Goal: Task Accomplishment & Management: Complete application form

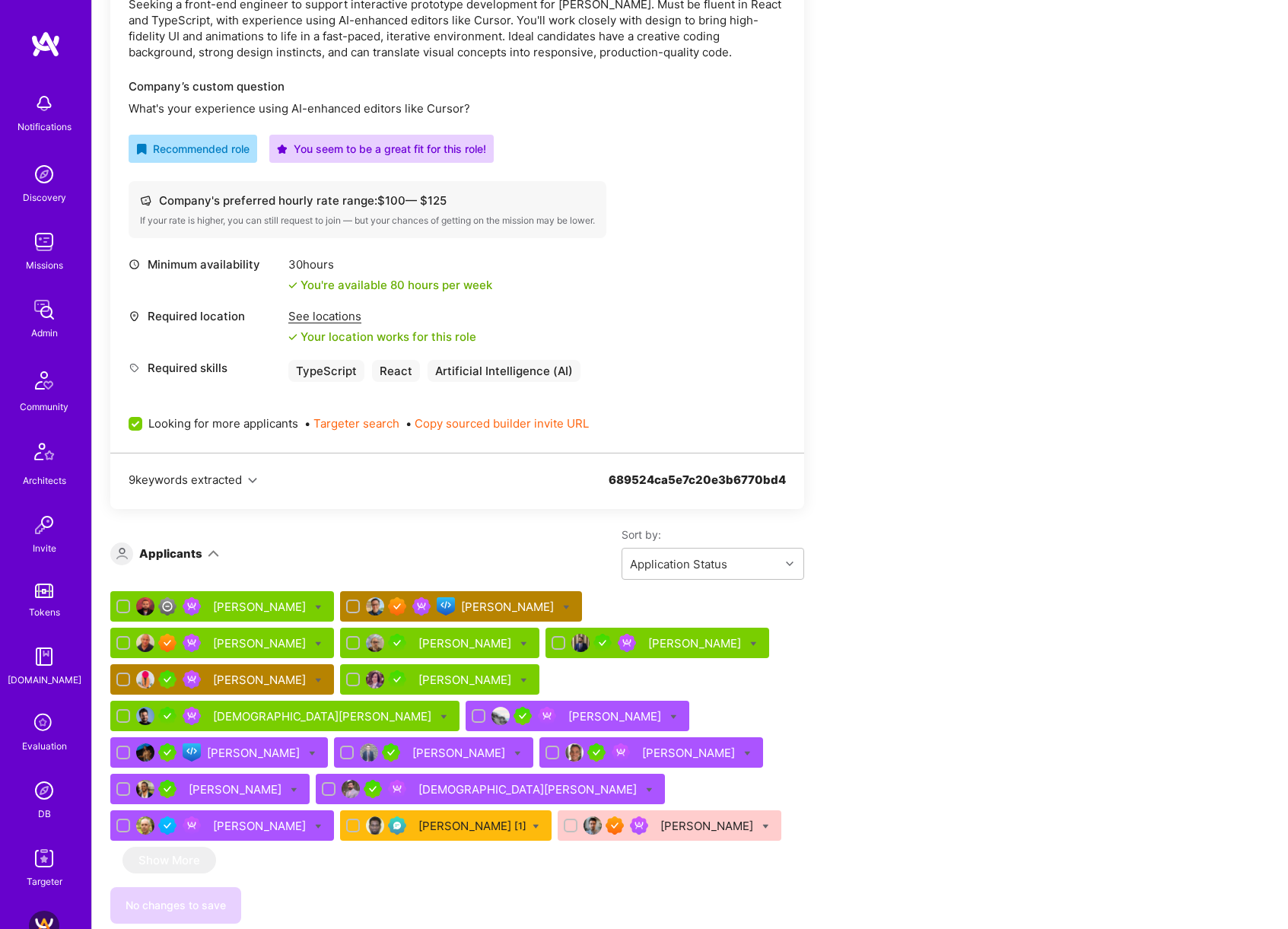
scroll to position [470, 0]
click at [335, 317] on div "See locations" at bounding box center [382, 317] width 188 height 16
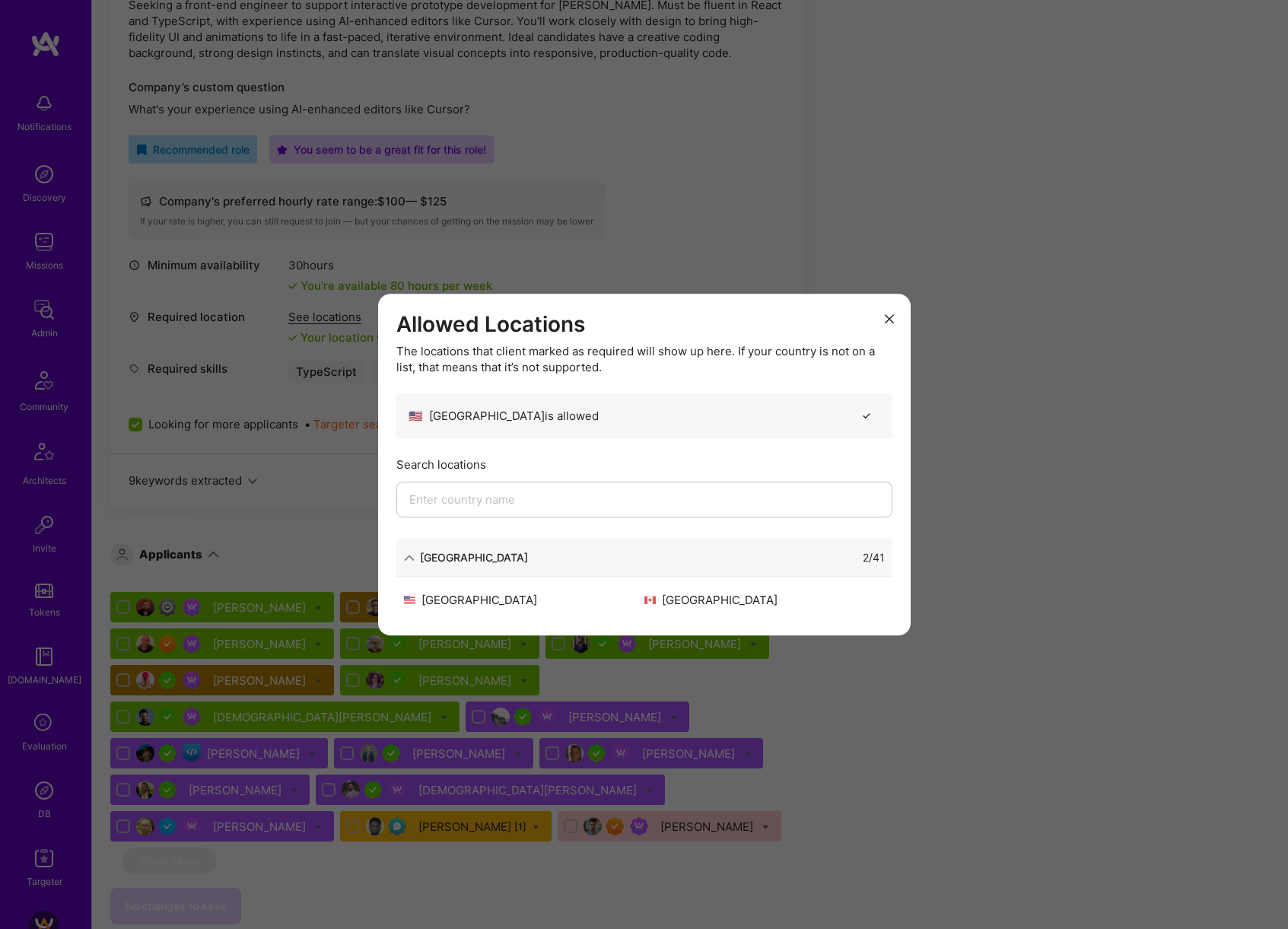
click at [1139, 436] on div "Allowed Locations The locations that client marked as required will show up her…" at bounding box center [644, 464] width 1288 height 929
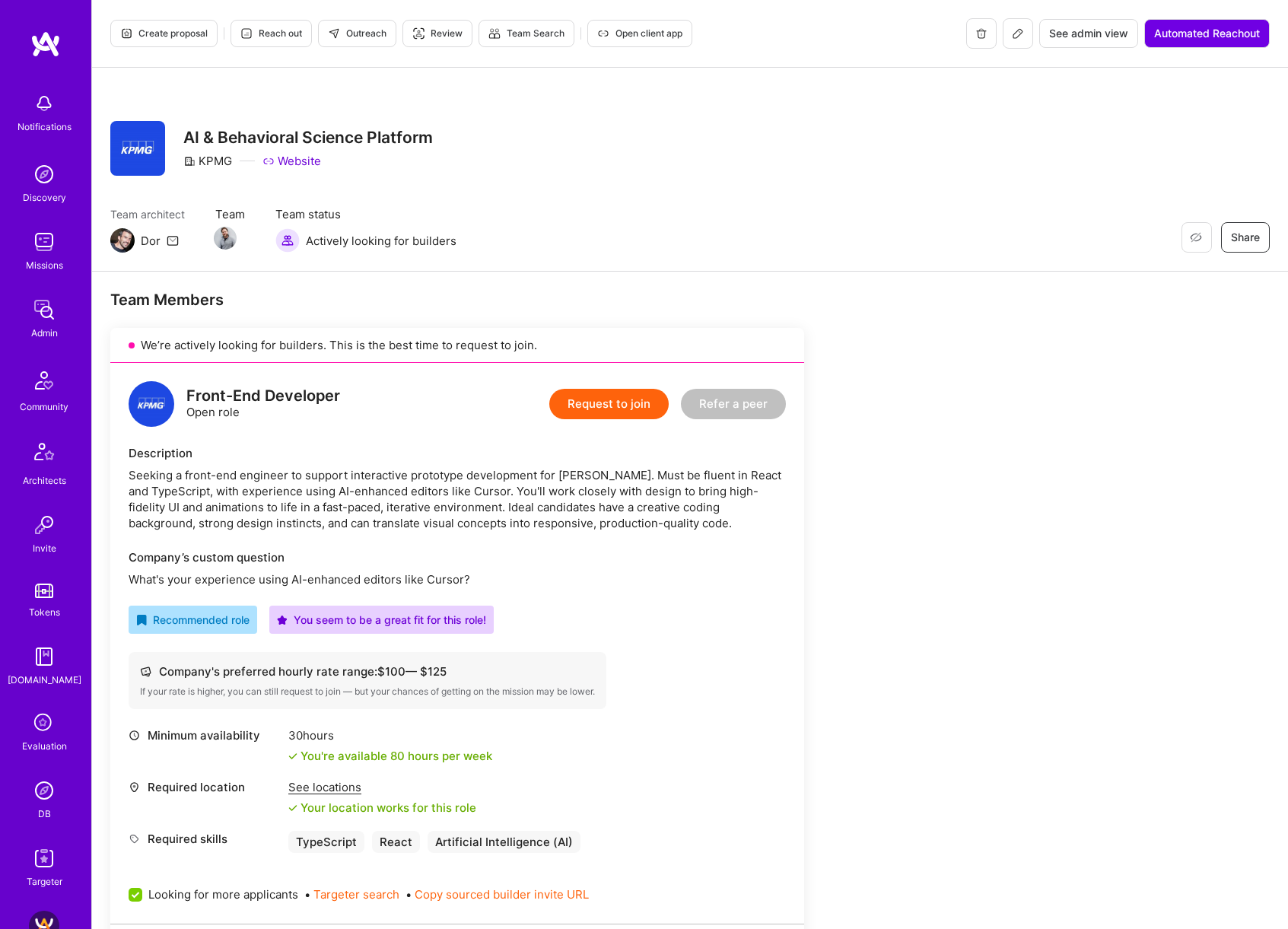
scroll to position [5, 0]
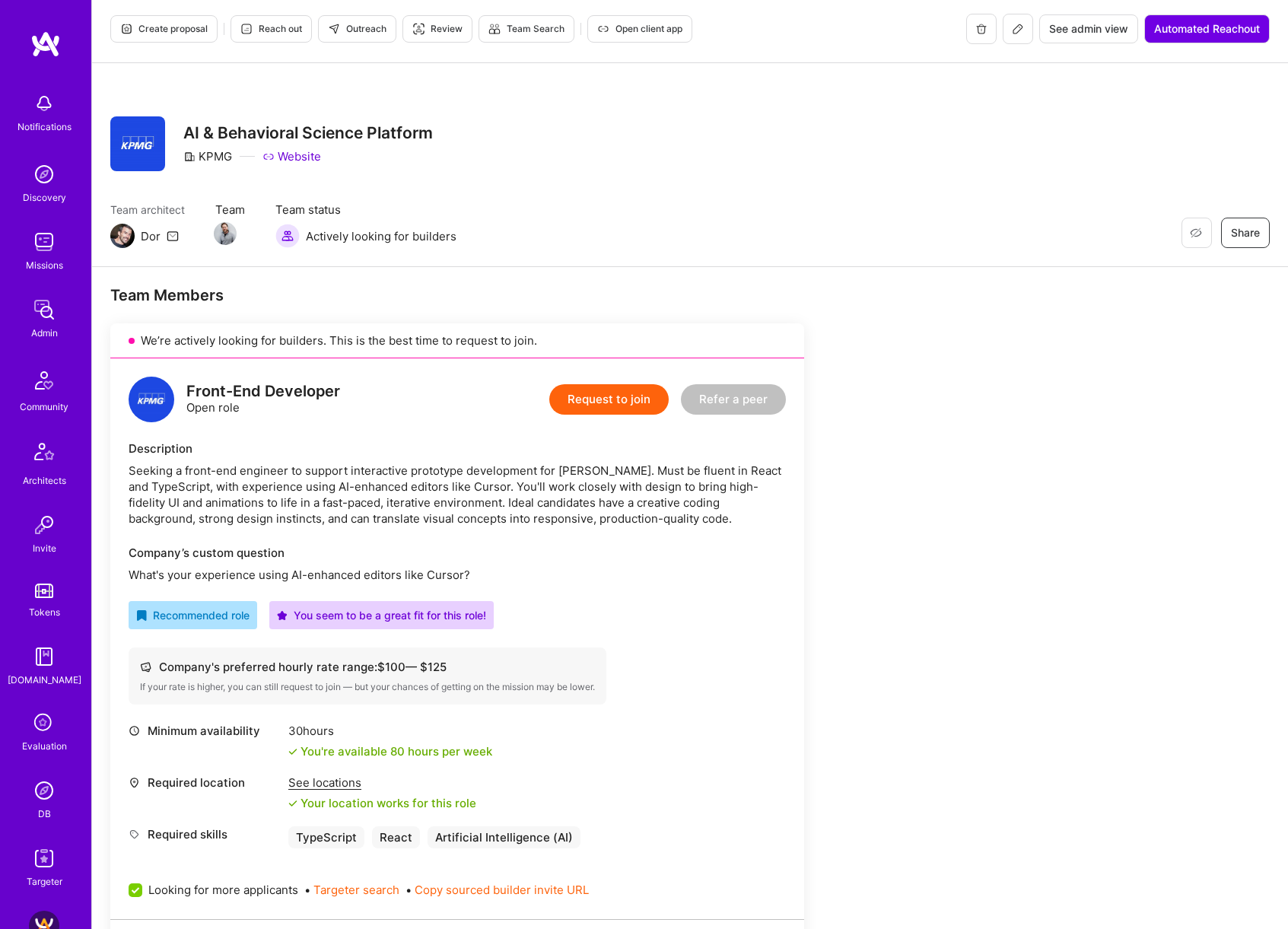
click at [192, 25] on span "Create proposal" at bounding box center [163, 29] width 88 height 14
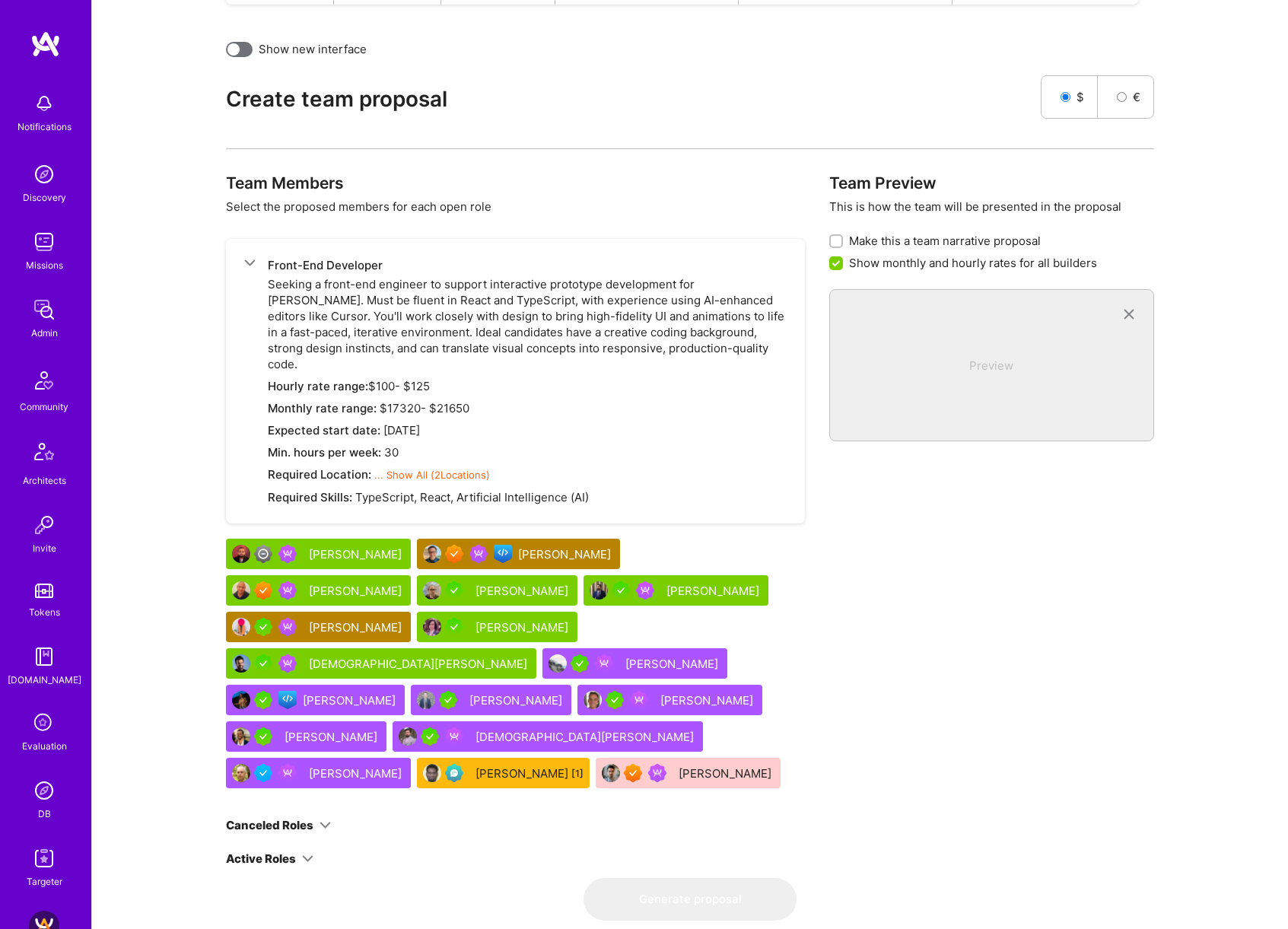
scroll to position [746, 0]
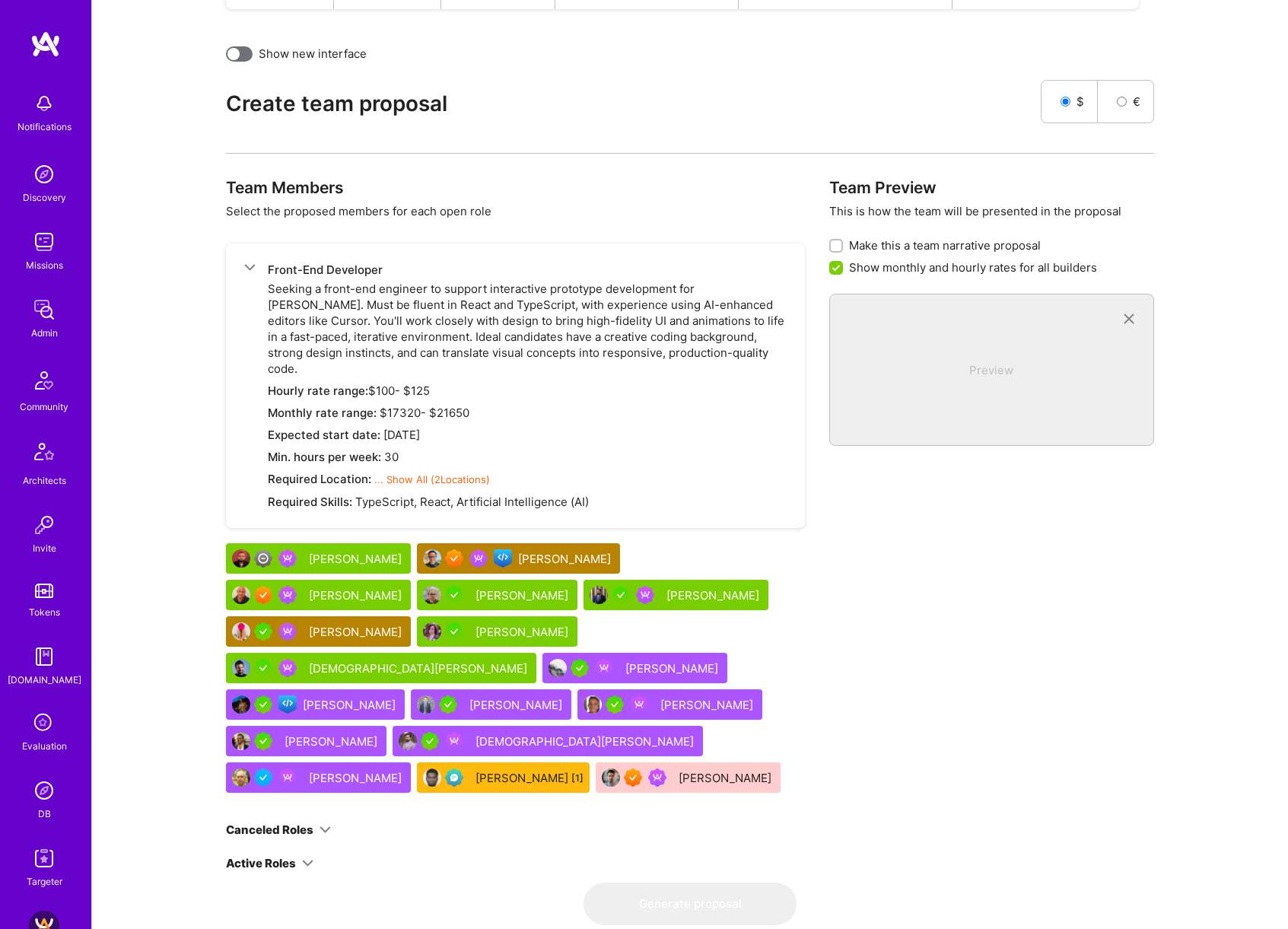
click at [473, 660] on div "[DEMOGRAPHIC_DATA][PERSON_NAME]" at bounding box center [420, 668] width 222 height 16
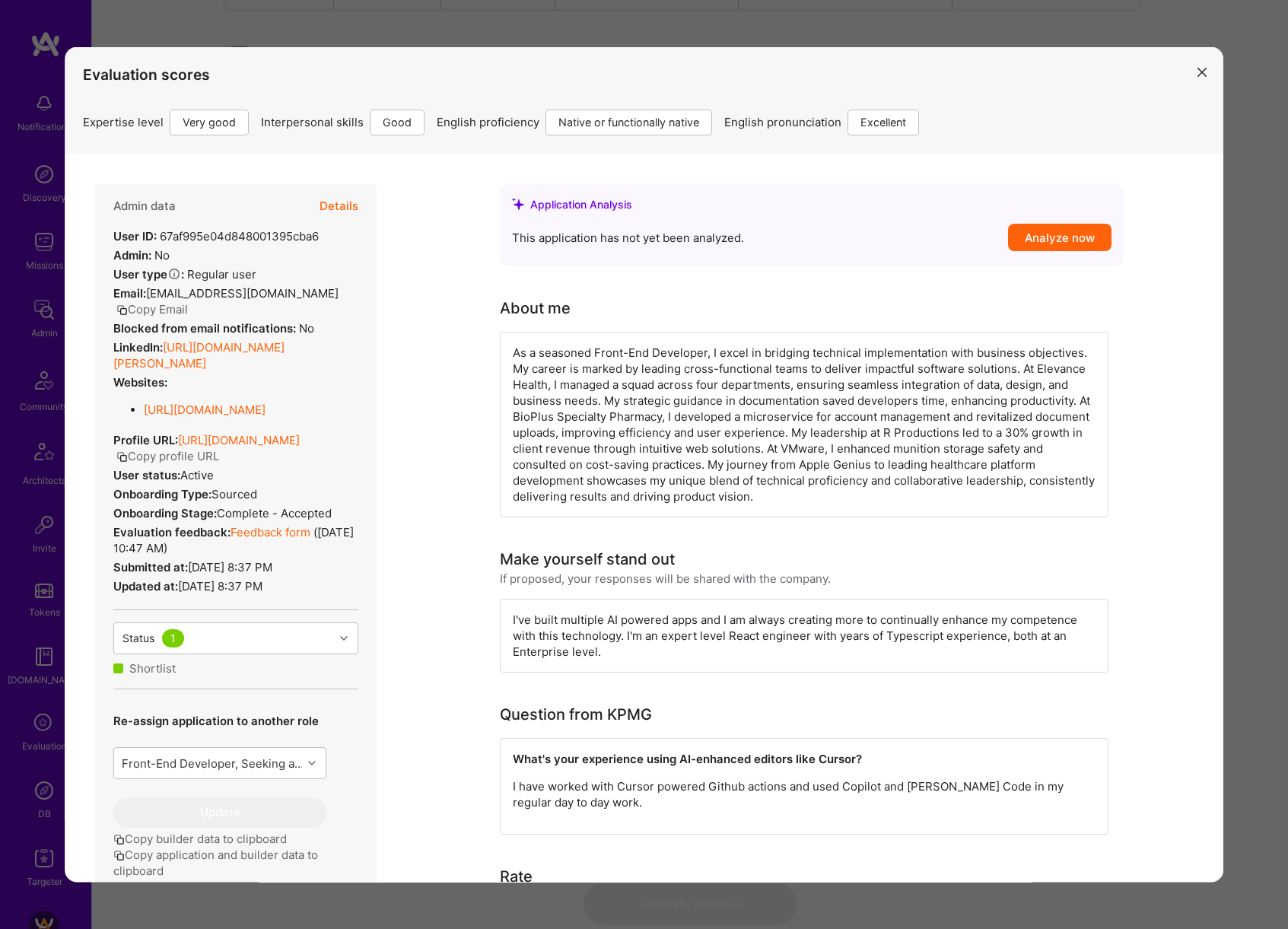
scroll to position [184, 0]
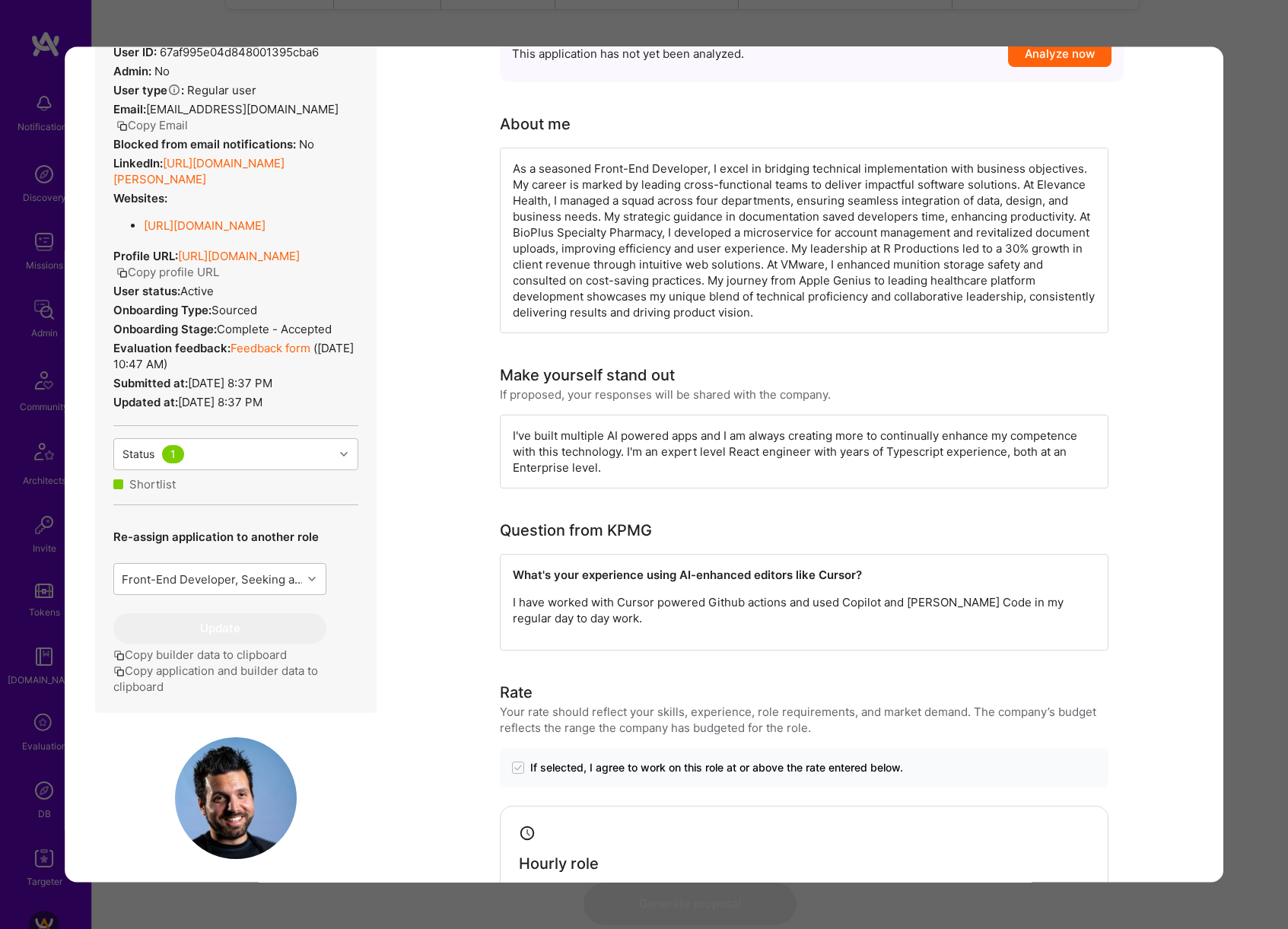
click at [1267, 549] on div "Evaluation scores Expertise level Very good Interpersonal skills Good English p…" at bounding box center [644, 464] width 1288 height 929
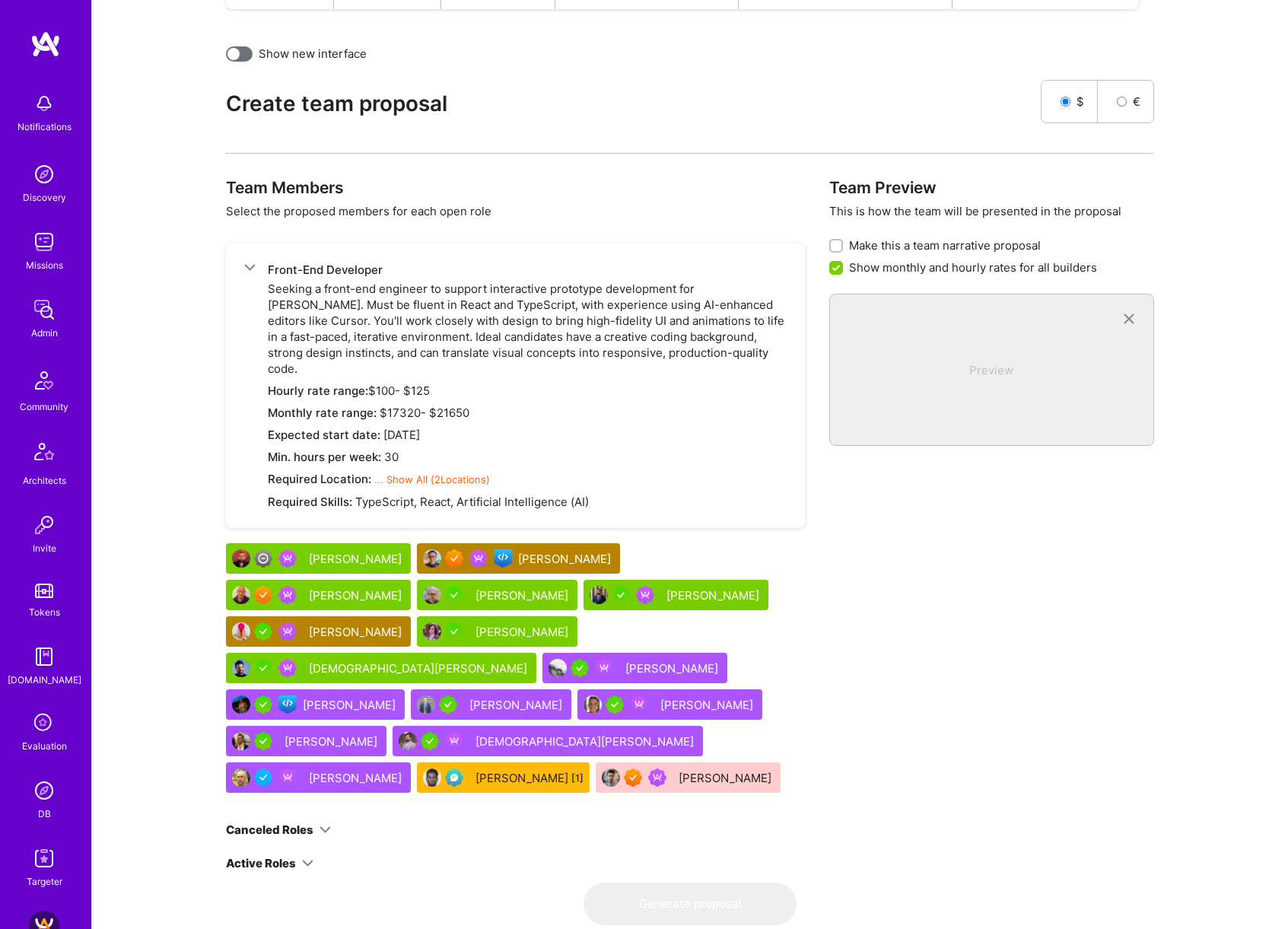
click at [476, 587] on div "[PERSON_NAME]" at bounding box center [524, 595] width 96 height 16
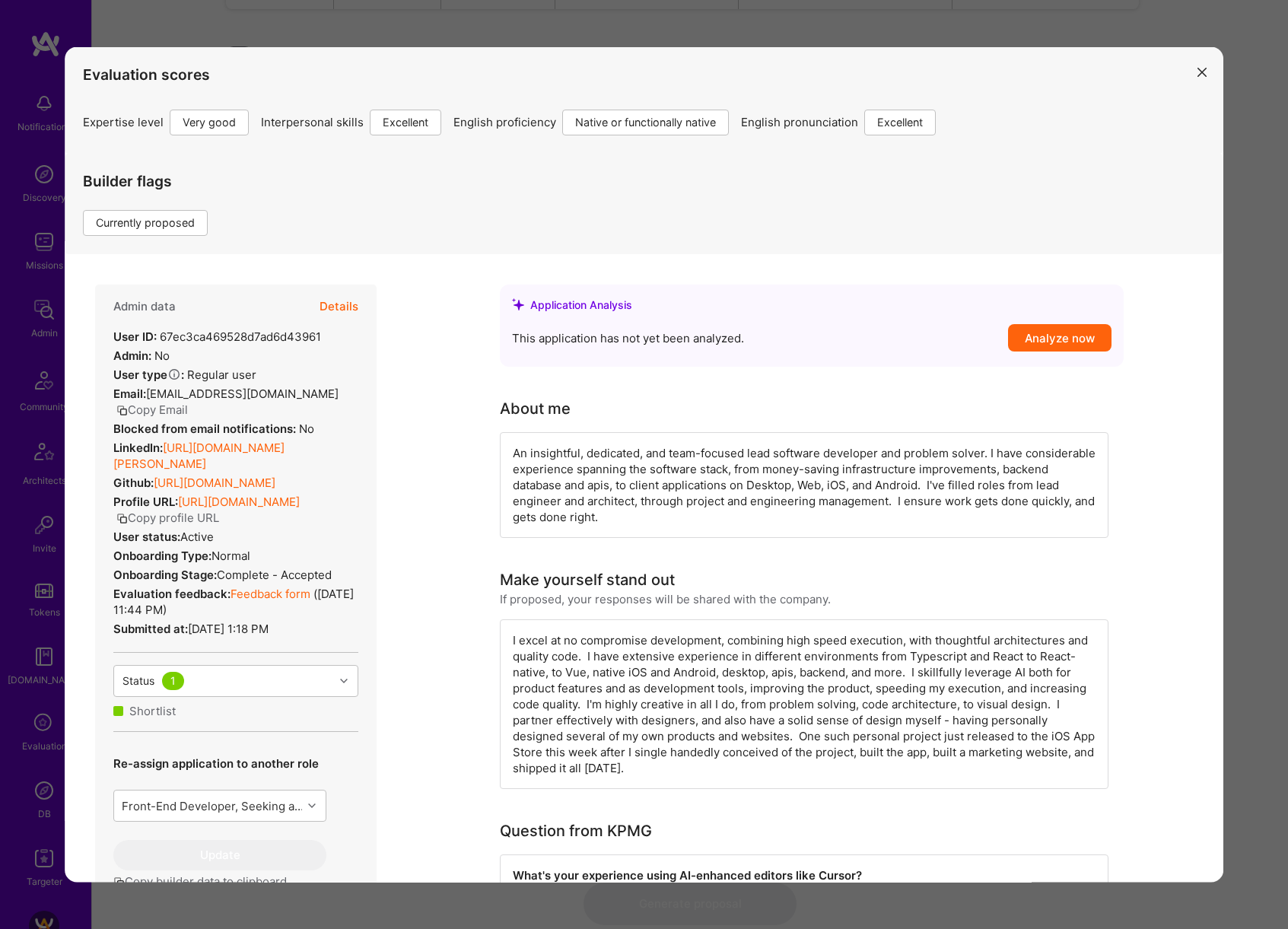
scroll to position [475, 0]
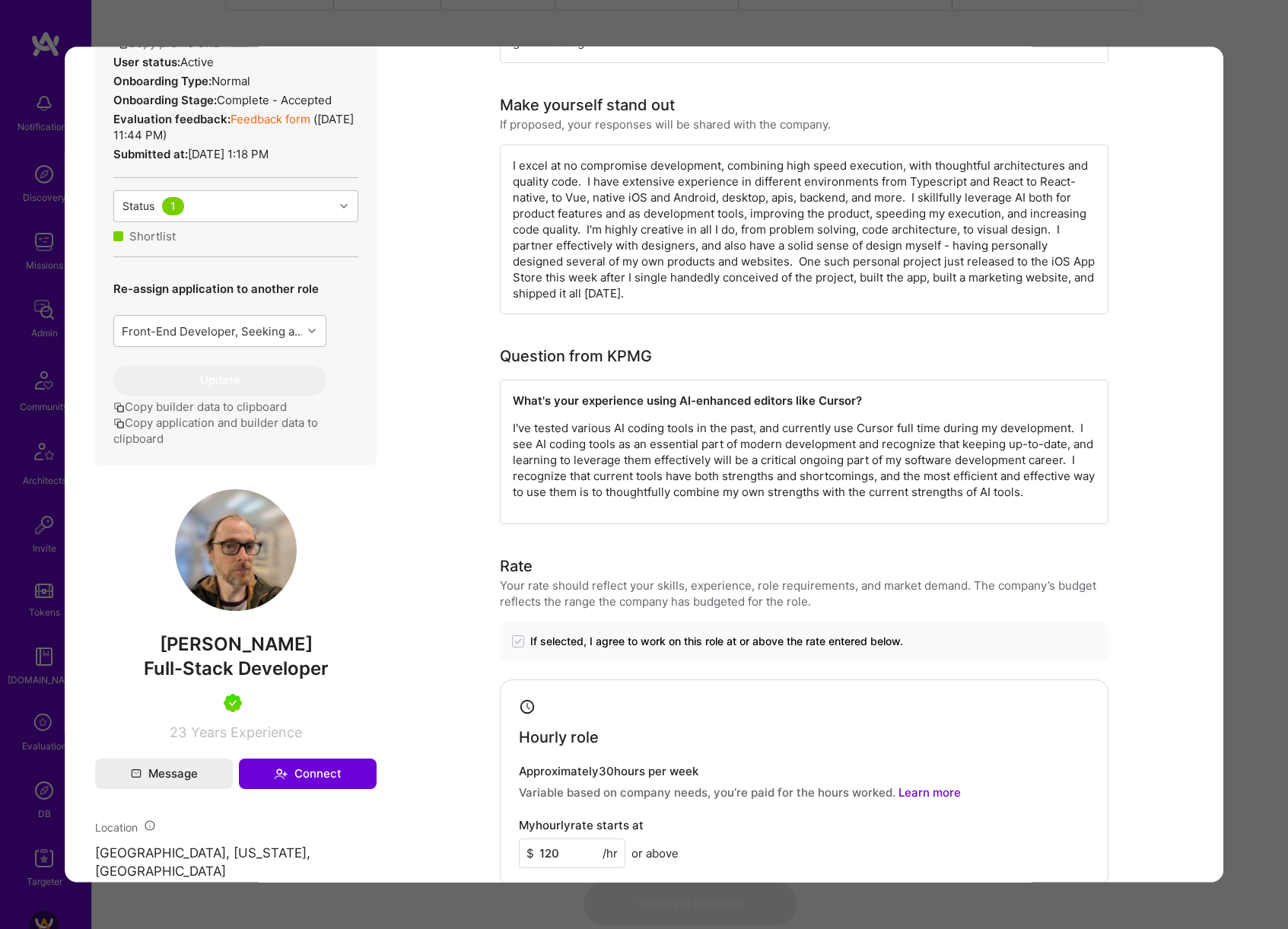
click at [1234, 260] on div "Evaluation scores Expertise level Very good Interpersonal skills Excellent Engl…" at bounding box center [644, 464] width 1288 height 929
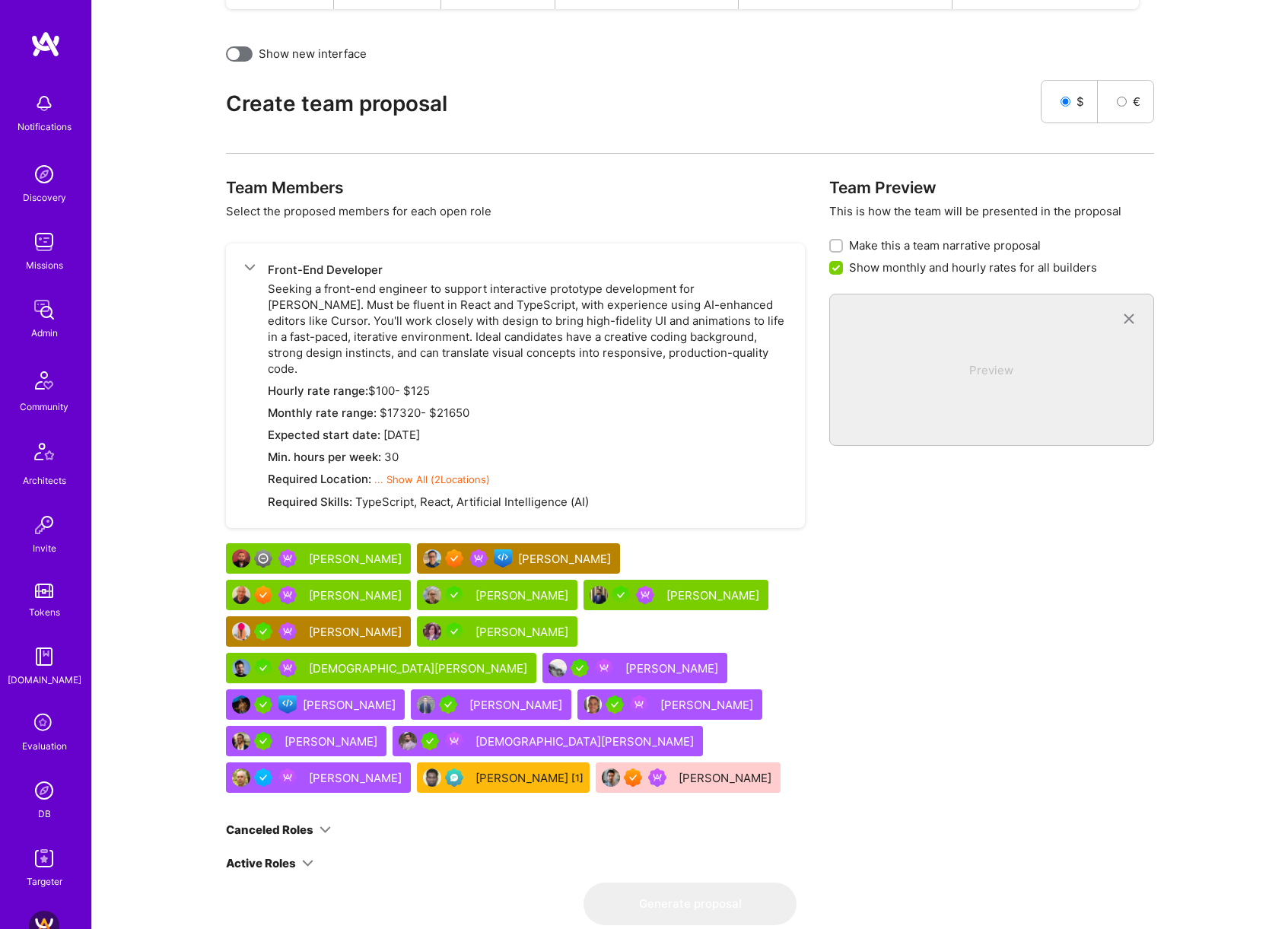
click at [666, 587] on div "[PERSON_NAME]" at bounding box center [714, 595] width 96 height 16
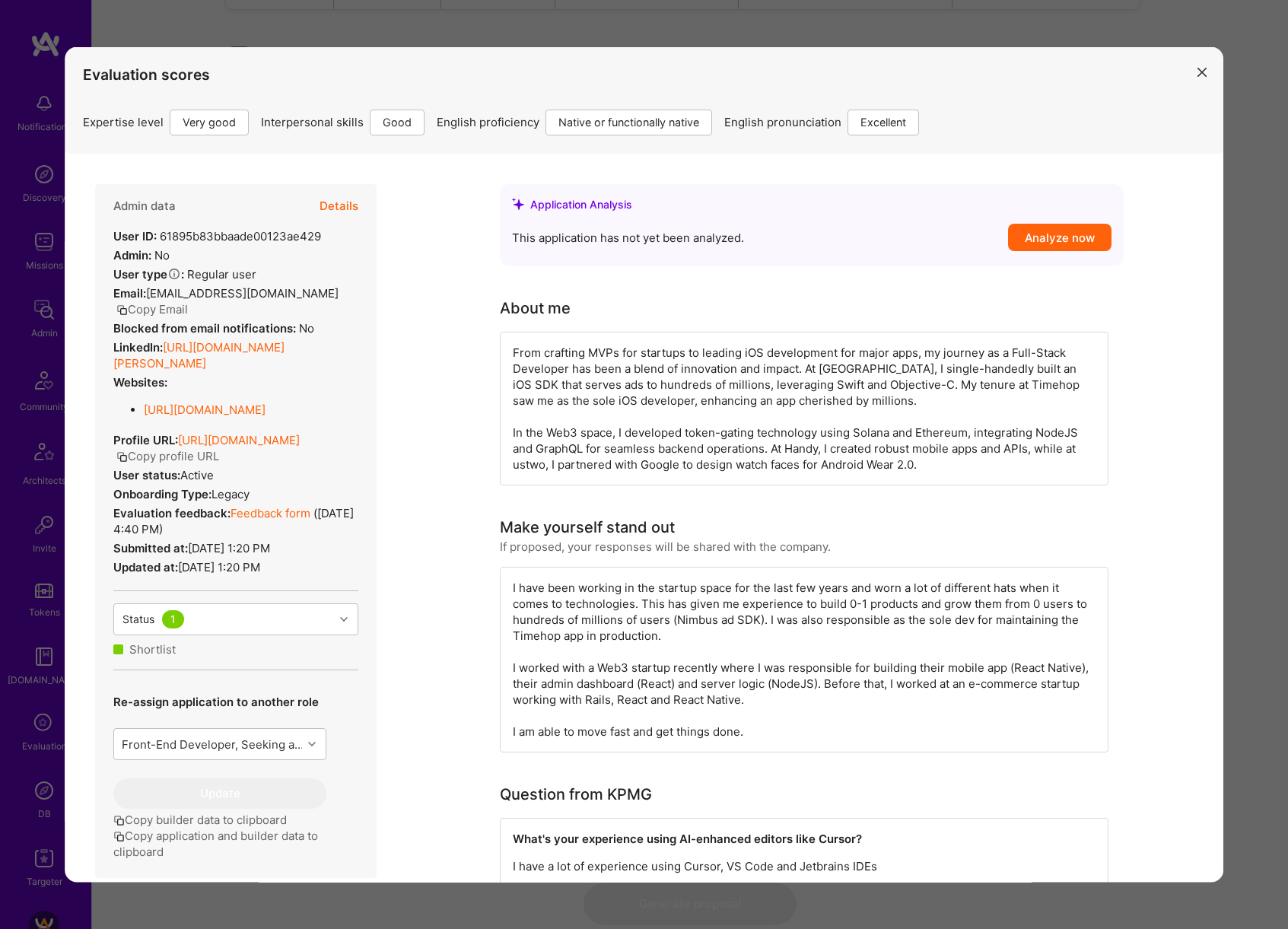
click at [342, 200] on button "Details" at bounding box center [338, 205] width 39 height 44
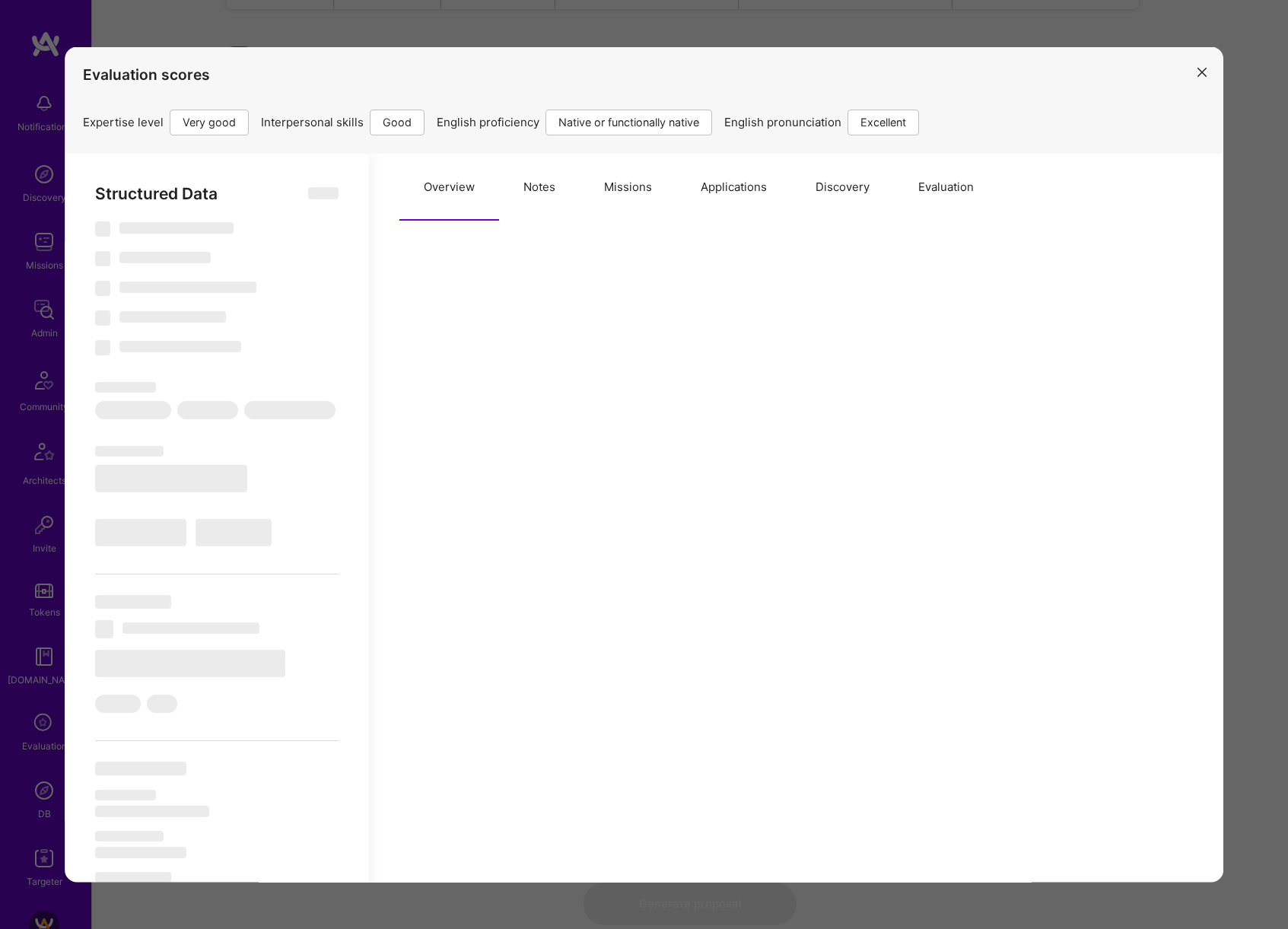
click at [603, 195] on button "Missions" at bounding box center [627, 186] width 97 height 67
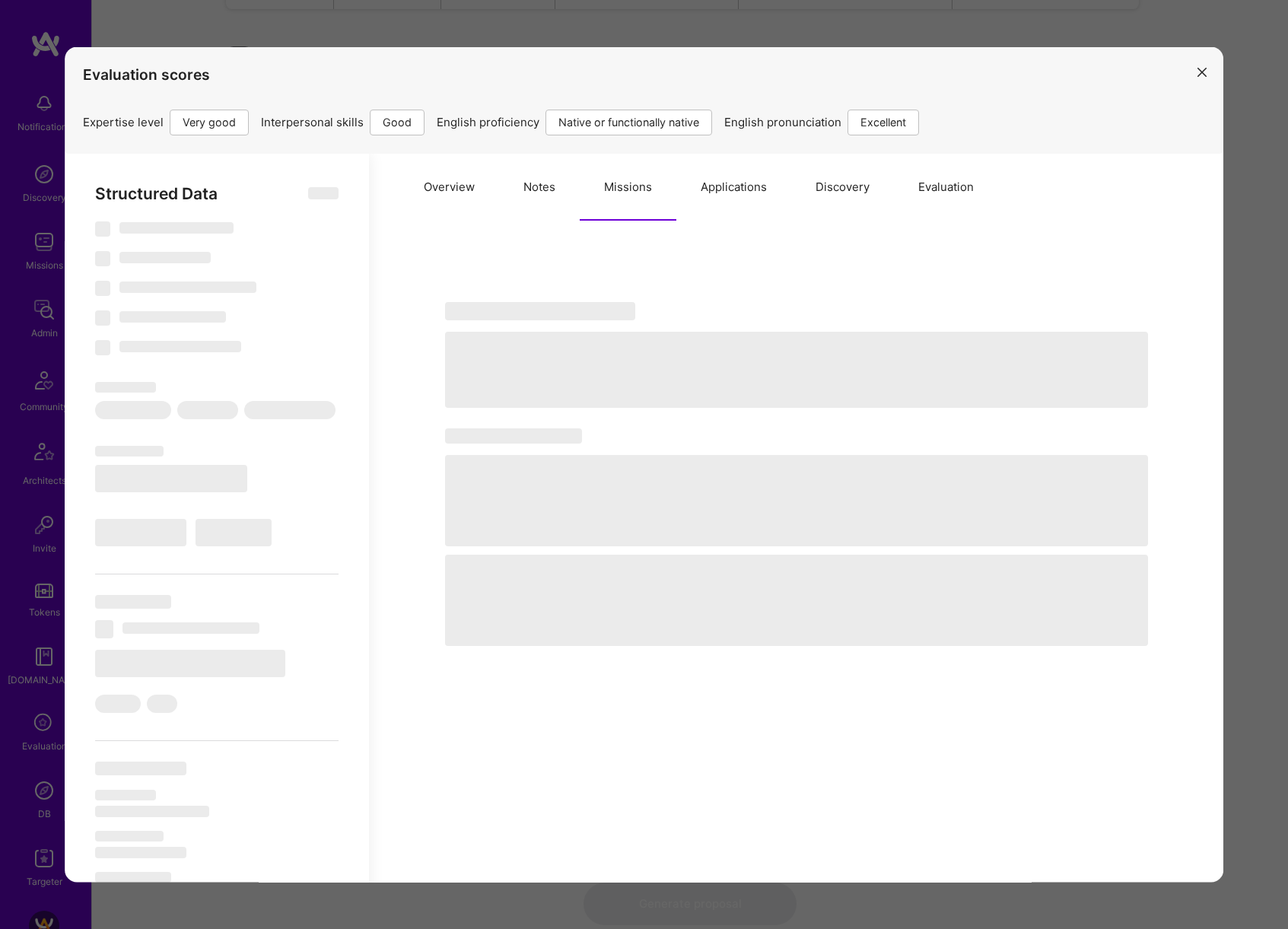
select select "Right Now"
select select "5"
select select "4"
select select "7"
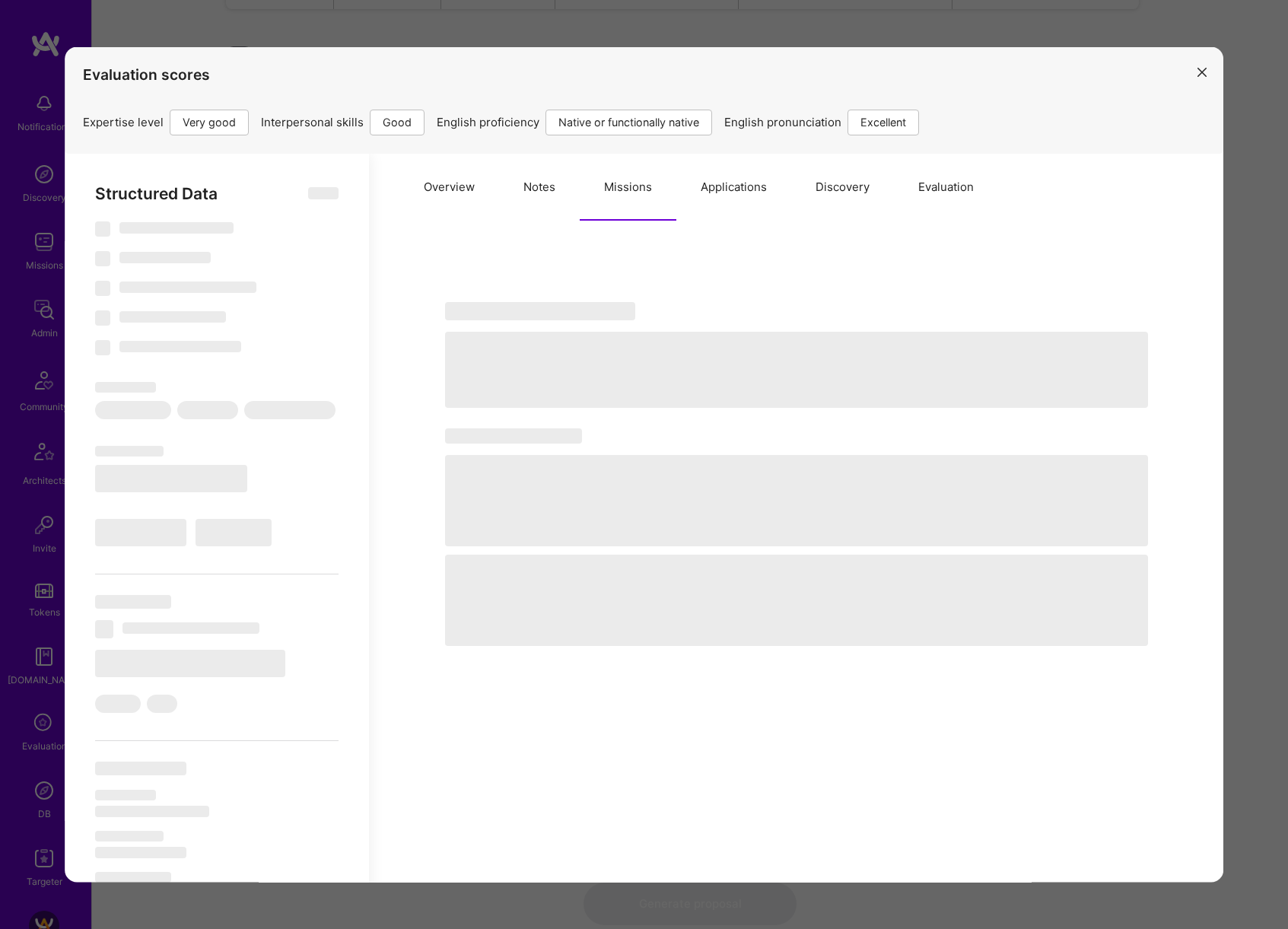
select select "US"
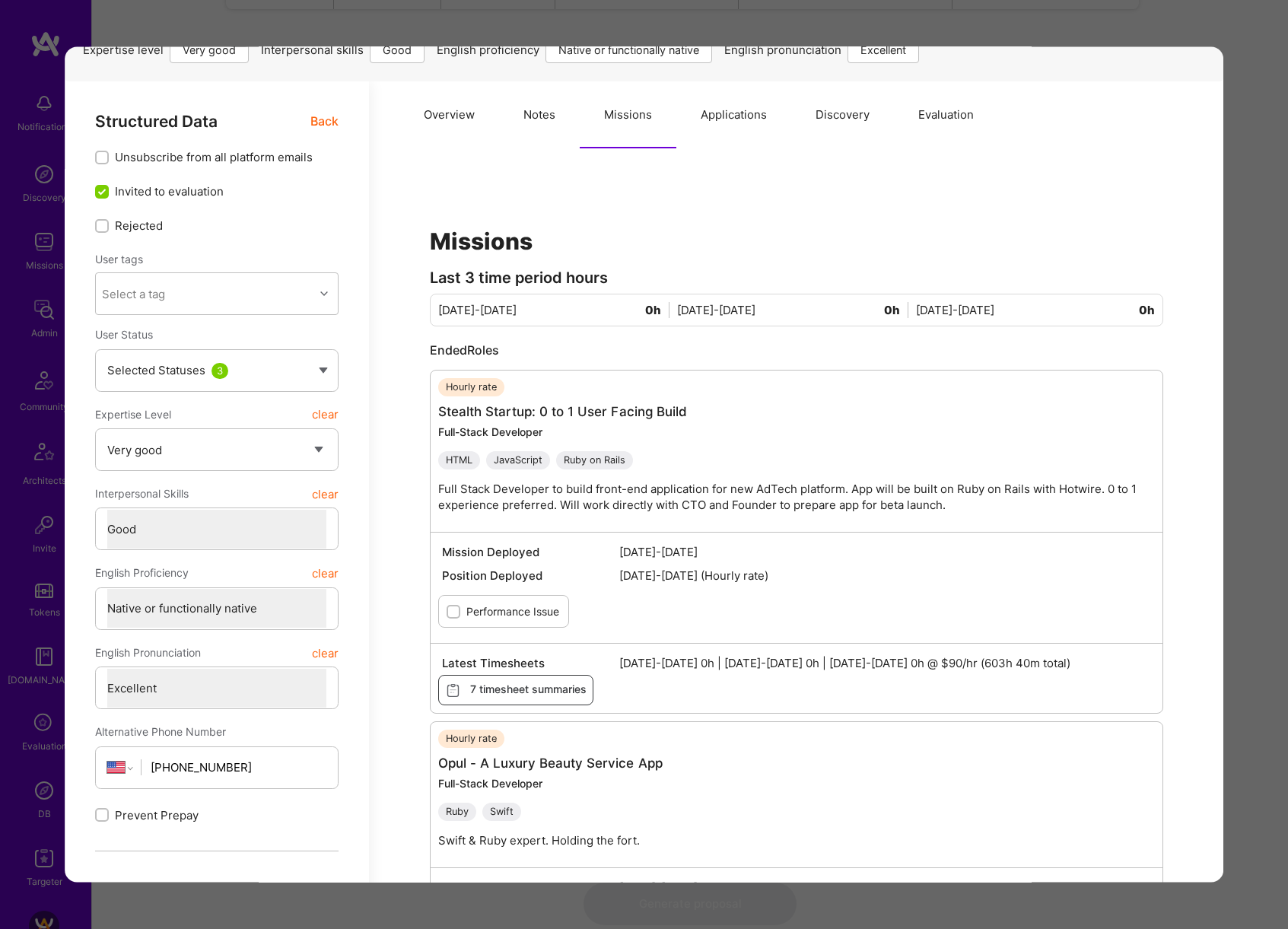
scroll to position [71, 0]
click at [560, 115] on button "Notes" at bounding box center [539, 115] width 81 height 67
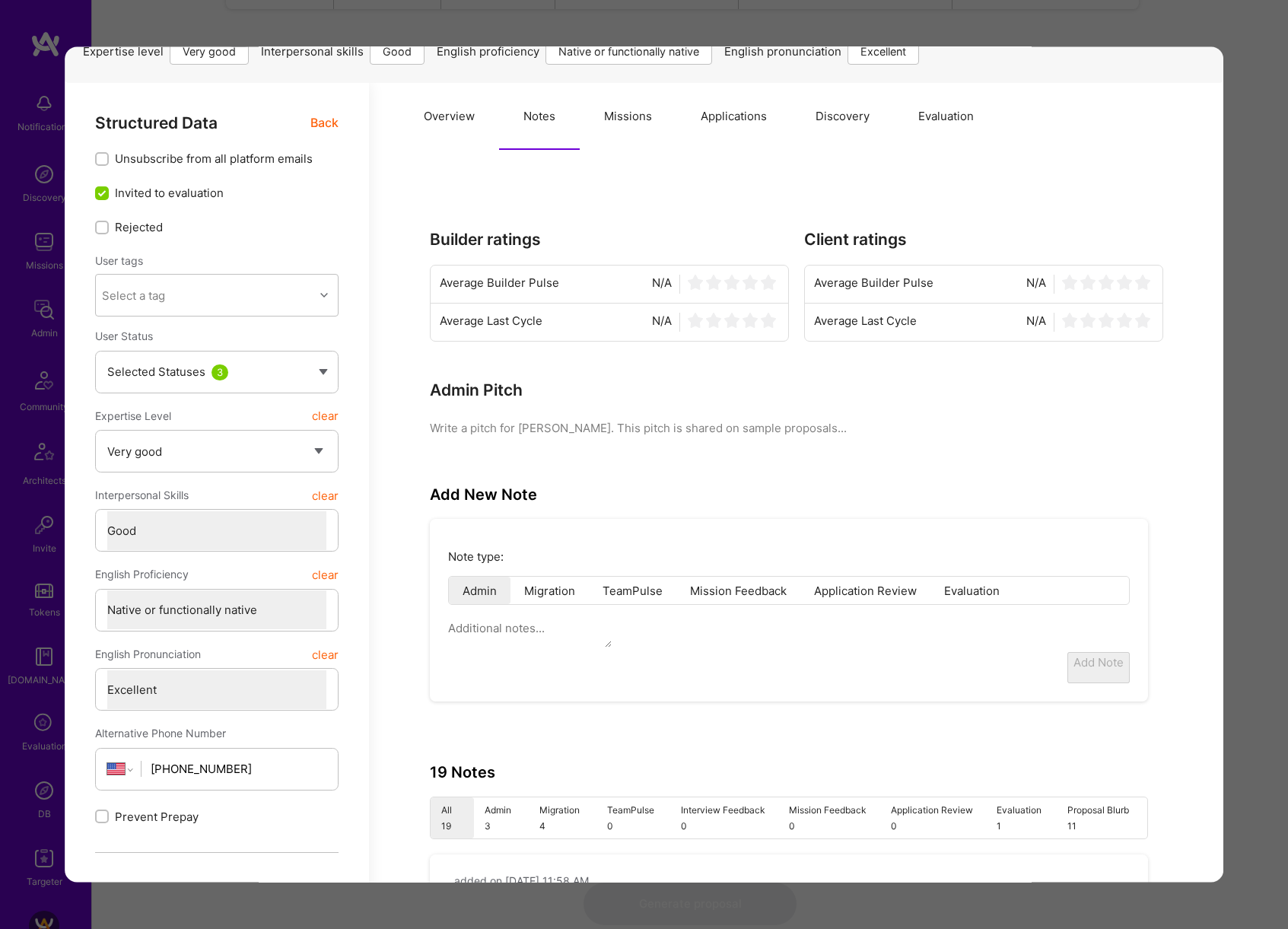
type textarea "x"
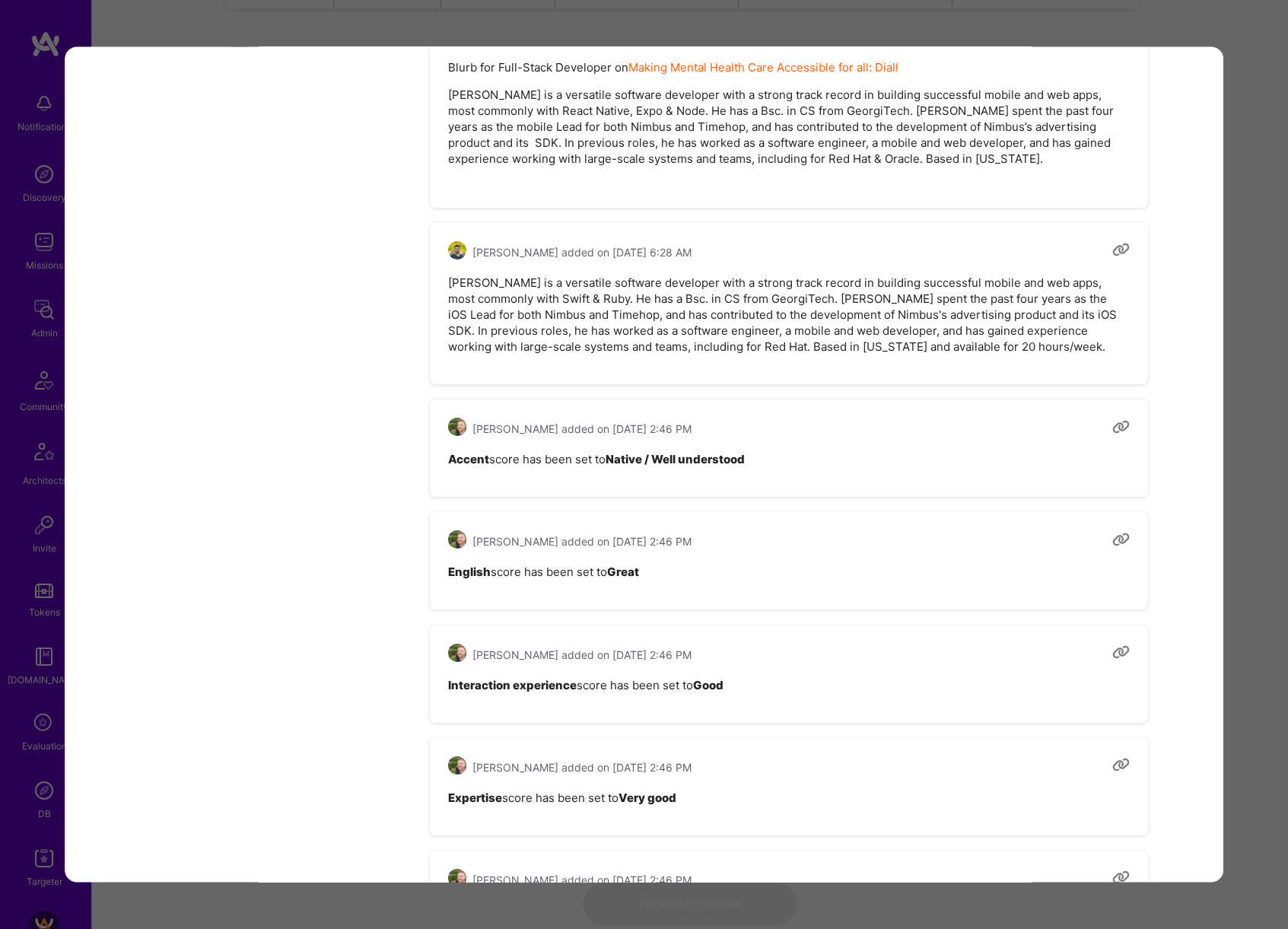
scroll to position [3701, 0]
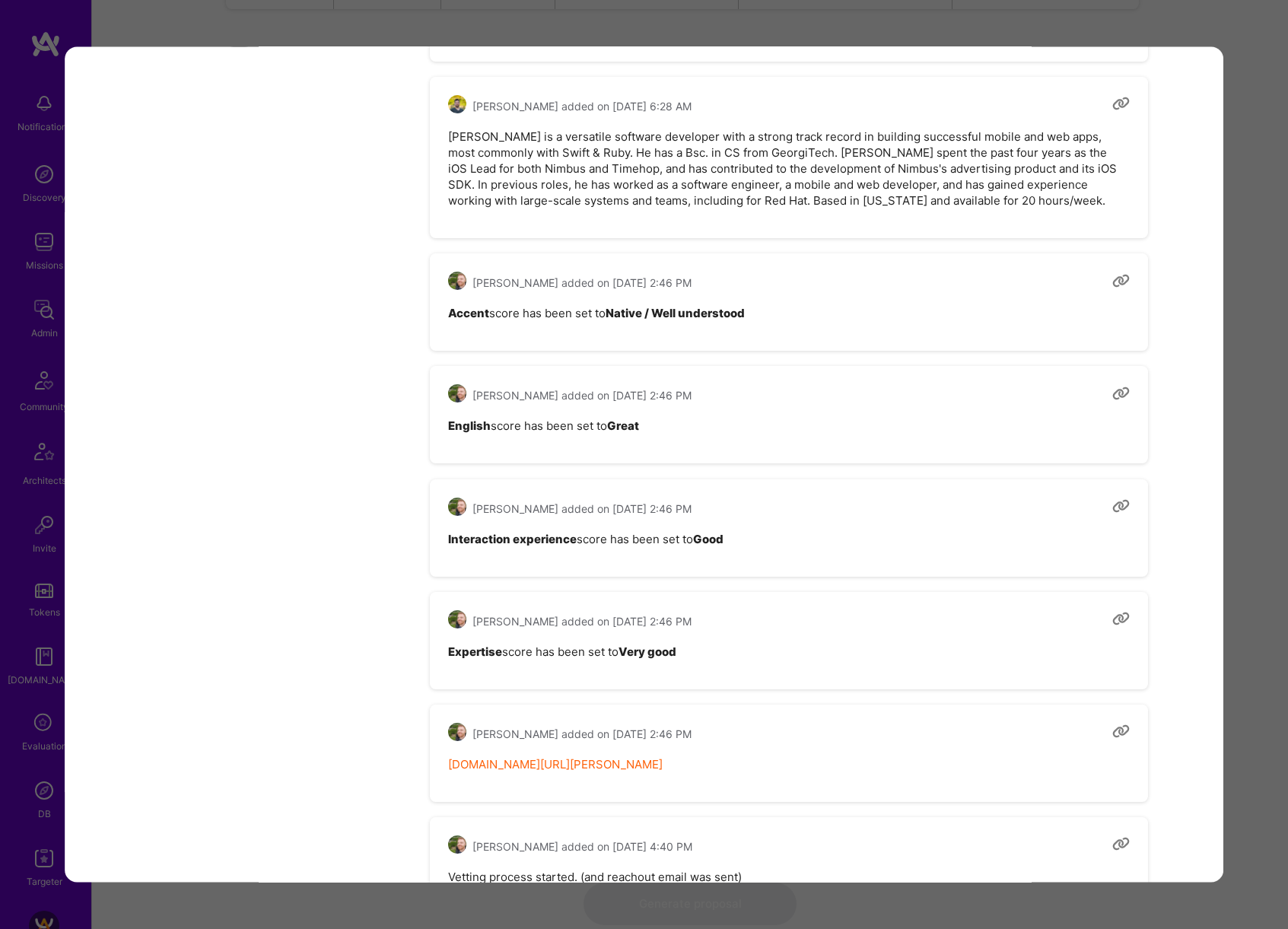
click at [1269, 511] on div "Evaluation scores Expertise level Very good Interpersonal skills Good English p…" at bounding box center [644, 464] width 1288 height 929
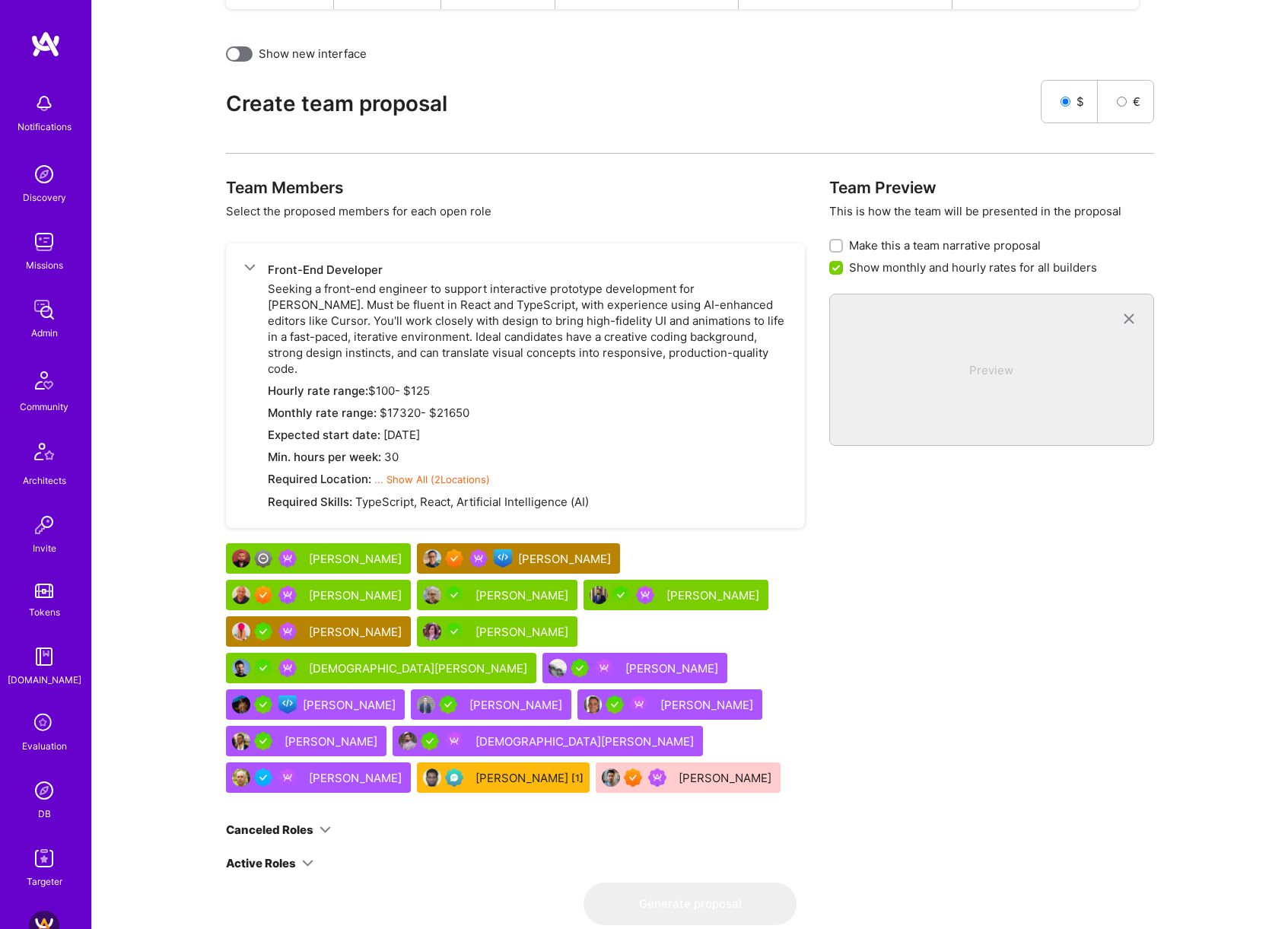
click at [404, 587] on div "[PERSON_NAME]" at bounding box center [357, 595] width 96 height 16
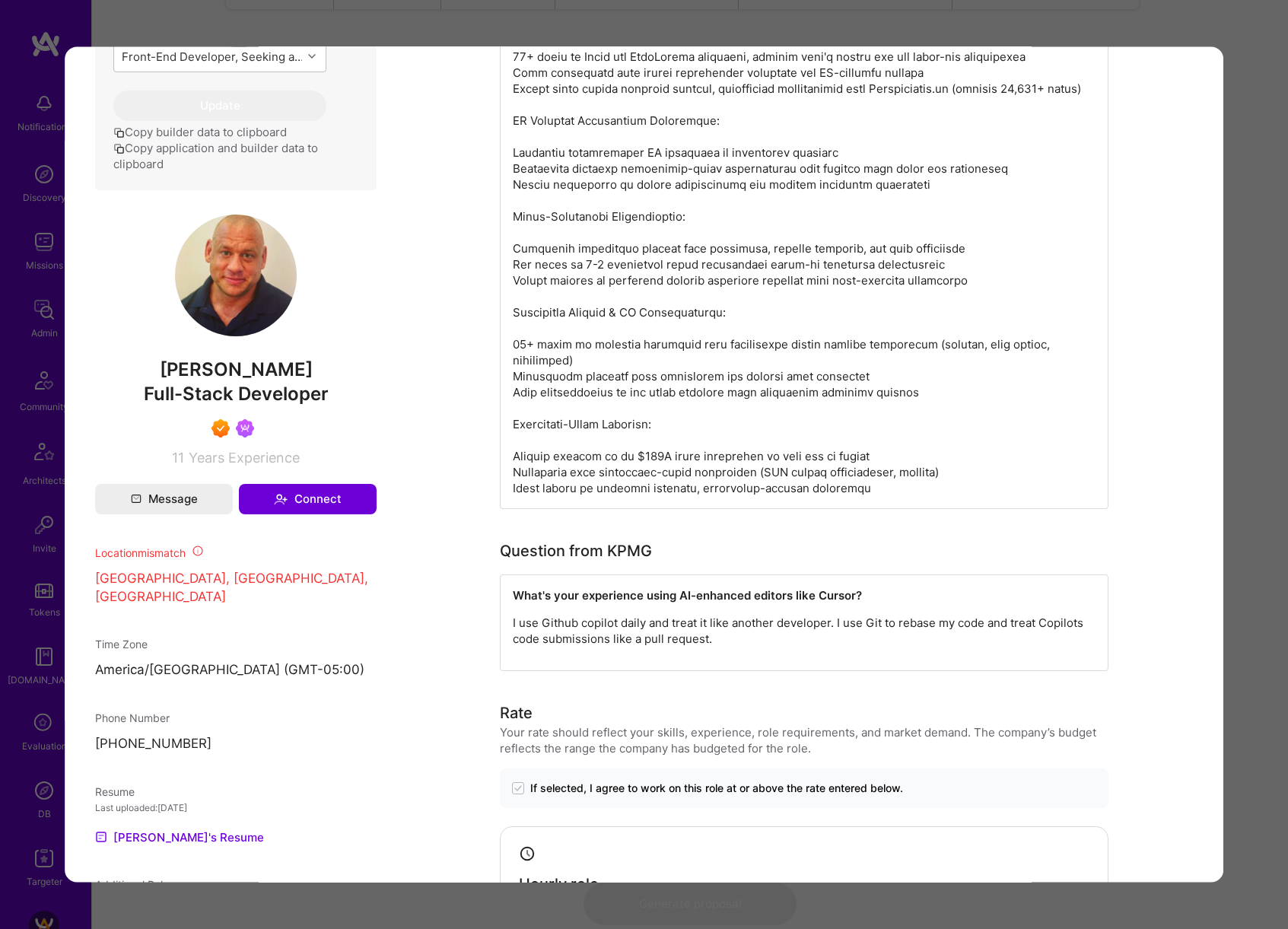
scroll to position [682, 0]
click at [1261, 457] on div "Builder Missing Requirements Required Location See locations Location doesn’t m…" at bounding box center [644, 464] width 1288 height 929
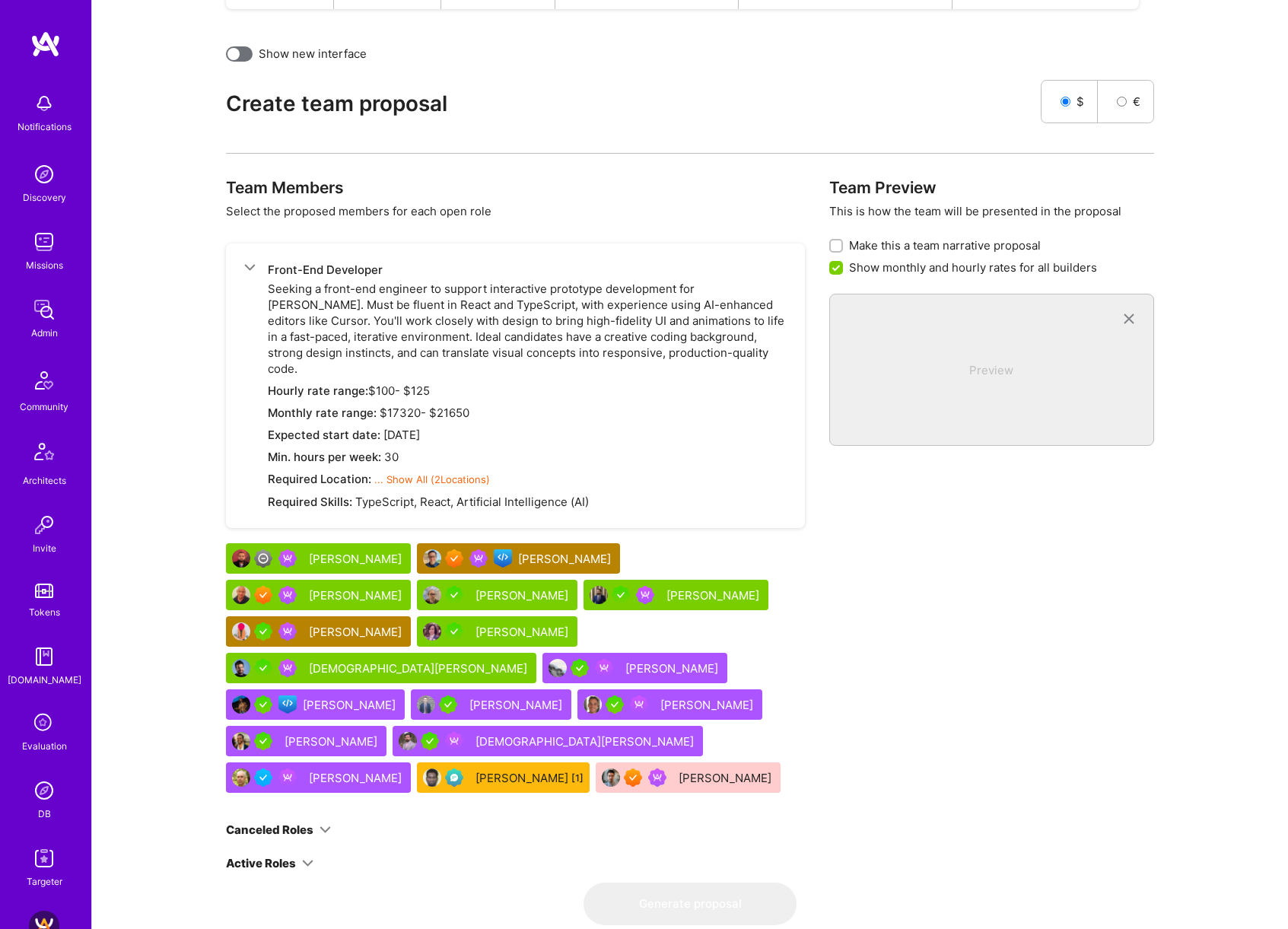
click at [355, 551] on div "[PERSON_NAME]" at bounding box center [357, 559] width 96 height 16
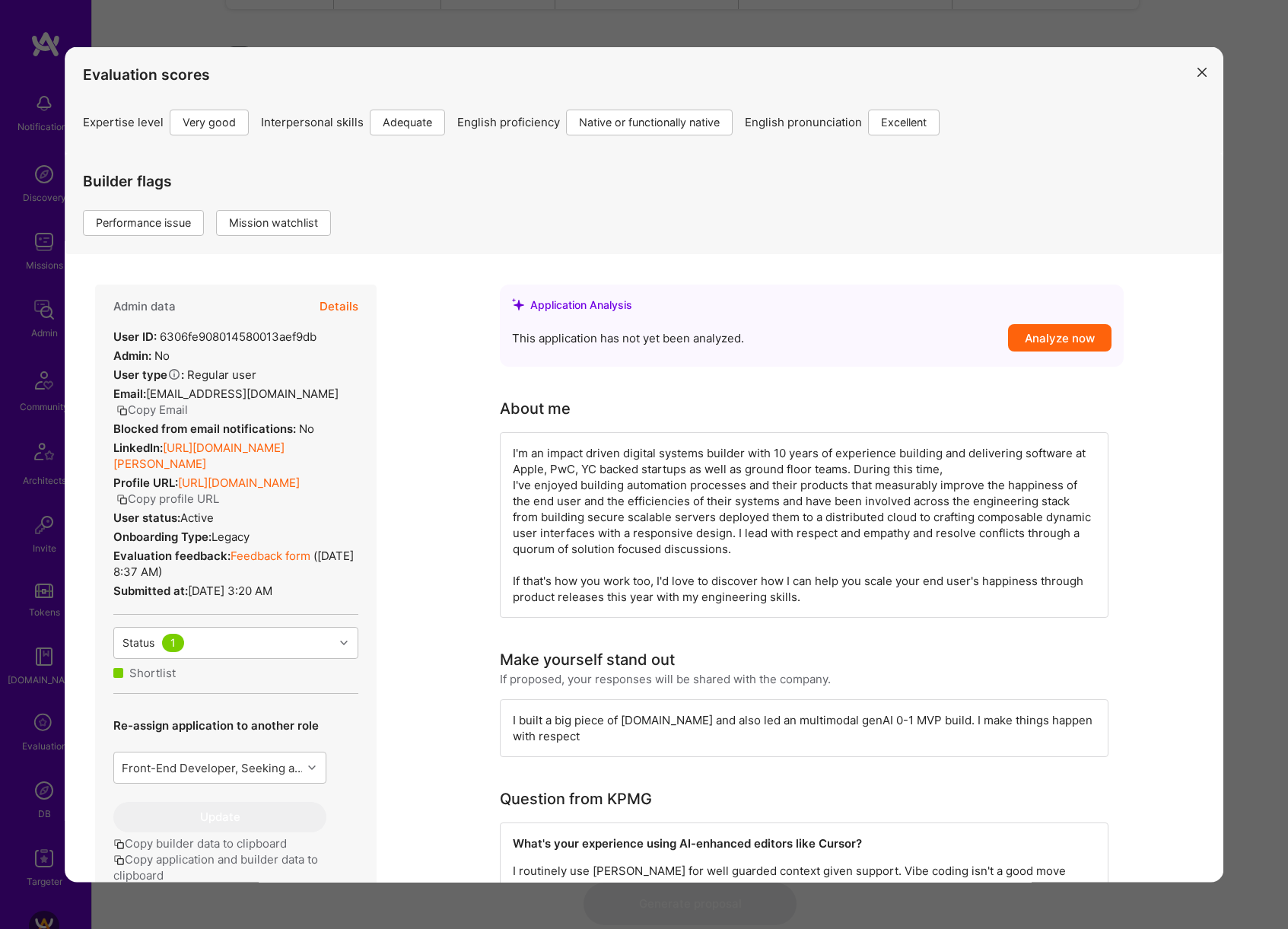
click at [1268, 557] on div "Evaluation scores Expertise level Very good Interpersonal skills Adequate Engli…" at bounding box center [644, 464] width 1288 height 929
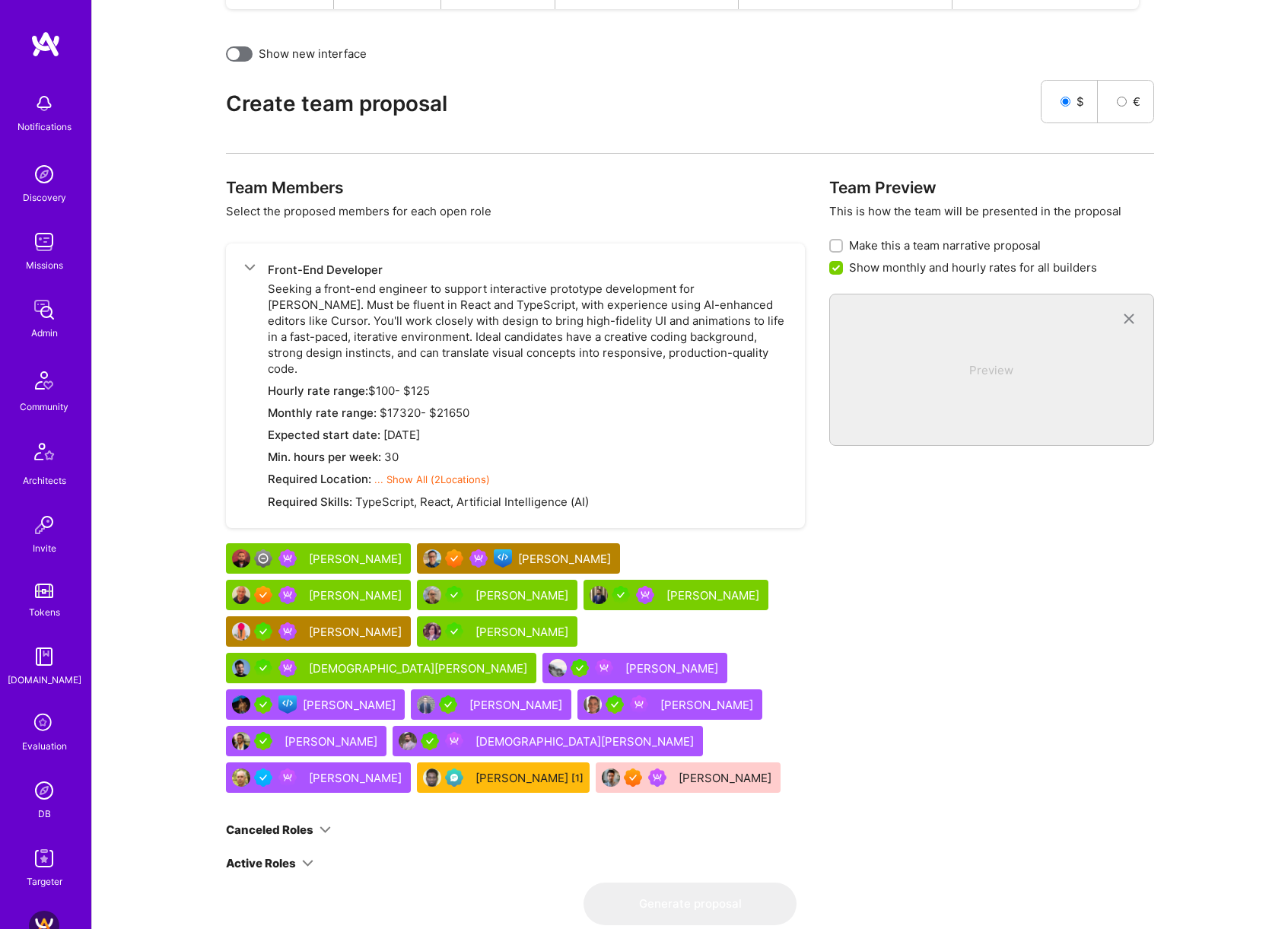
click at [666, 587] on div "[PERSON_NAME]" at bounding box center [714, 595] width 96 height 16
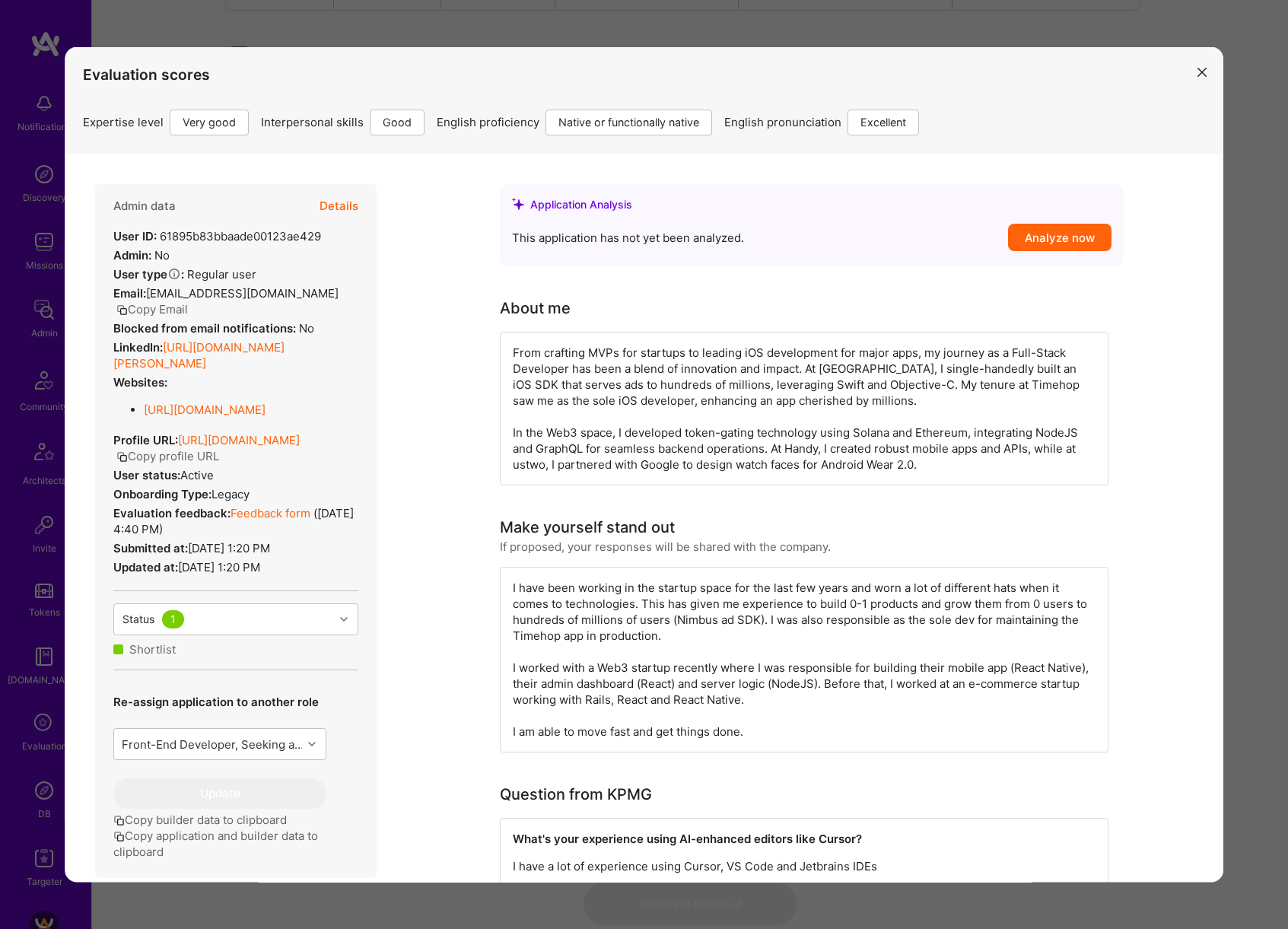
scroll to position [403, 0]
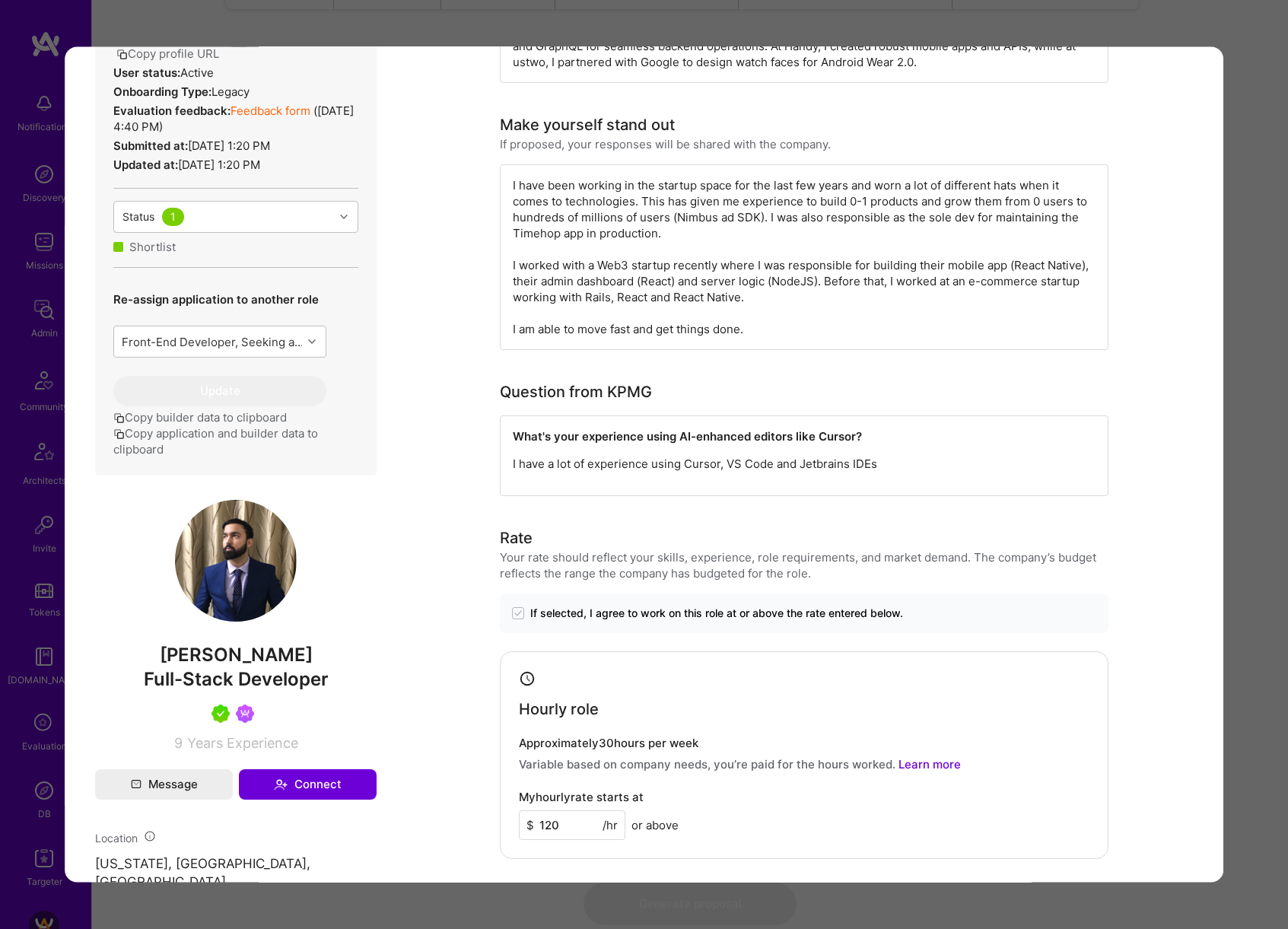
click at [1240, 433] on div "Evaluation scores Expertise level Very good Interpersonal skills Good English p…" at bounding box center [644, 464] width 1288 height 929
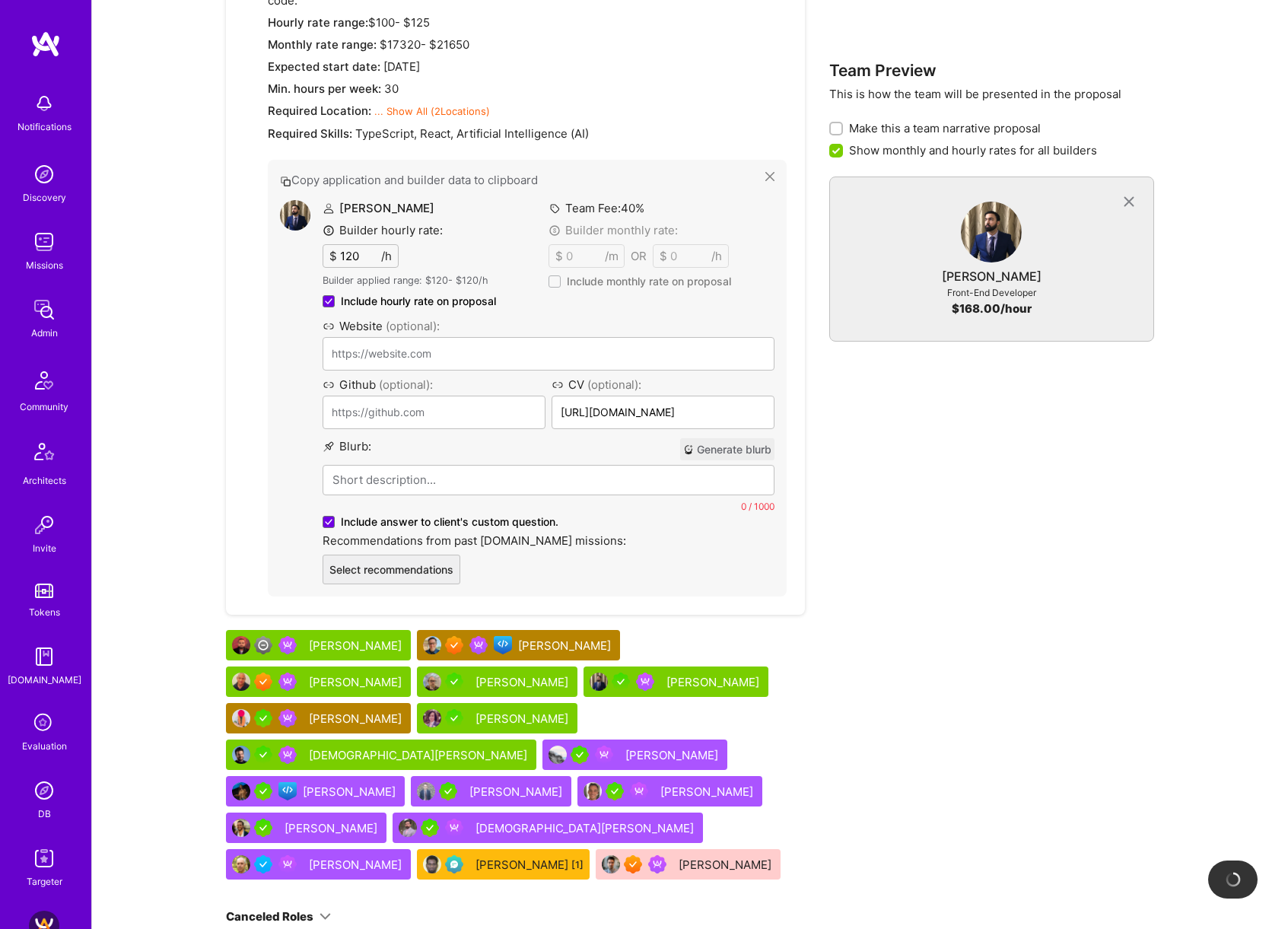
scroll to position [1206, 0]
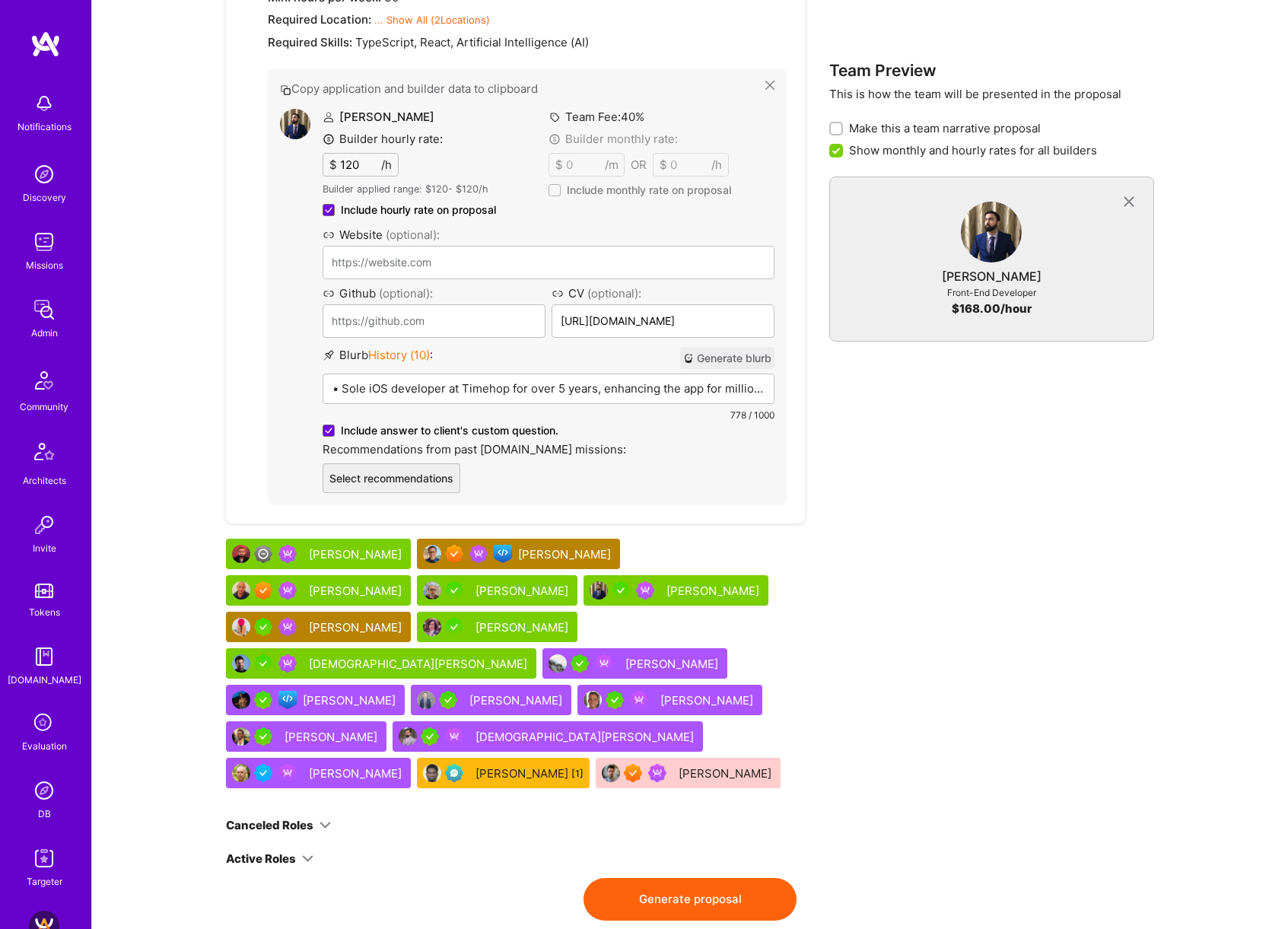
click at [476, 619] on div "[PERSON_NAME]" at bounding box center [524, 627] width 96 height 16
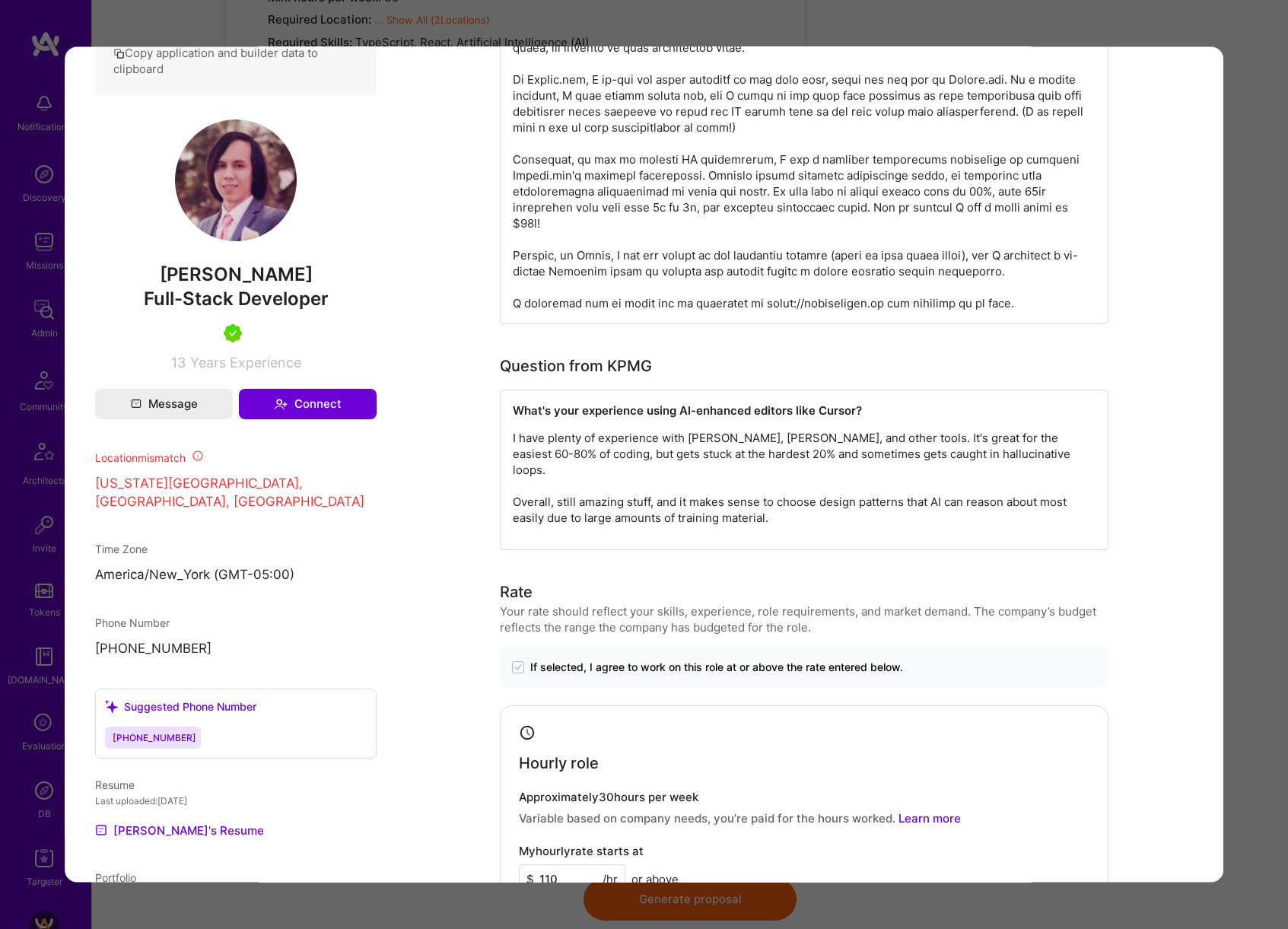
scroll to position [965, 0]
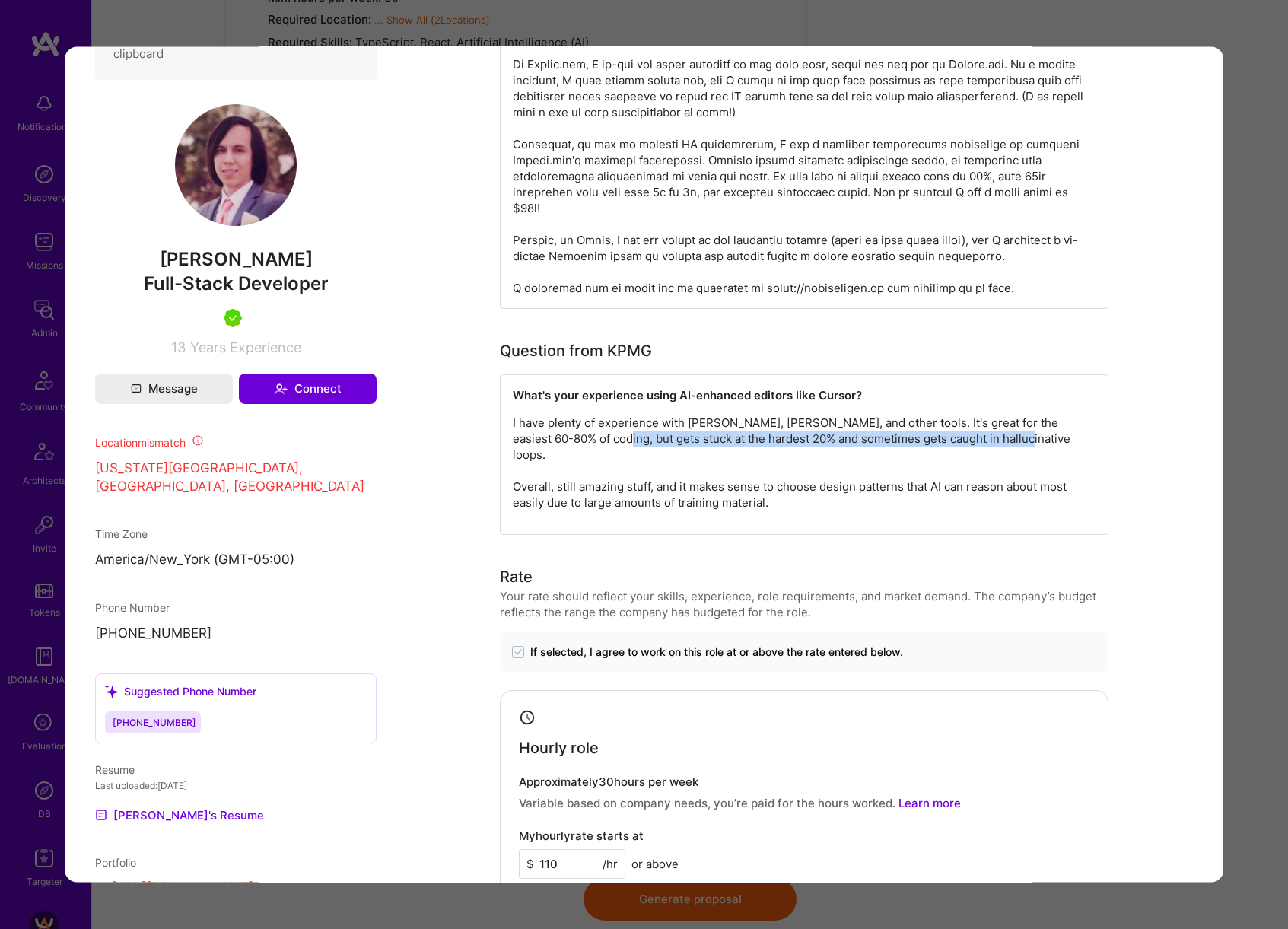
drag, startPoint x: 555, startPoint y: 420, endPoint x: 959, endPoint y: 418, distance: 404.0
click at [959, 418] on p "I have plenty of experience with [PERSON_NAME], [PERSON_NAME], and other tools.…" at bounding box center [804, 462] width 582 height 96
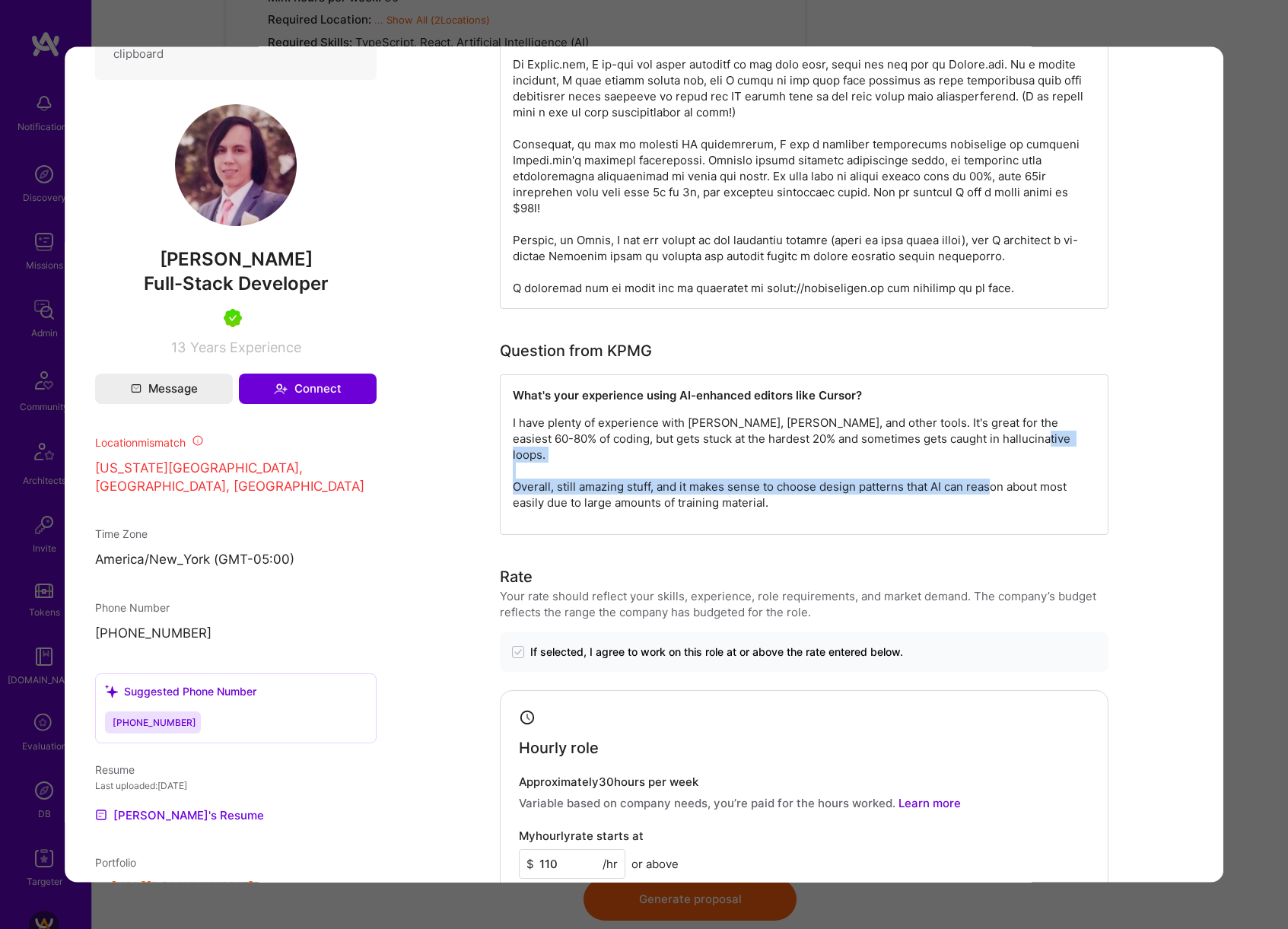
drag, startPoint x: 520, startPoint y: 455, endPoint x: 1087, endPoint y: 451, distance: 567.0
click at [1087, 451] on p "I have plenty of experience with [PERSON_NAME], [PERSON_NAME], and other tools.…" at bounding box center [804, 462] width 582 height 96
click at [1244, 496] on div "Builder Missing Requirements Required Location See locations Location doesn’t m…" at bounding box center [644, 464] width 1288 height 929
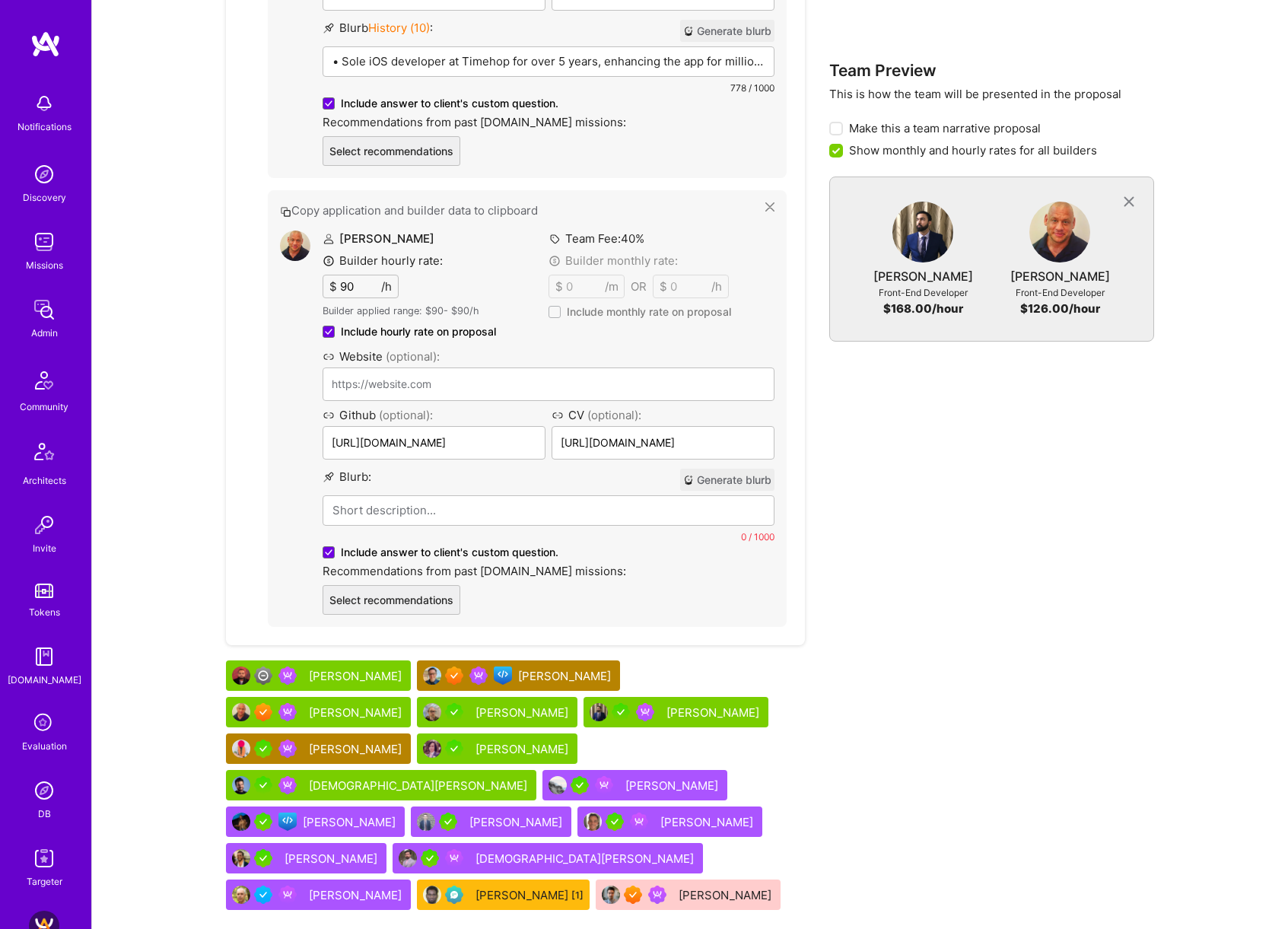
scroll to position [1540, 0]
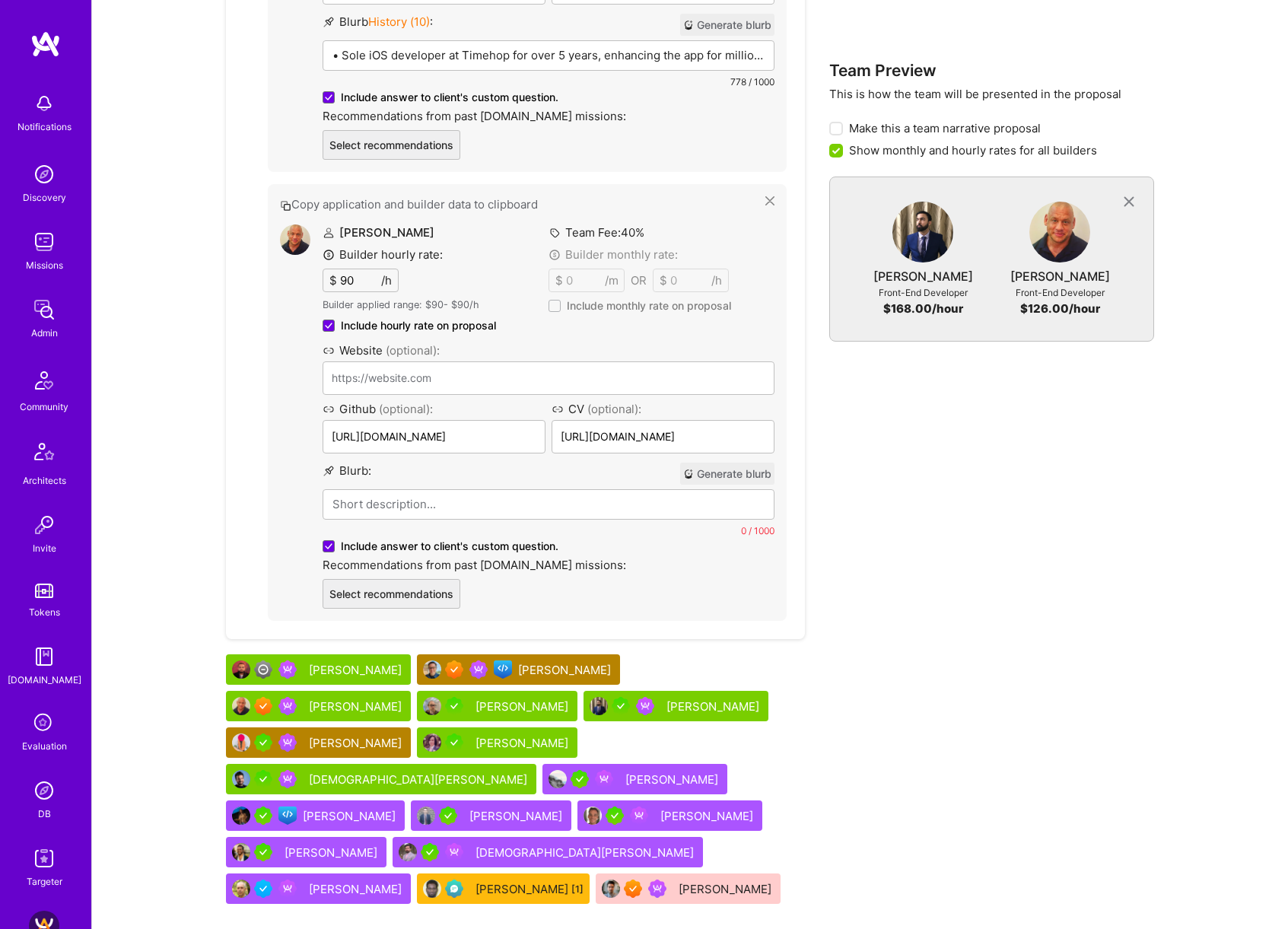
click at [476, 699] on div "[PERSON_NAME]" at bounding box center [524, 707] width 96 height 16
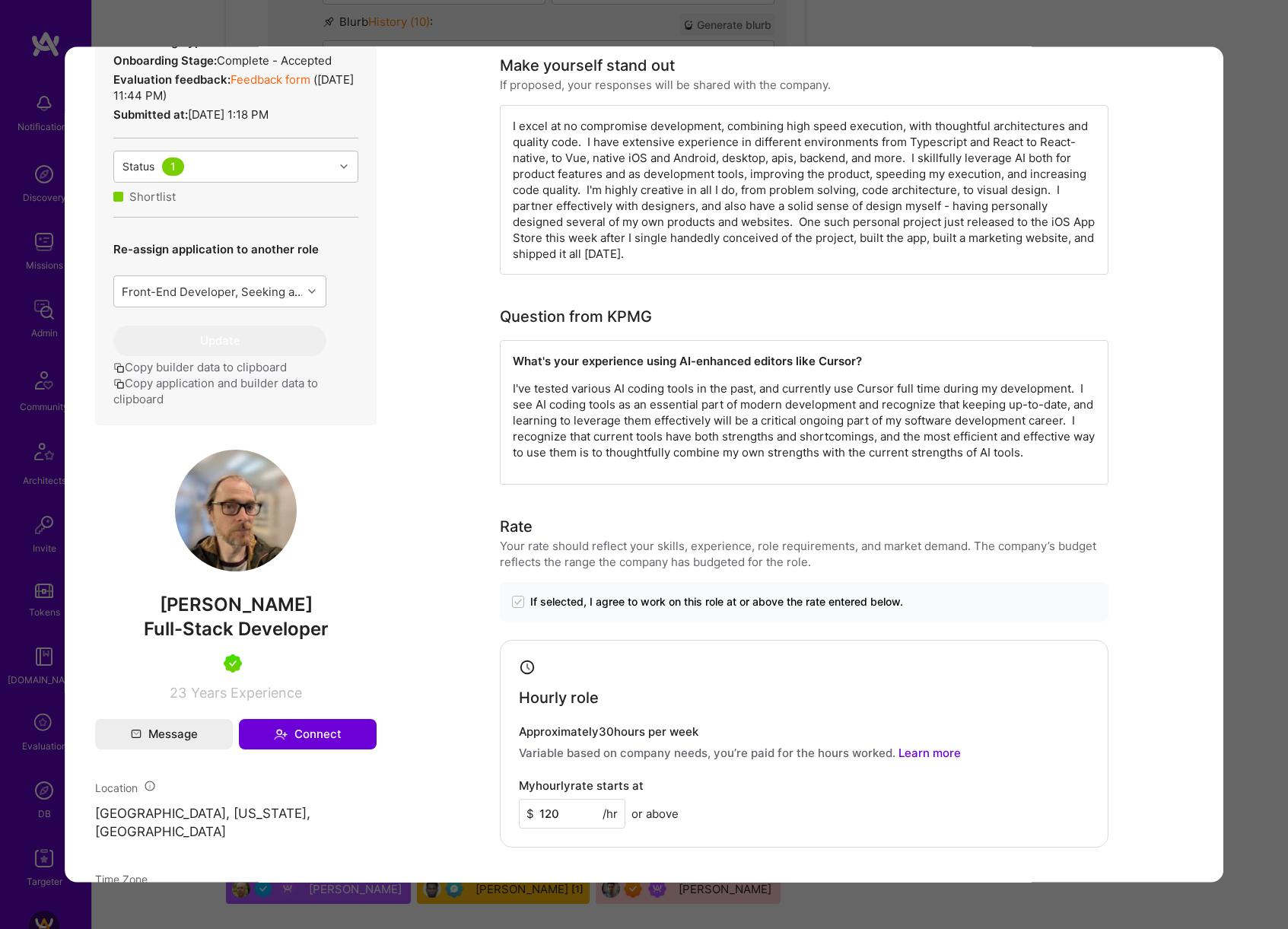
scroll to position [510, 0]
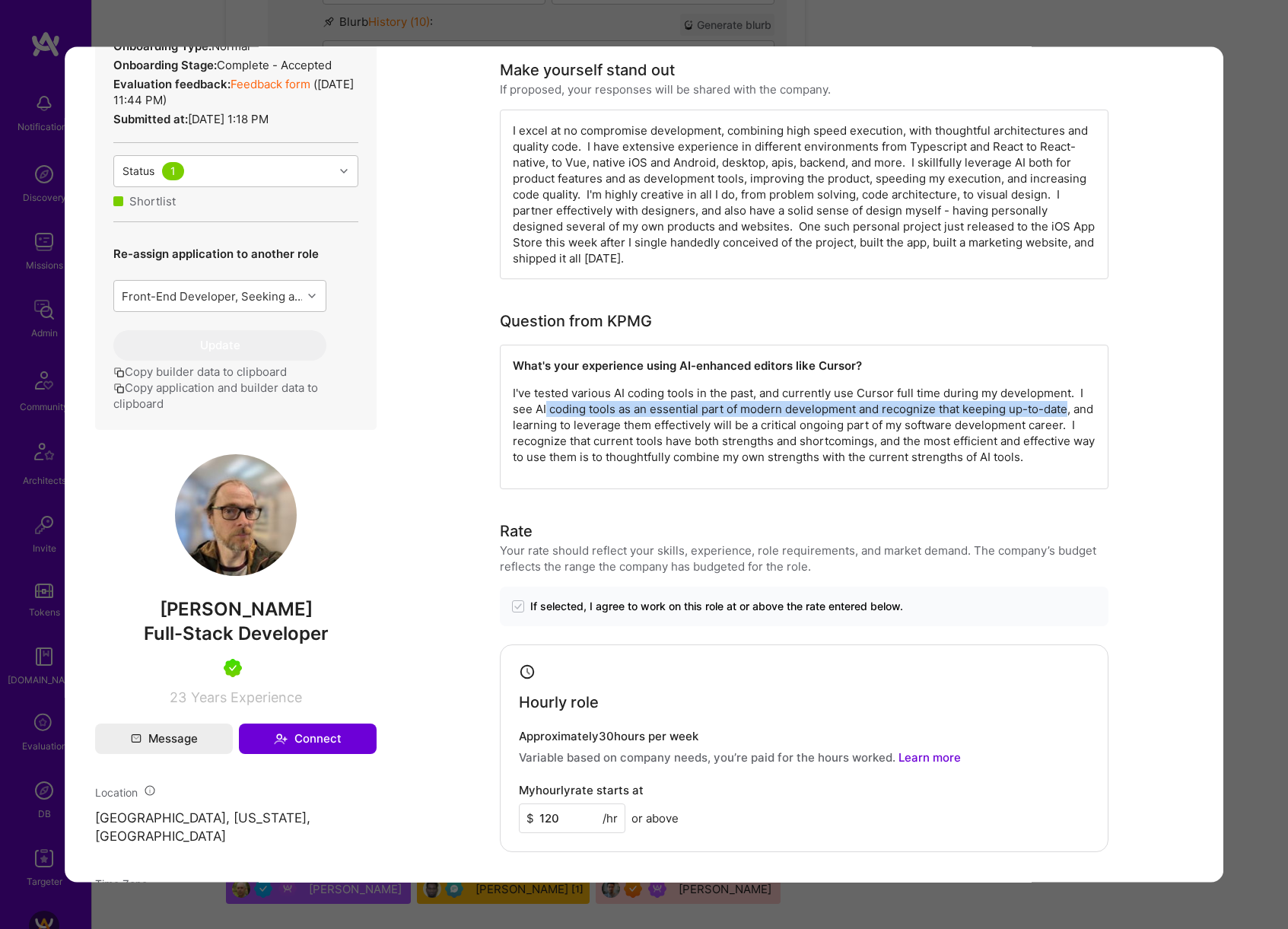
drag, startPoint x: 545, startPoint y: 411, endPoint x: 1060, endPoint y: 408, distance: 515.0
click at [1060, 408] on p "I've tested various AI coding tools in the past, and currently use Cursor full …" at bounding box center [804, 424] width 582 height 80
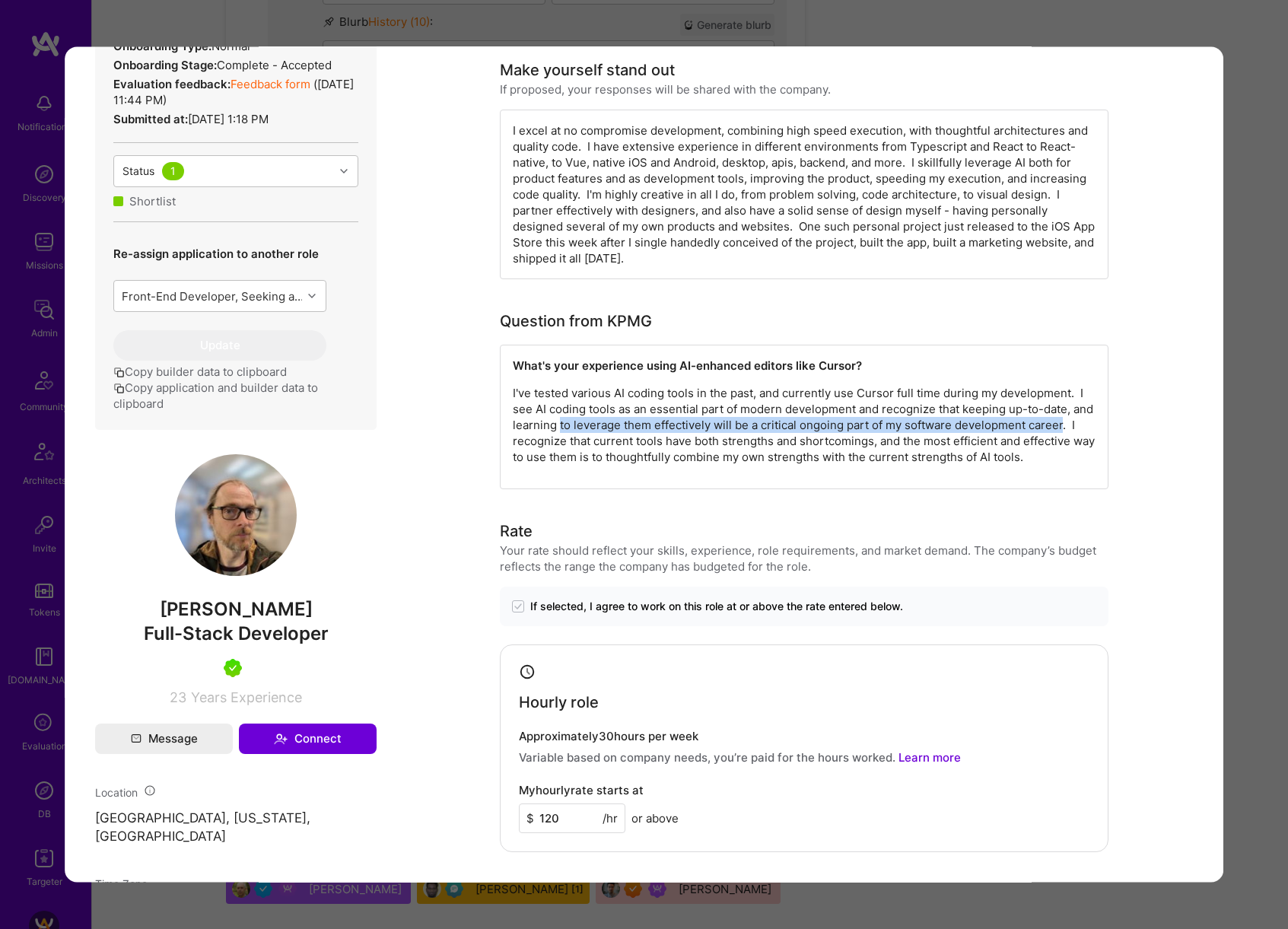
drag, startPoint x: 554, startPoint y: 431, endPoint x: 1056, endPoint y: 422, distance: 502.1
click at [1056, 422] on p "I've tested various AI coding tools in the past, and currently use Cursor full …" at bounding box center [804, 424] width 582 height 80
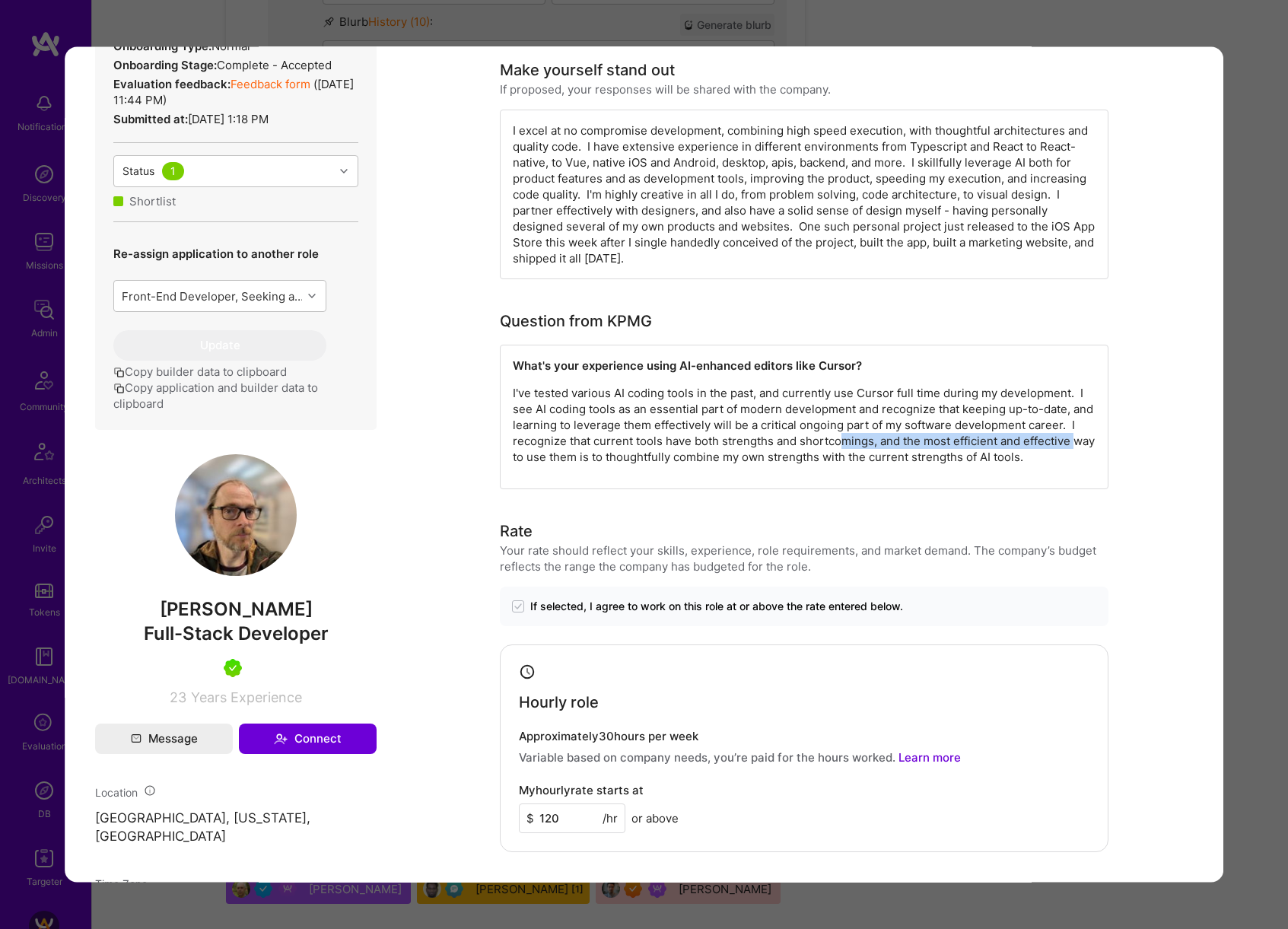
drag, startPoint x: 833, startPoint y: 442, endPoint x: 1091, endPoint y: 447, distance: 258.0
click at [1091, 447] on div "What's your experience using AI-enhanced editors like Cursor? I've tested vario…" at bounding box center [804, 416] width 609 height 145
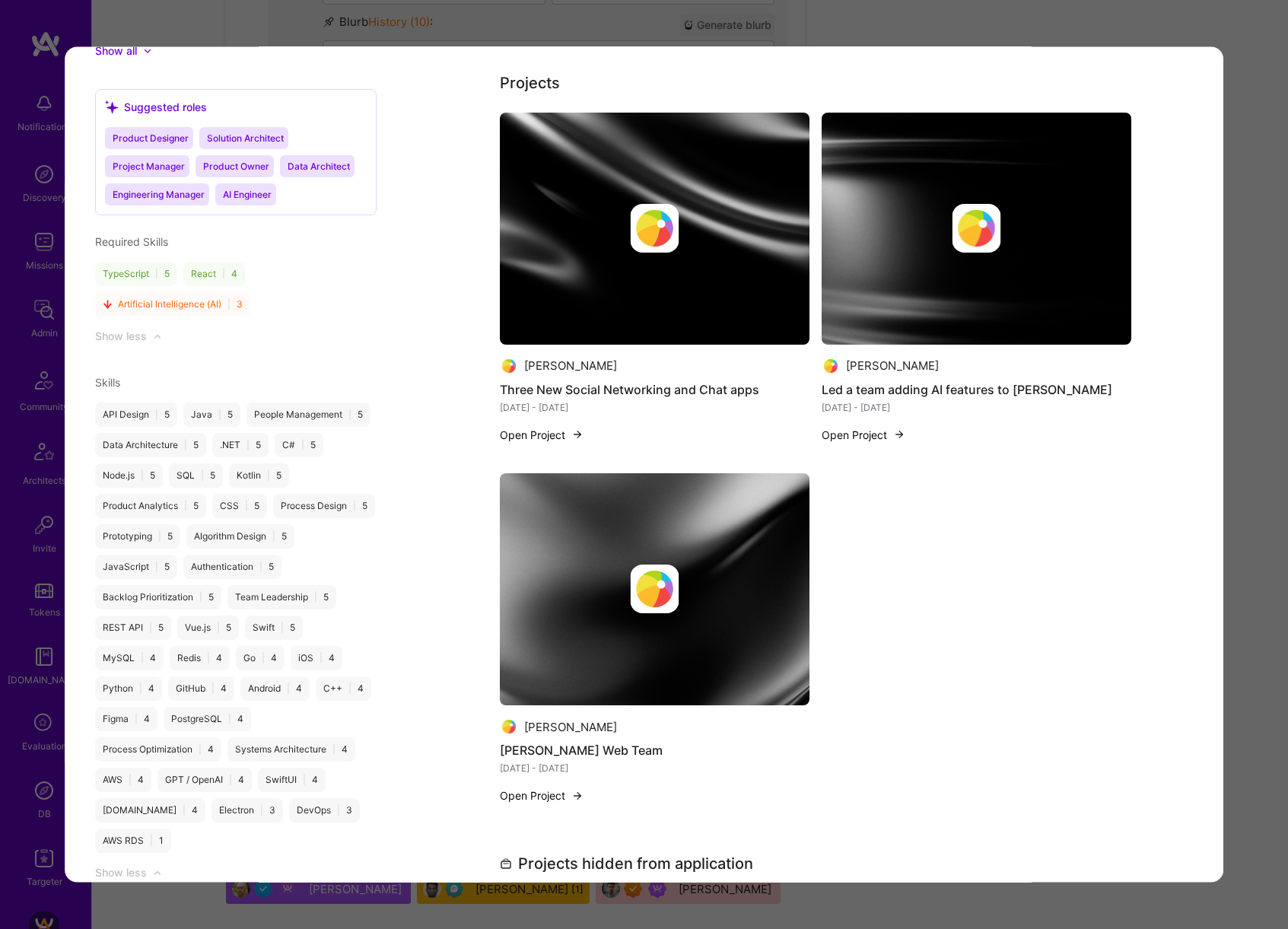
scroll to position [1615, 0]
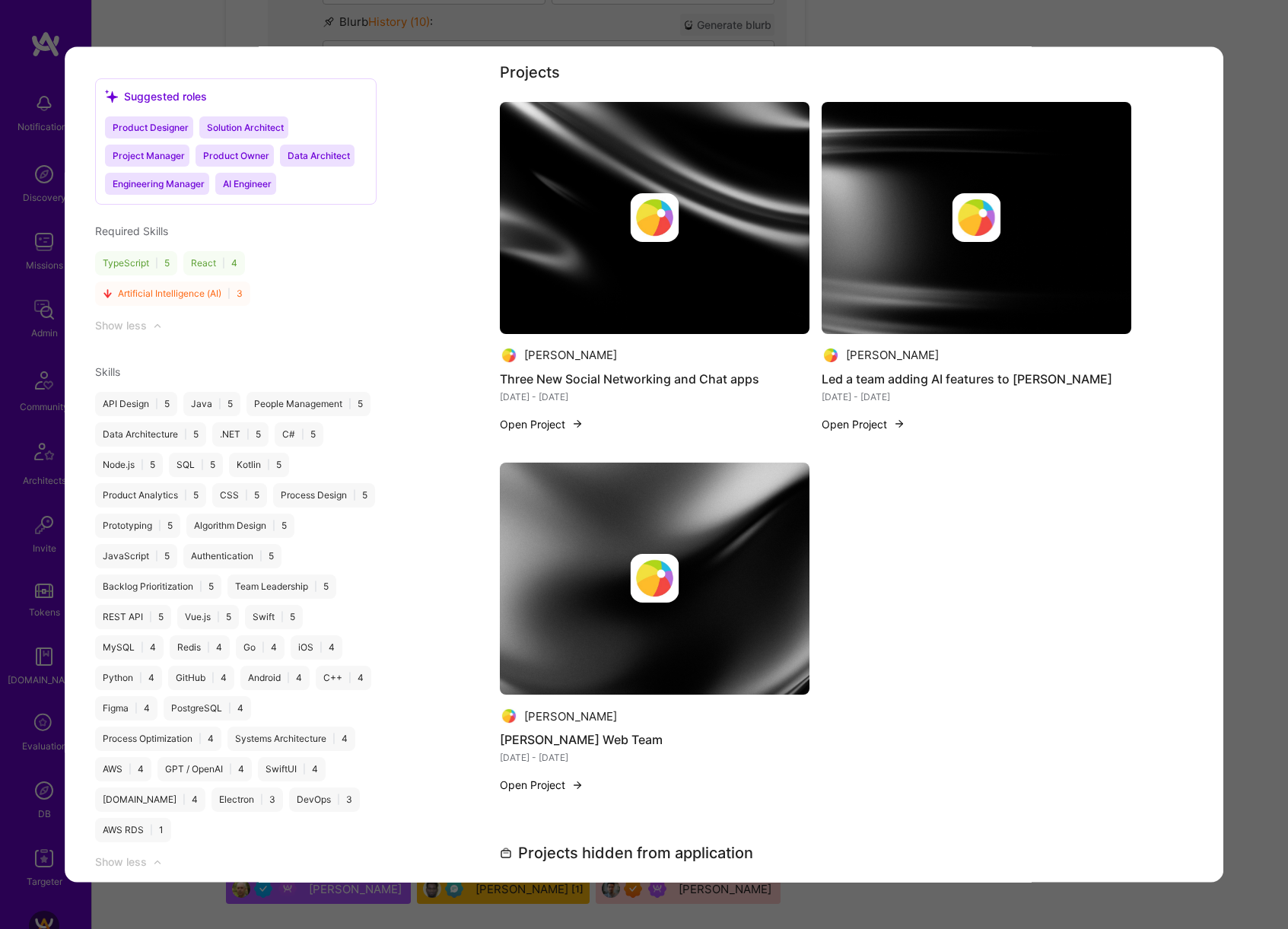
click at [1286, 463] on div "Evaluation scores Expertise level Very good Interpersonal skills Excellent Engl…" at bounding box center [644, 464] width 1288 height 929
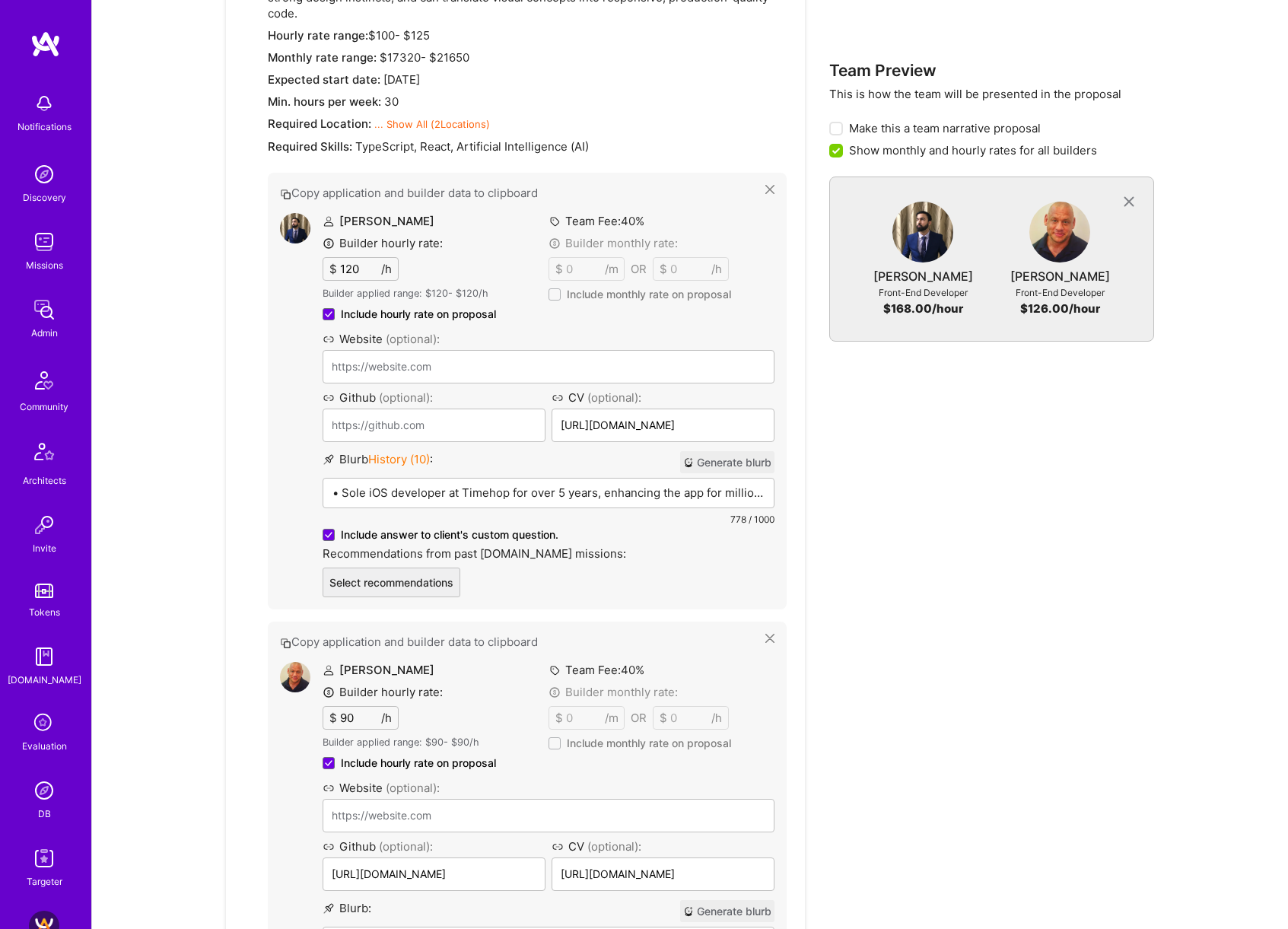
scroll to position [1103, 0]
click at [301, 212] on img at bounding box center [294, 227] width 30 height 30
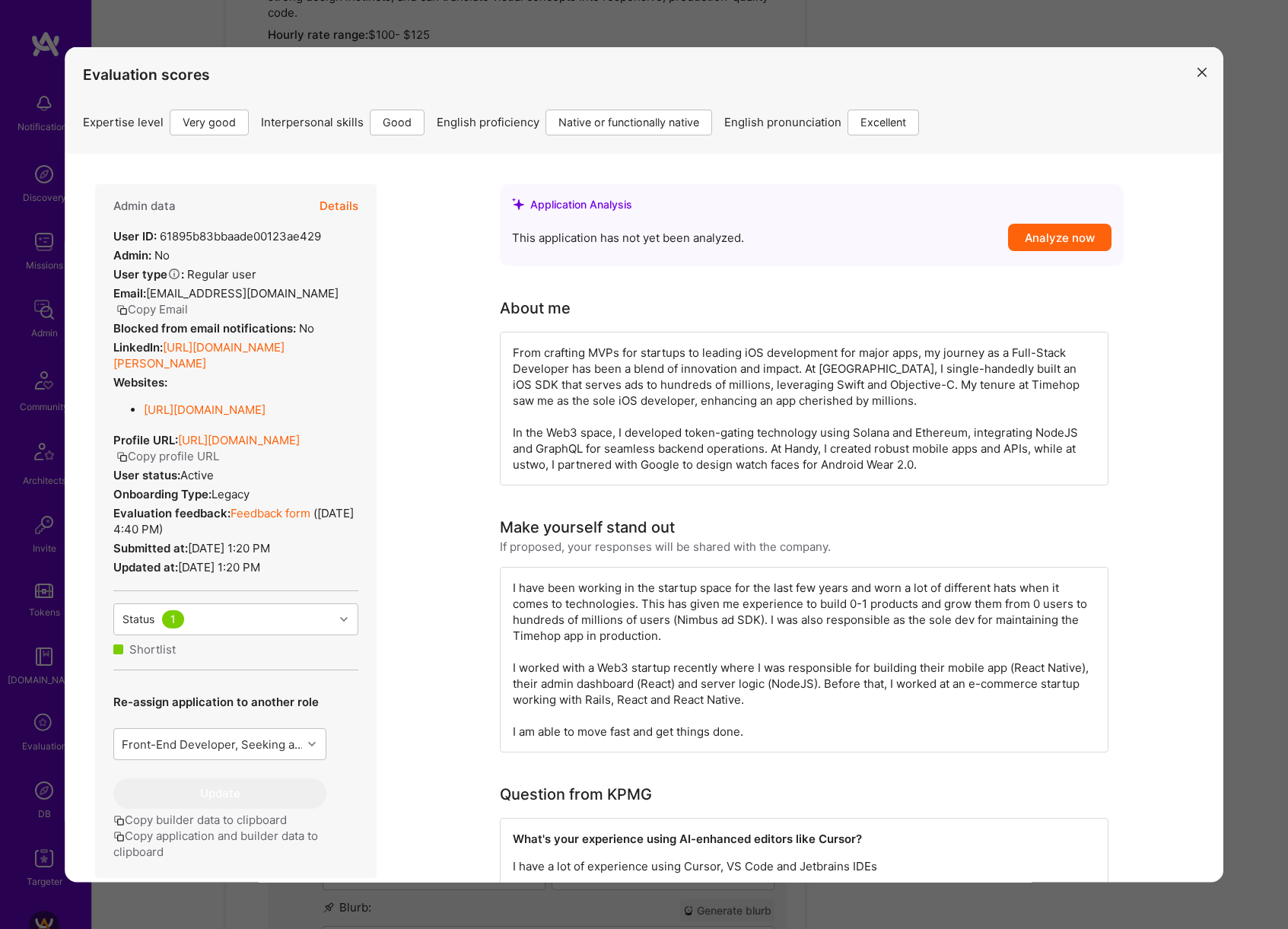
scroll to position [5, 0]
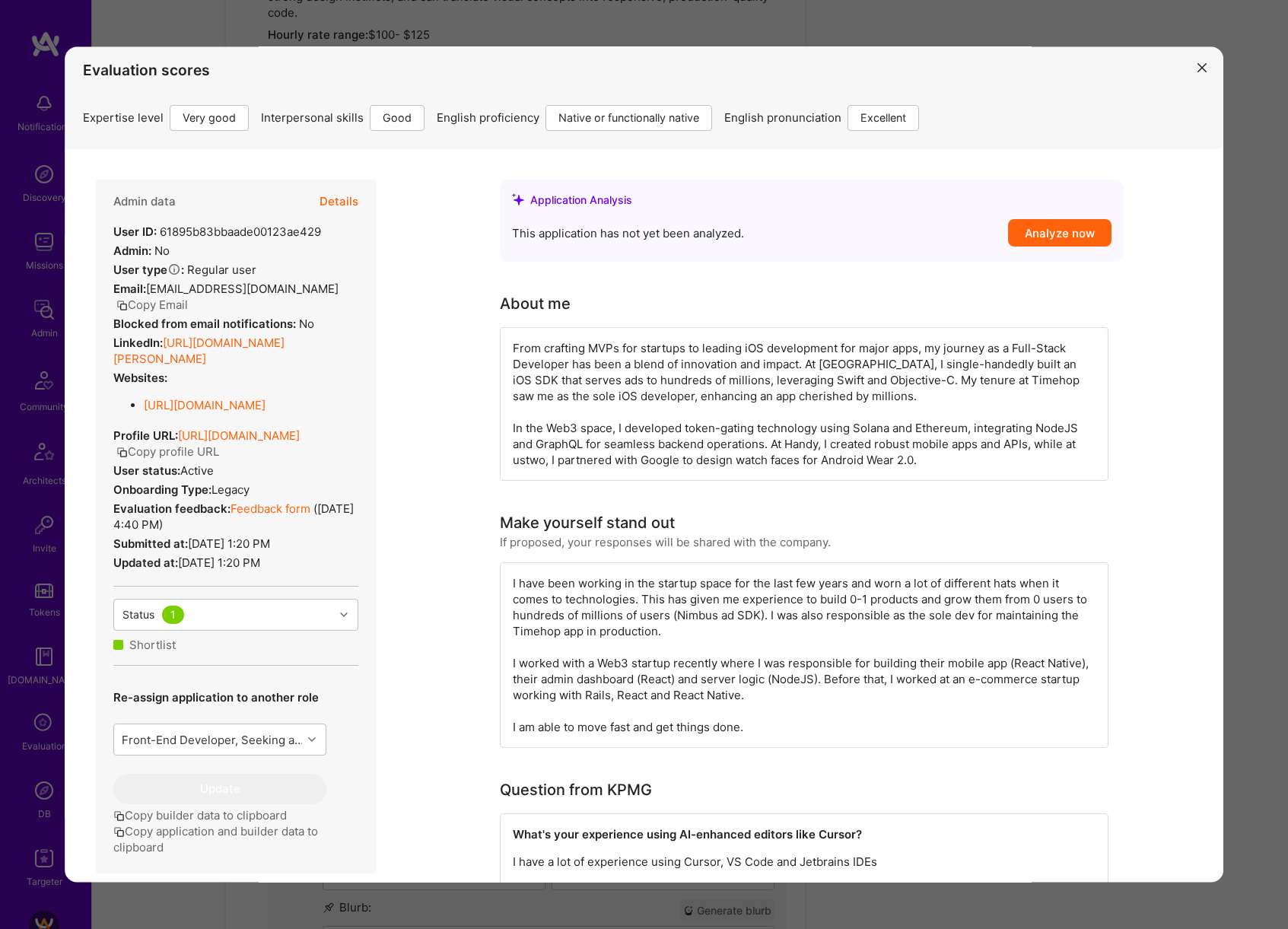
click at [284, 335] on link "[URL][DOMAIN_NAME][PERSON_NAME]" at bounding box center [198, 349] width 171 height 30
click at [1238, 394] on div "Evaluation scores Expertise level Very good Interpersonal skills Good English p…" at bounding box center [644, 464] width 1288 height 929
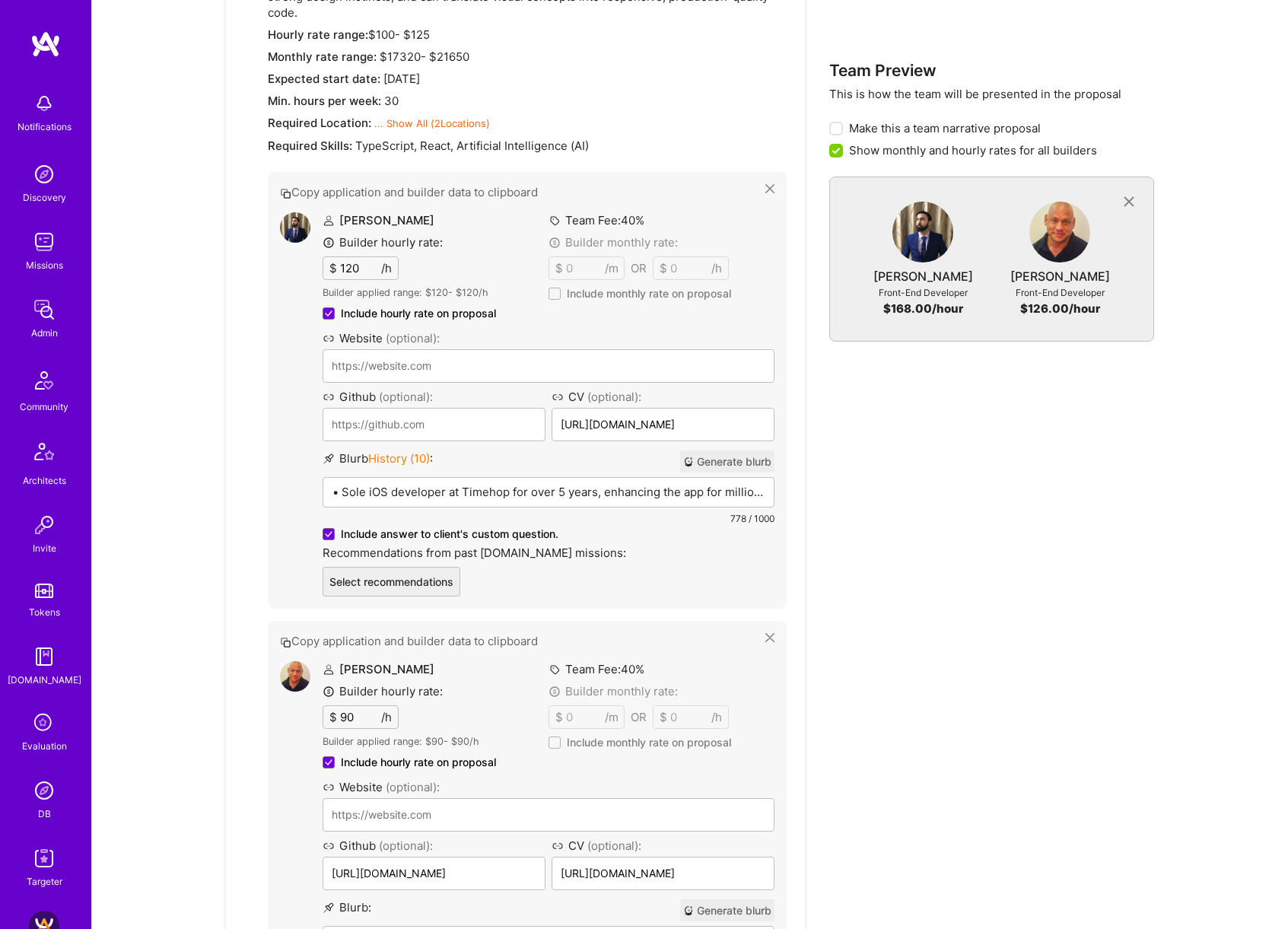
click at [778, 174] on div "Copy application and builder data to clipboard [PERSON_NAME] Builder hourly rat…" at bounding box center [527, 391] width 519 height 437
click at [772, 184] on icon at bounding box center [770, 189] width 9 height 9
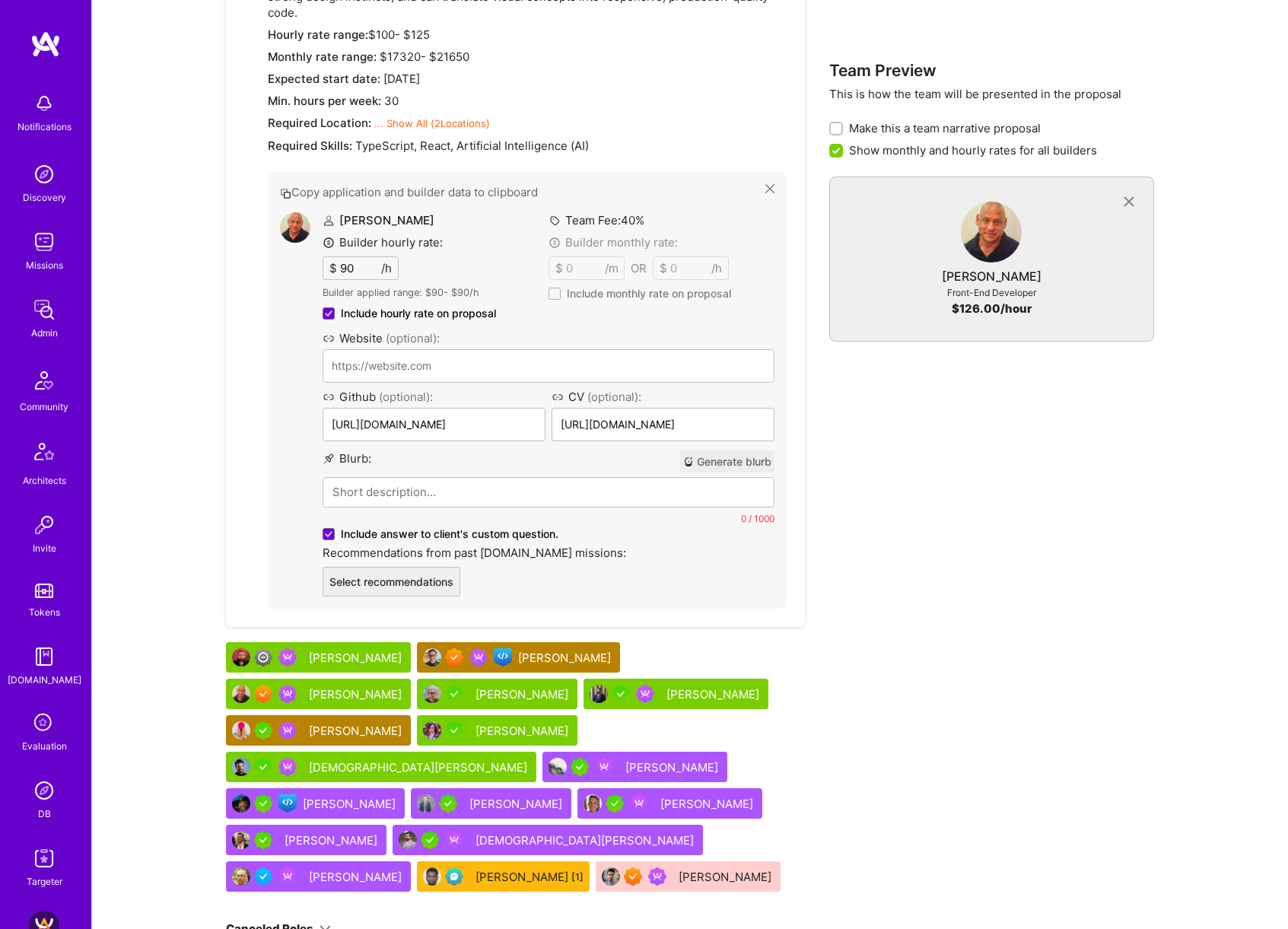
scroll to position [1206, 0]
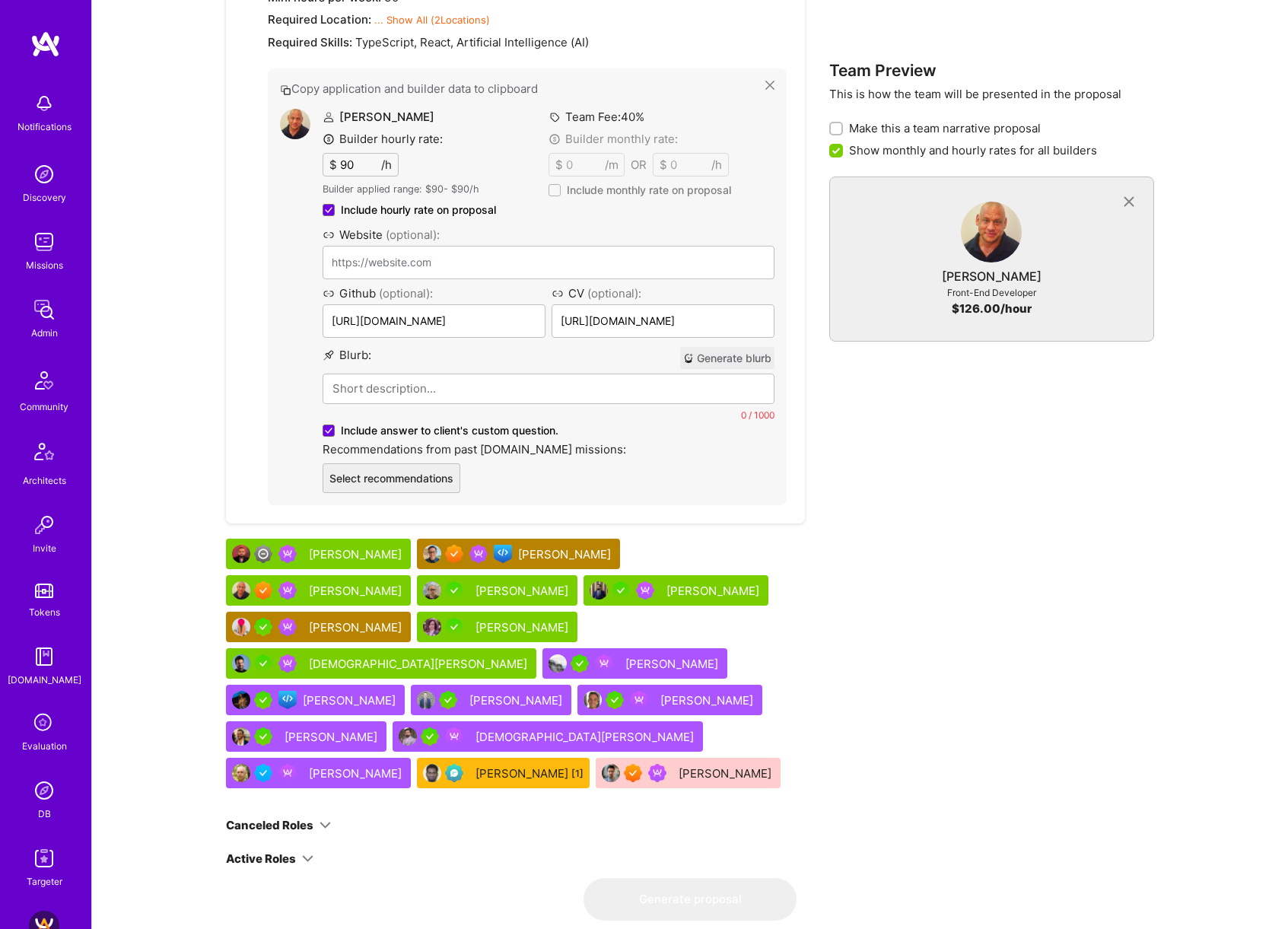
click at [666, 583] on div "[PERSON_NAME]" at bounding box center [714, 590] width 96 height 16
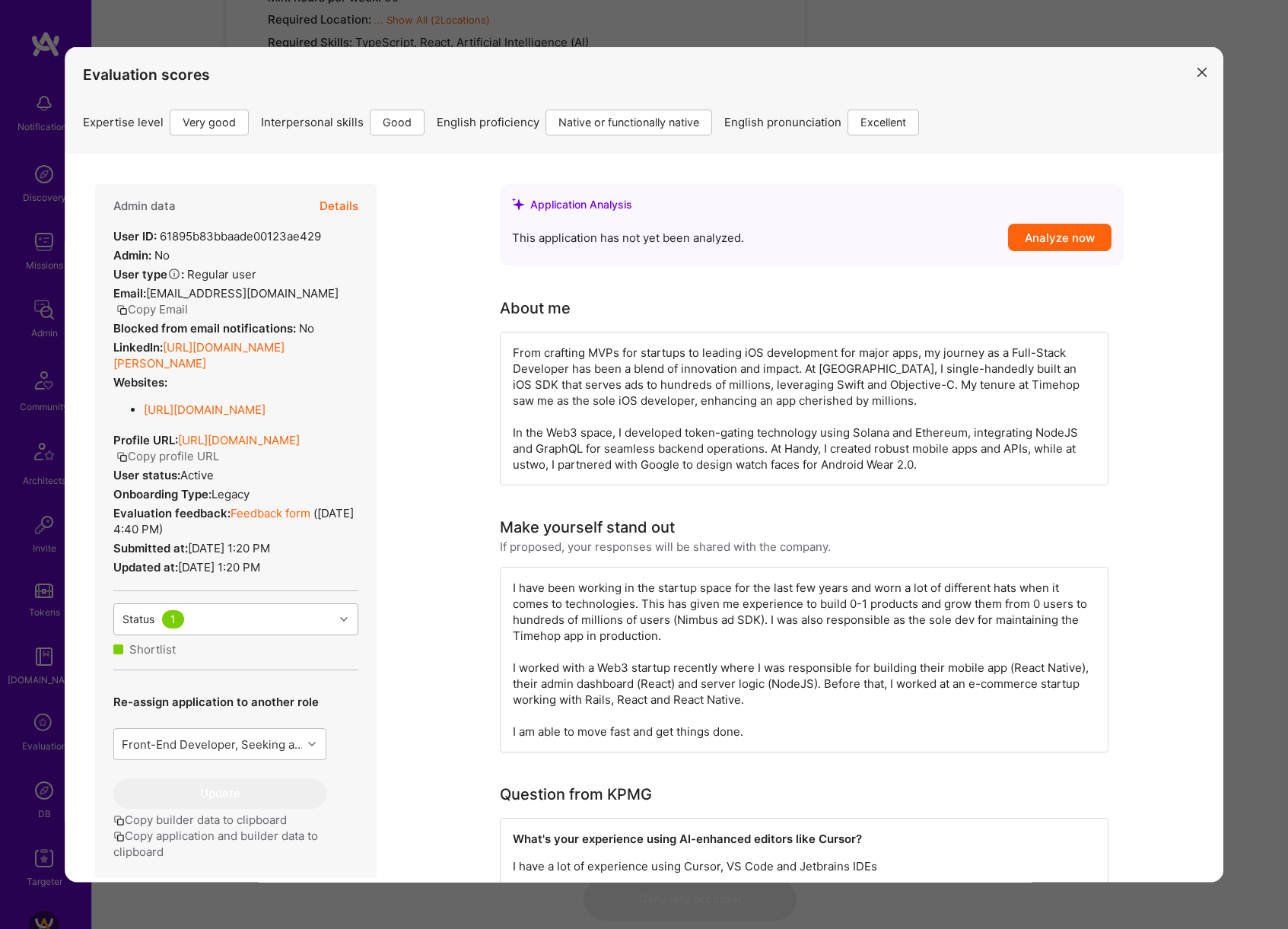
click at [303, 616] on div "Status 1" at bounding box center [224, 618] width 220 height 30
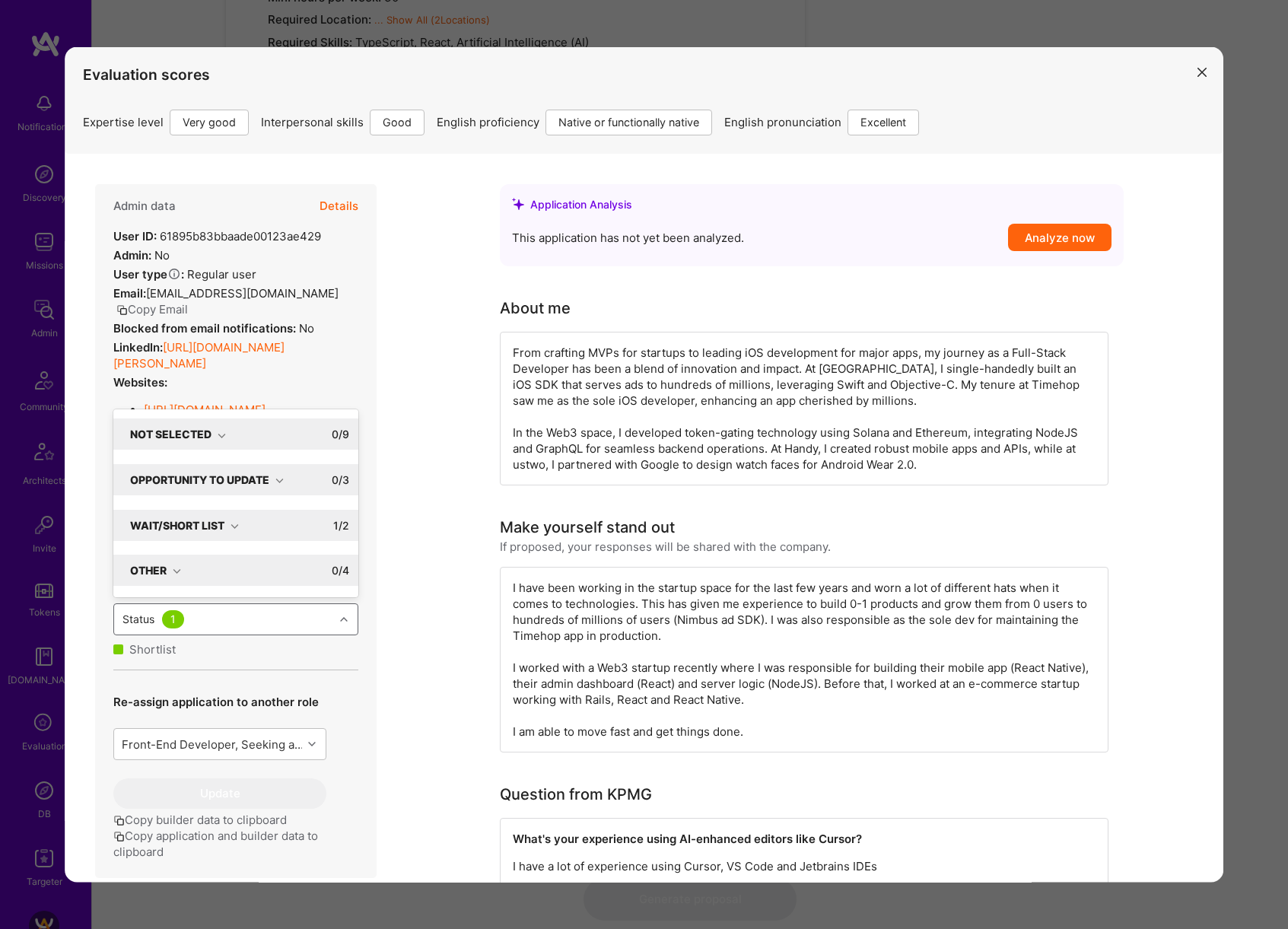
click at [236, 528] on icon "modal" at bounding box center [235, 525] width 9 height 9
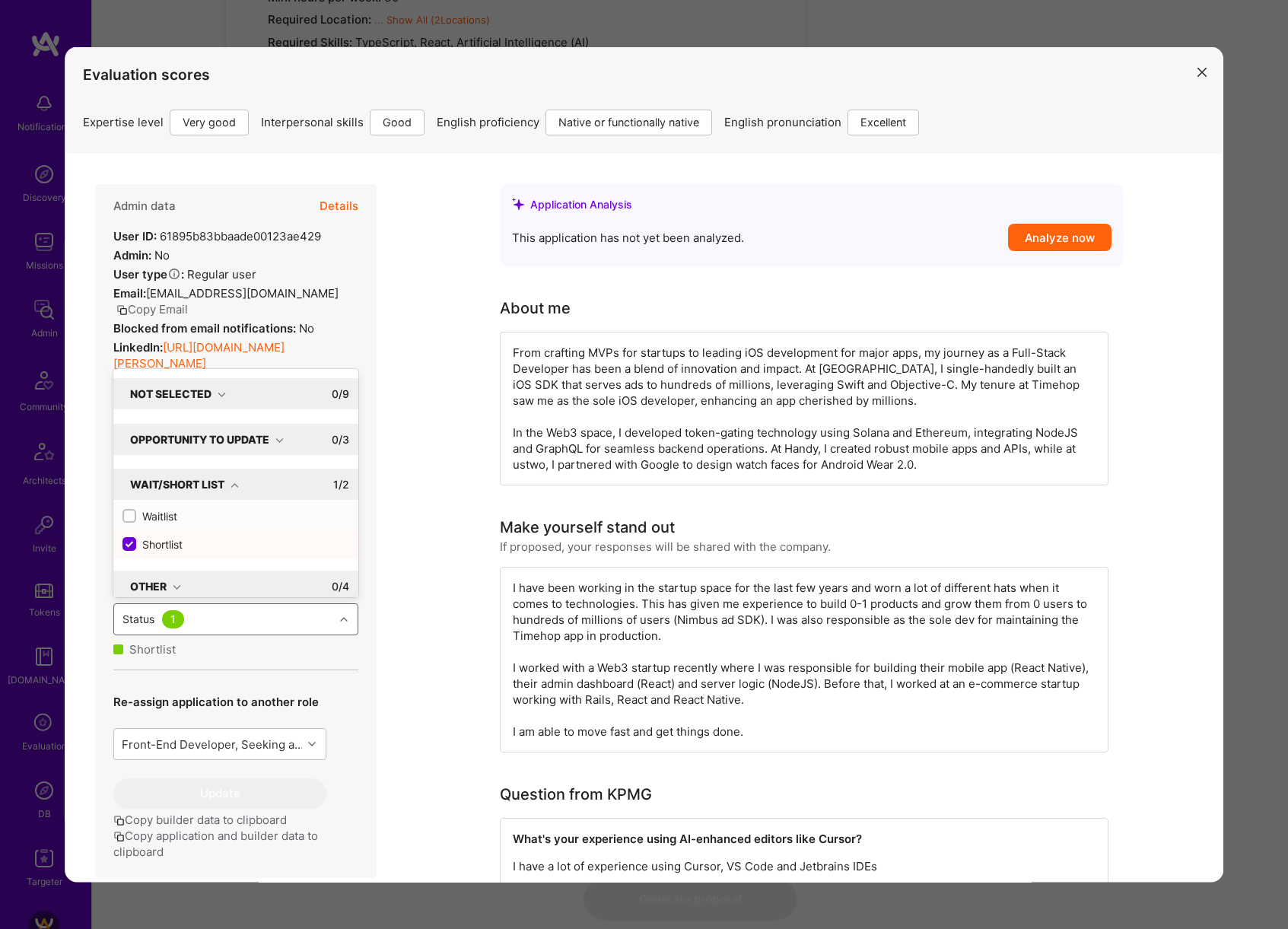
click at [154, 518] on div "Waitlist" at bounding box center [235, 515] width 227 height 16
checkbox input "true"
checkbox input "false"
click at [219, 400] on div "Not Selected" at bounding box center [178, 393] width 96 height 16
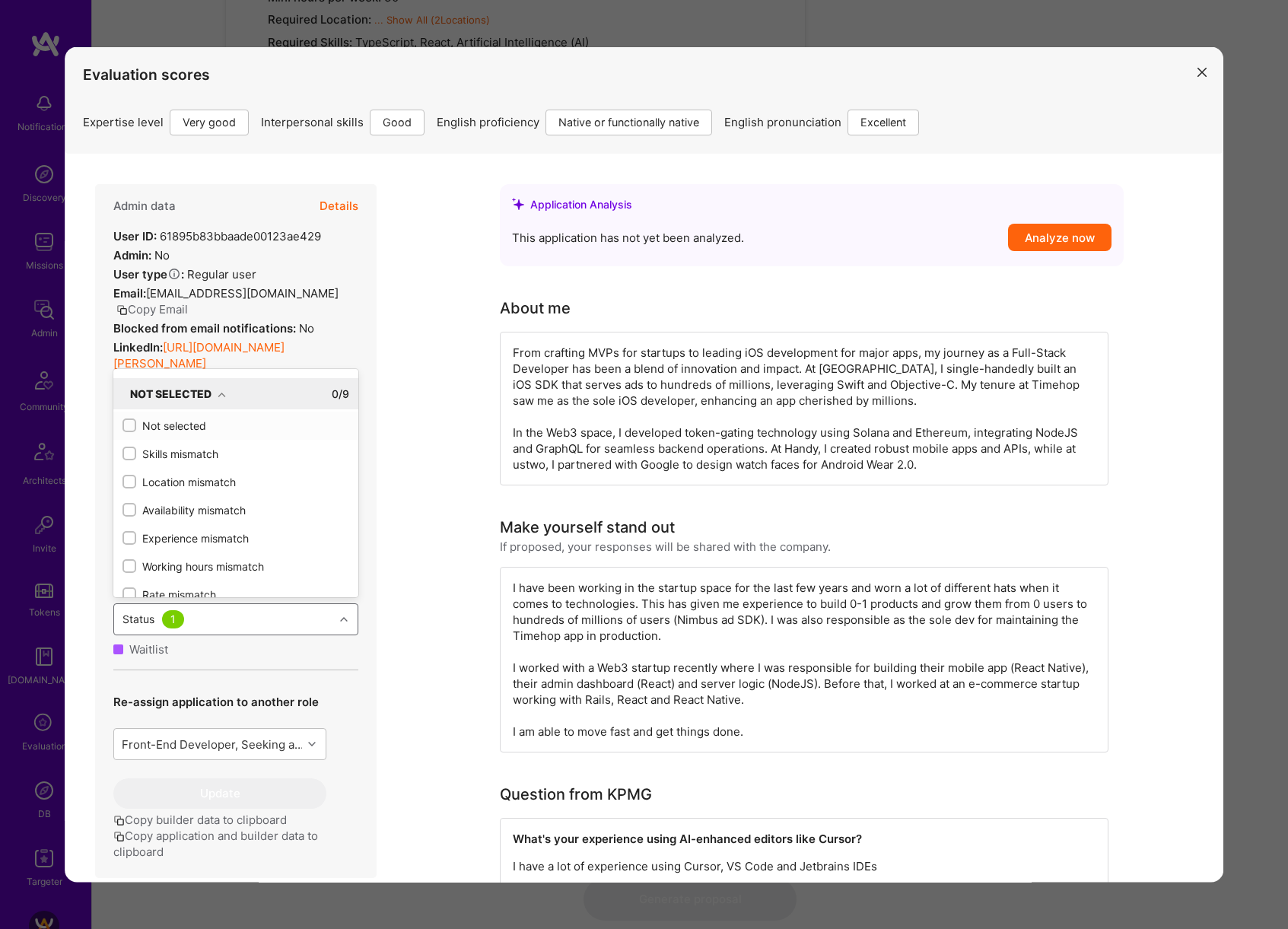
click at [192, 428] on div "Not selected" at bounding box center [235, 425] width 227 height 16
checkbox input "true"
checkbox input "false"
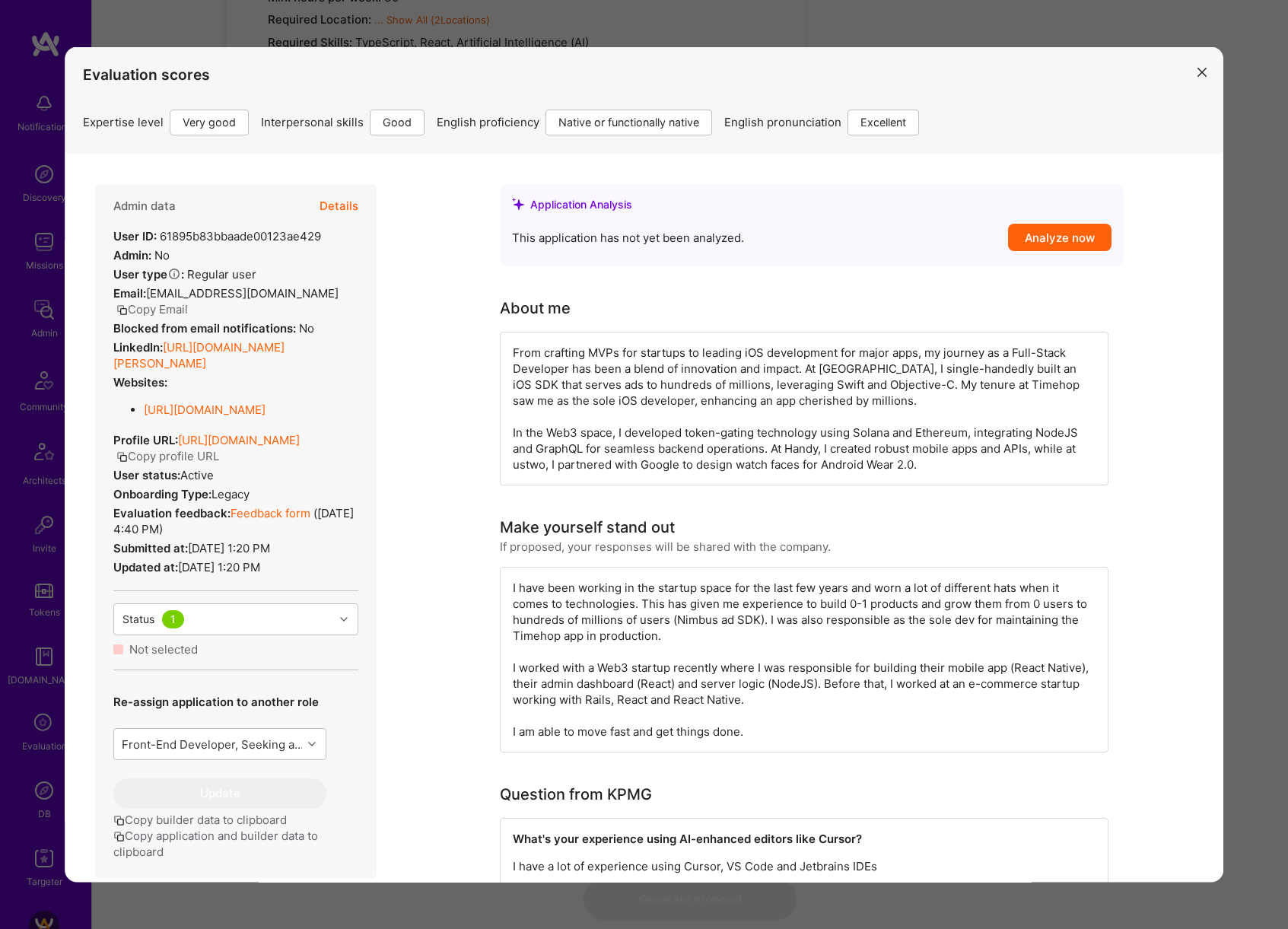
click at [1265, 480] on div "Evaluation scores Expertise level Very good Interpersonal skills Good English p…" at bounding box center [644, 464] width 1288 height 929
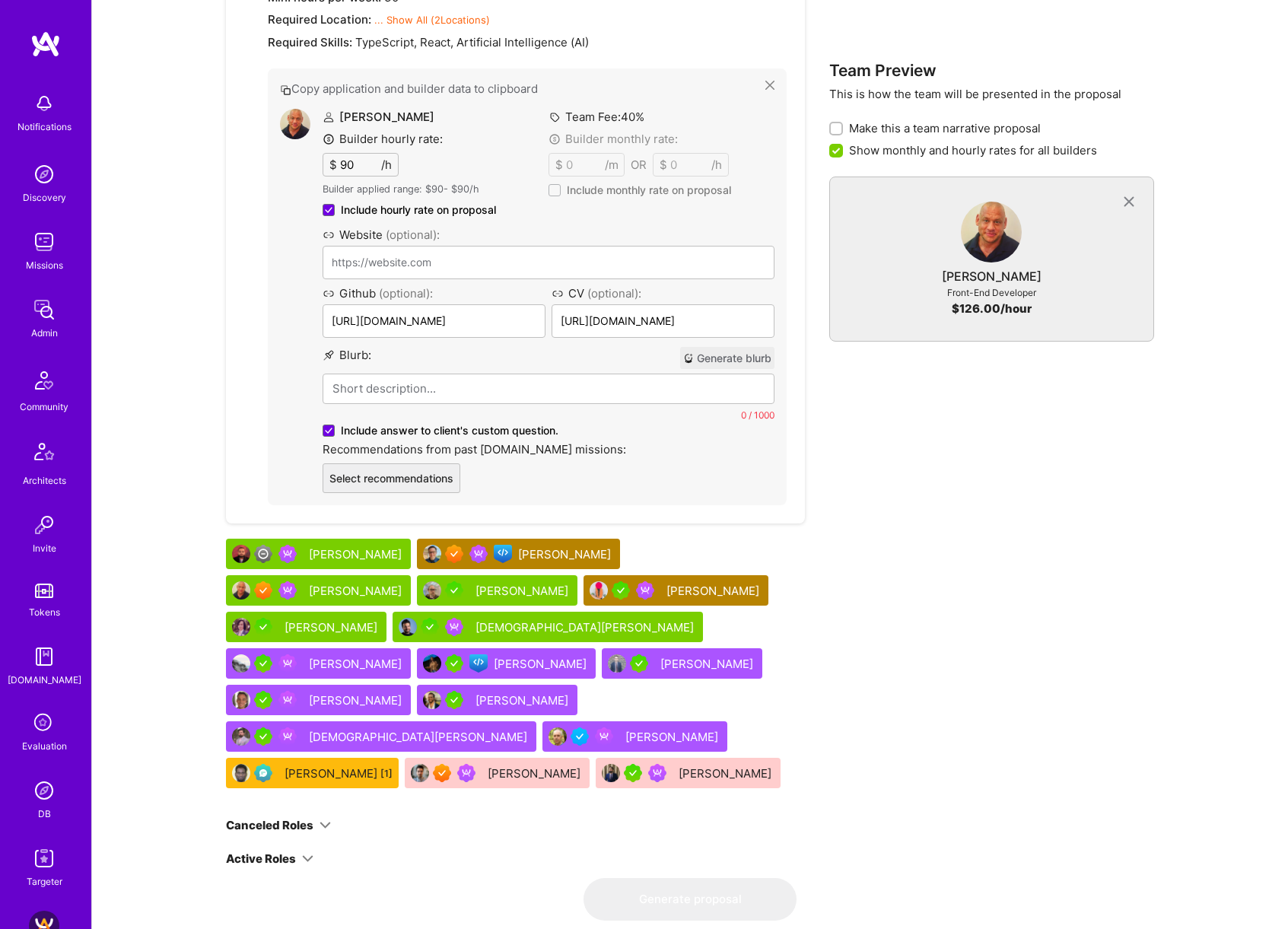
click at [400, 546] on div "[PERSON_NAME]" at bounding box center [357, 554] width 96 height 16
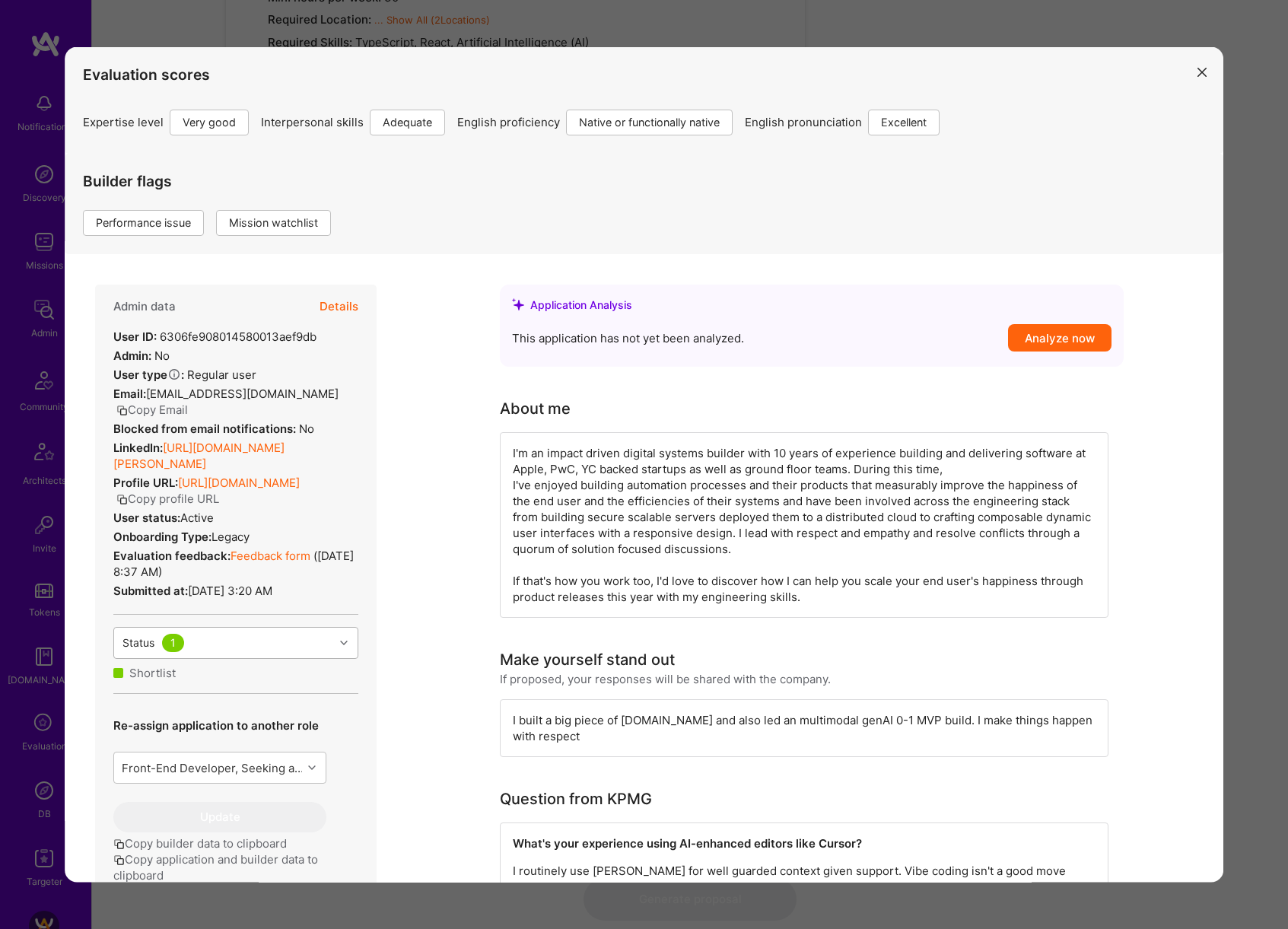
click at [276, 636] on div "Status 1" at bounding box center [224, 642] width 220 height 30
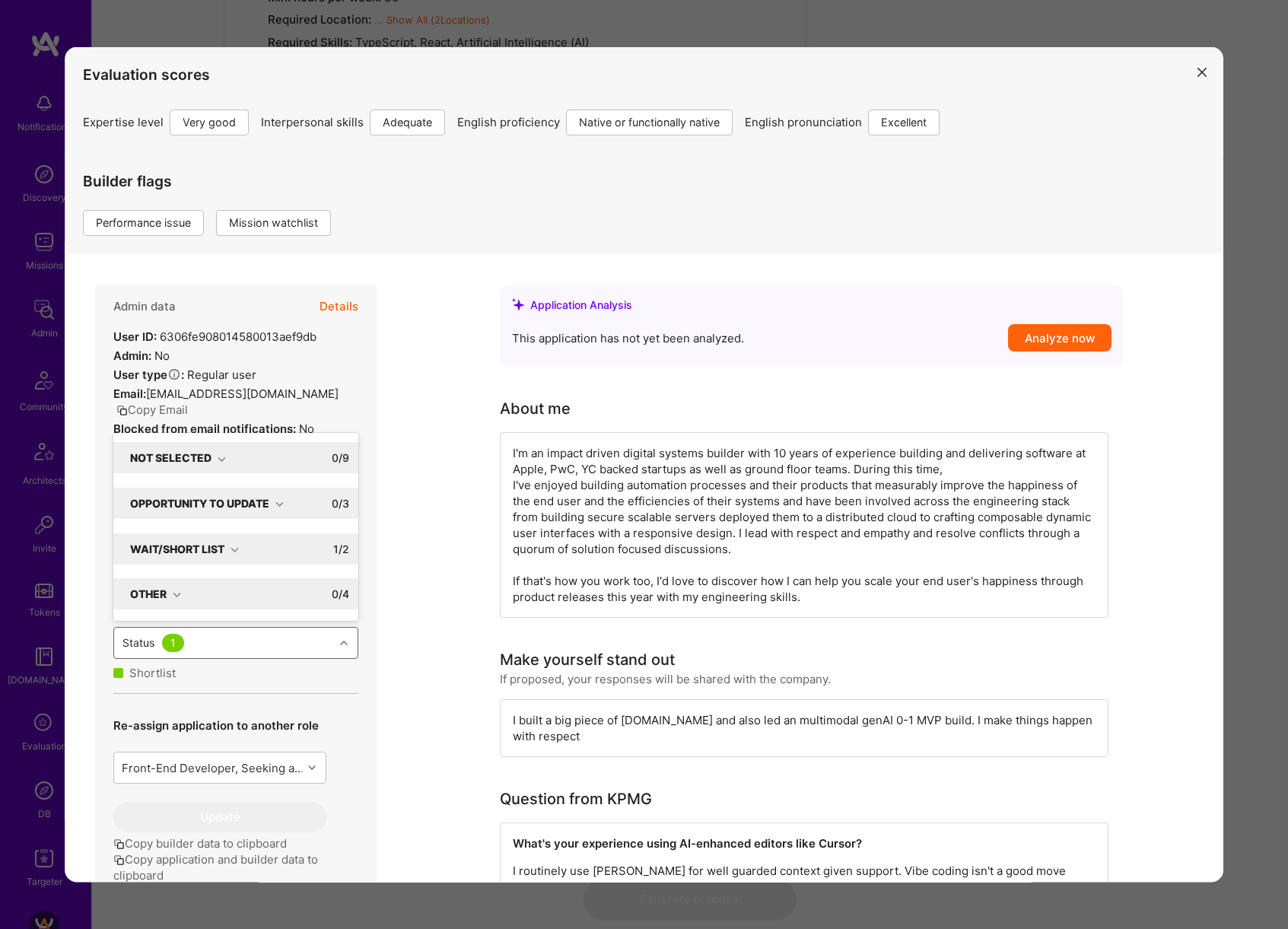
click at [234, 545] on icon "modal" at bounding box center [235, 549] width 9 height 9
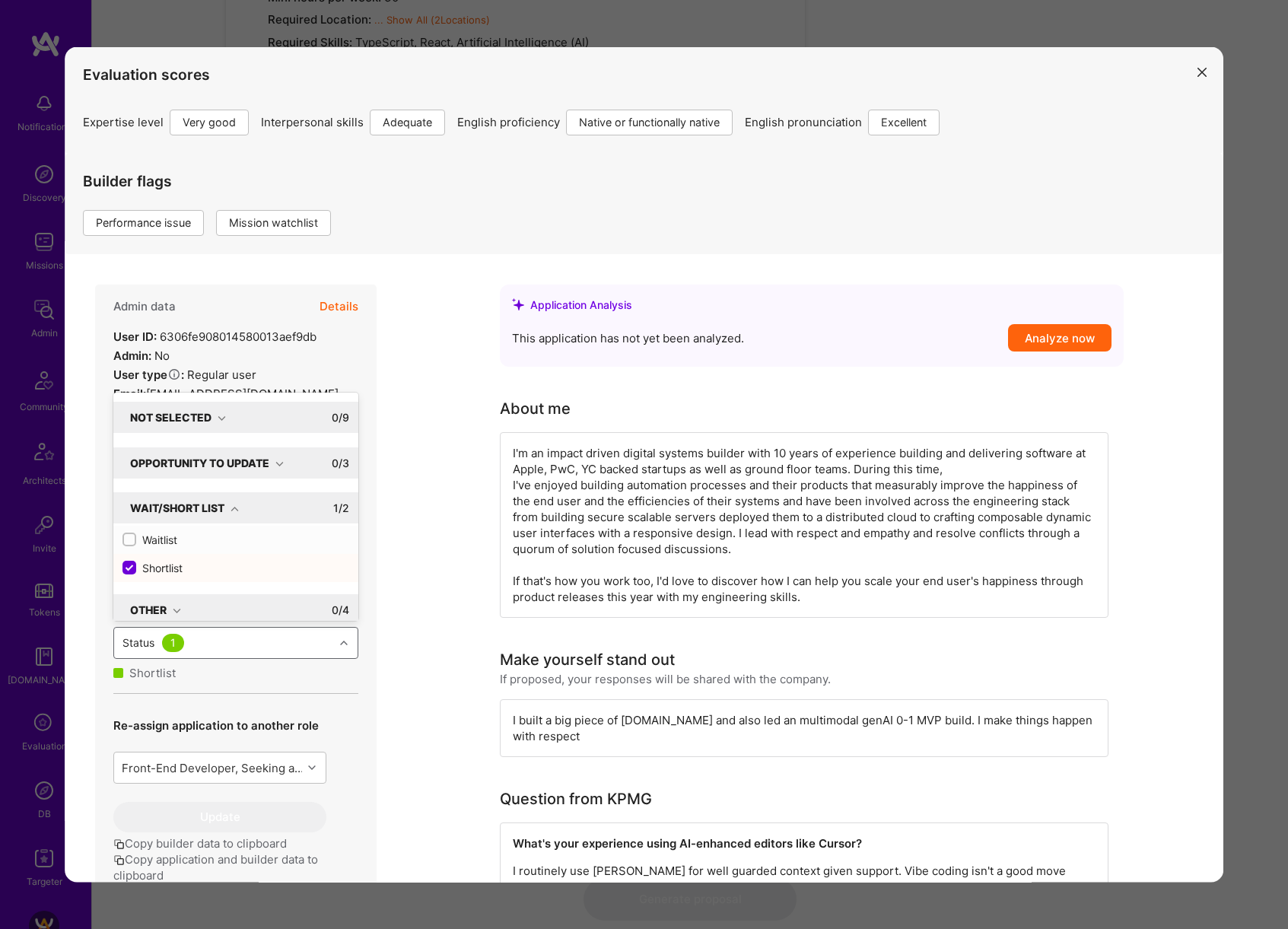
click at [176, 542] on div "Waitlist" at bounding box center [235, 539] width 227 height 16
checkbox input "true"
checkbox input "false"
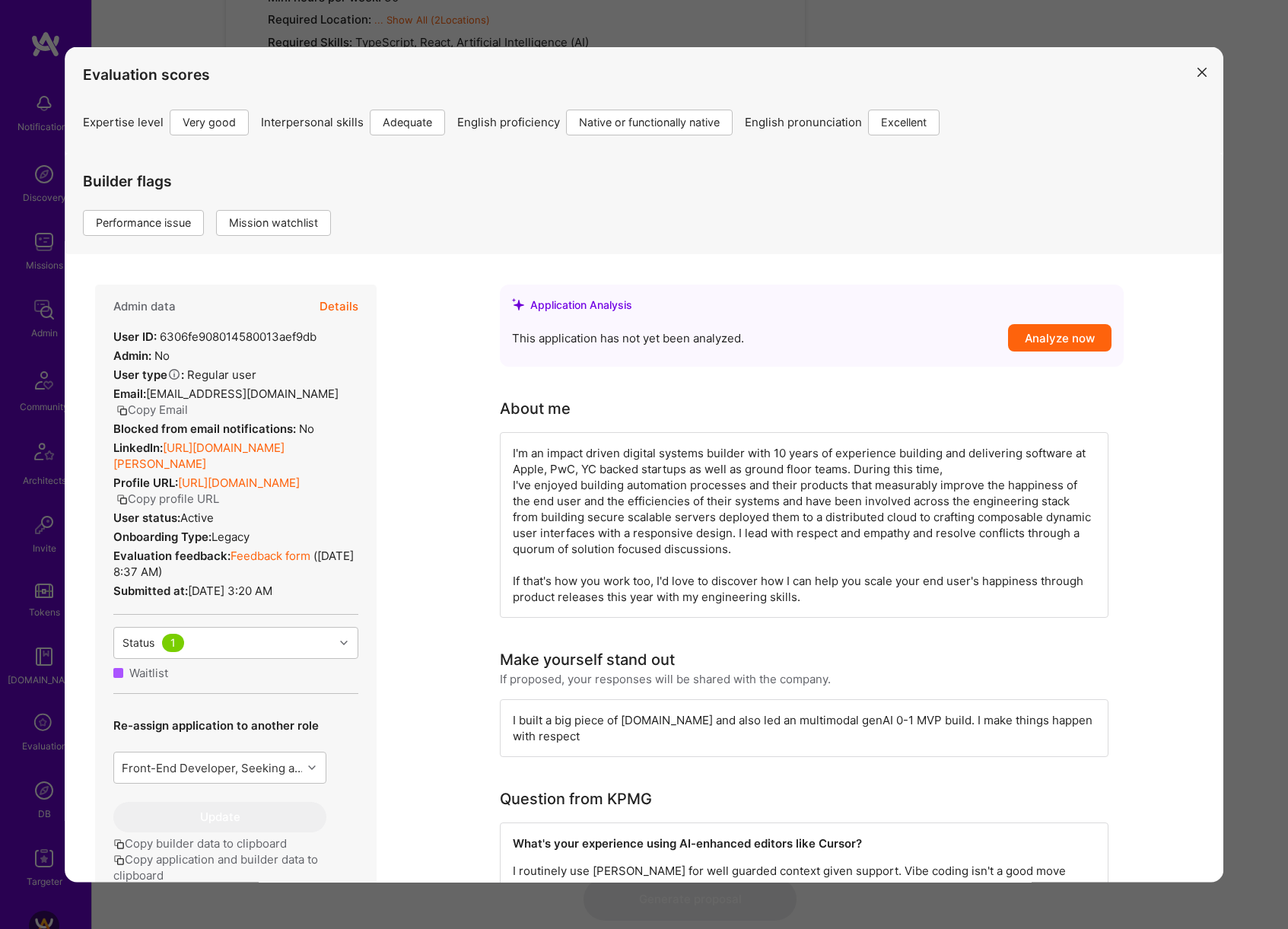
click at [1284, 552] on div "Evaluation scores Expertise level Very good Interpersonal skills Adequate Engli…" at bounding box center [644, 464] width 1288 height 929
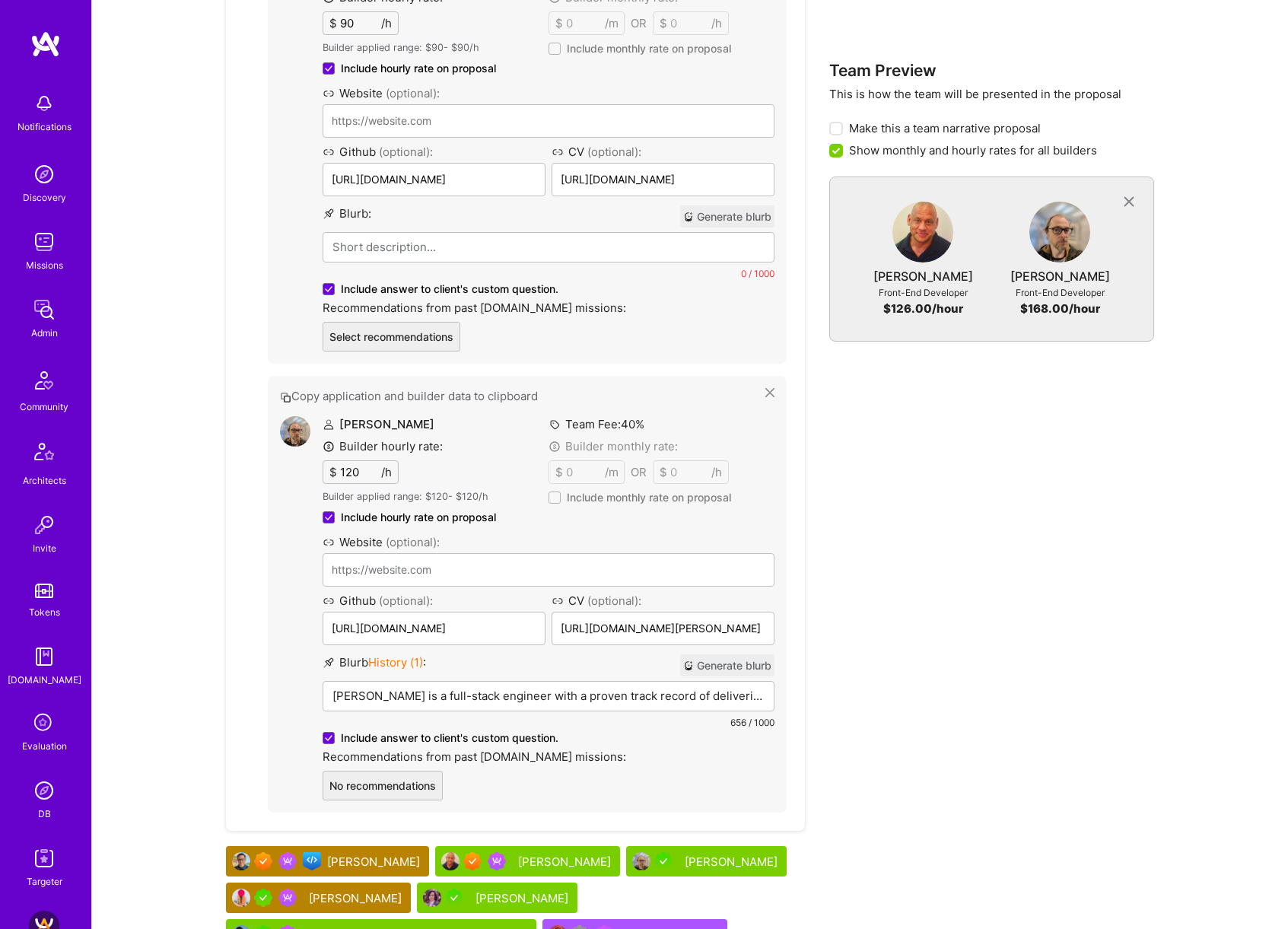
scroll to position [1295, 0]
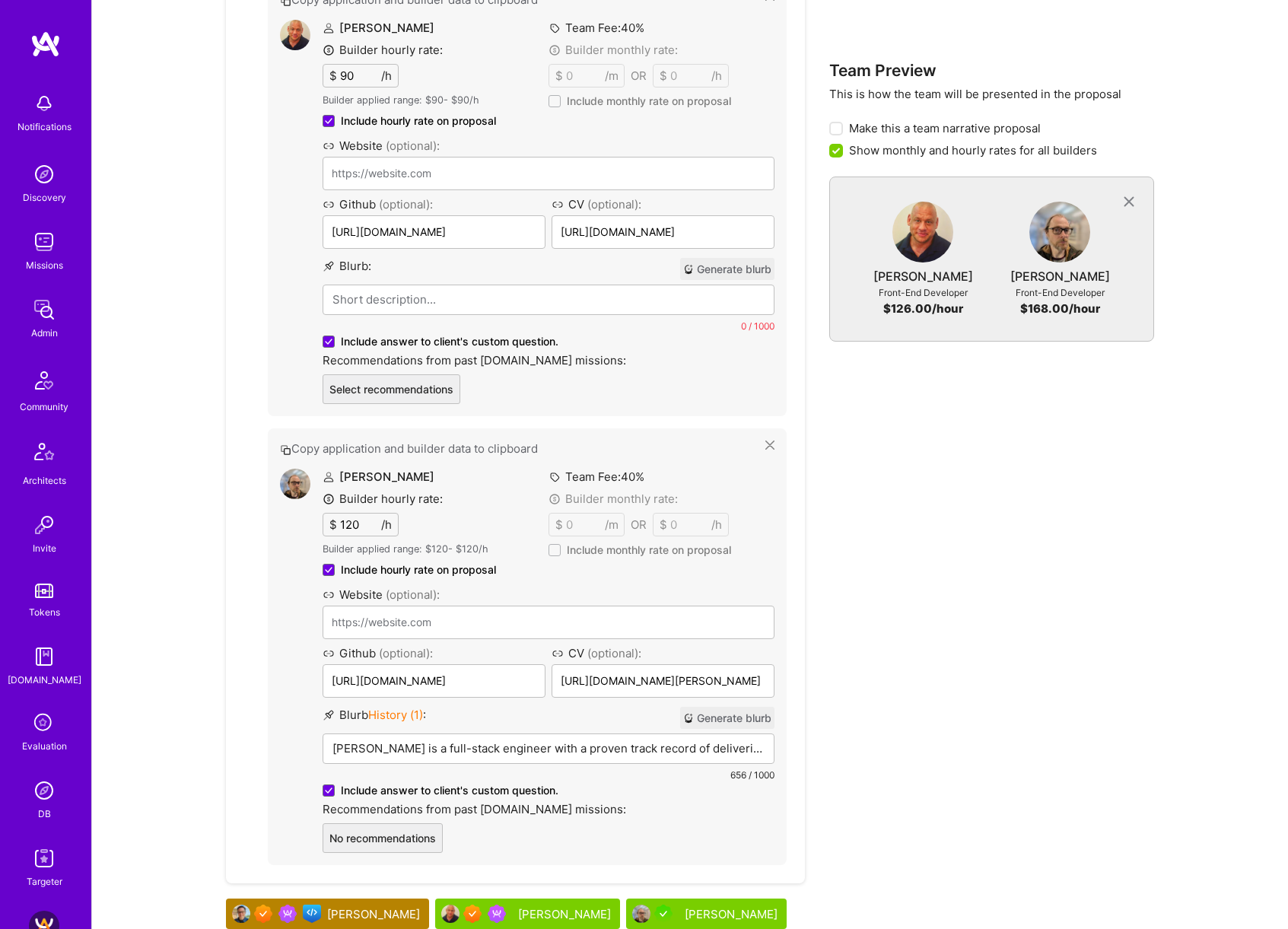
click at [730, 258] on button "Generate blurb" at bounding box center [727, 269] width 94 height 22
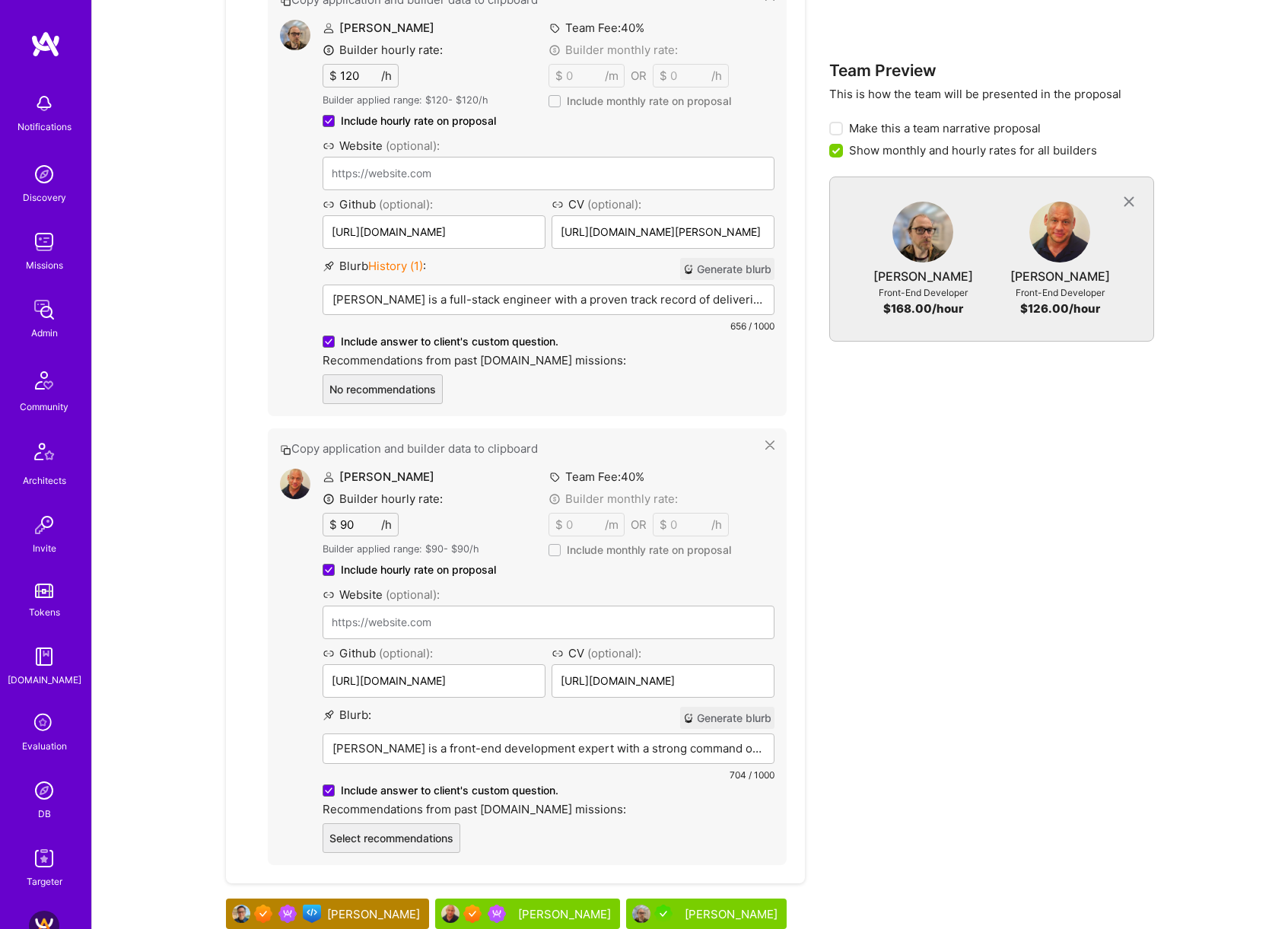
click at [742, 258] on button "Generate blurb" at bounding box center [727, 269] width 94 height 22
click at [552, 291] on p "[PERSON_NAME] is a dynamic front-end developer with a knack for integrating AI …" at bounding box center [548, 299] width 432 height 16
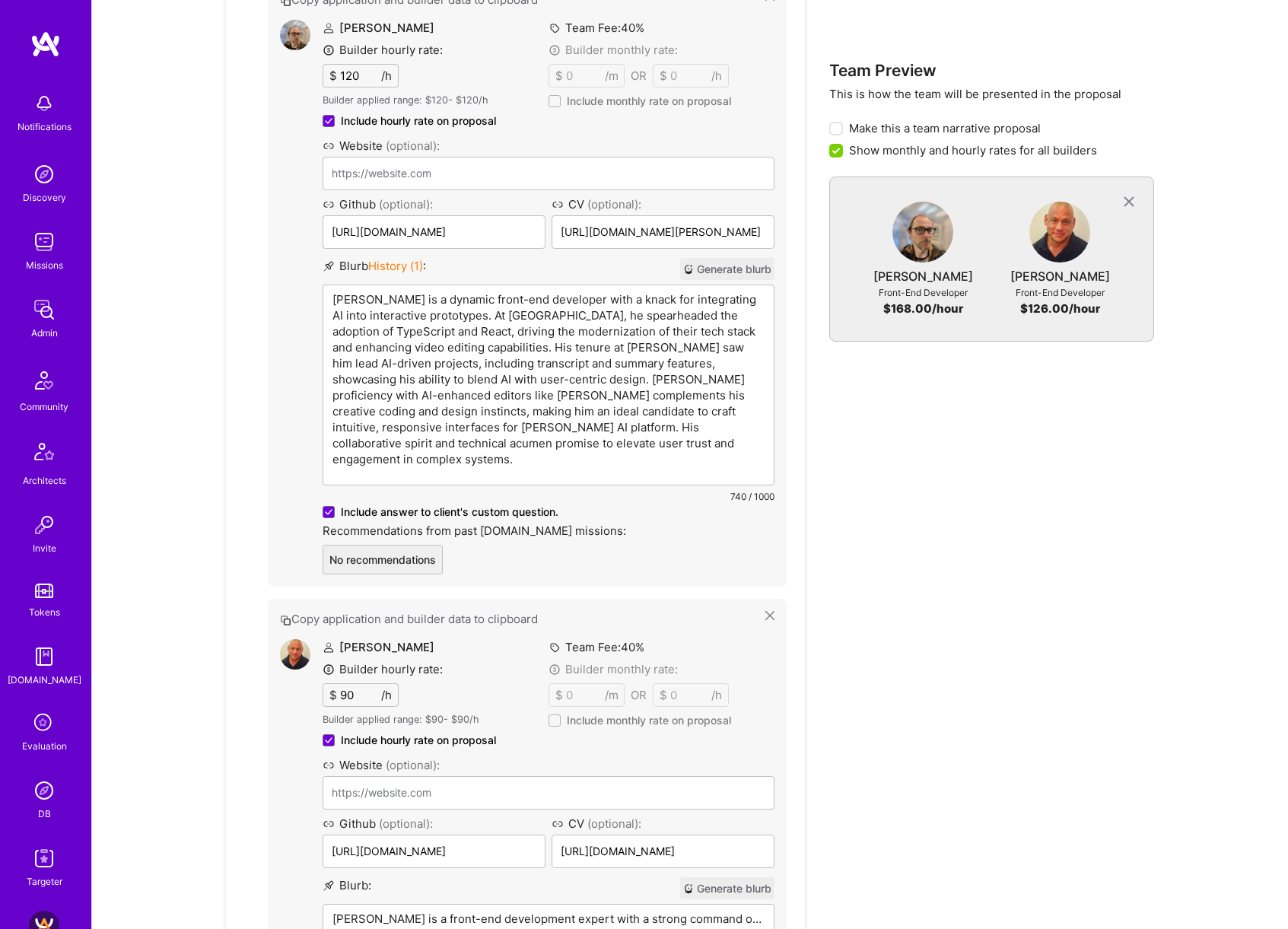
click at [386, 291] on p "[PERSON_NAME] is a dynamic front-end developer with a knack for integrating AI …" at bounding box center [548, 379] width 432 height 176
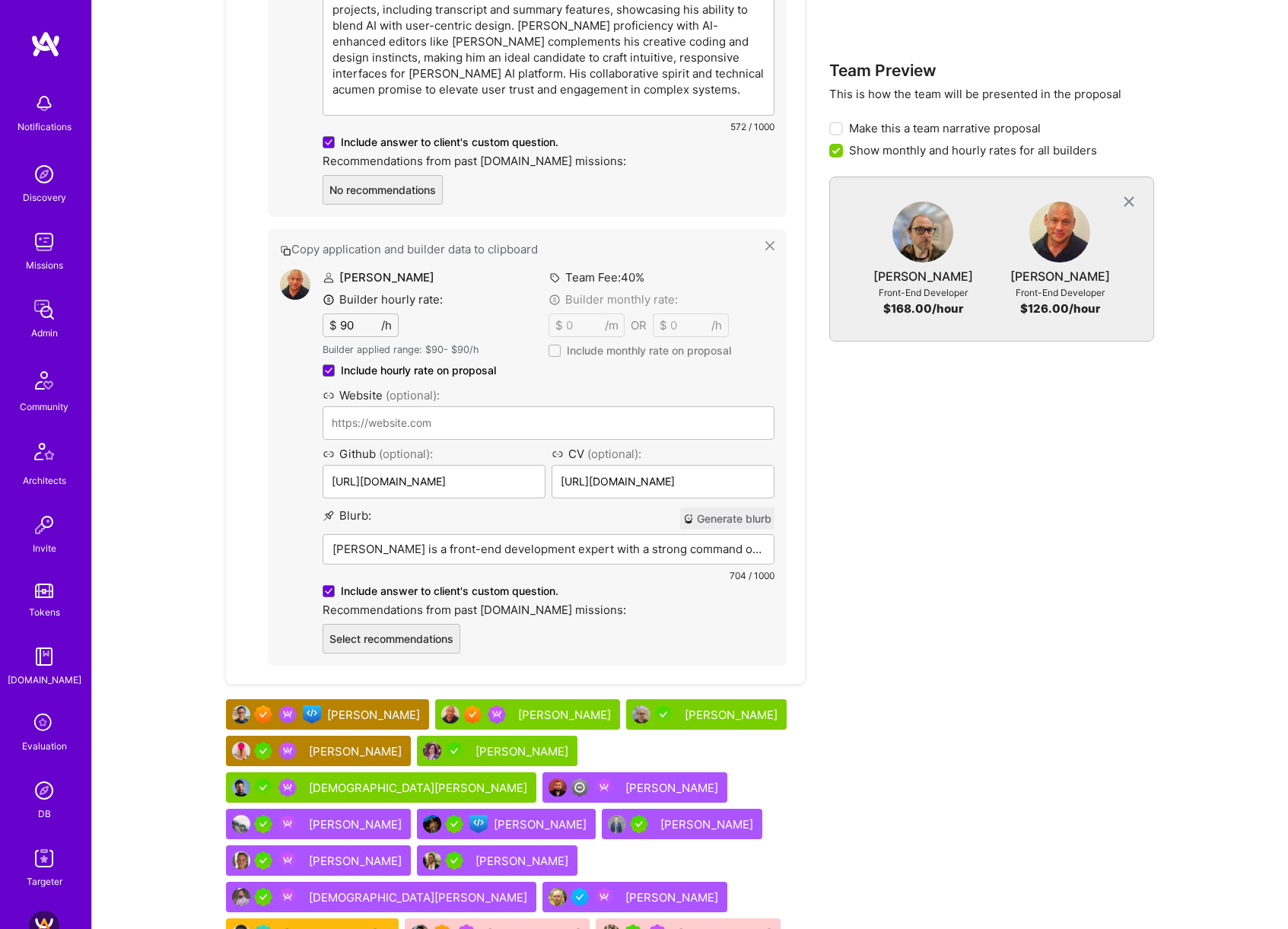
scroll to position [1722, 0]
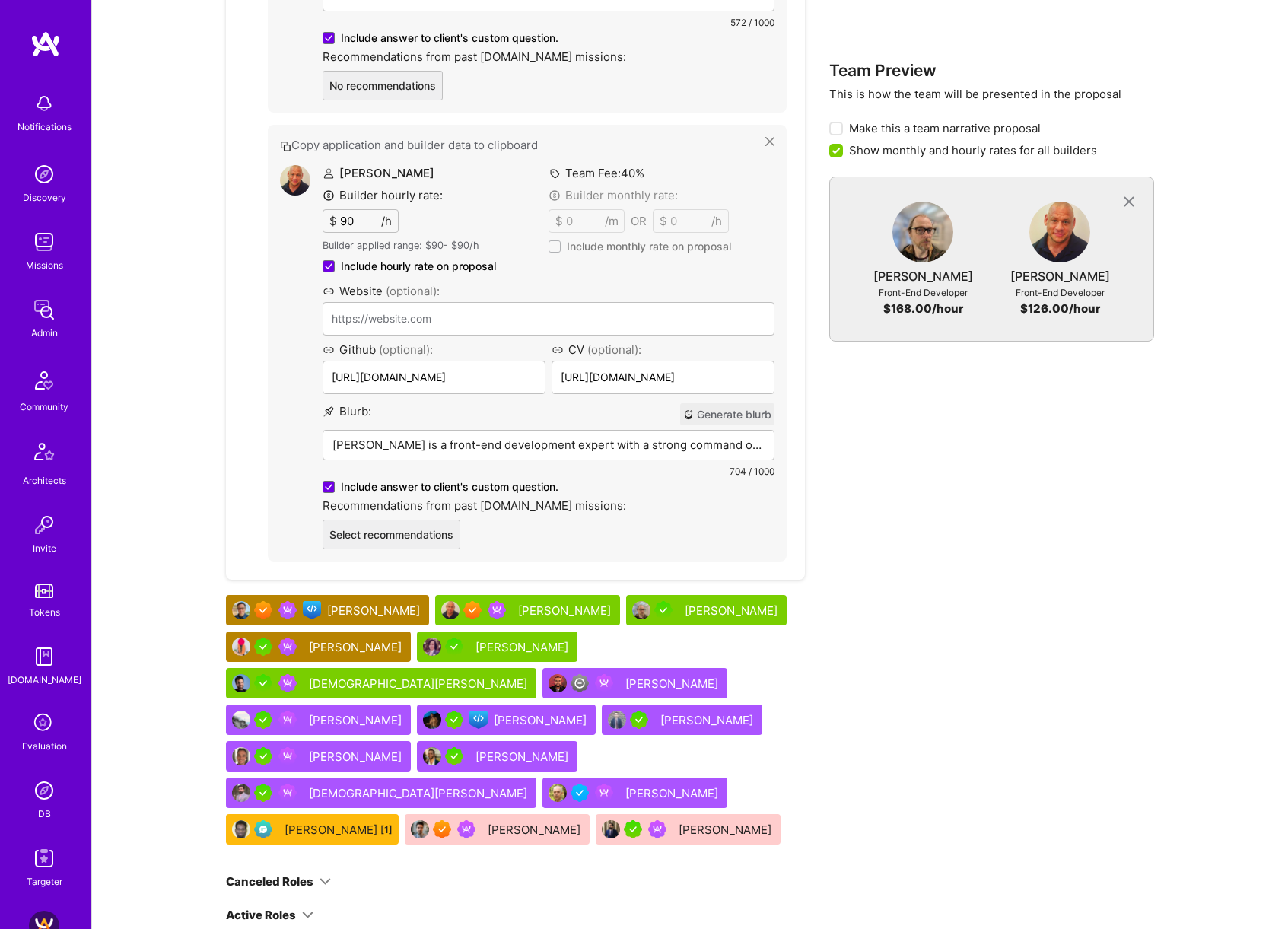
click at [538, 437] on p "[PERSON_NAME] is a front-end development expert with a strong command of React …" at bounding box center [548, 445] width 432 height 16
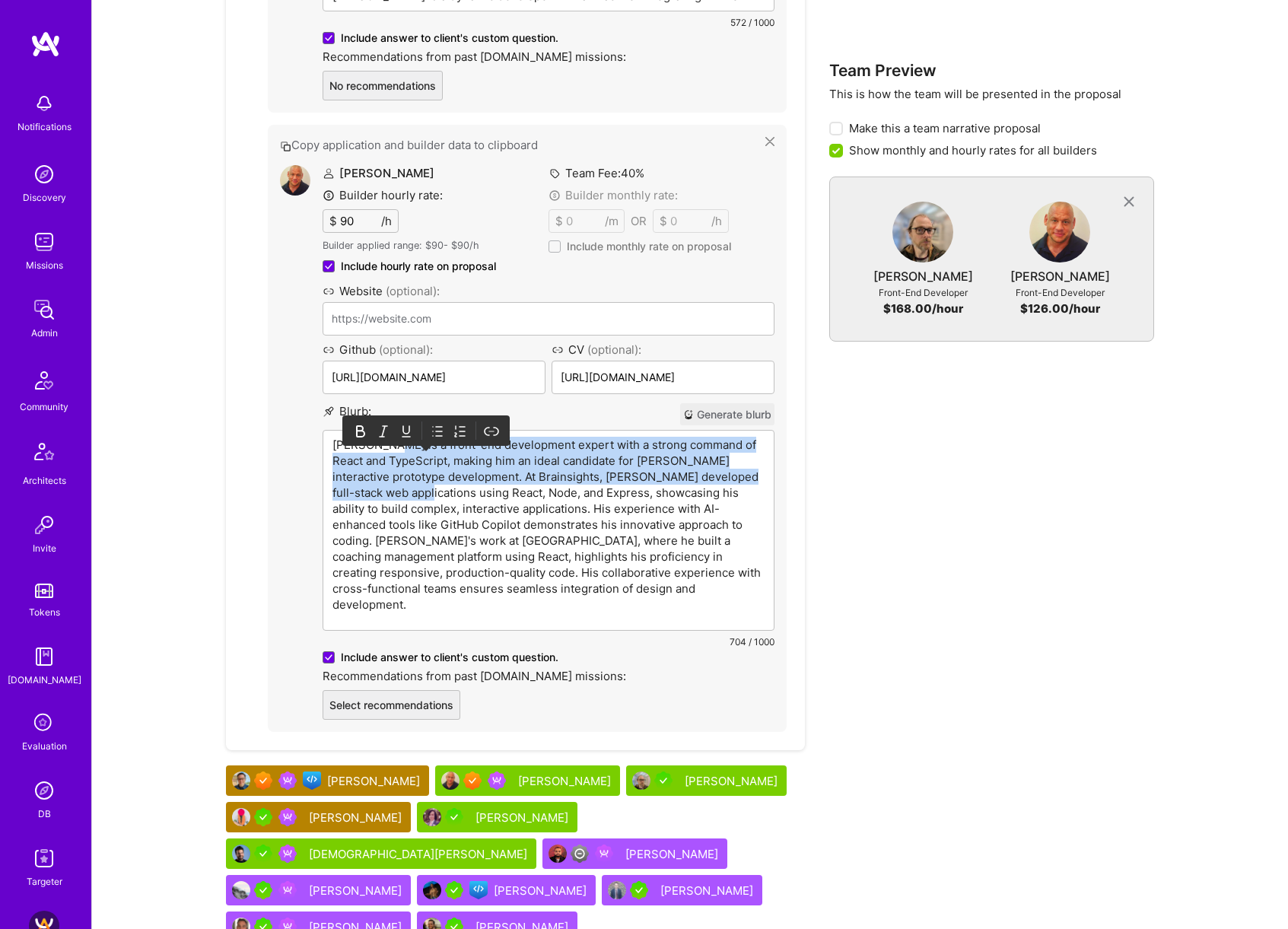
drag, startPoint x: 399, startPoint y: 428, endPoint x: 452, endPoint y: 476, distance: 71.5
click at [452, 476] on p "[PERSON_NAME] is a front-end development expert with a strong command of React …" at bounding box center [548, 525] width 432 height 176
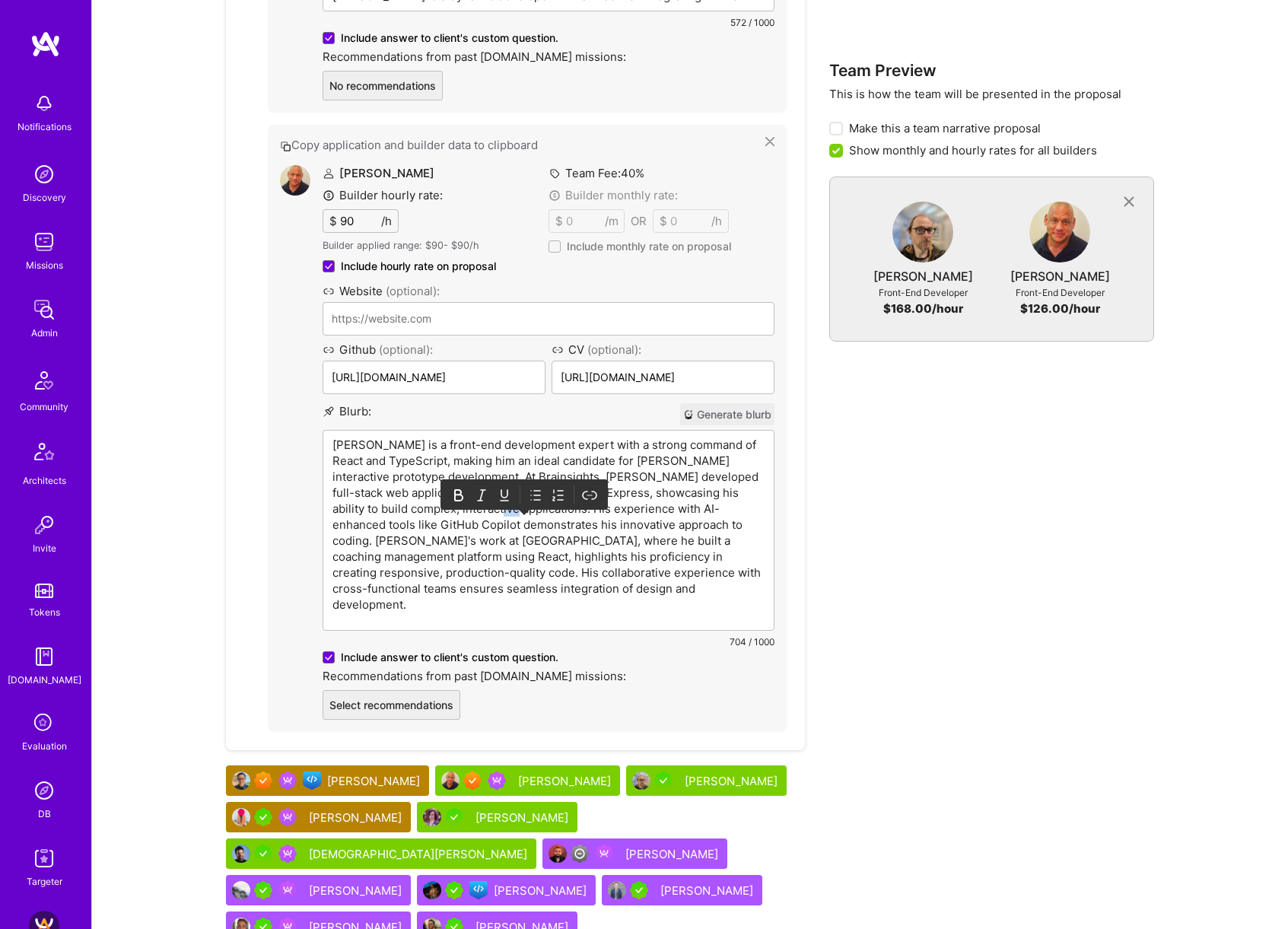
drag, startPoint x: 516, startPoint y: 491, endPoint x: 532, endPoint y: 491, distance: 16.0
click at [532, 491] on p "[PERSON_NAME] is a front-end development expert with a strong command of React …" at bounding box center [548, 525] width 432 height 176
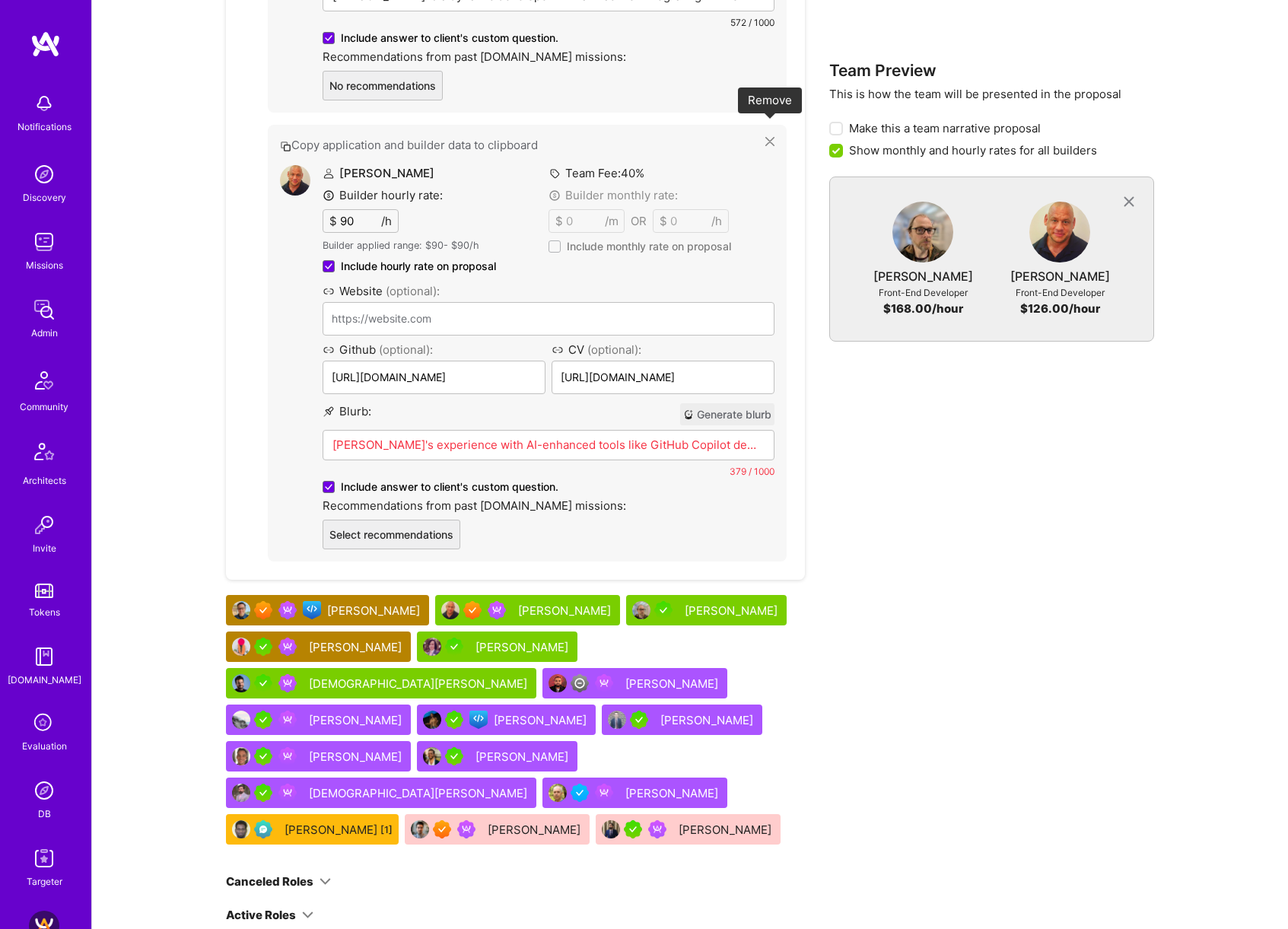
click at [770, 137] on icon at bounding box center [770, 142] width 9 height 9
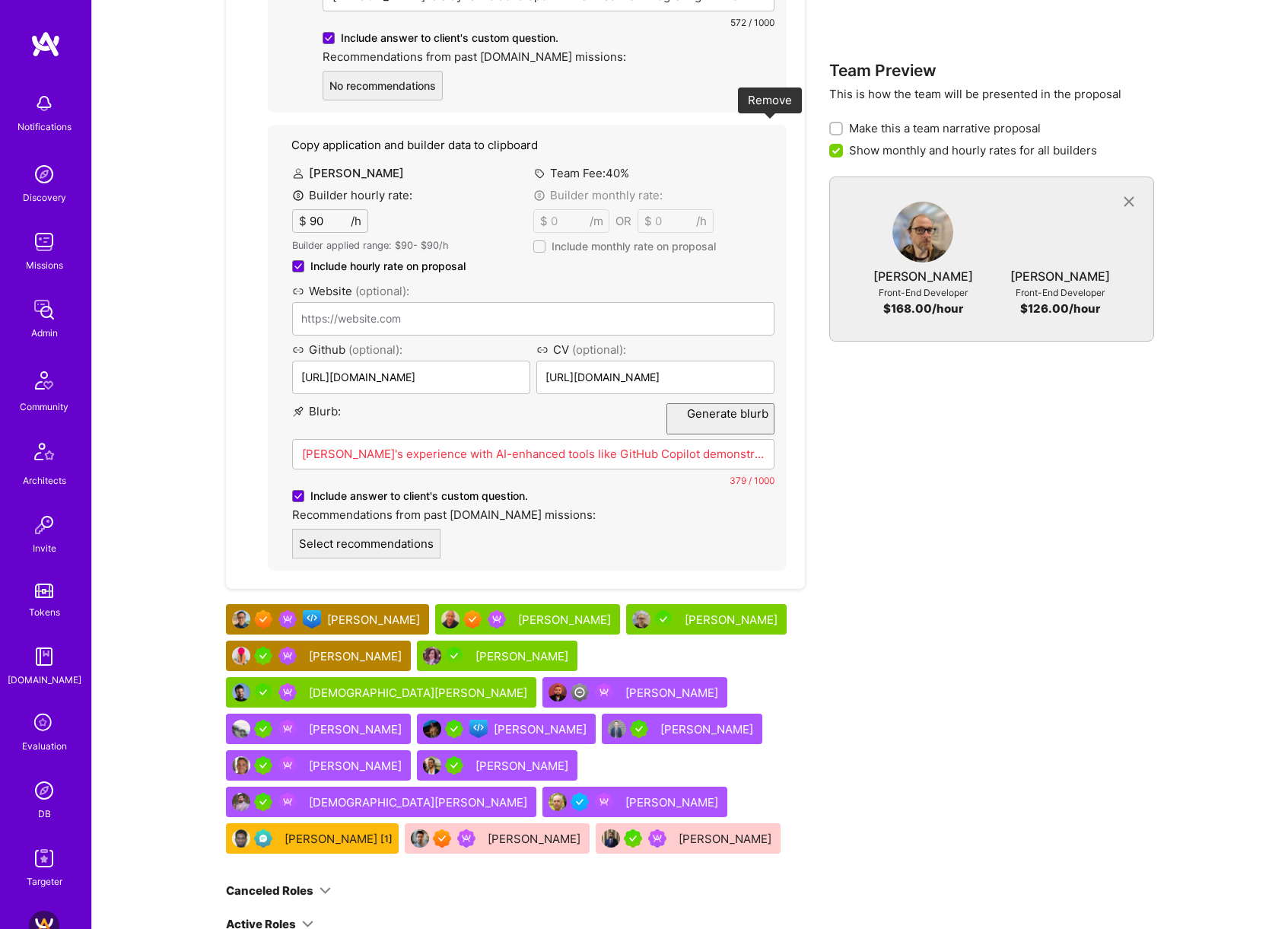
scroll to position [1206, 0]
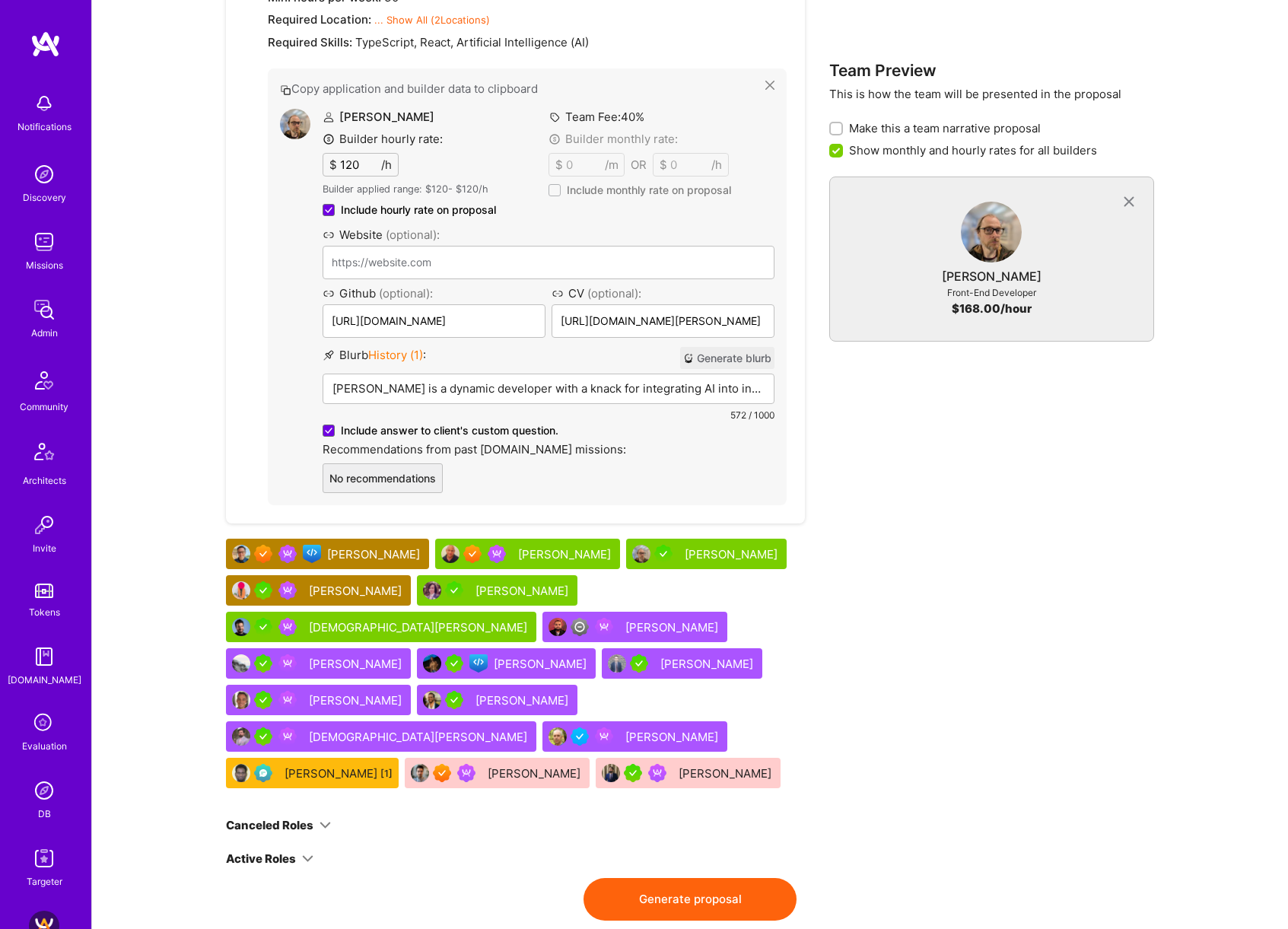
click at [531, 619] on div "[DEMOGRAPHIC_DATA][PERSON_NAME]" at bounding box center [420, 627] width 222 height 16
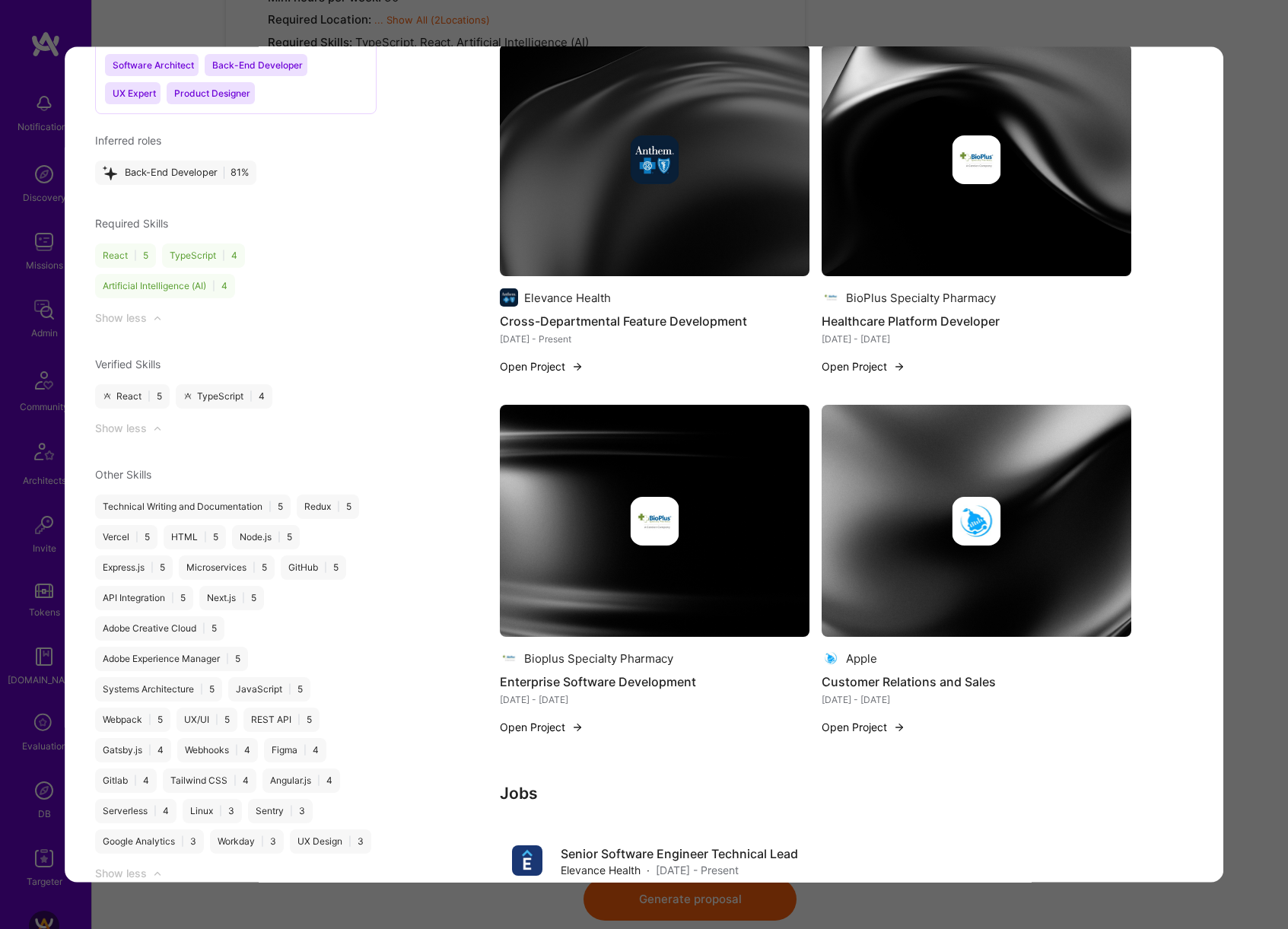
scroll to position [2114, 0]
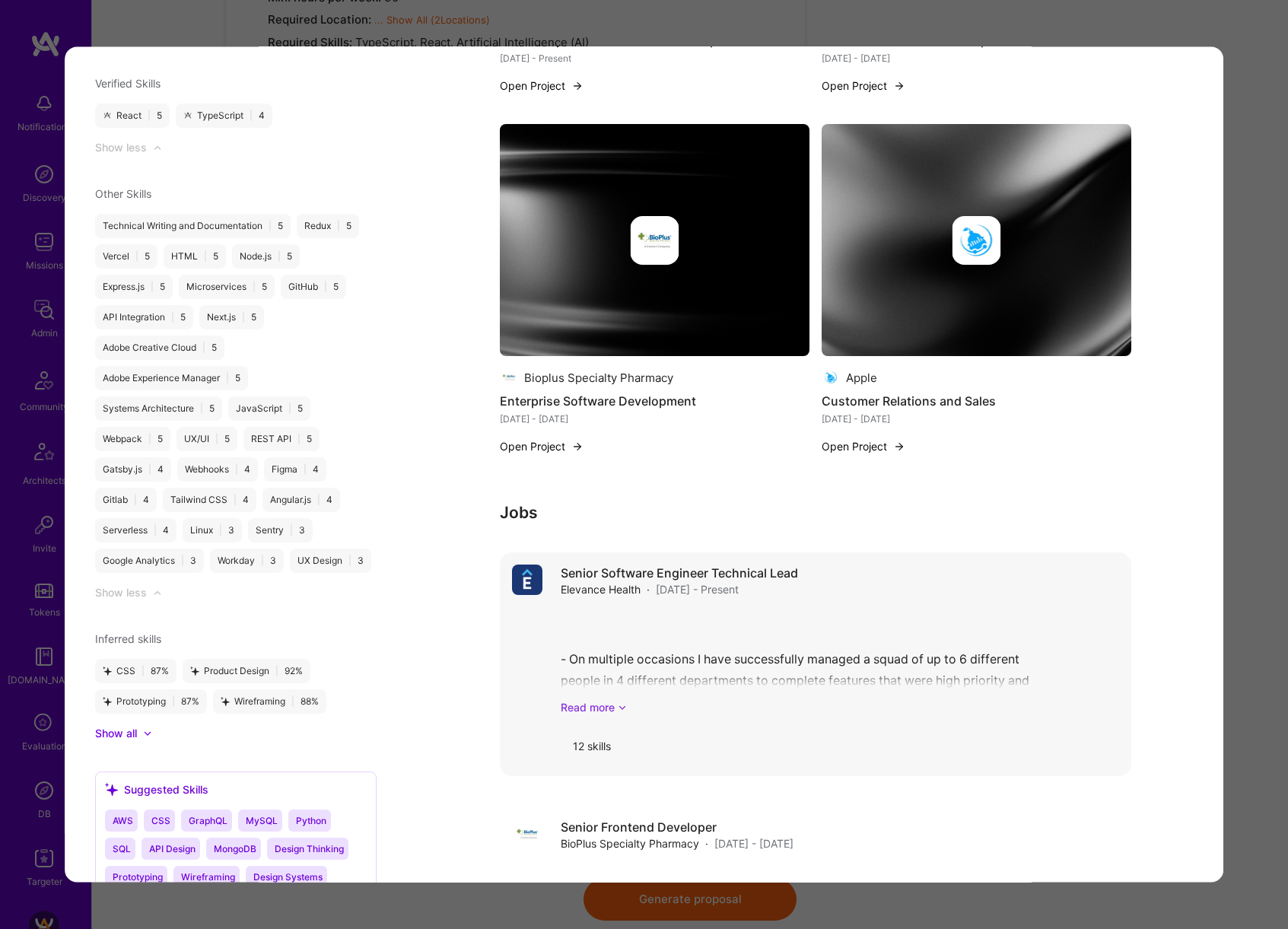
click at [586, 711] on link "Read more" at bounding box center [840, 707] width 558 height 16
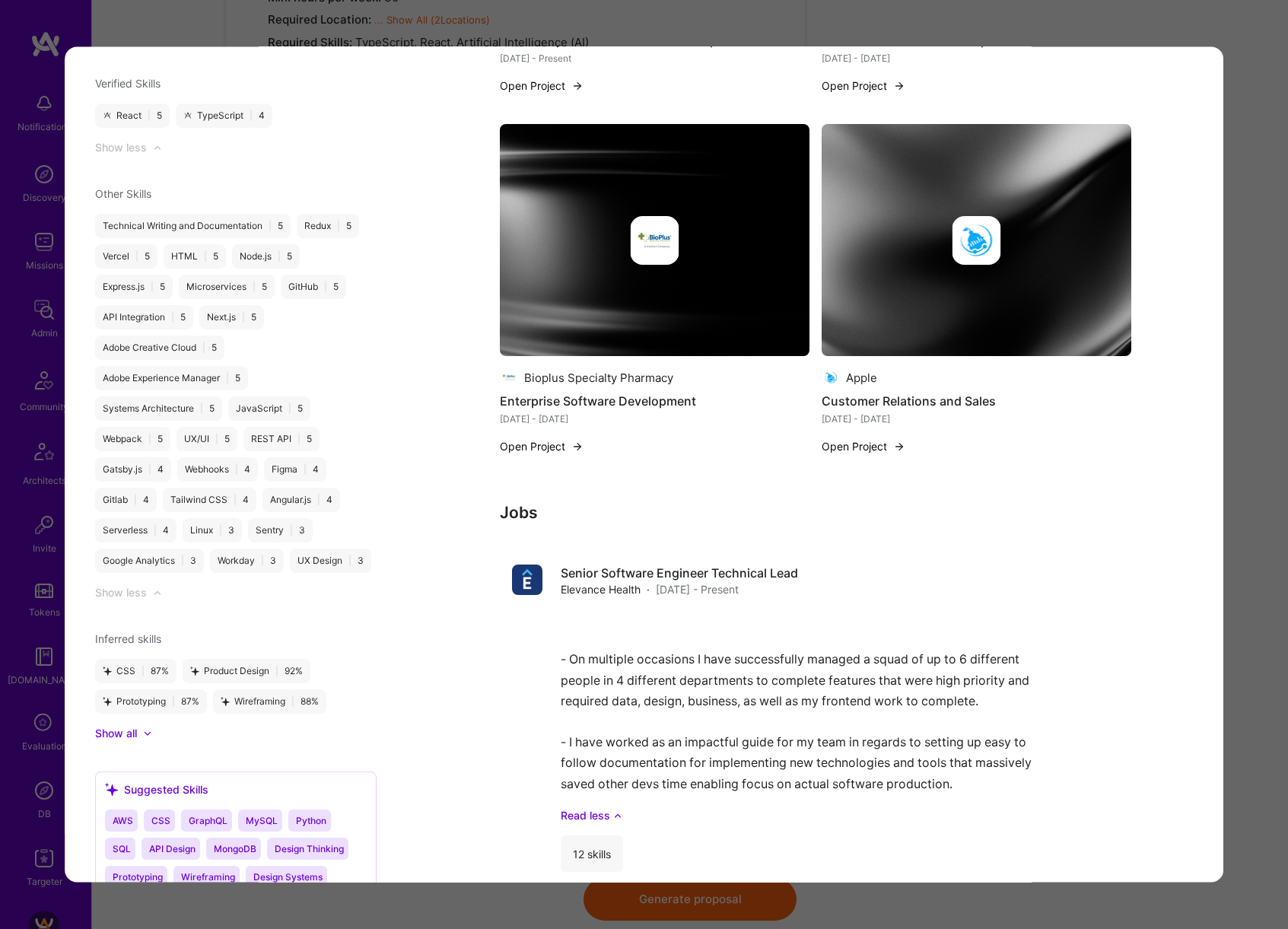
click at [1245, 538] on div "Evaluation scores Expertise level Very good Interpersonal skills Good English p…" at bounding box center [644, 464] width 1288 height 929
click at [1255, 463] on div "Evaluation scores Expertise level Very good Interpersonal skills Good English p…" at bounding box center [644, 464] width 1288 height 929
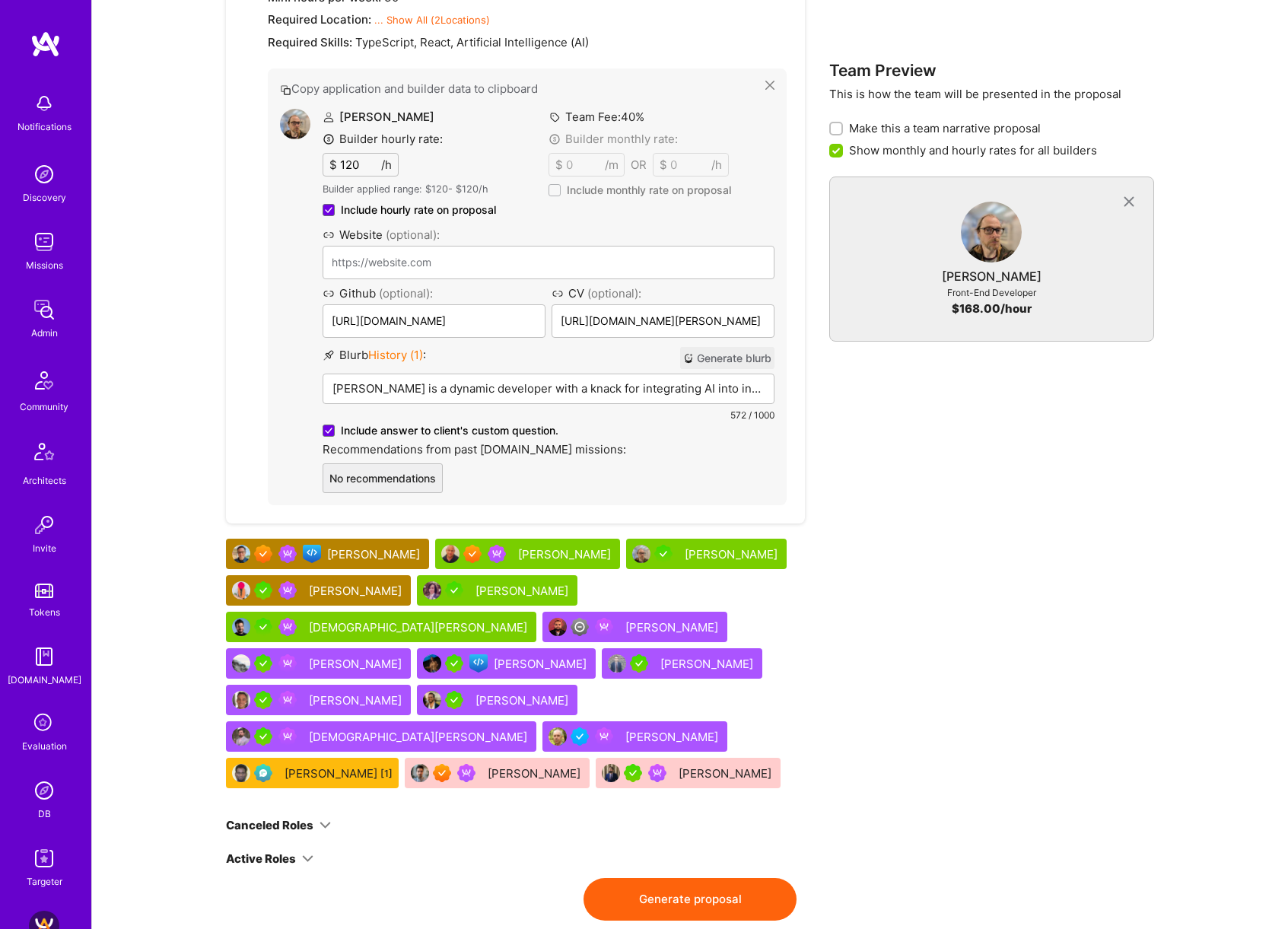
click at [476, 583] on div "[PERSON_NAME]" at bounding box center [524, 590] width 96 height 16
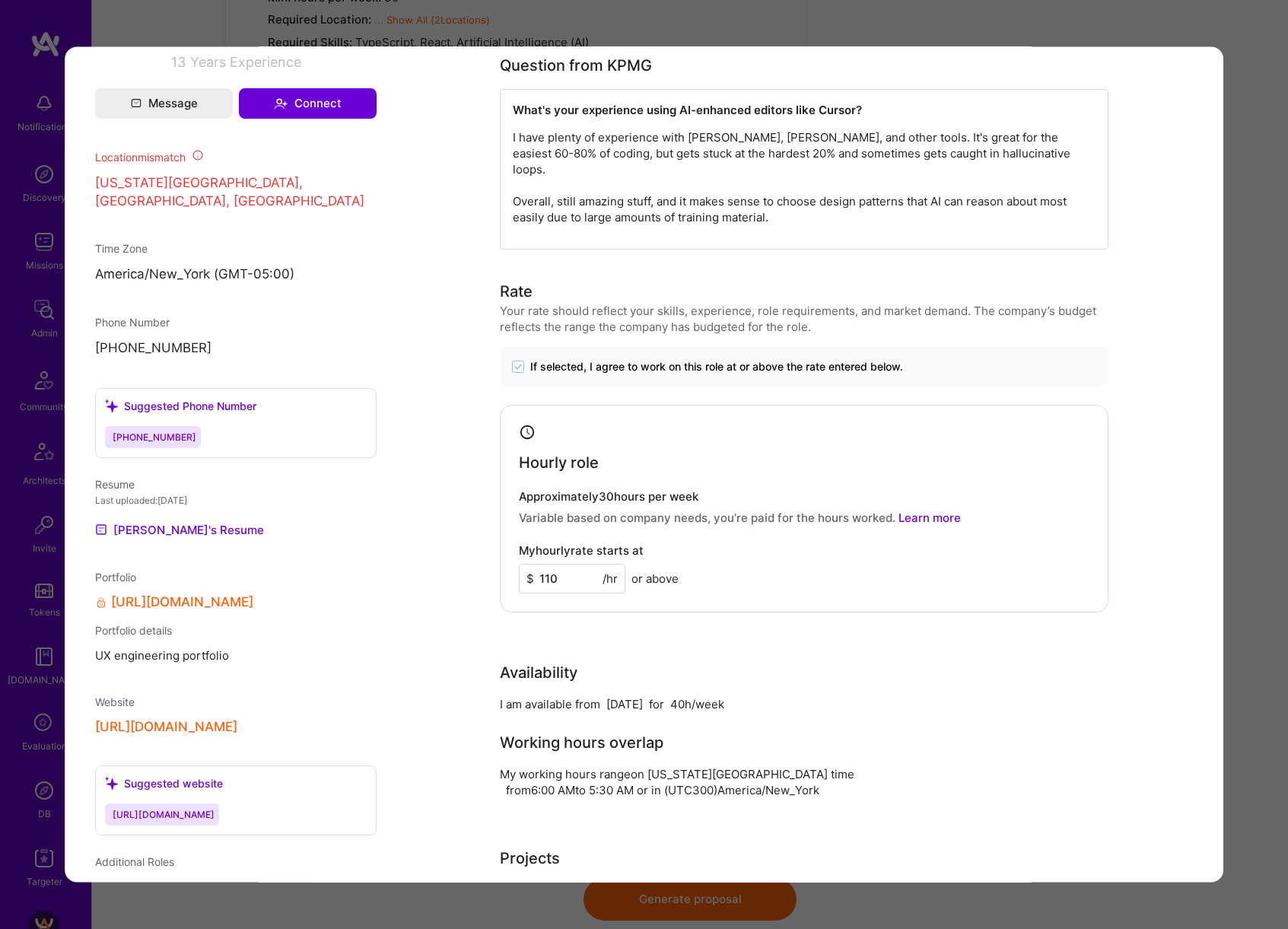
scroll to position [1241, 0]
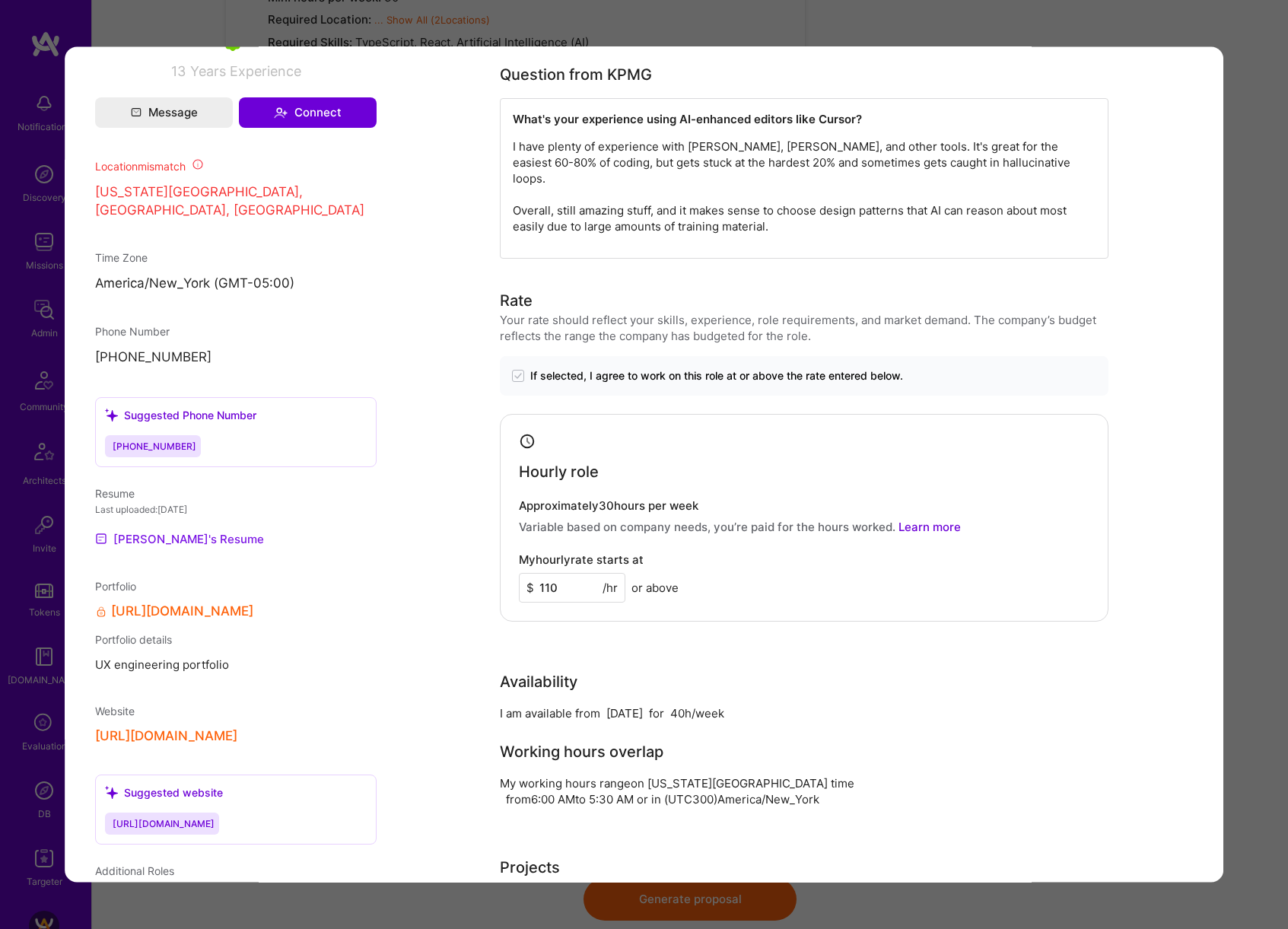
click at [176, 535] on link "[PERSON_NAME]'s Resume" at bounding box center [180, 539] width 169 height 19
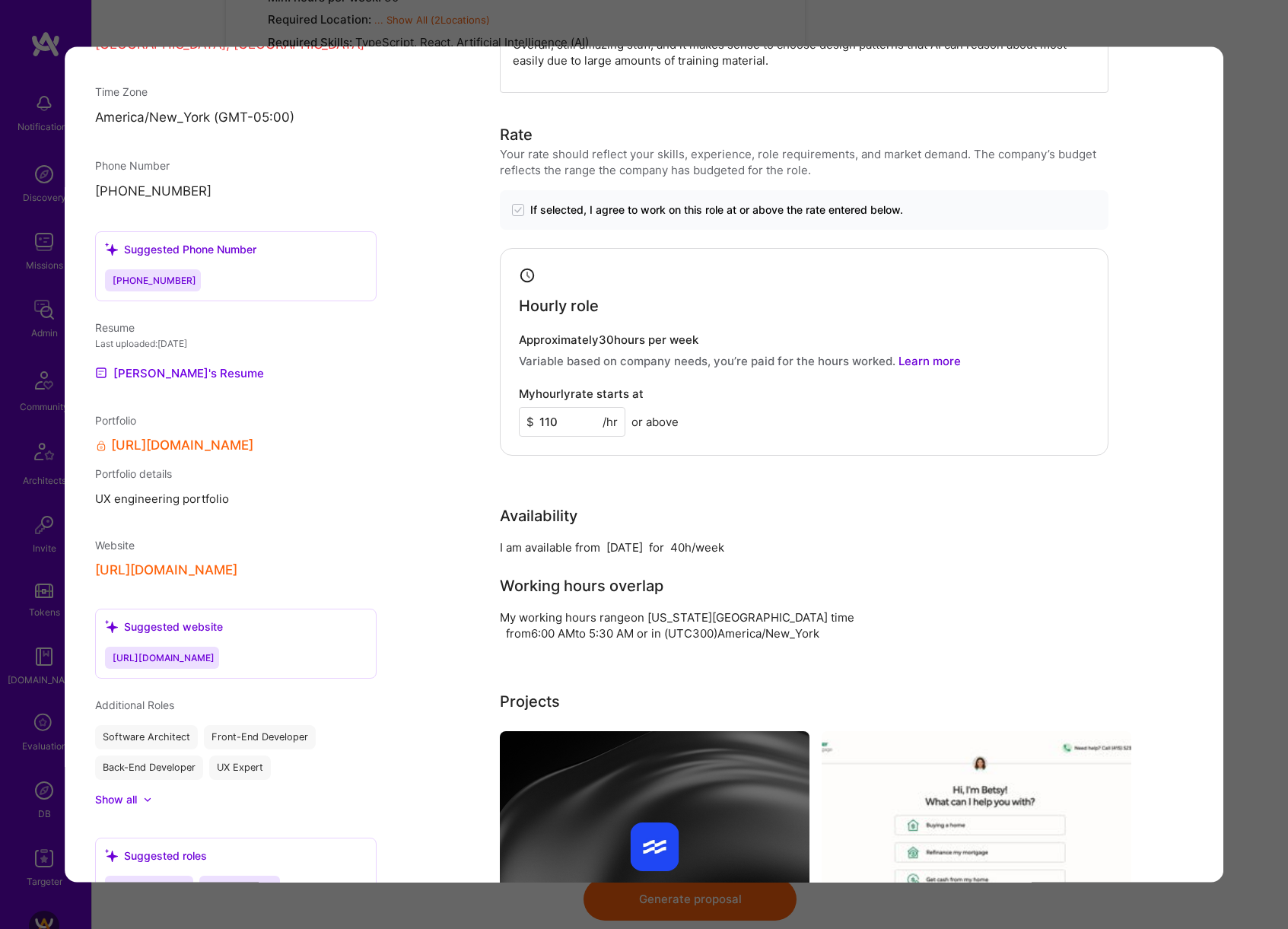
scroll to position [1162, 0]
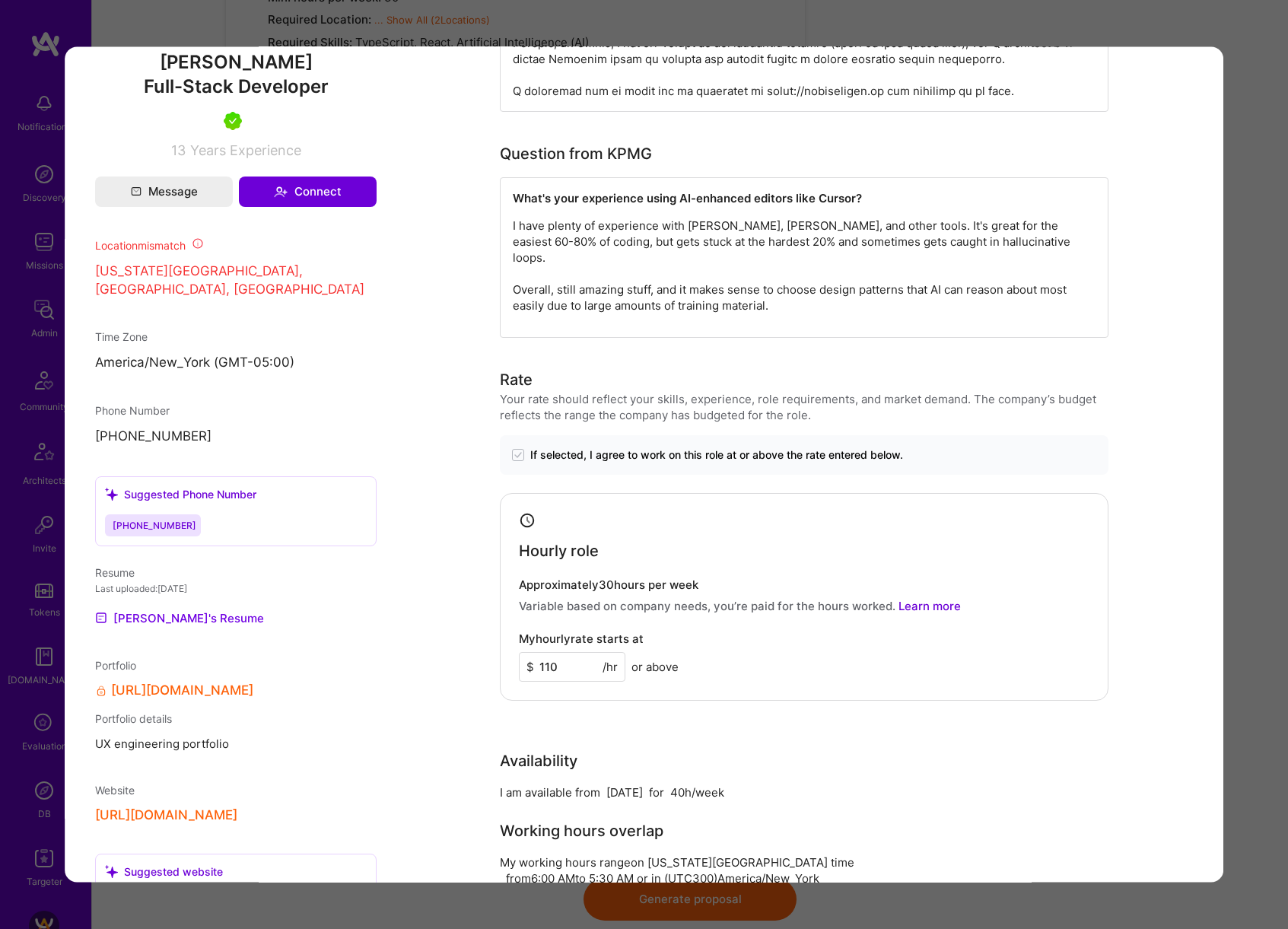
click at [155, 428] on p "[PHONE_NUMBER]" at bounding box center [235, 437] width 281 height 19
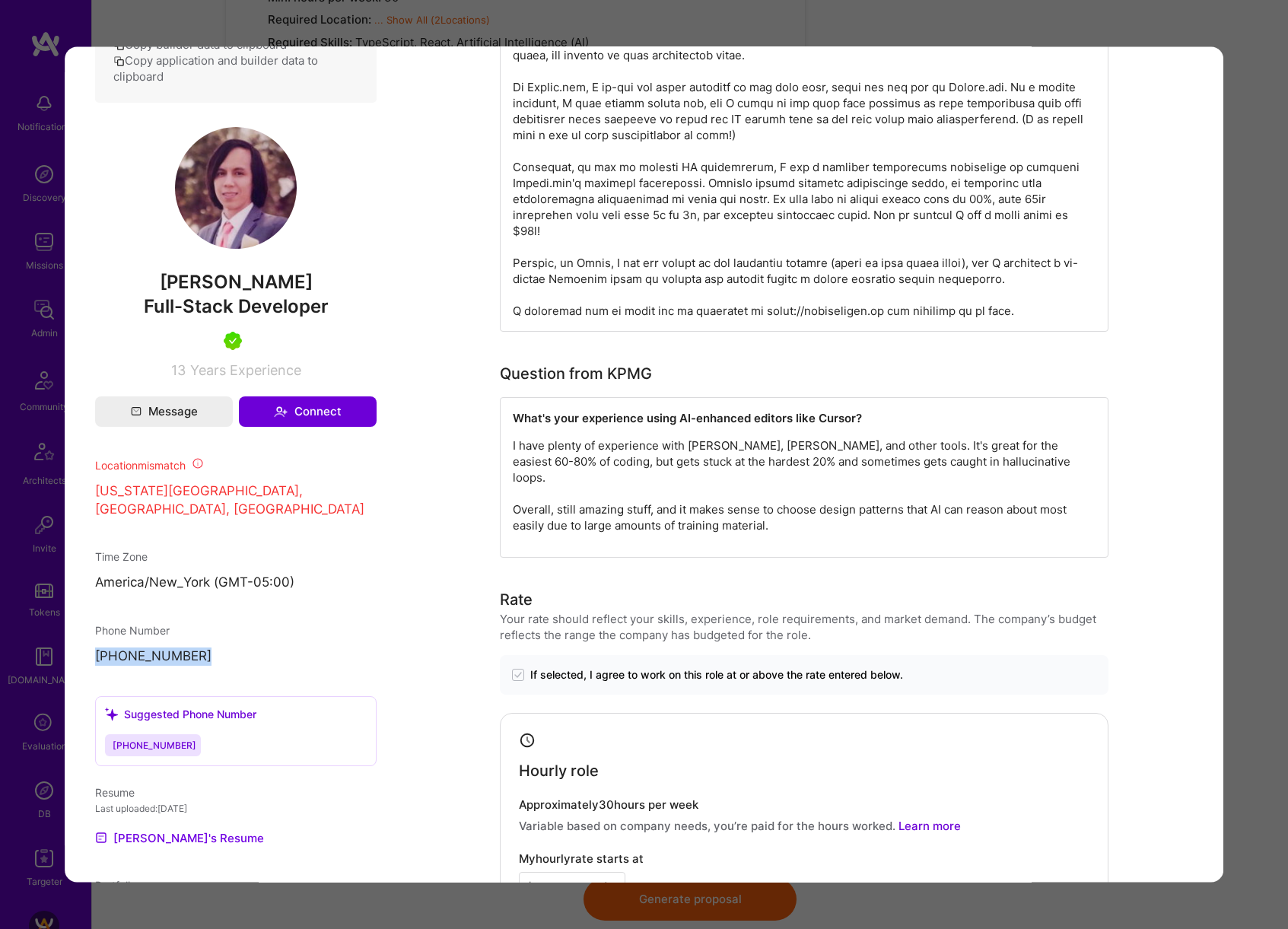
scroll to position [895, 0]
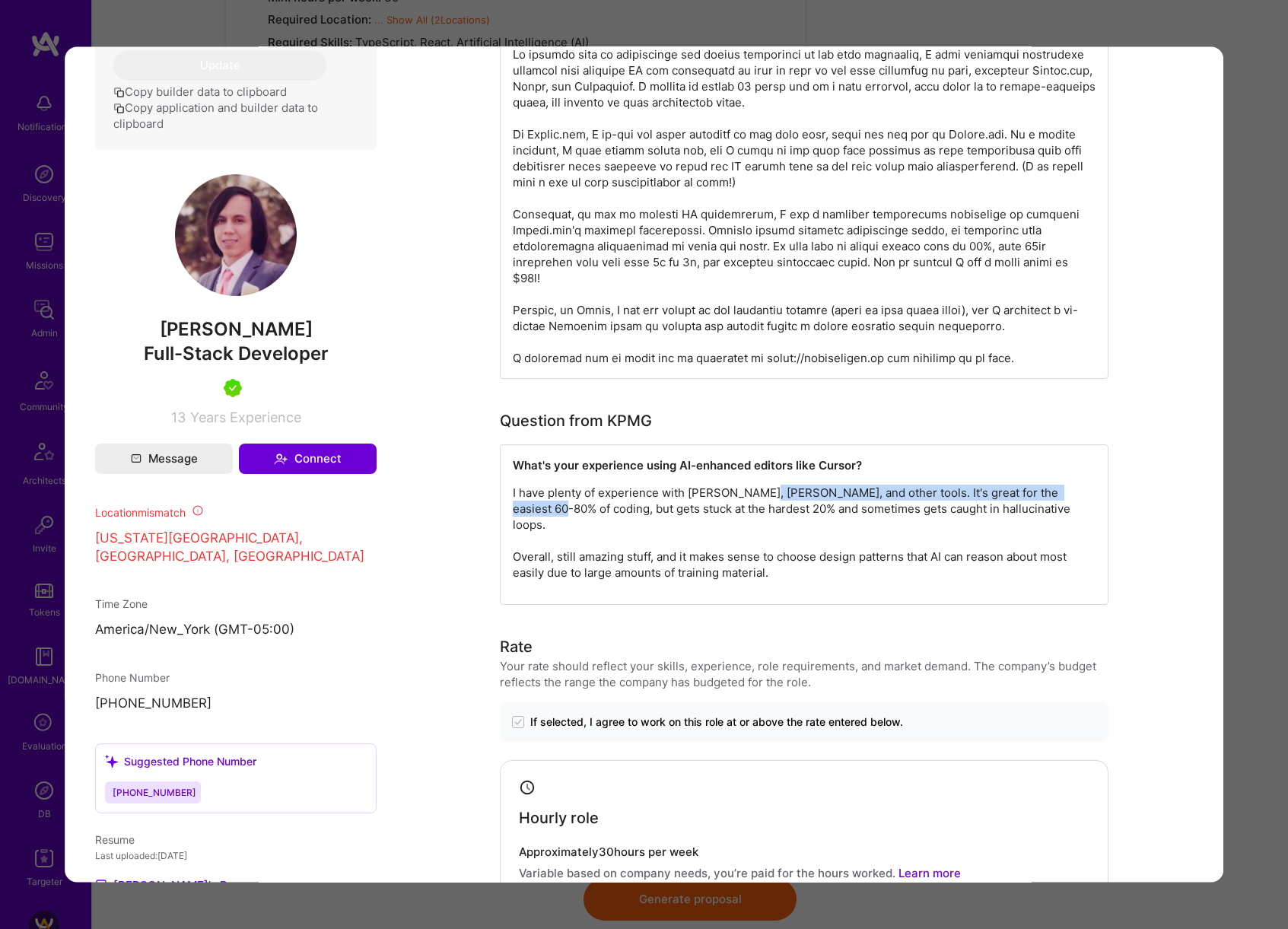
drag, startPoint x: 757, startPoint y: 477, endPoint x: 1084, endPoint y: 480, distance: 327.0
click at [1084, 484] on p "I have plenty of experience with [PERSON_NAME], [PERSON_NAME], and other tools.…" at bounding box center [804, 532] width 582 height 96
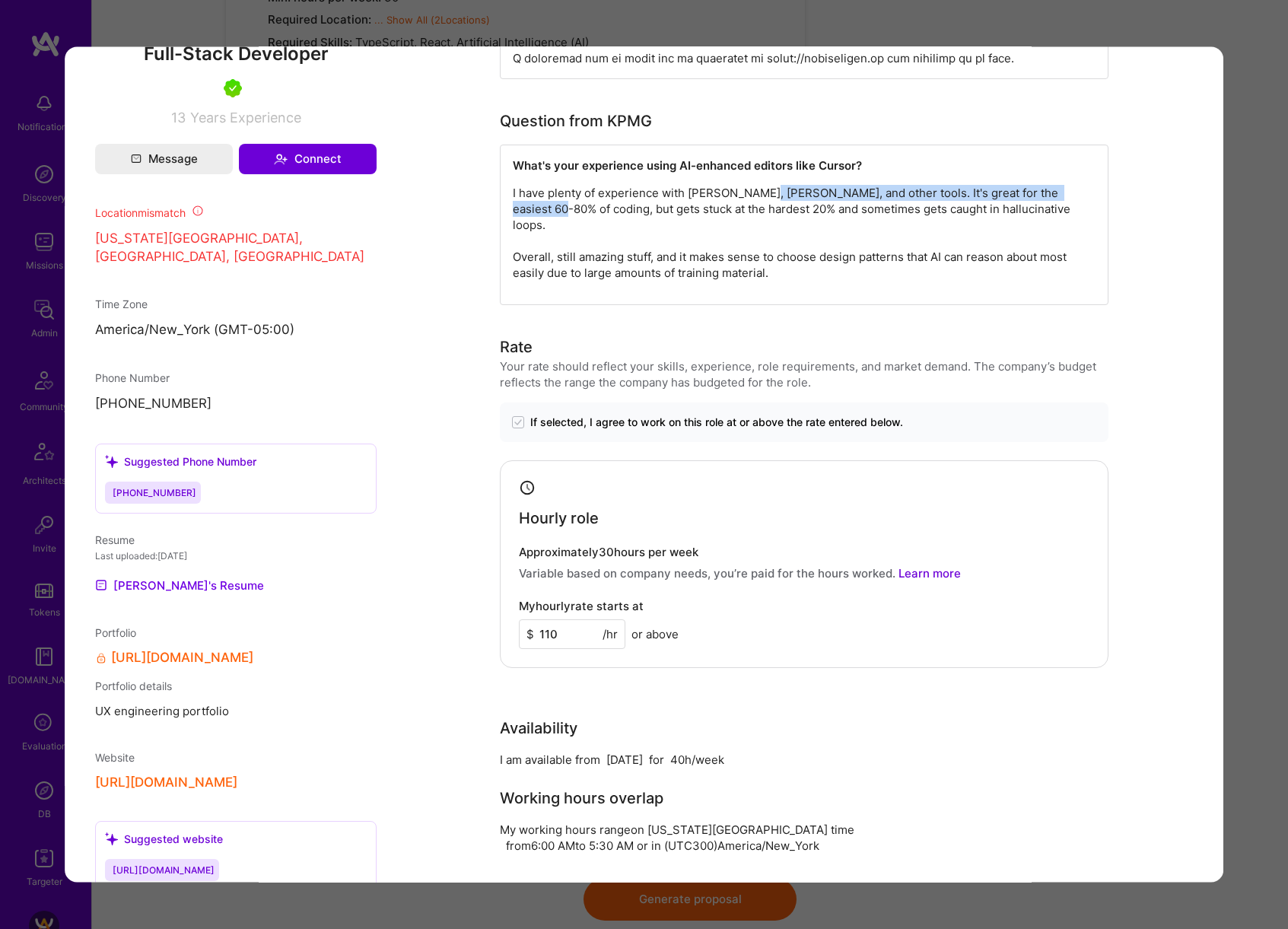
scroll to position [1237, 0]
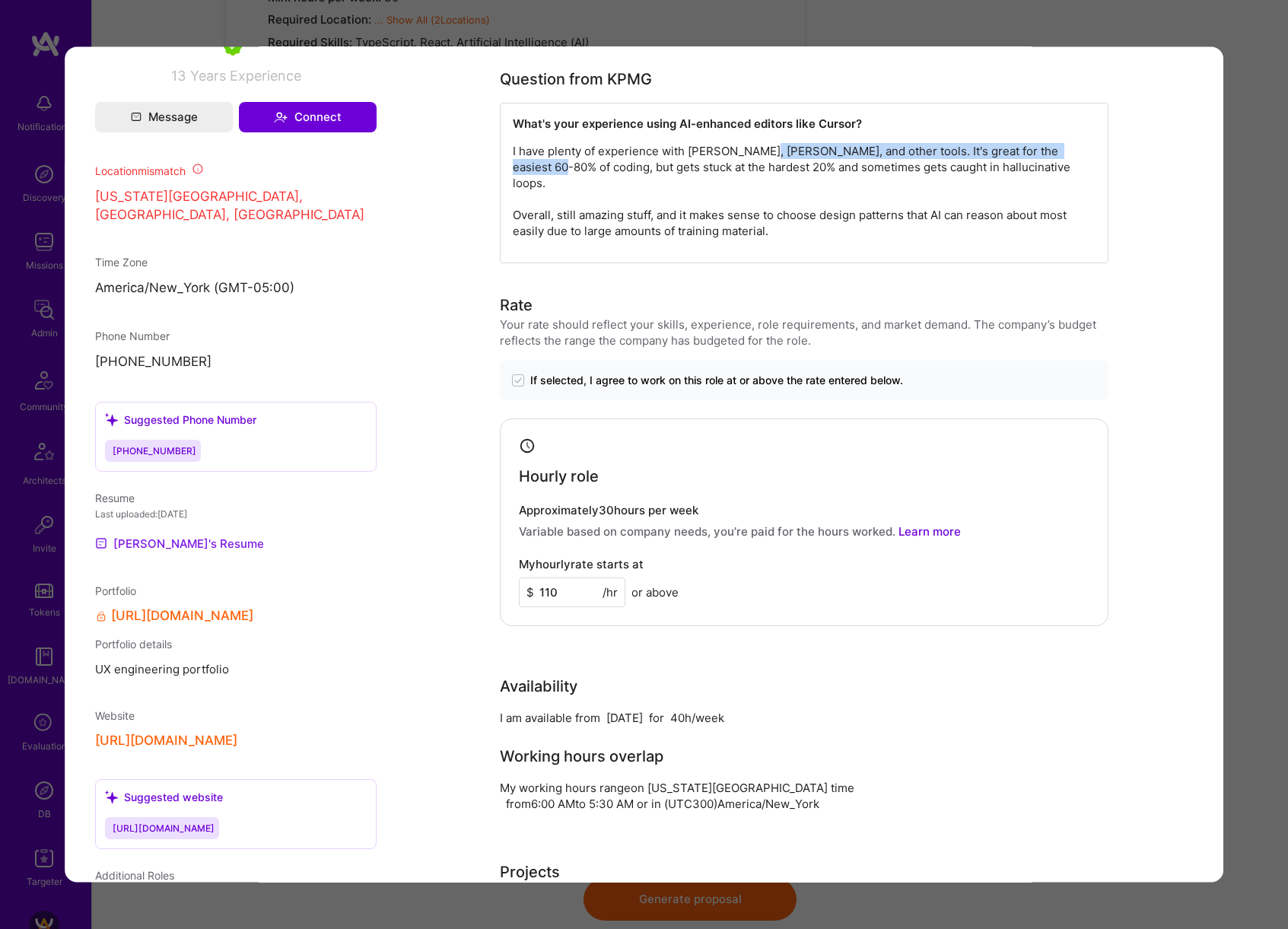
click at [167, 543] on link "[PERSON_NAME]'s Resume" at bounding box center [180, 543] width 169 height 19
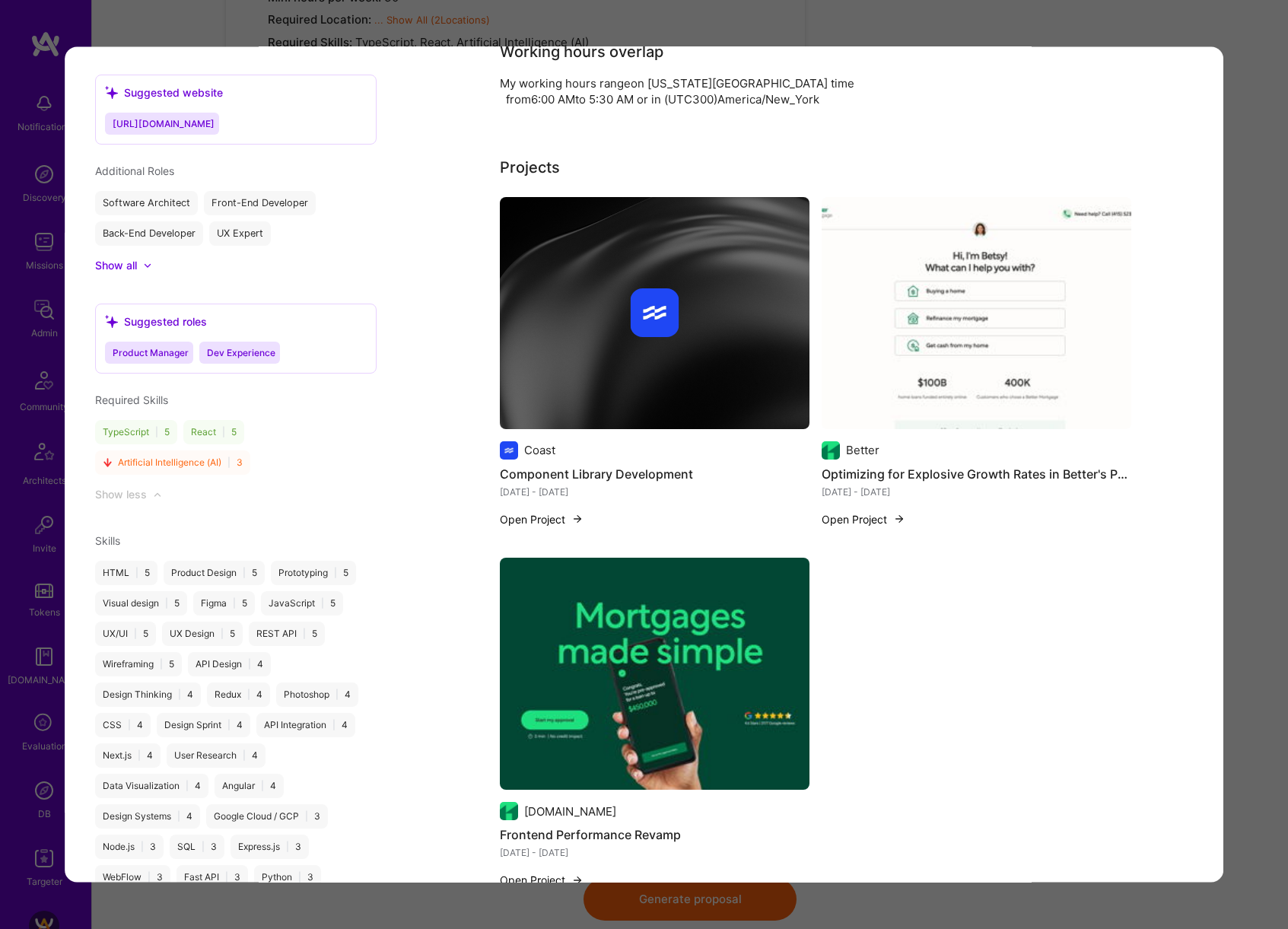
click at [1242, 354] on div "Builder Missing Requirements Required Location See locations Location doesn’t m…" at bounding box center [644, 464] width 1288 height 929
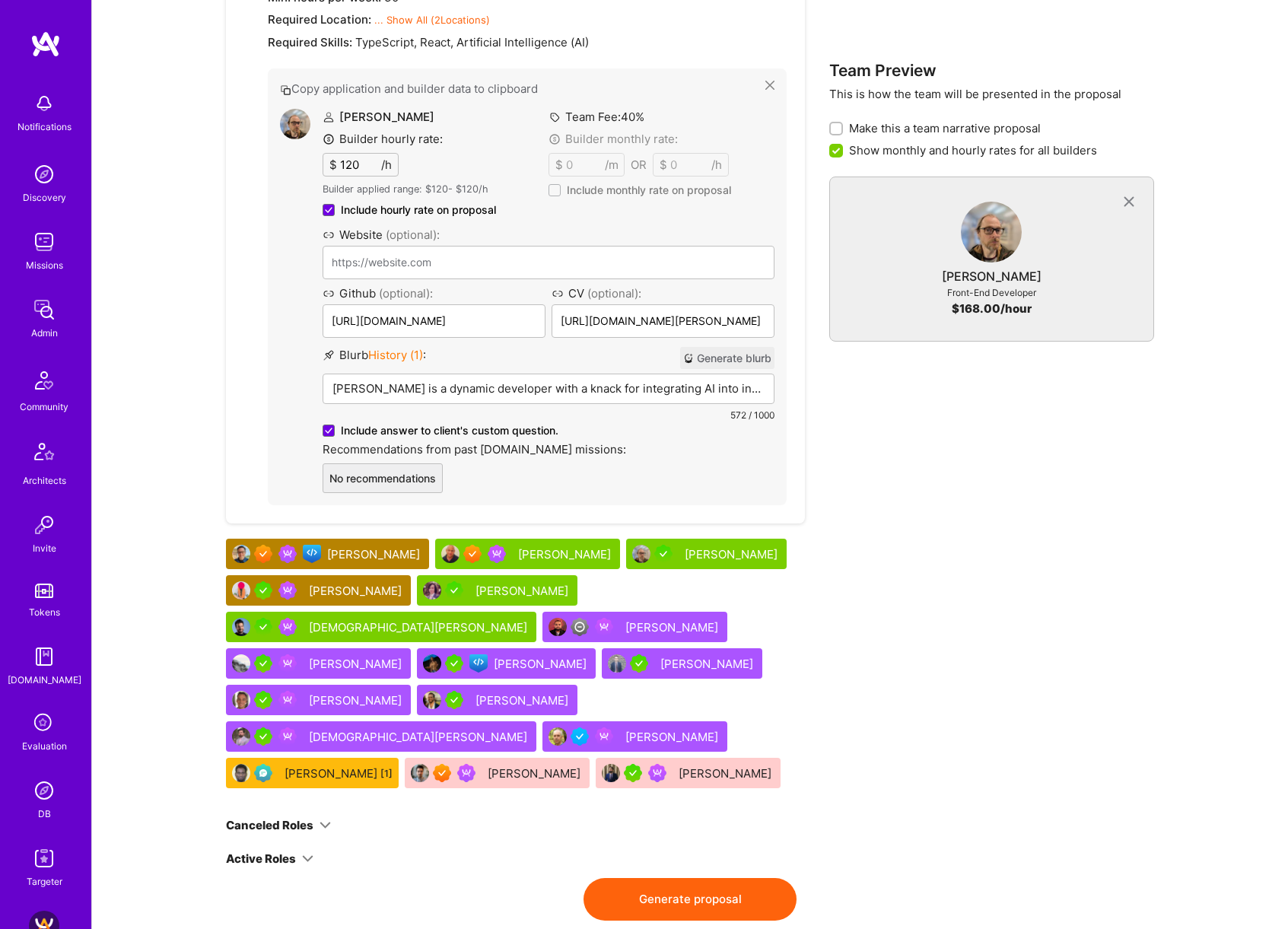
click at [531, 619] on div "[DEMOGRAPHIC_DATA][PERSON_NAME]" at bounding box center [420, 627] width 222 height 16
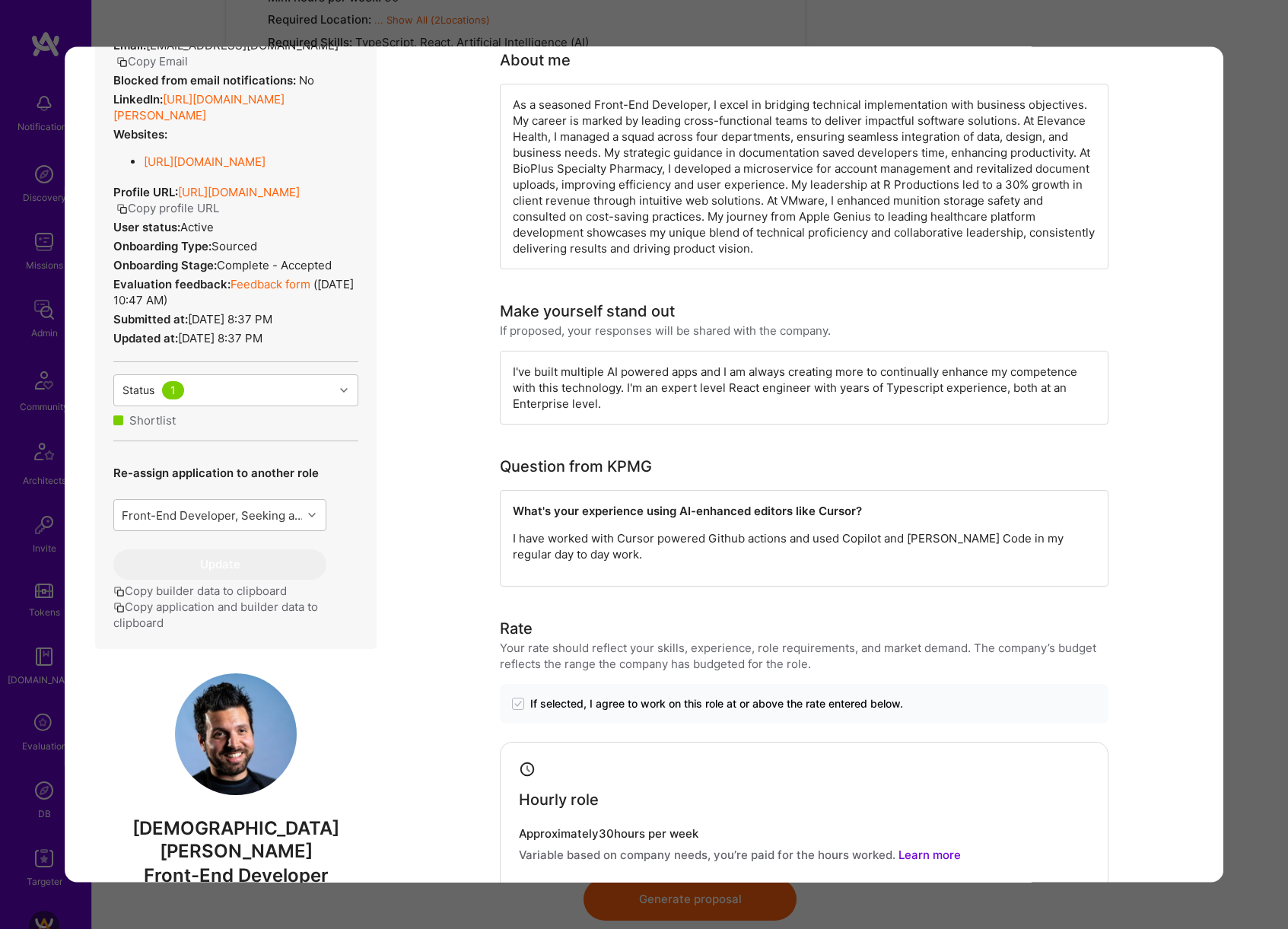
scroll to position [415, 0]
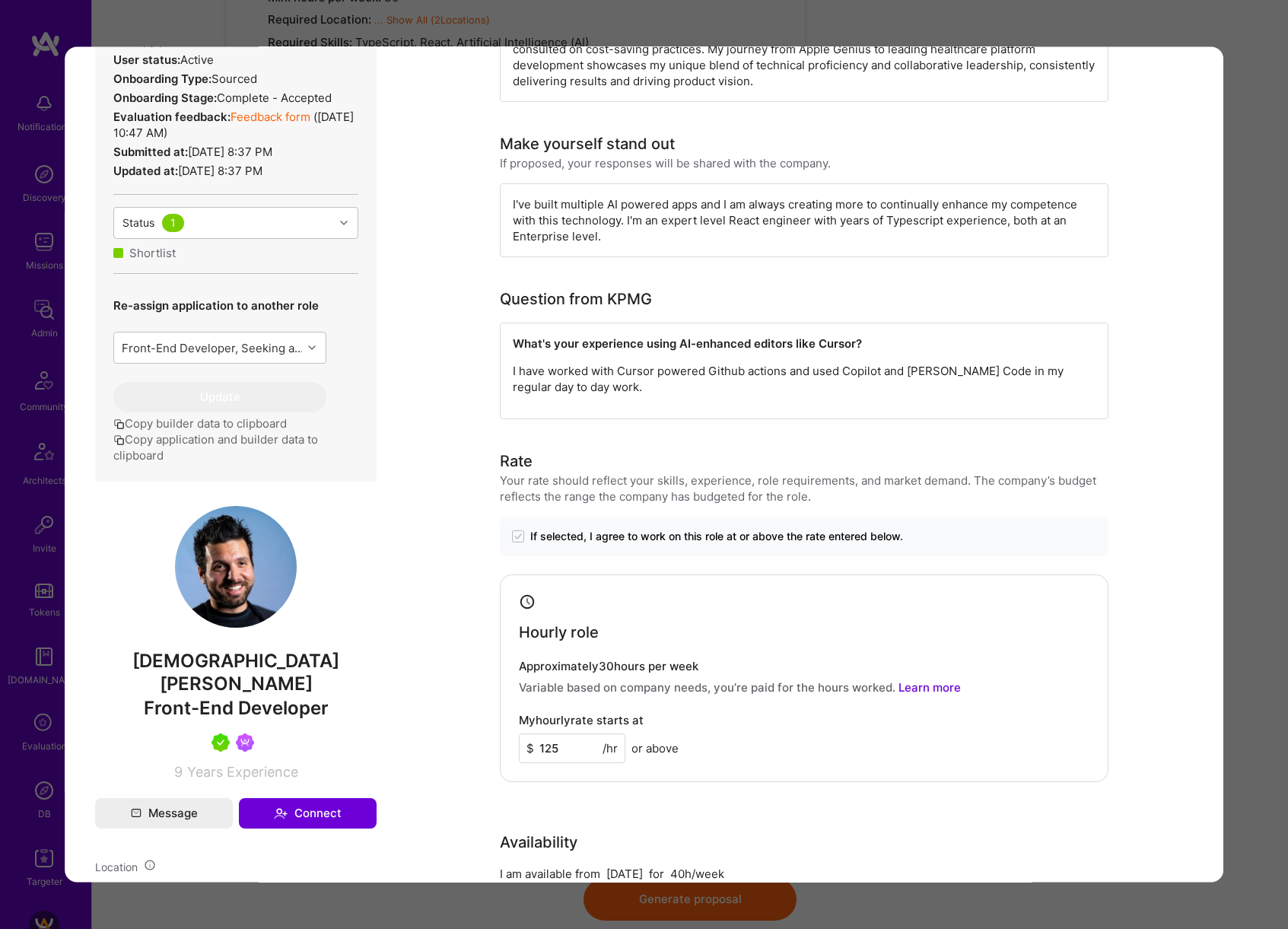
click at [1273, 514] on div "Evaluation scores Expertise level Very good Interpersonal skills Good English p…" at bounding box center [644, 464] width 1288 height 929
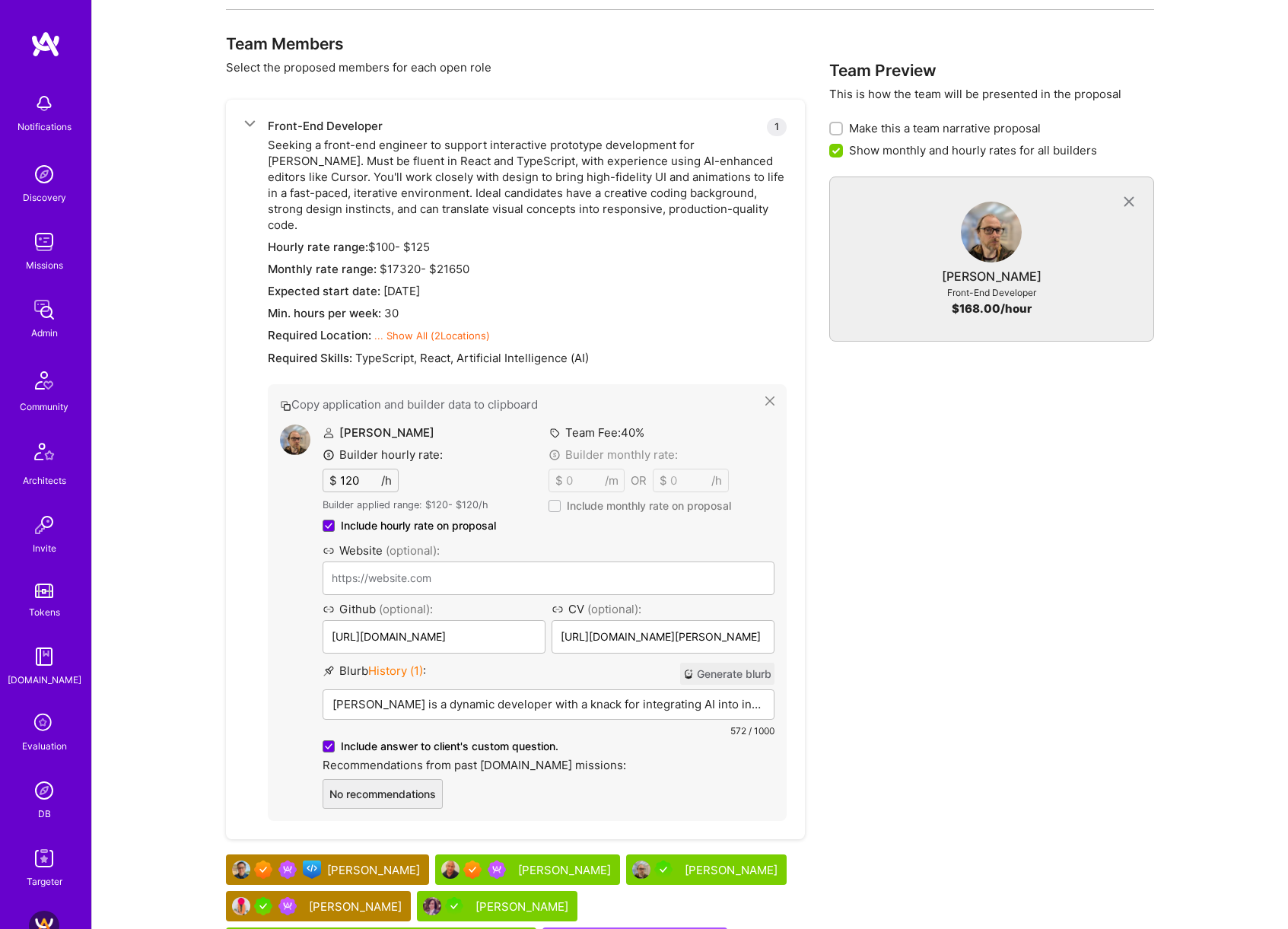
scroll to position [588, 0]
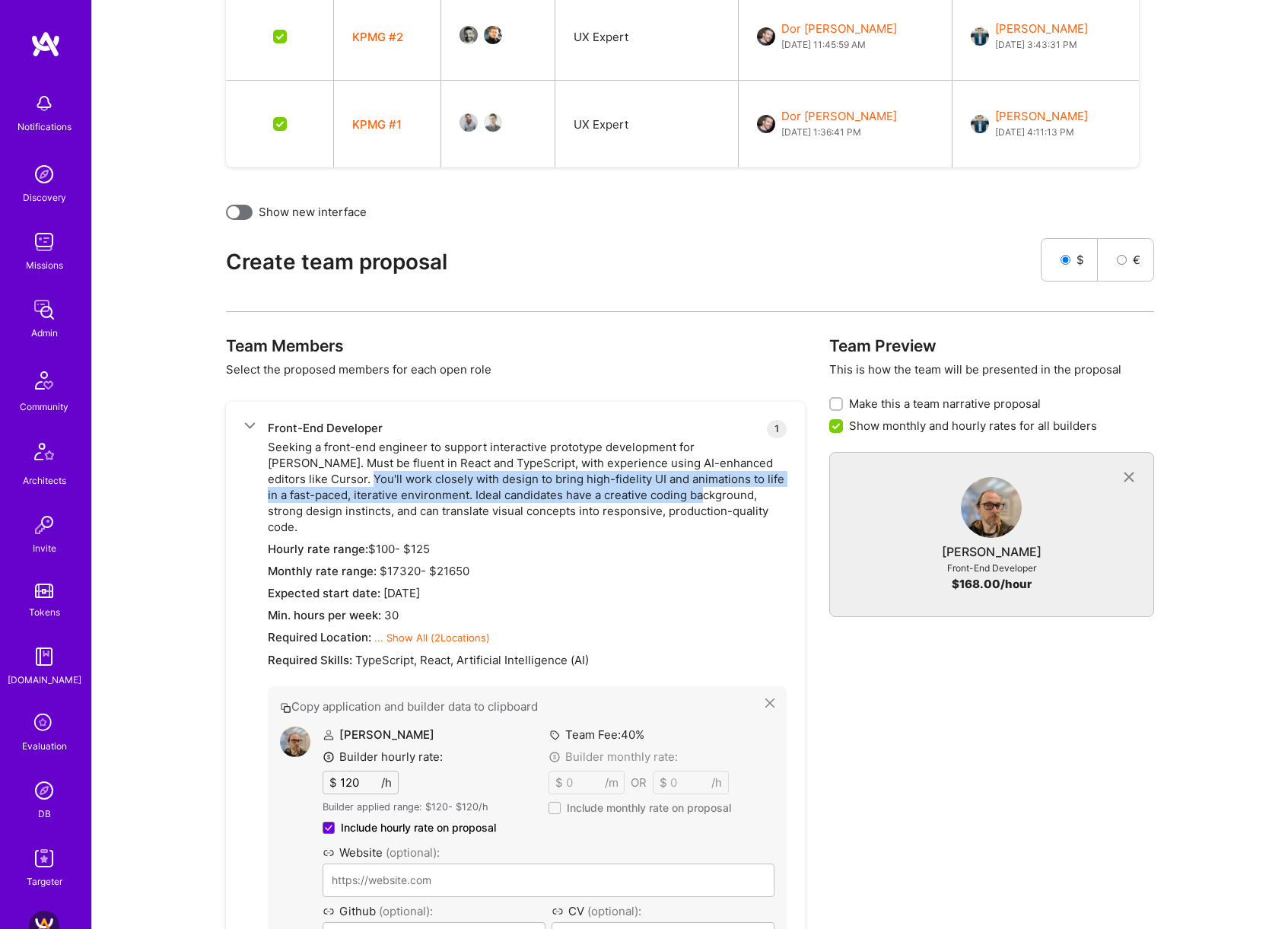
drag, startPoint x: 270, startPoint y: 485, endPoint x: 618, endPoint y: 499, distance: 348.3
click at [618, 499] on div "Front-End Developer 1 Seeking a front-end engineer to support interactive proto…" at bounding box center [527, 771] width 519 height 703
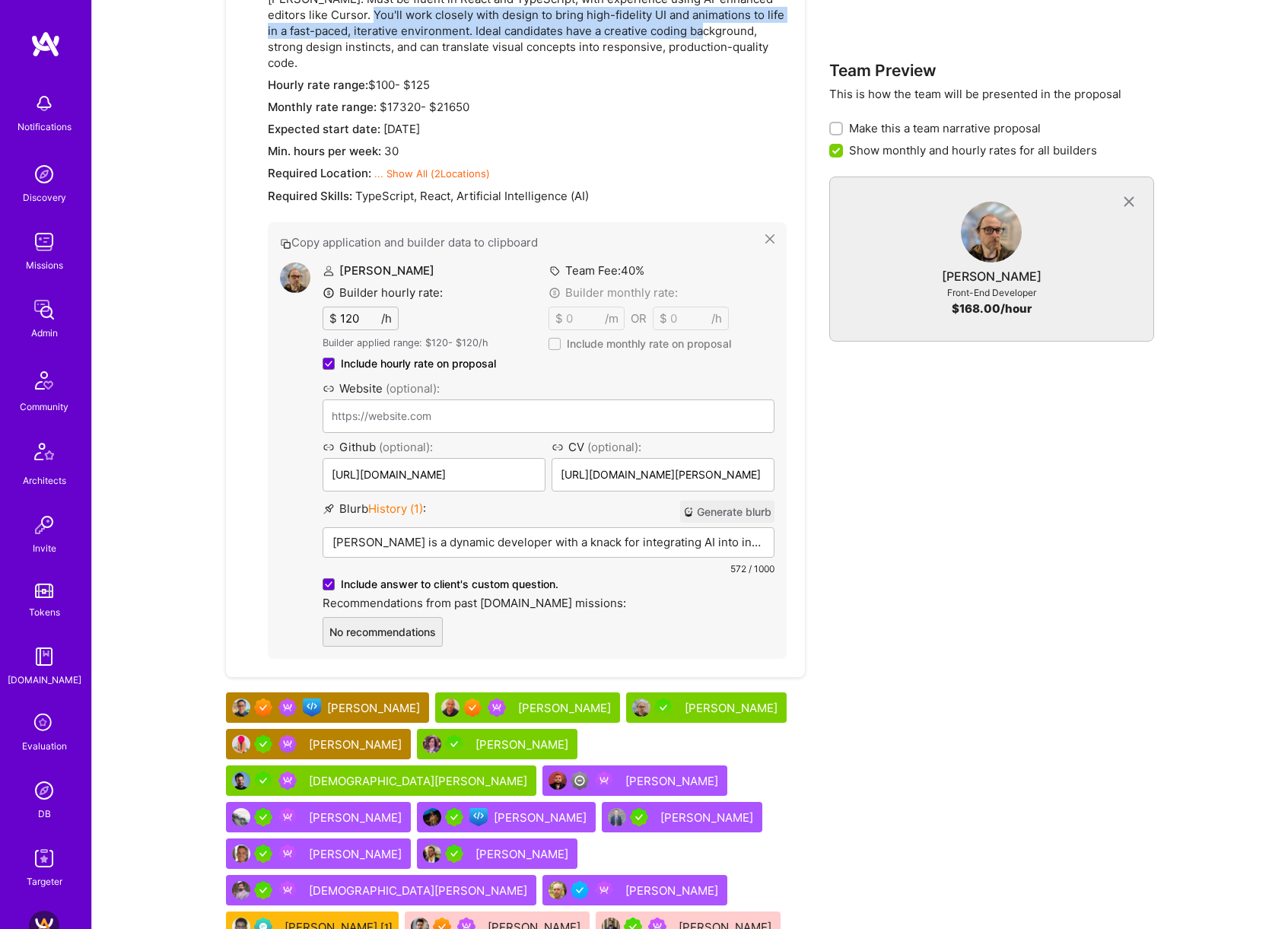
scroll to position [1094, 0]
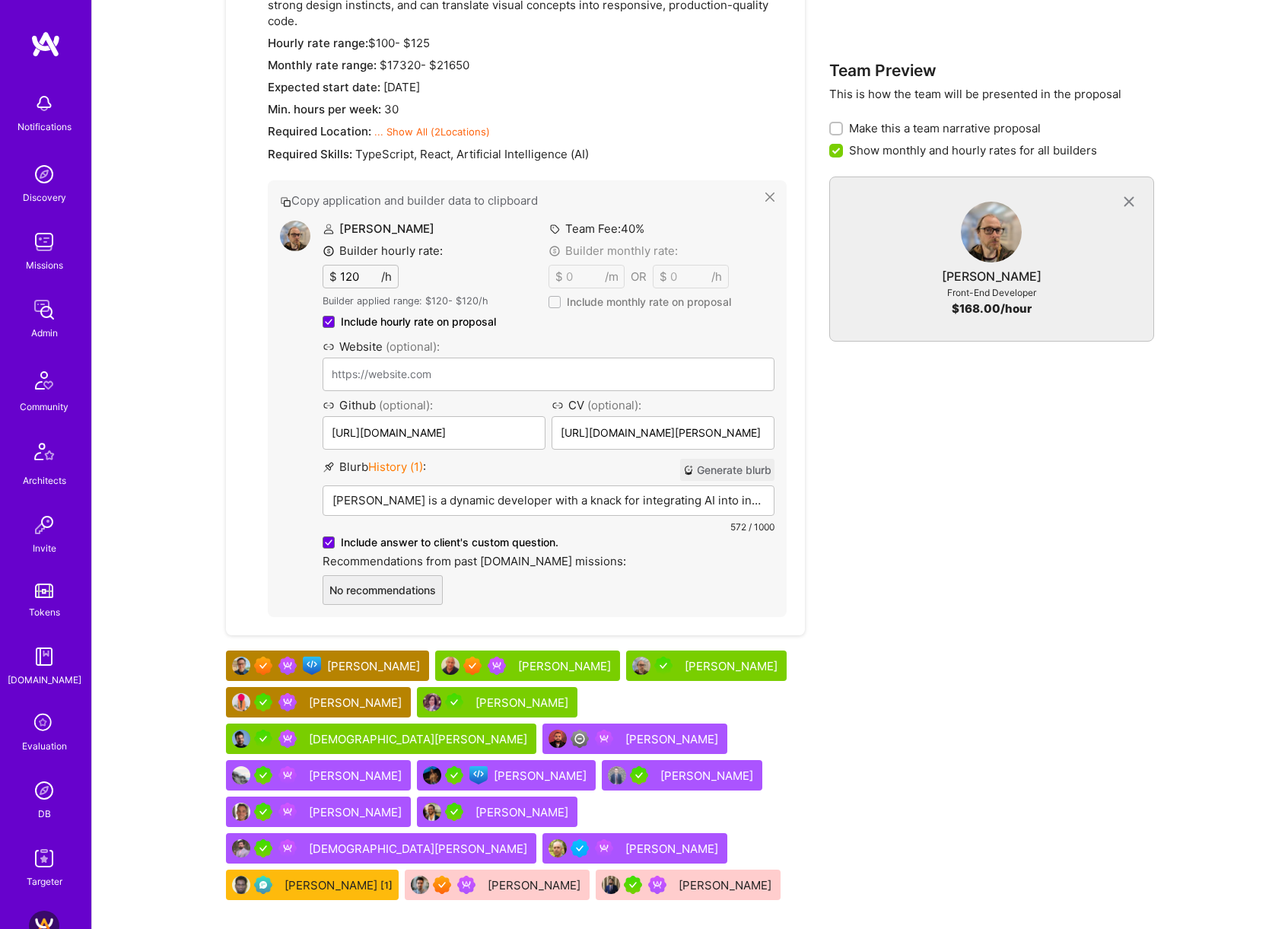
click at [531, 731] on div "[DEMOGRAPHIC_DATA][PERSON_NAME]" at bounding box center [420, 739] width 222 height 16
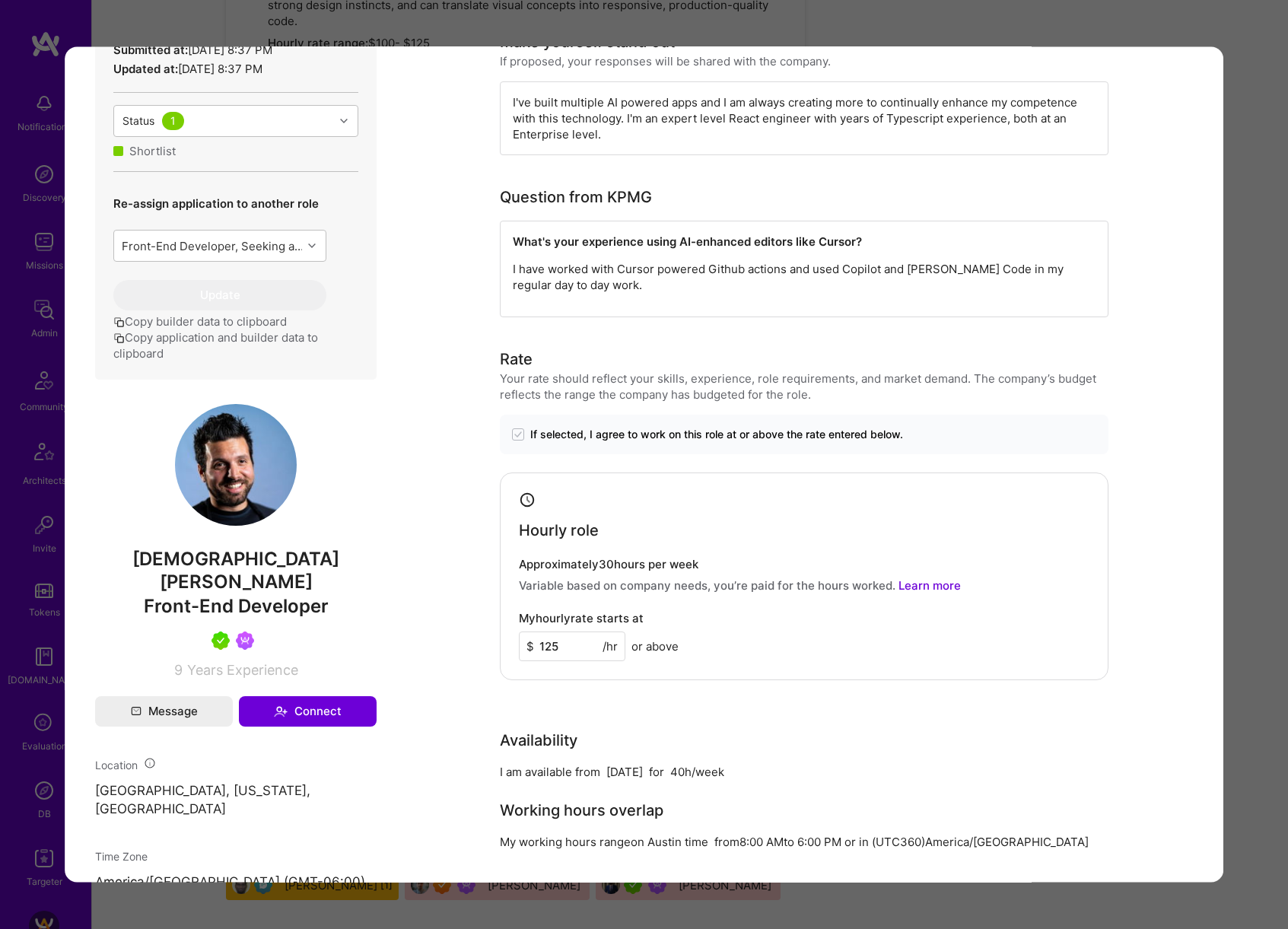
scroll to position [585, 0]
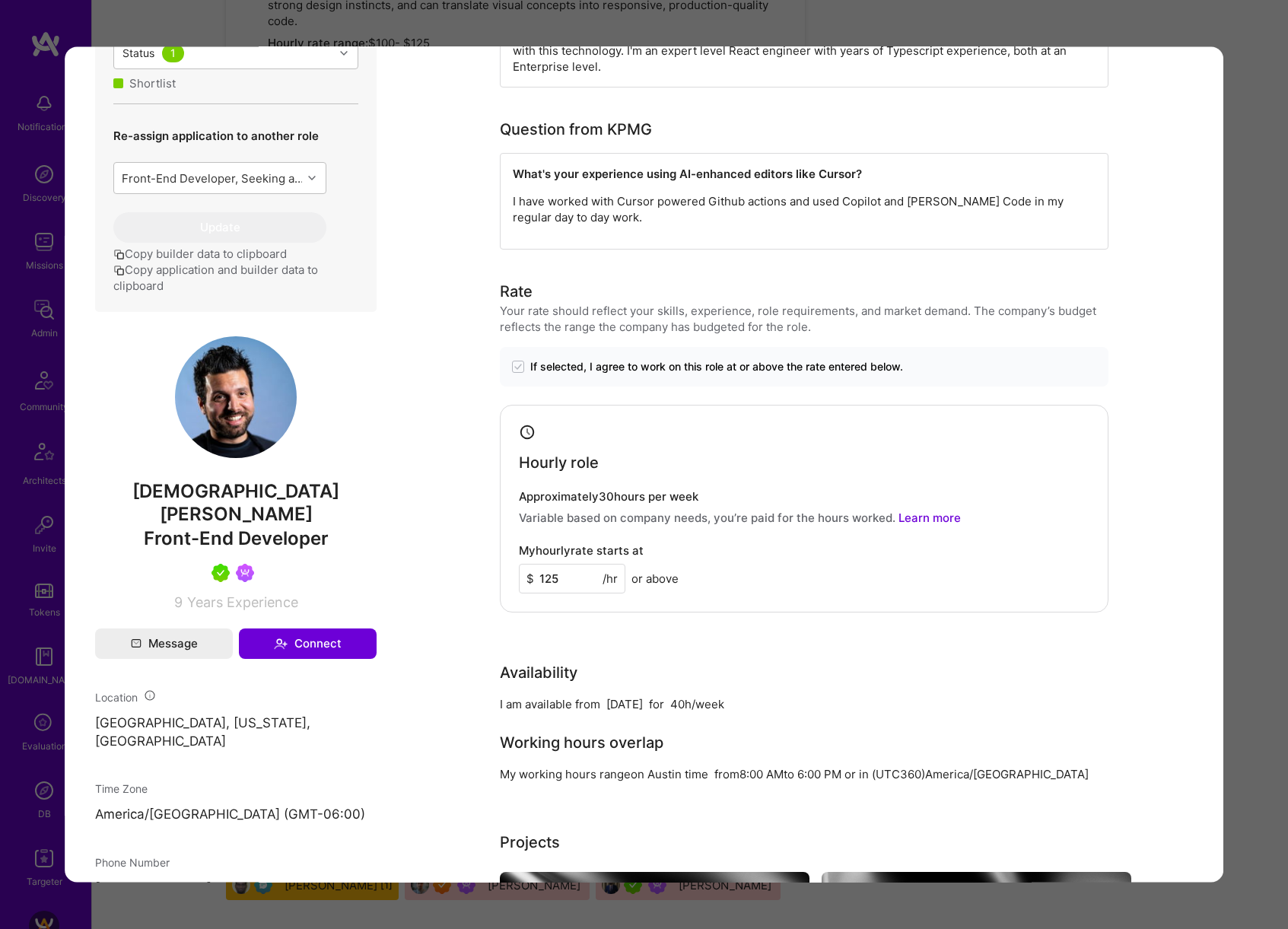
click at [1266, 507] on div "Evaluation scores Expertise level Very good Interpersonal skills Good English p…" at bounding box center [644, 464] width 1288 height 929
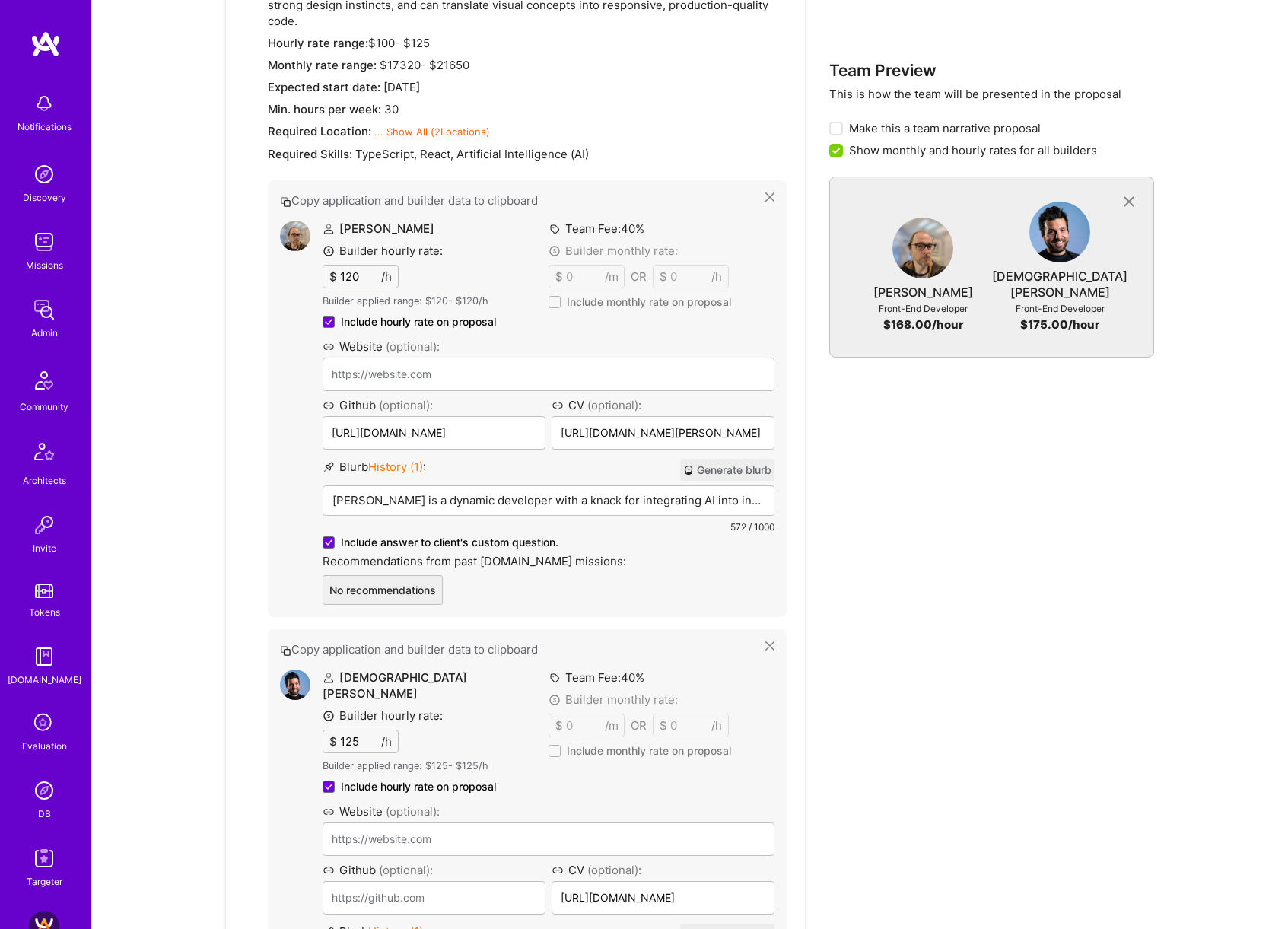
scroll to position [1655, 0]
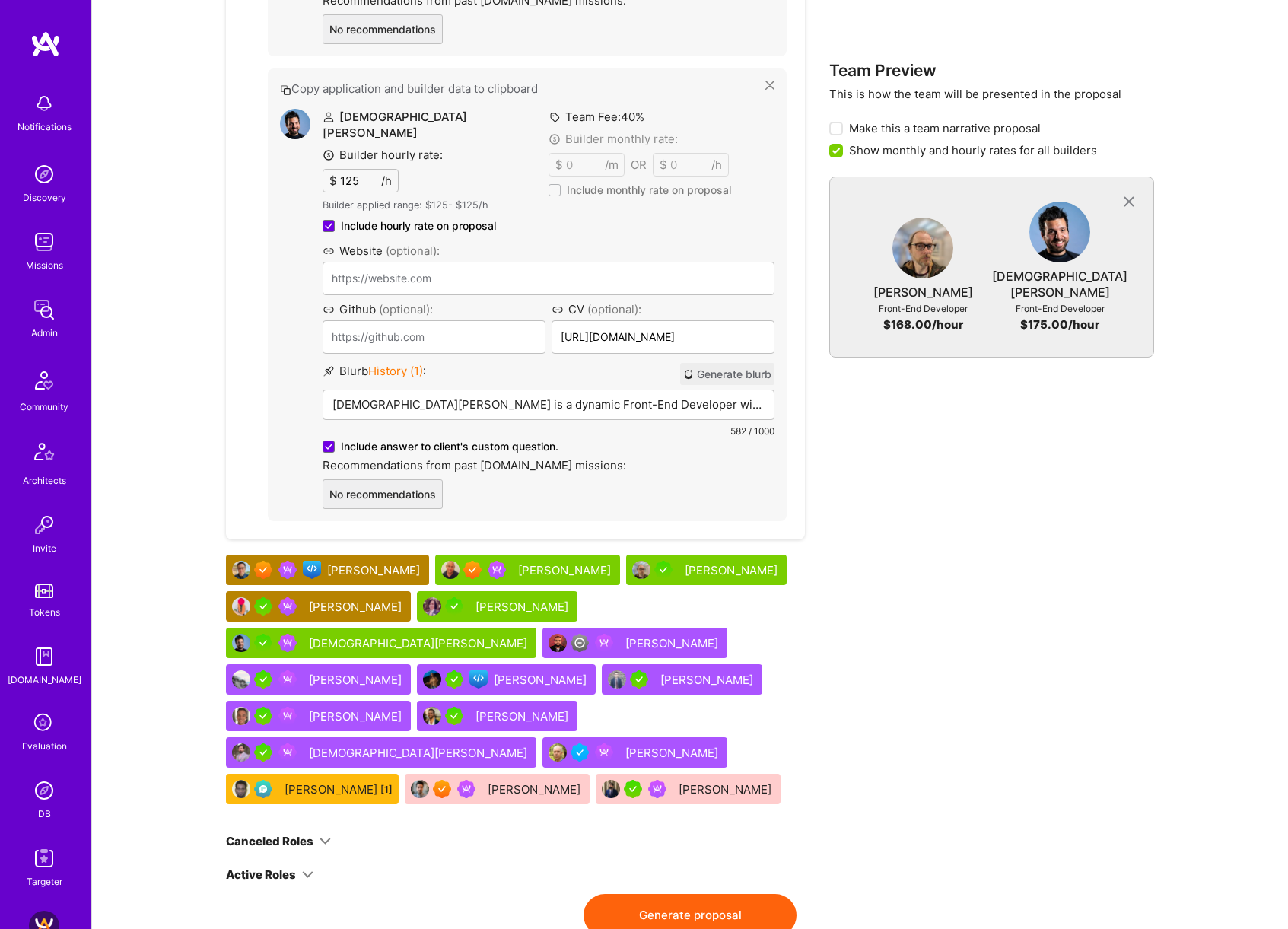
click at [476, 599] on div "[PERSON_NAME]" at bounding box center [524, 607] width 96 height 16
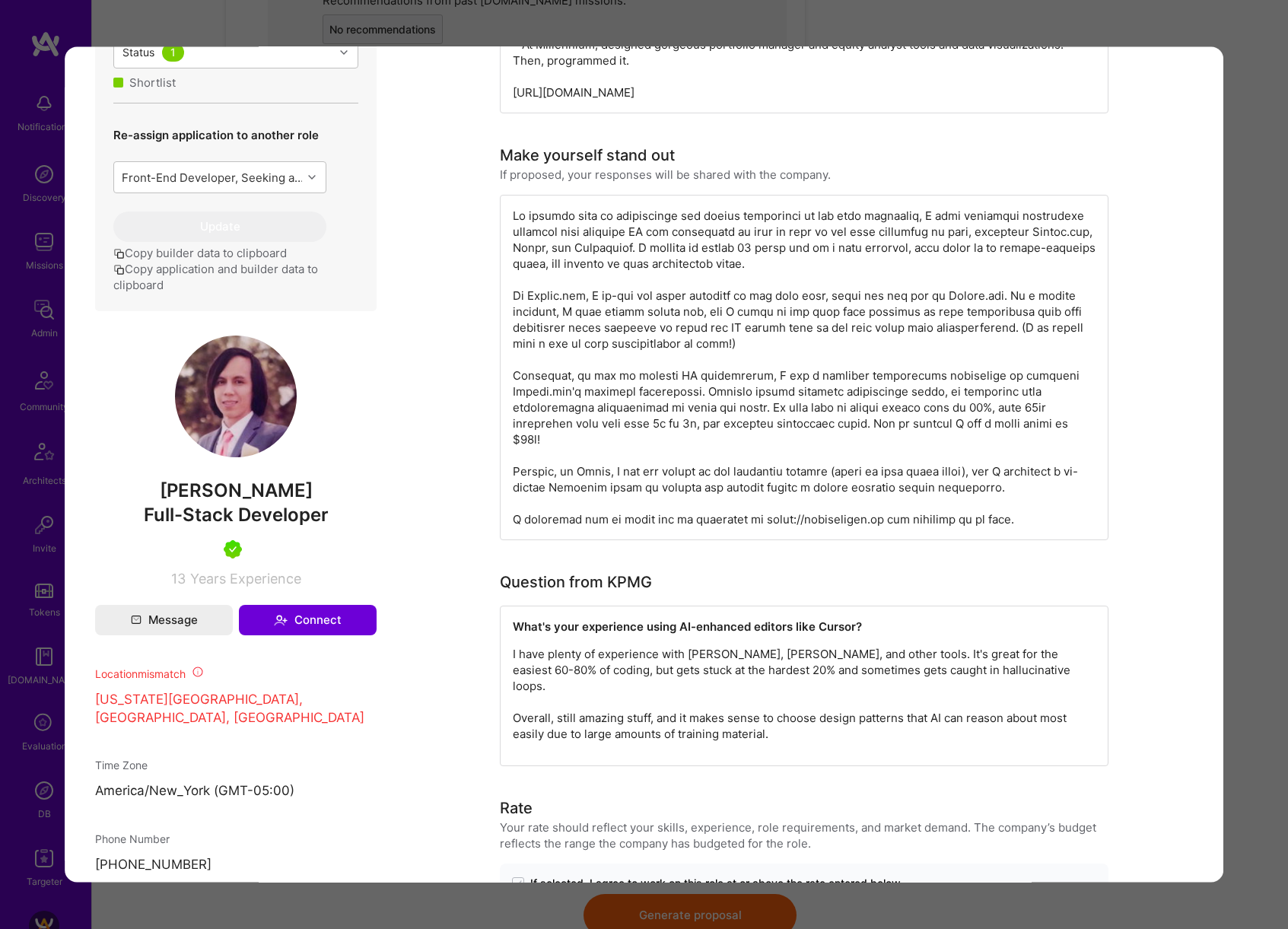
scroll to position [745, 0]
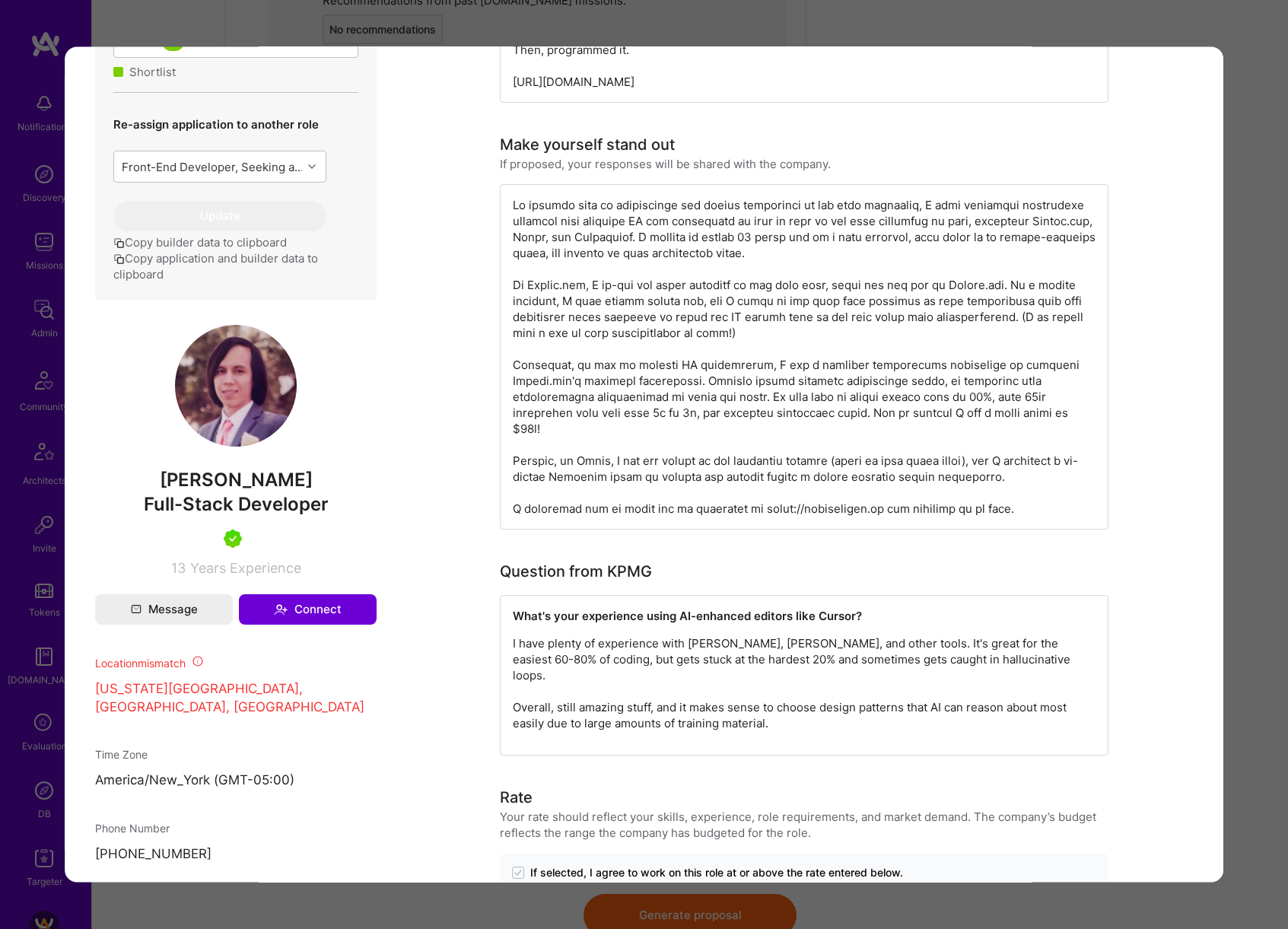
click at [1249, 525] on div "Builder Missing Requirements Required Location See locations Location doesn’t m…" at bounding box center [644, 464] width 1288 height 929
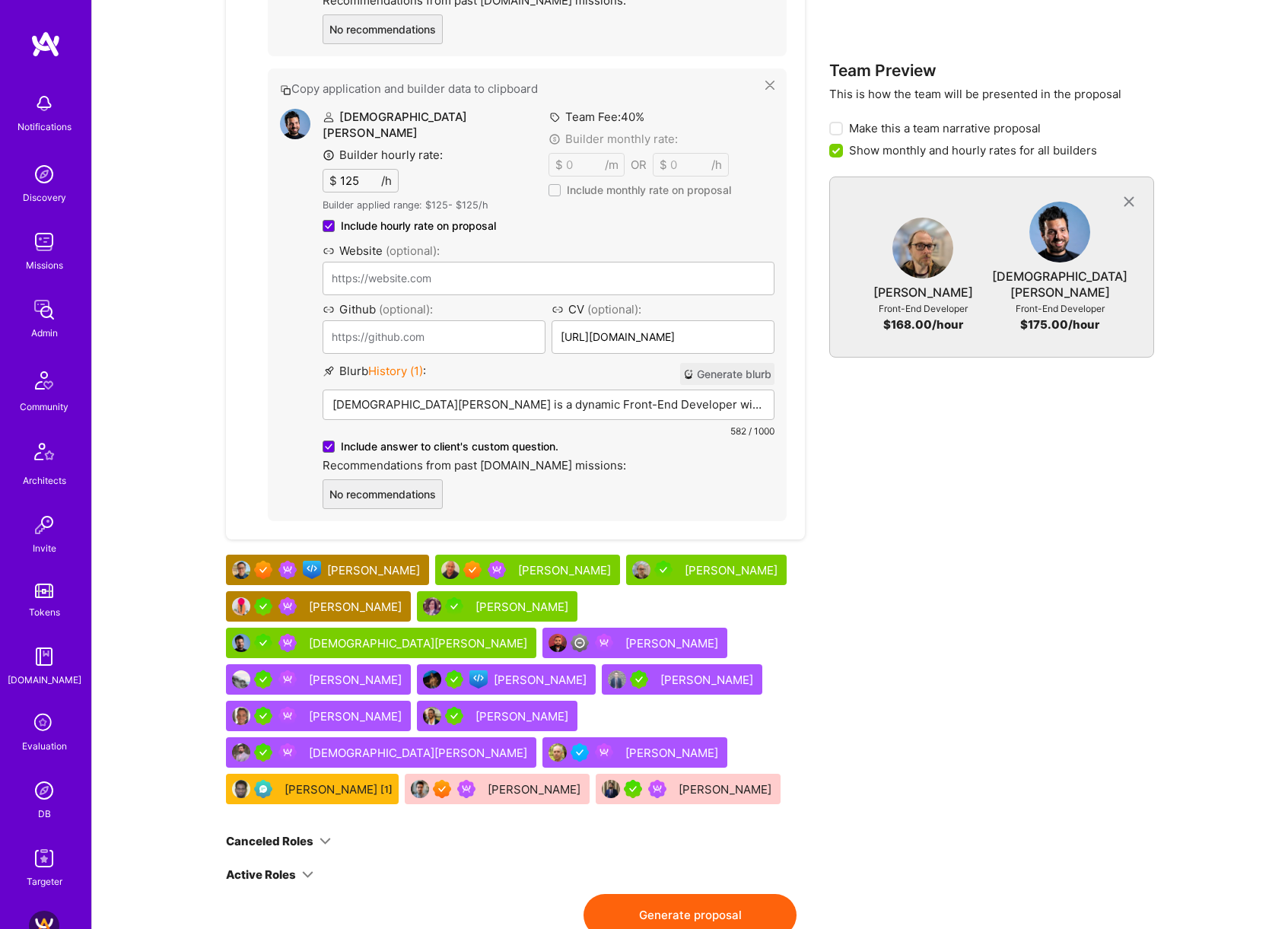
click at [685, 563] on div "[PERSON_NAME]" at bounding box center [733, 570] width 96 height 16
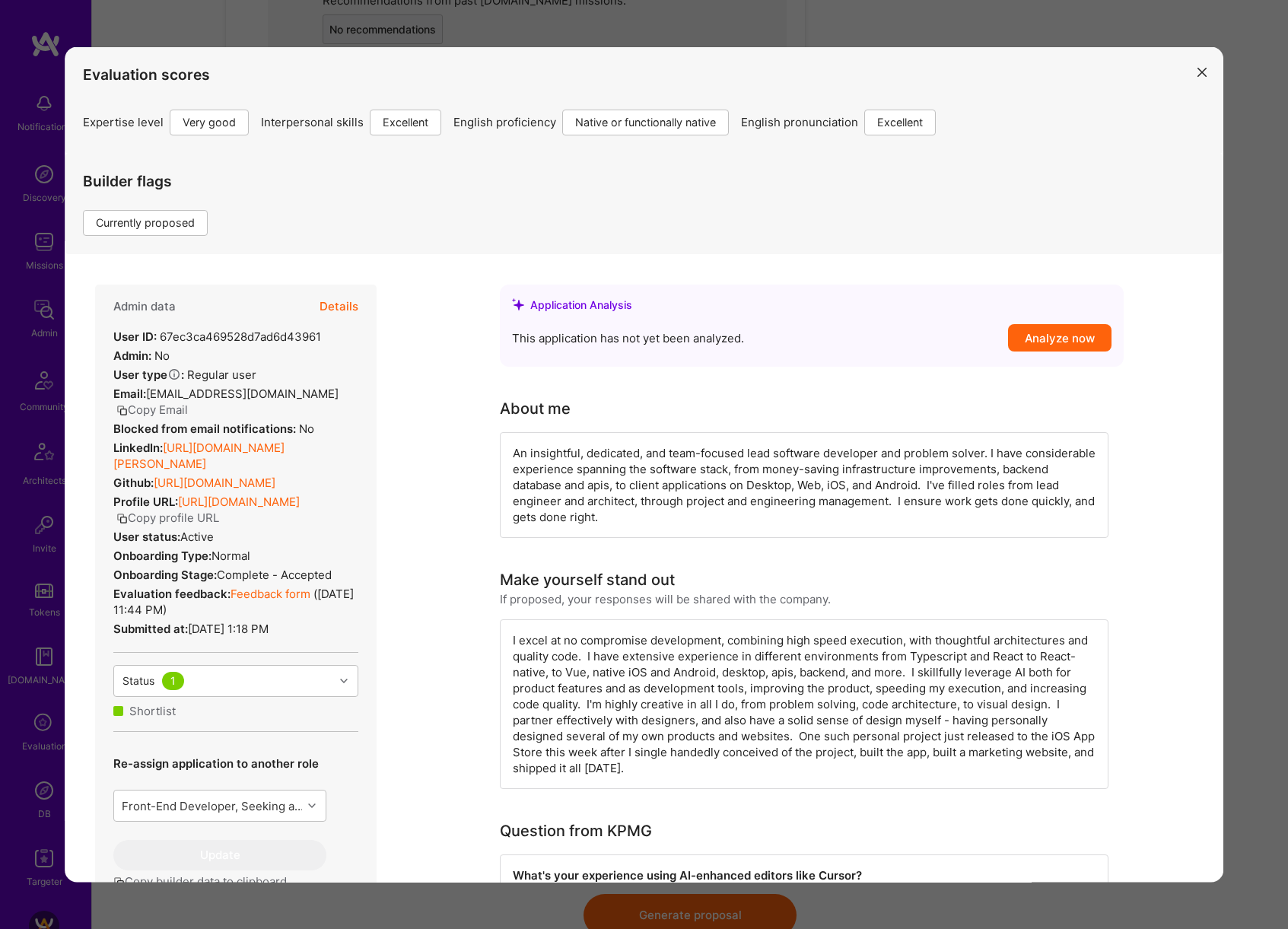
scroll to position [594, 0]
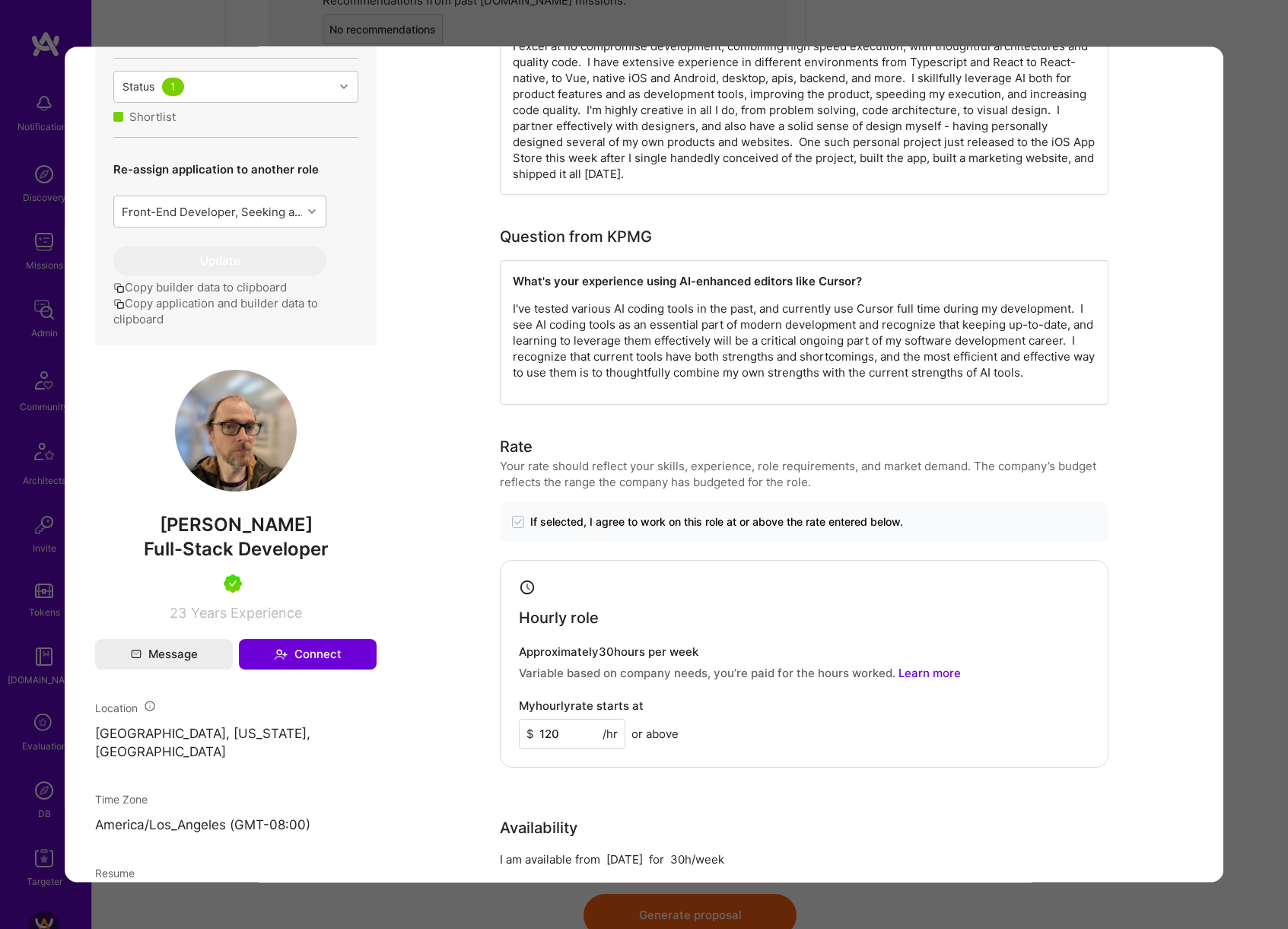
click at [1246, 563] on div "Evaluation scores Expertise level Very good Interpersonal skills Excellent Engl…" at bounding box center [644, 464] width 1288 height 929
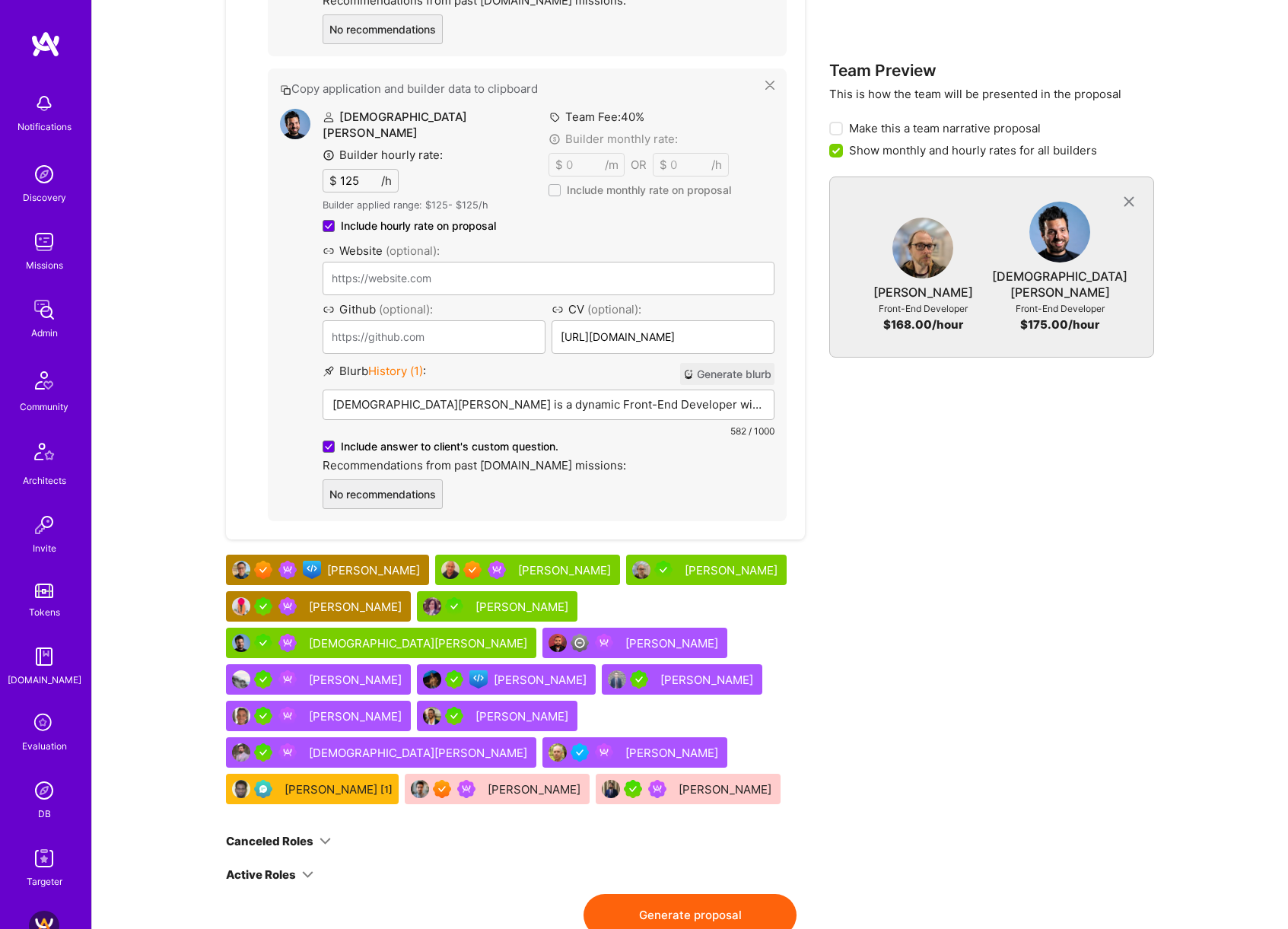
click at [730, 363] on button "Generate blurb" at bounding box center [727, 373] width 94 height 22
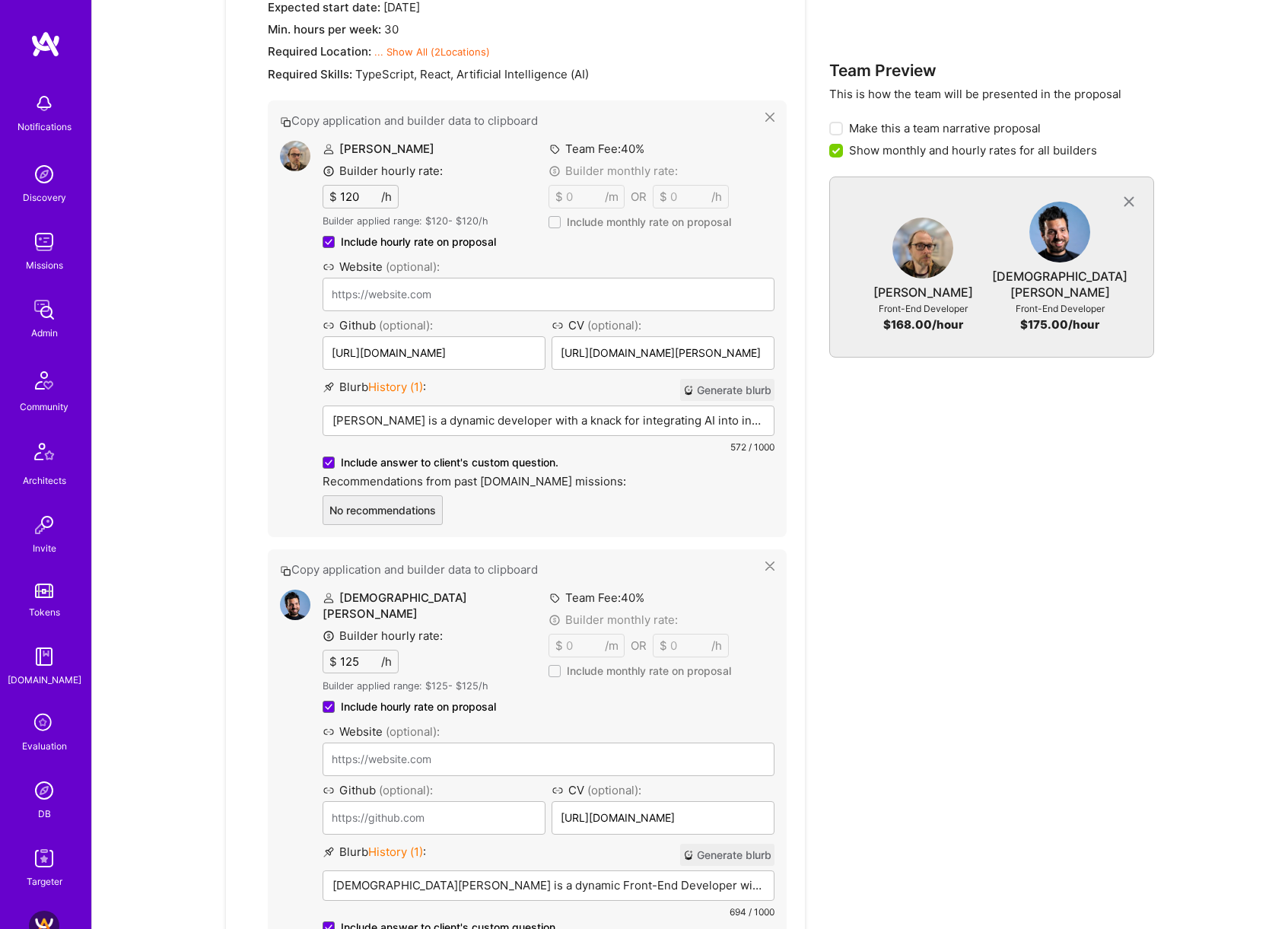
scroll to position [1288, 0]
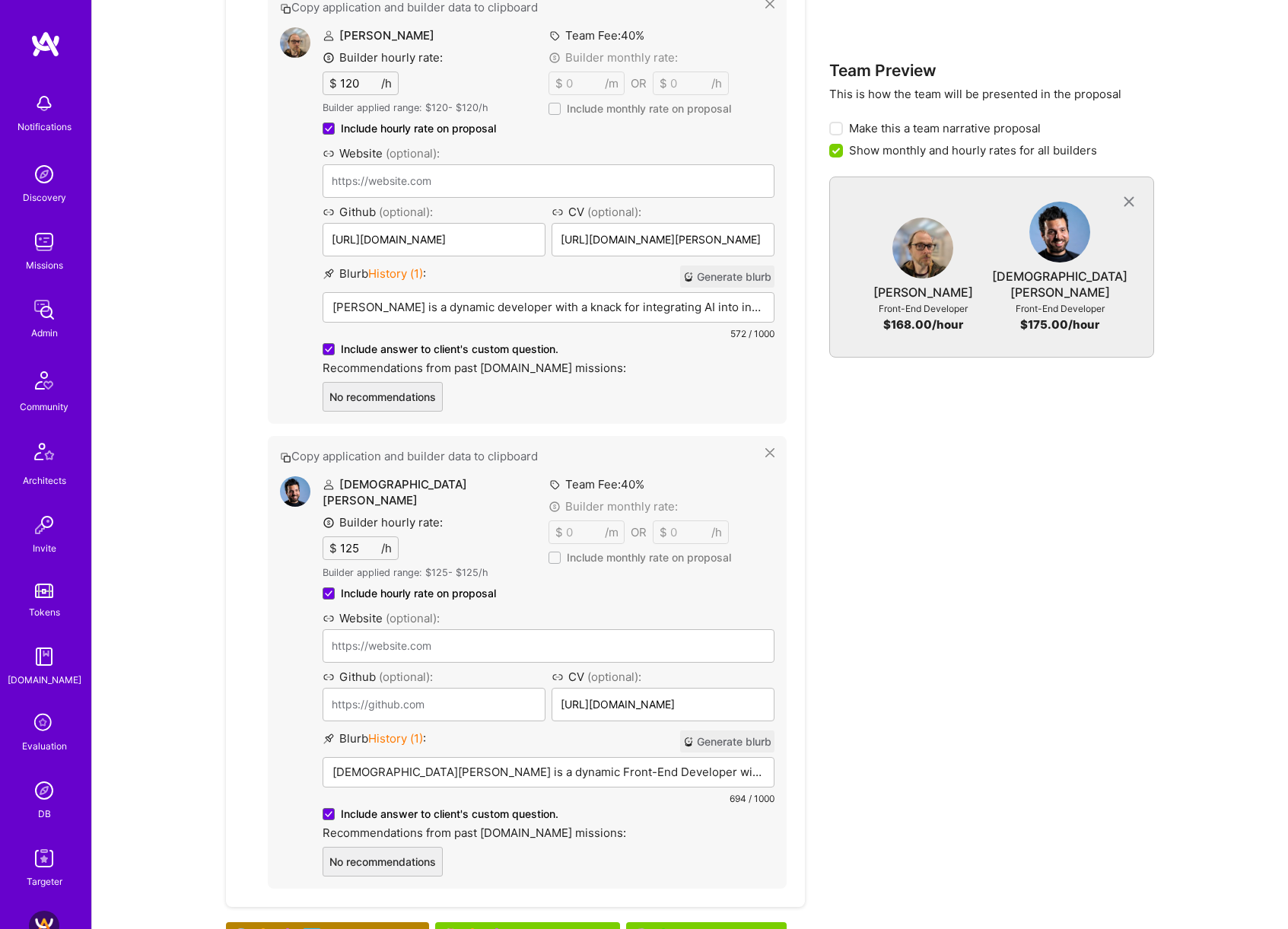
click at [443, 764] on p "[DEMOGRAPHIC_DATA][PERSON_NAME] is a dynamic Front-End Developer with a strong …" at bounding box center [548, 772] width 432 height 16
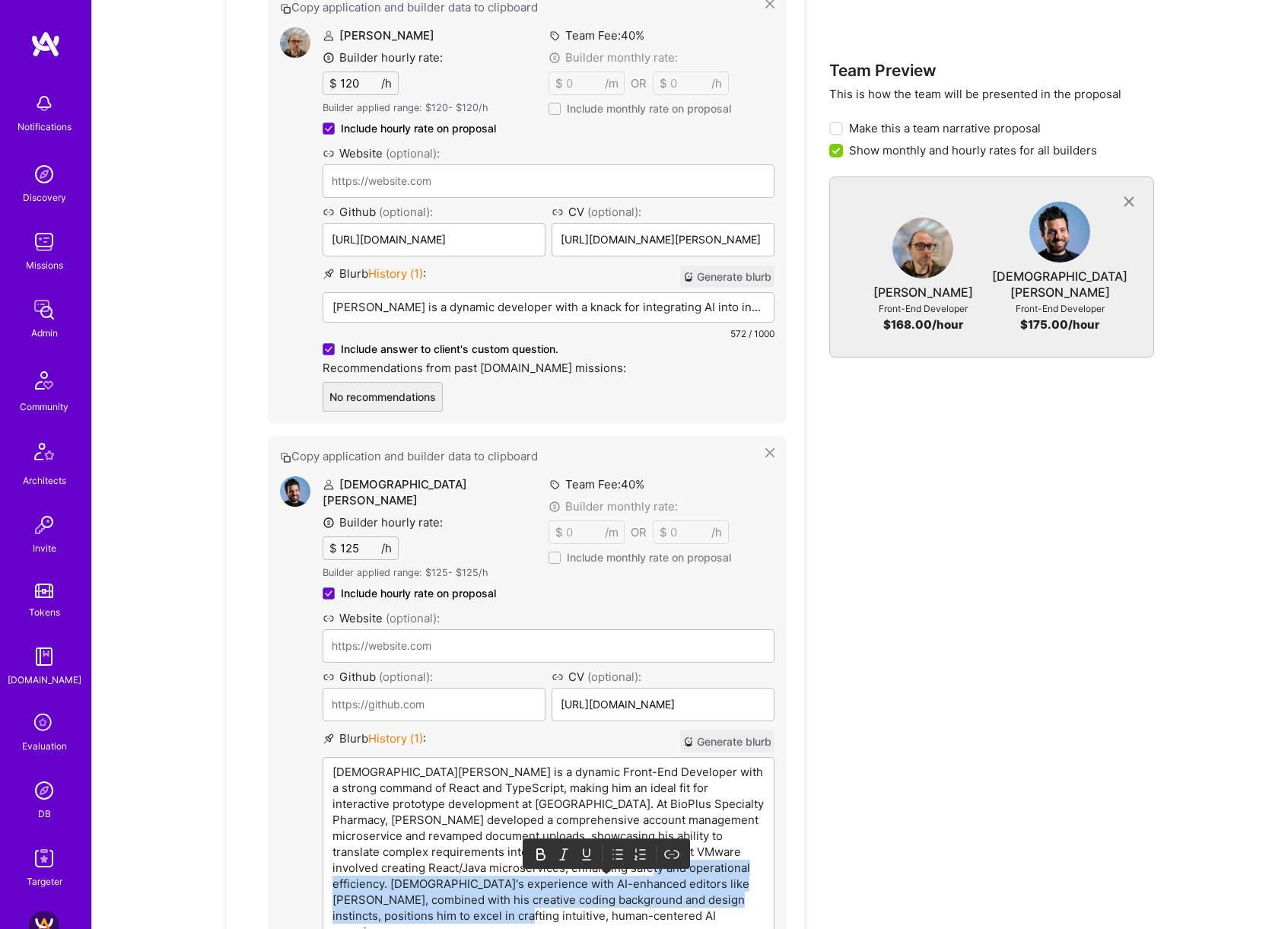
drag, startPoint x: 658, startPoint y: 838, endPoint x: 648, endPoint y: 882, distance: 45.1
click at [648, 882] on p "[DEMOGRAPHIC_DATA][PERSON_NAME] is a dynamic Front-End Developer with a strong …" at bounding box center [548, 852] width 432 height 176
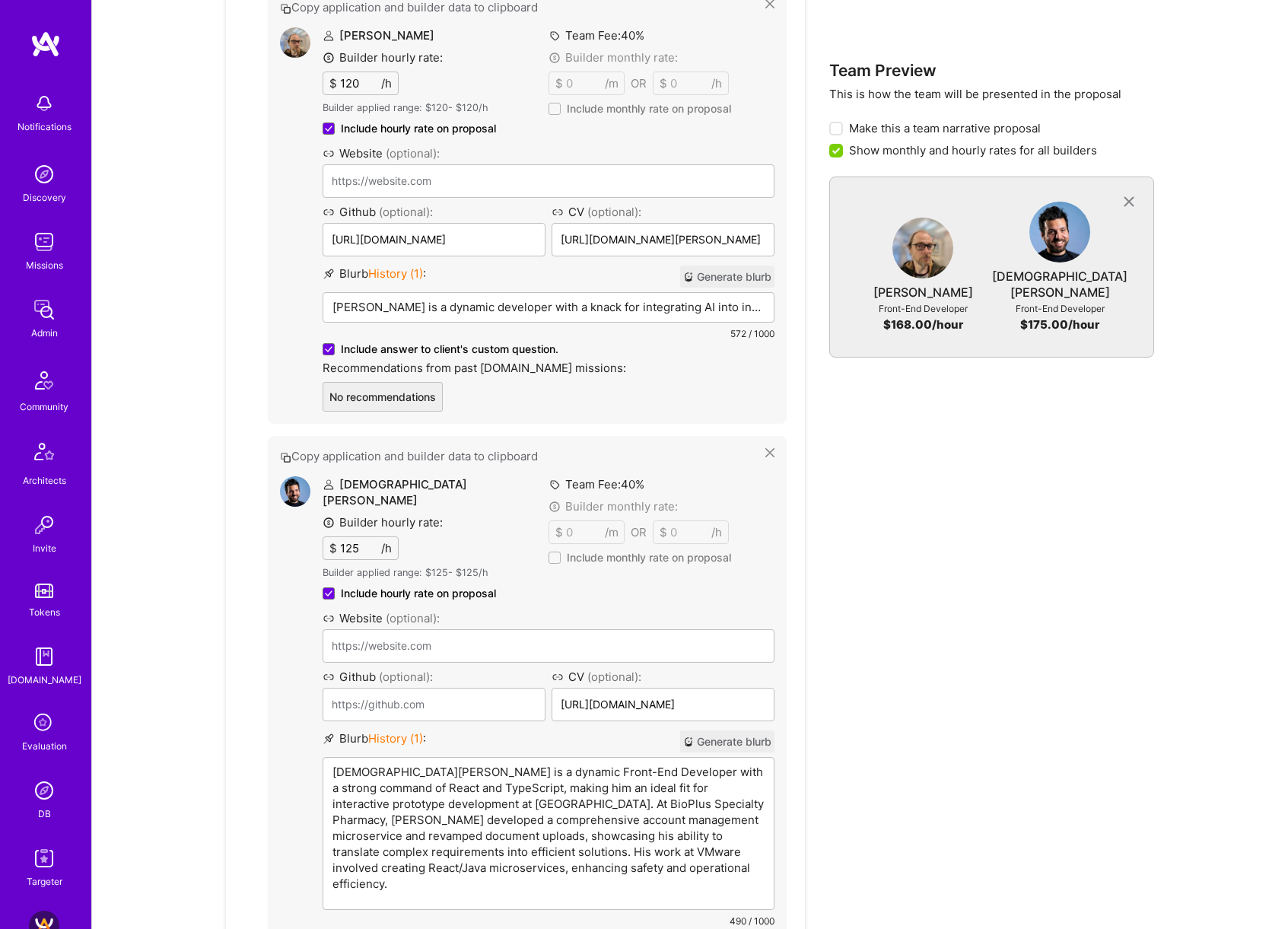
click at [463, 764] on p "[DEMOGRAPHIC_DATA][PERSON_NAME] is a dynamic Front-End Developer with a strong …" at bounding box center [548, 827] width 432 height 128
paste div
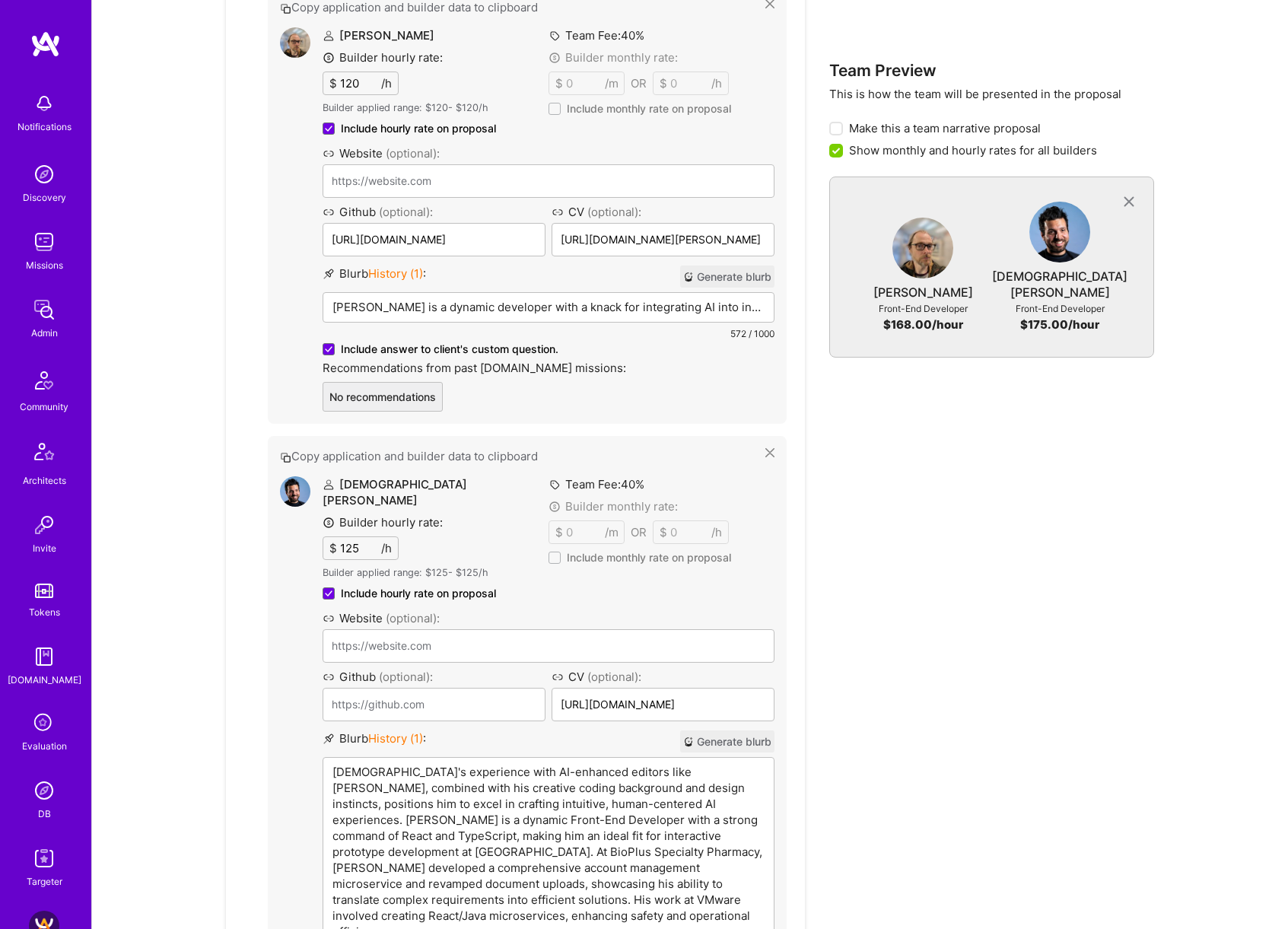
scroll to position [1289, 0]
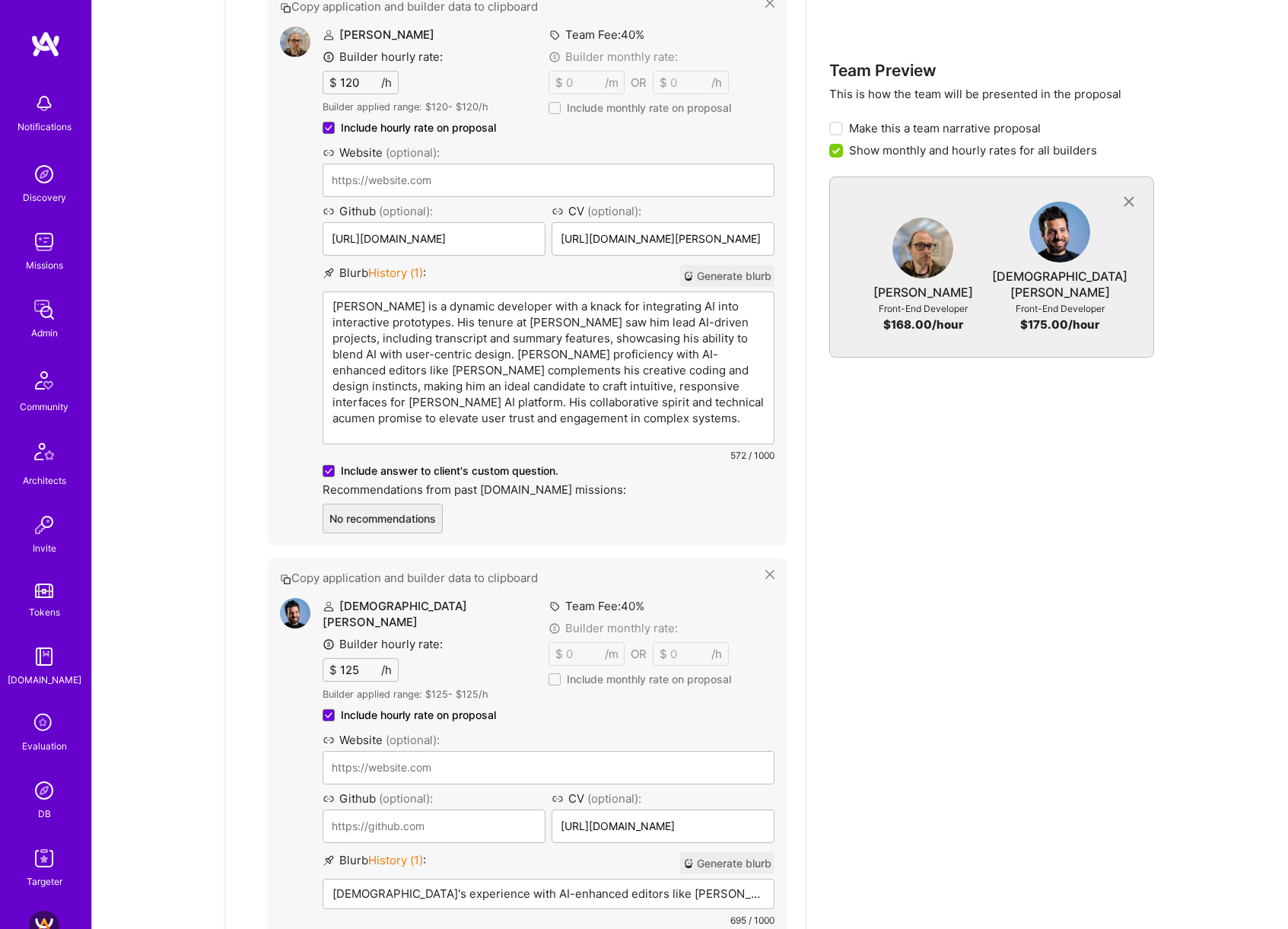
click at [648, 300] on div "[PERSON_NAME] is a dynamic developer with a knack for integrating AI into inter…" at bounding box center [548, 367] width 450 height 151
click at [303, 600] on div "[DEMOGRAPHIC_DATA][PERSON_NAME] Builder hourly rate: $ 125 /h Builder applied r…" at bounding box center [527, 798] width 494 height 401
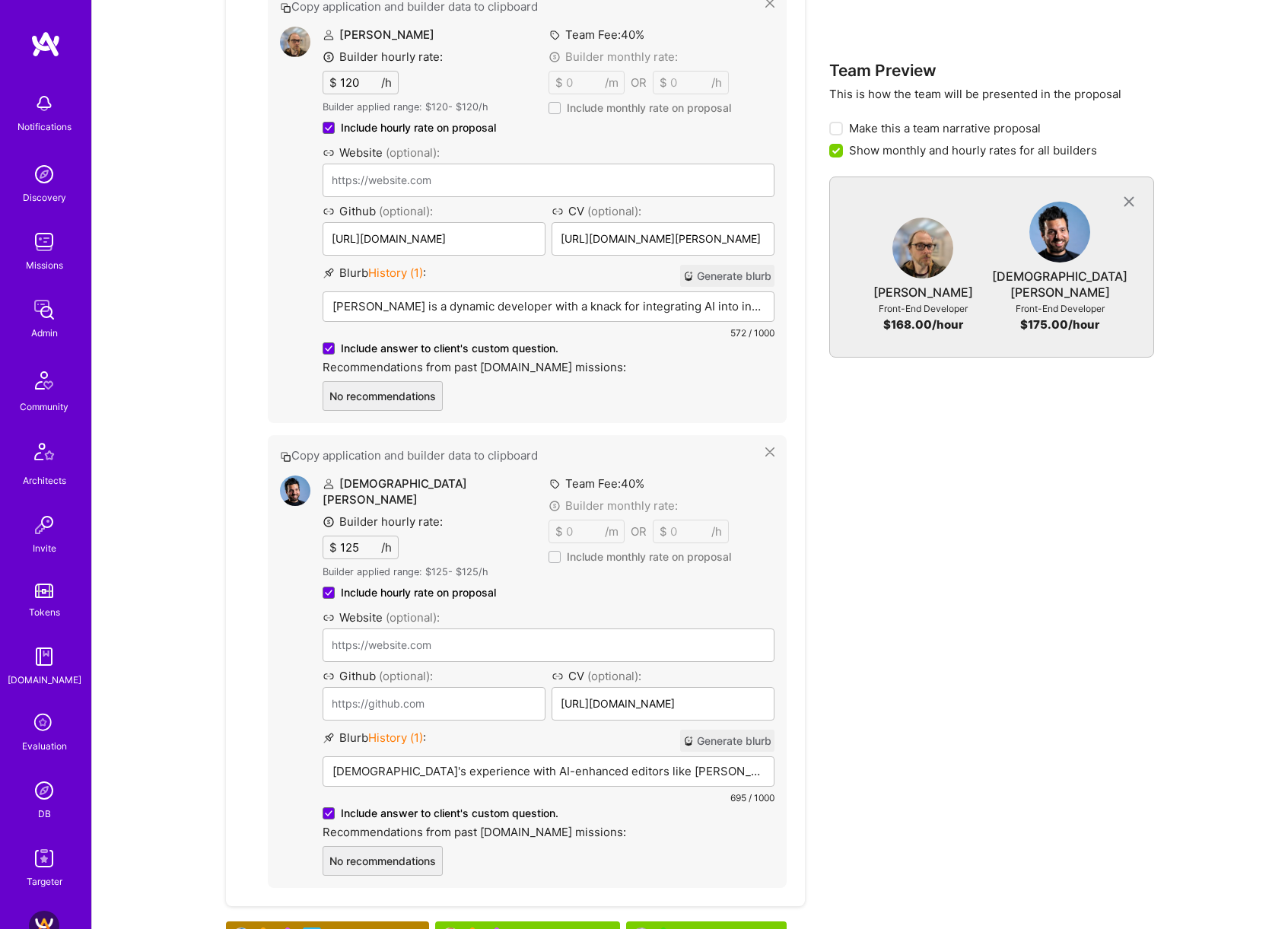
click at [281, 476] on img at bounding box center [294, 490] width 30 height 30
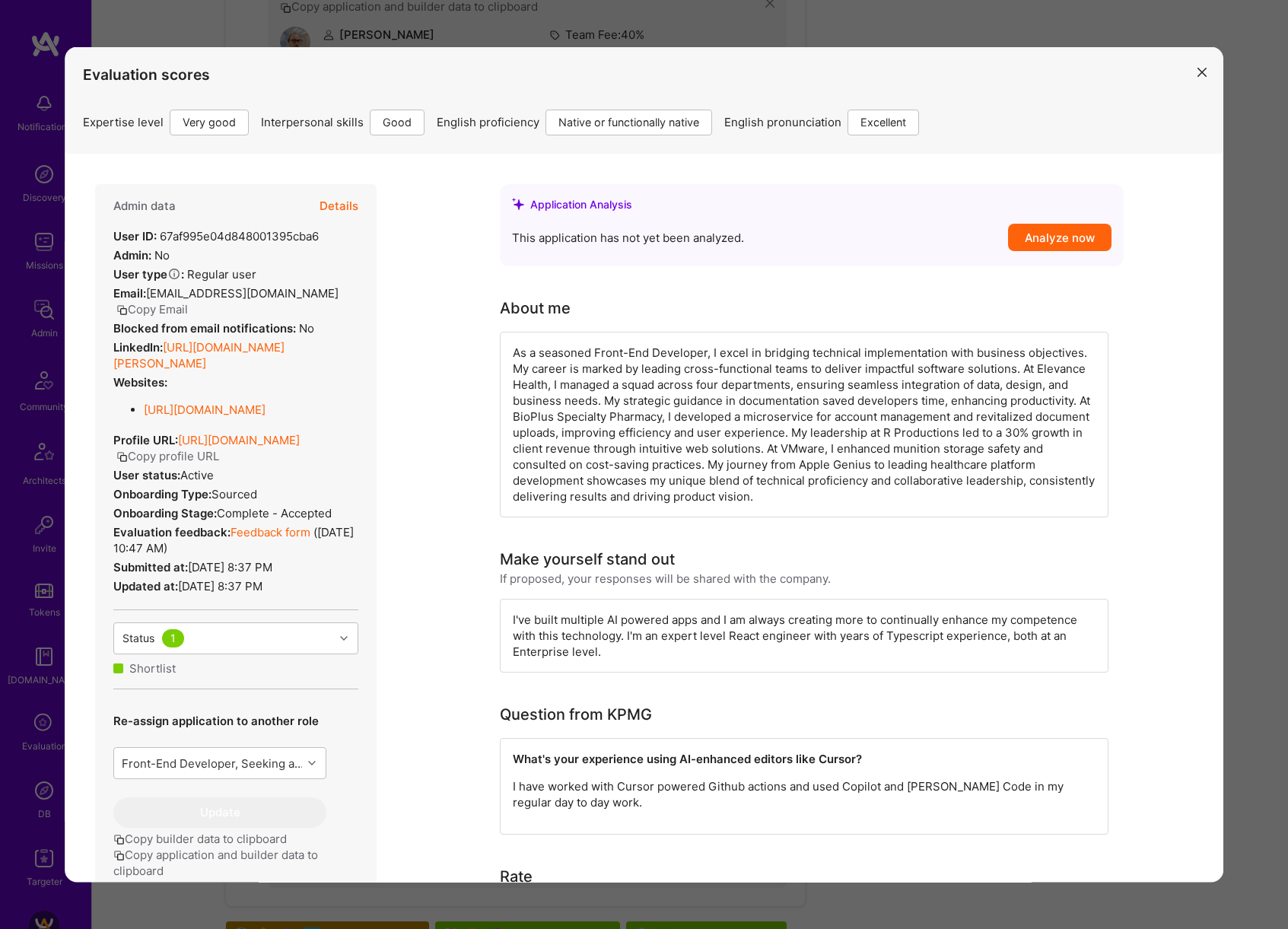
scroll to position [149, 0]
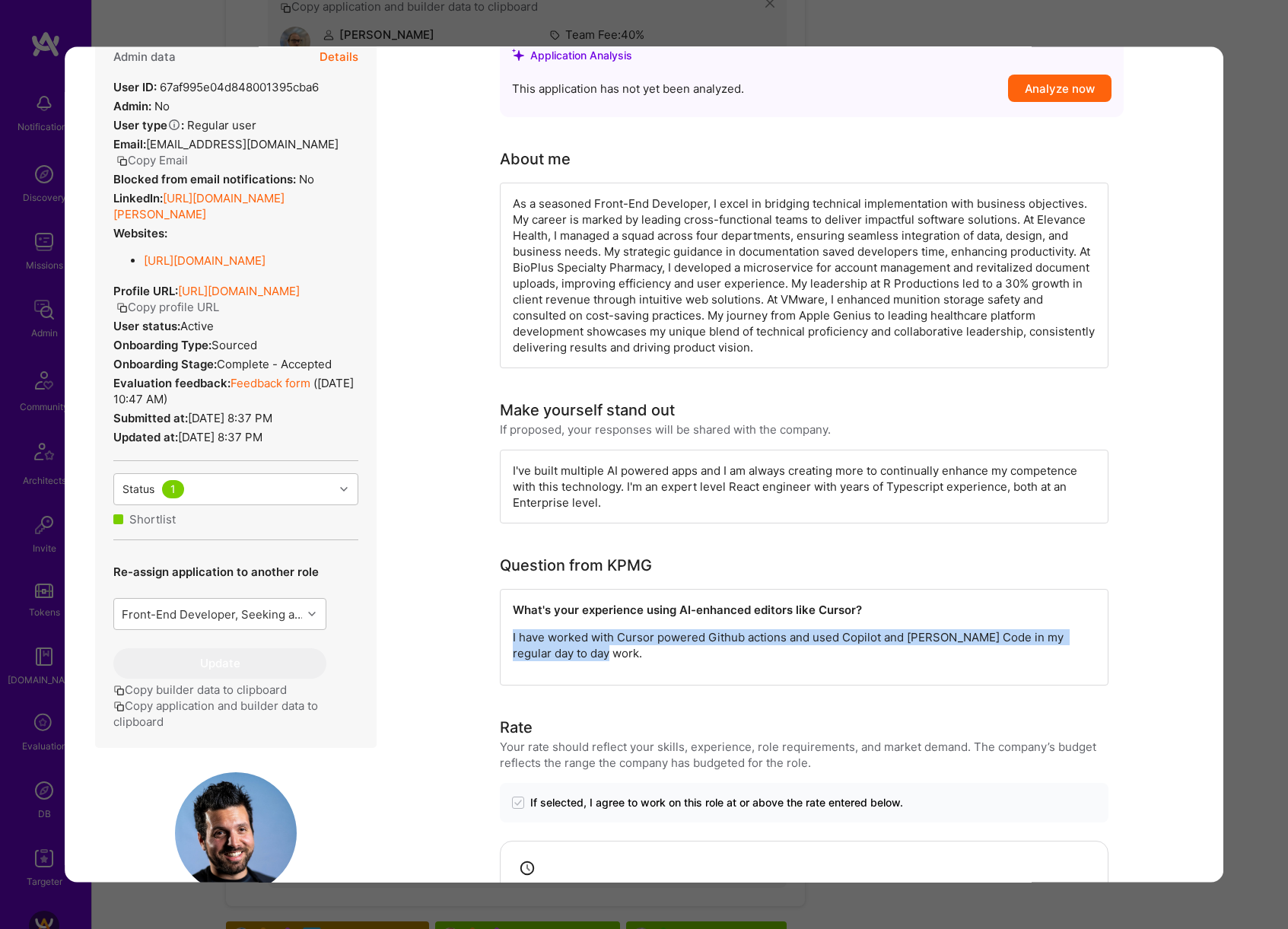
drag, startPoint x: 504, startPoint y: 638, endPoint x: 648, endPoint y: 674, distance: 148.4
click at [648, 674] on div "What's your experience using AI-enhanced editors like Cursor? I have worked wit…" at bounding box center [804, 636] width 609 height 97
copy p "I have worked with Cursor powered Github actions and used Copilot and [PERSON_N…"
click at [595, 481] on div "I've built multiple AI powered apps and I am always creating more to continuall…" at bounding box center [804, 485] width 609 height 74
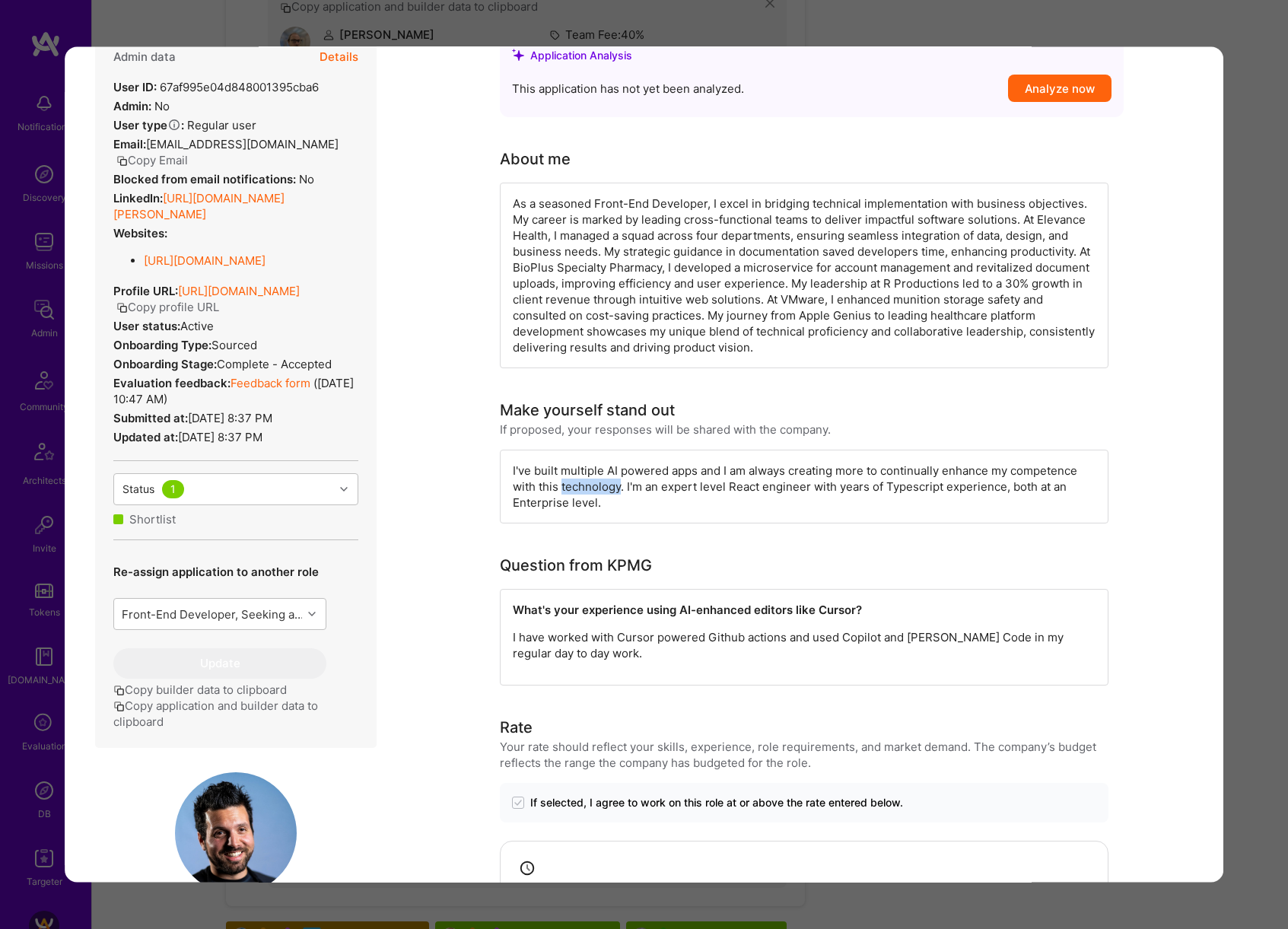
click at [595, 481] on div "I've built multiple AI powered apps and I am always creating more to continuall…" at bounding box center [804, 485] width 609 height 74
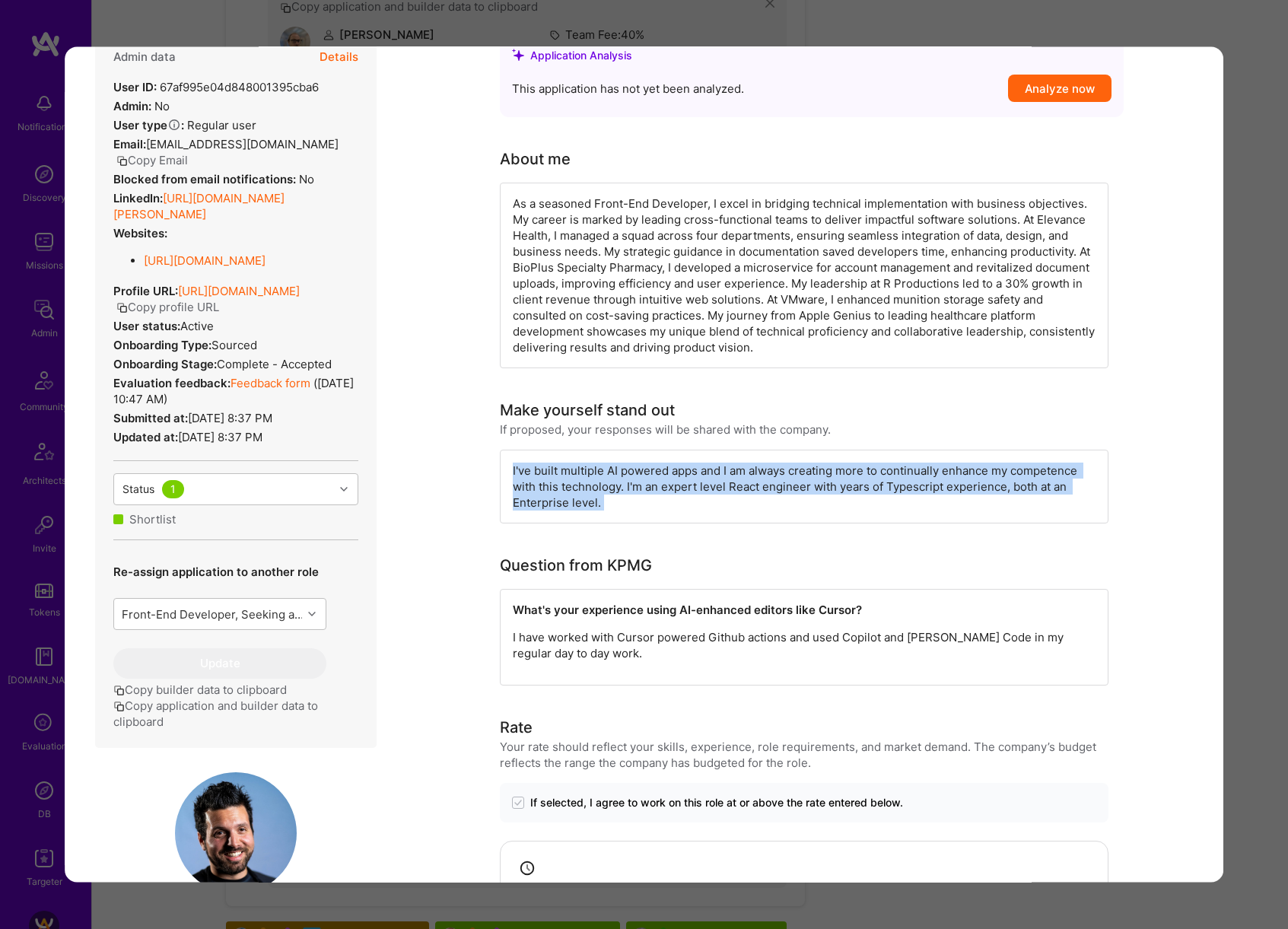
click at [595, 481] on div "I've built multiple AI powered apps and I am always creating more to continuall…" at bounding box center [804, 485] width 609 height 74
copy div "I've built multiple AI powered apps and I am always creating more to continuall…"
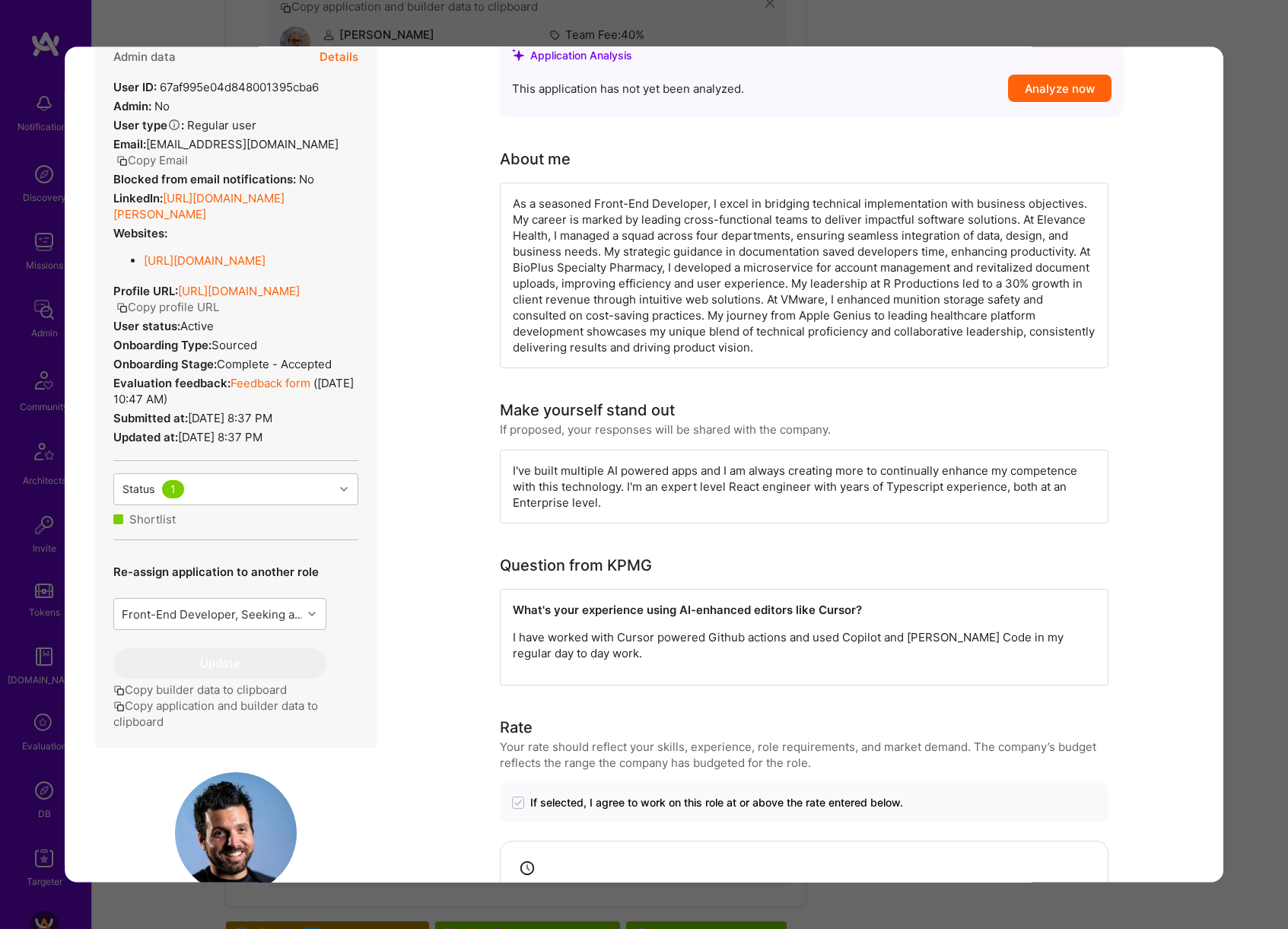
click at [1245, 377] on div "Evaluation scores Expertise level Very good Interpersonal skills Good English p…" at bounding box center [644, 464] width 1288 height 929
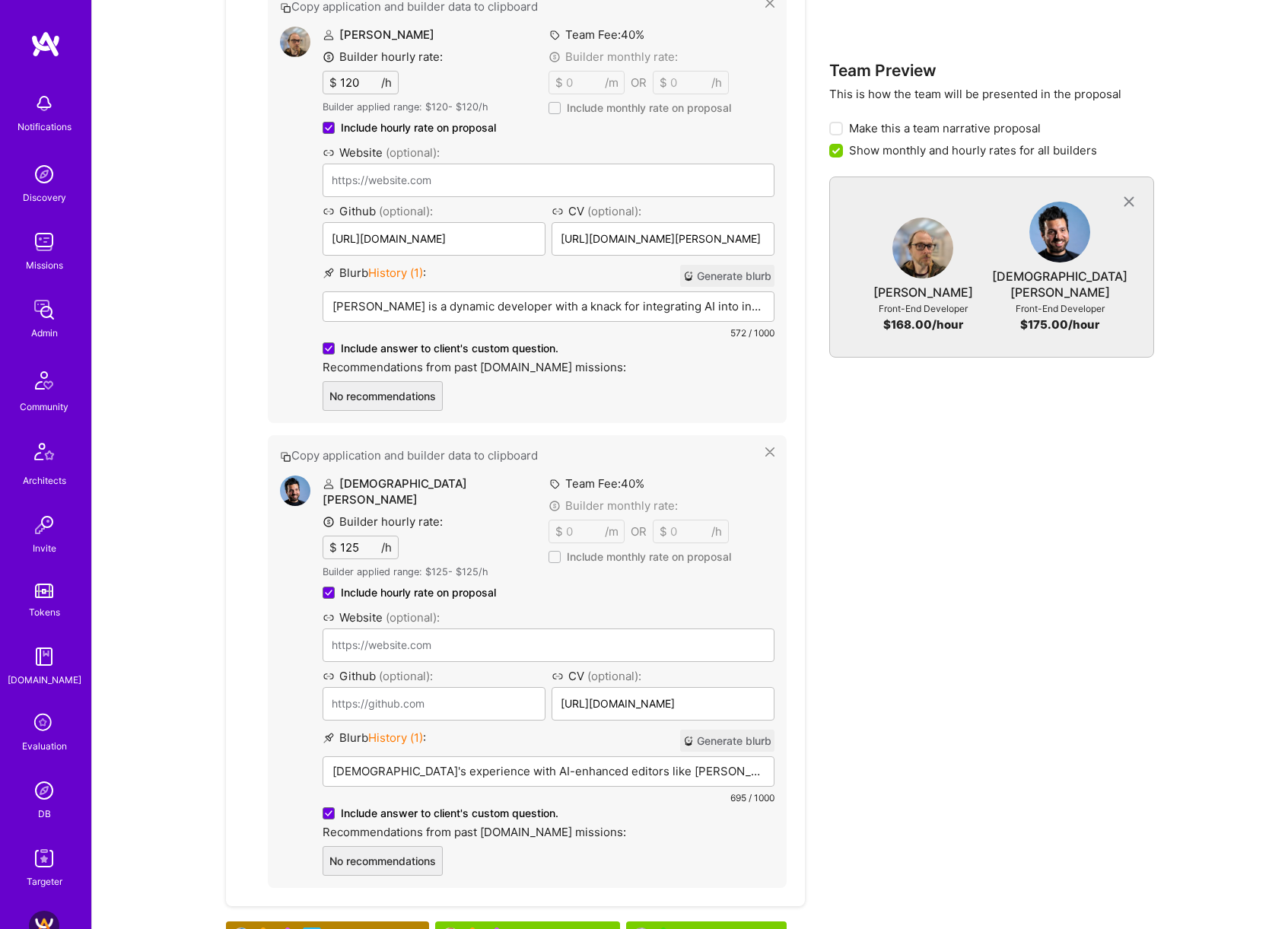
click at [643, 763] on p "[DEMOGRAPHIC_DATA]'s experience with AI-enhanced editors like [PERSON_NAME], co…" at bounding box center [548, 771] width 432 height 16
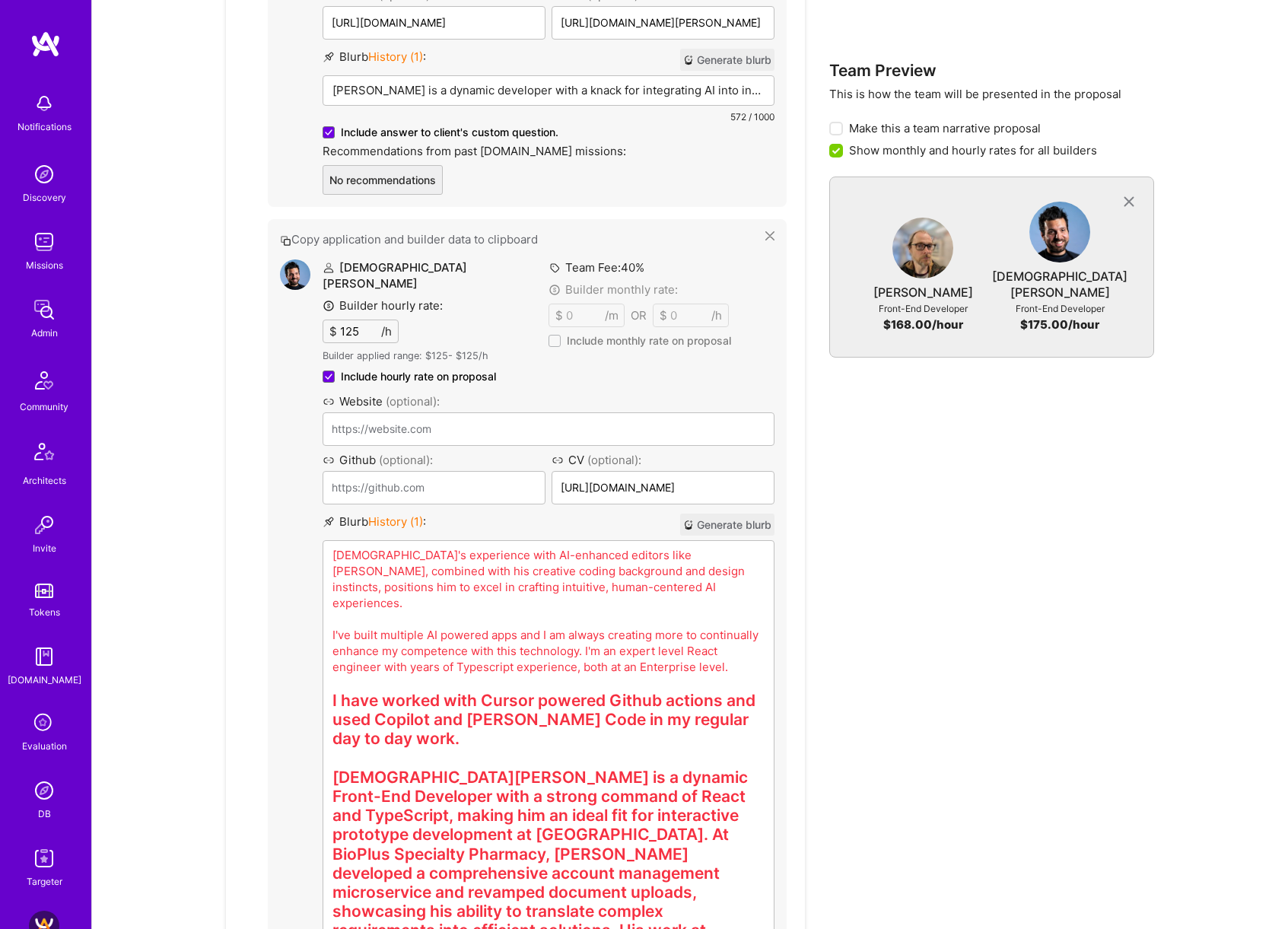
scroll to position [1526, 0]
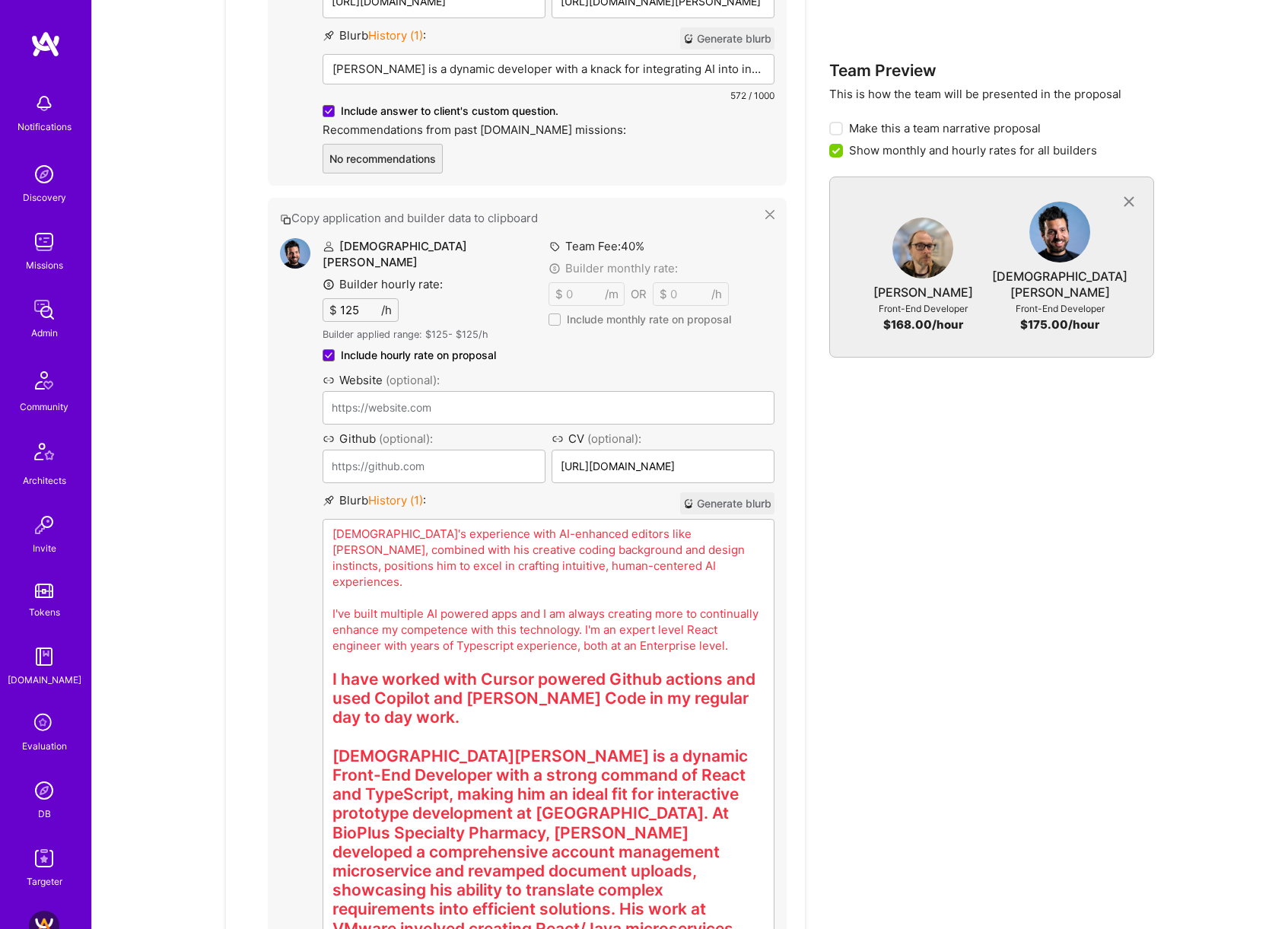
click at [649, 532] on p "[DEMOGRAPHIC_DATA]'s experience with AI-enhanced editors like [PERSON_NAME], co…" at bounding box center [548, 590] width 432 height 128
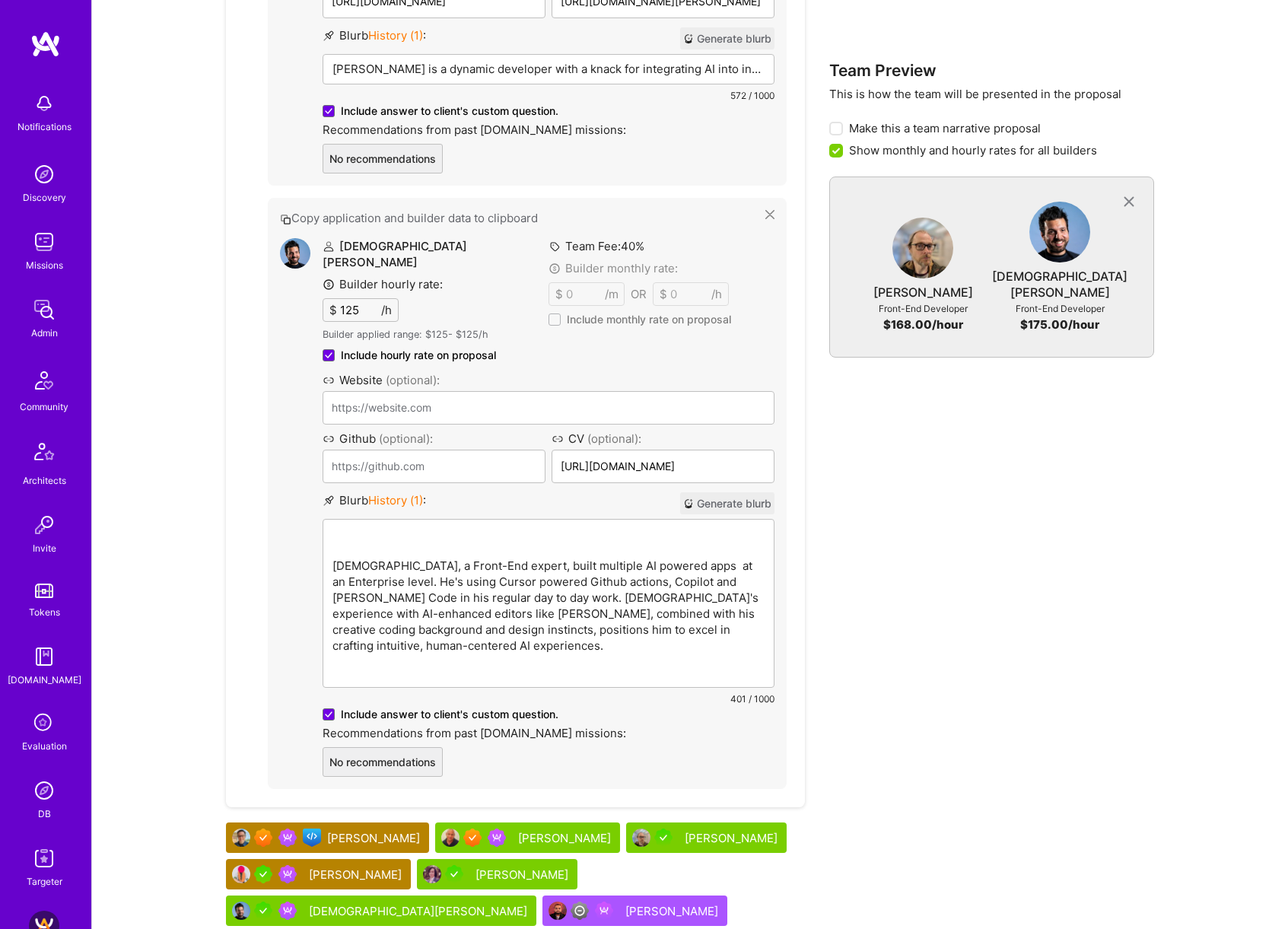
click at [487, 565] on p "[DEMOGRAPHIC_DATA], a Front-End expert, built multiple AI powered apps at an En…" at bounding box center [548, 598] width 432 height 144
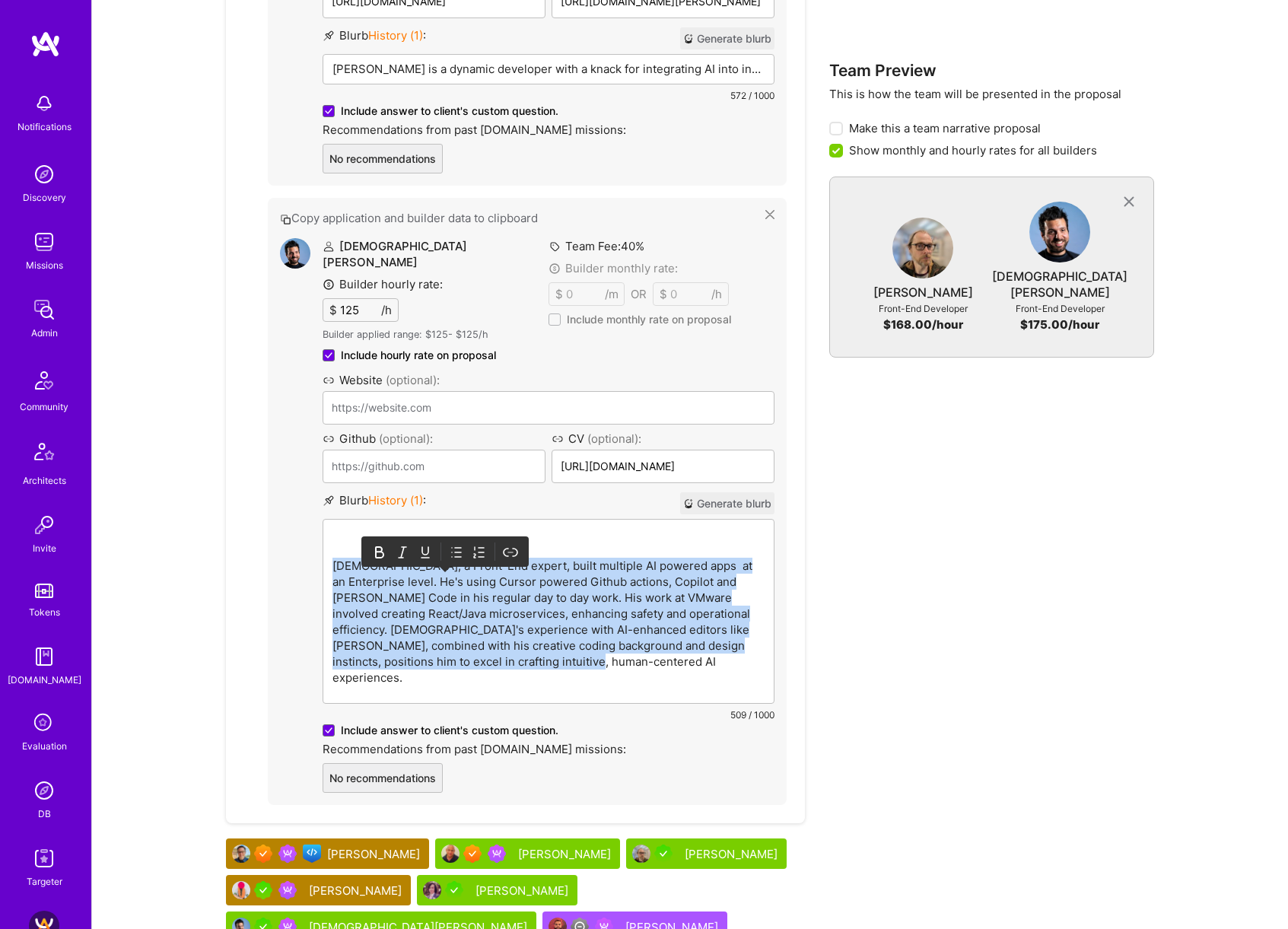
copy p "[DEMOGRAPHIC_DATA], a Front-End expert, built multiple AI powered apps at an En…"
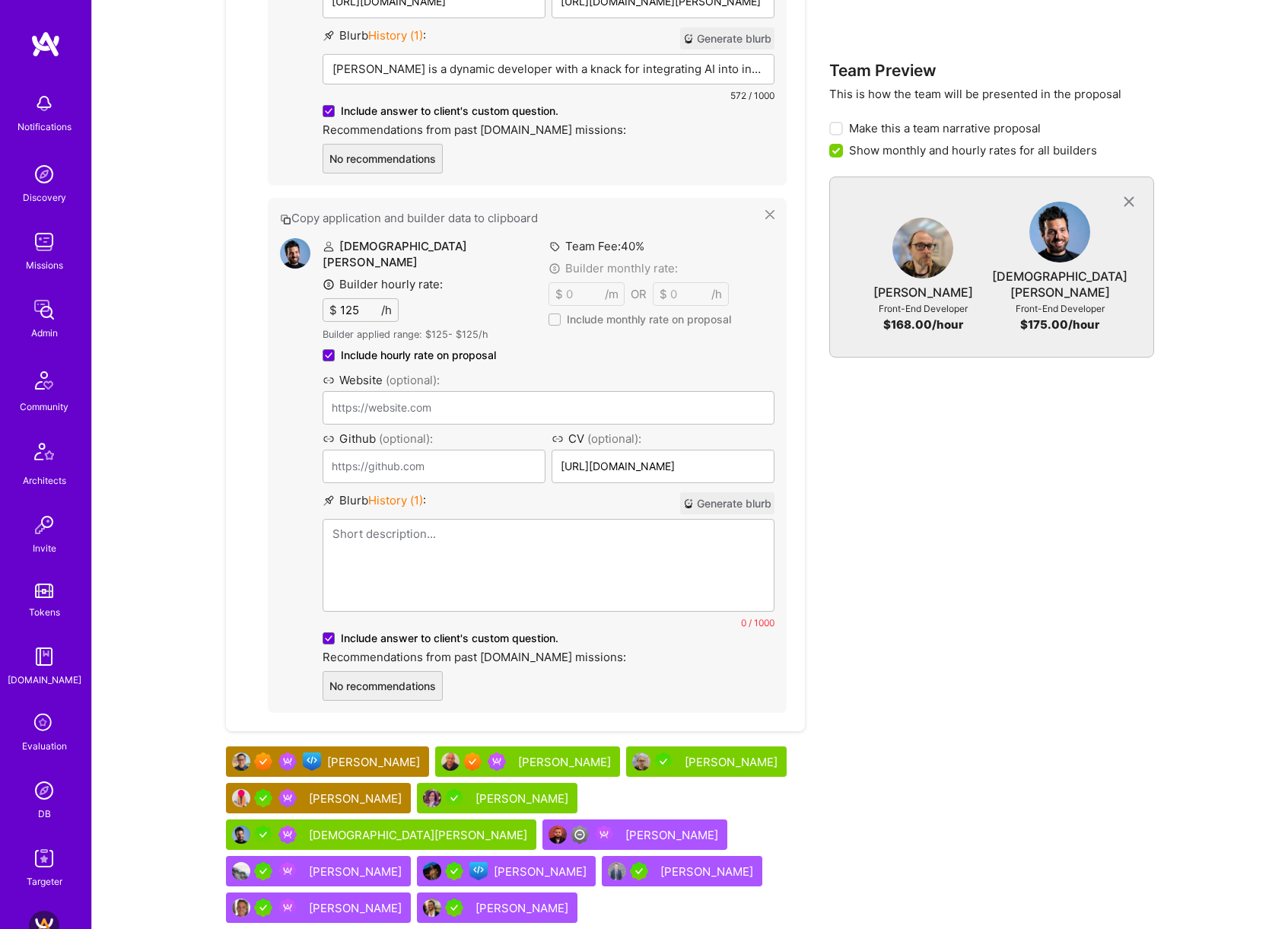
click at [532, 520] on div at bounding box center [548, 566] width 450 height 91
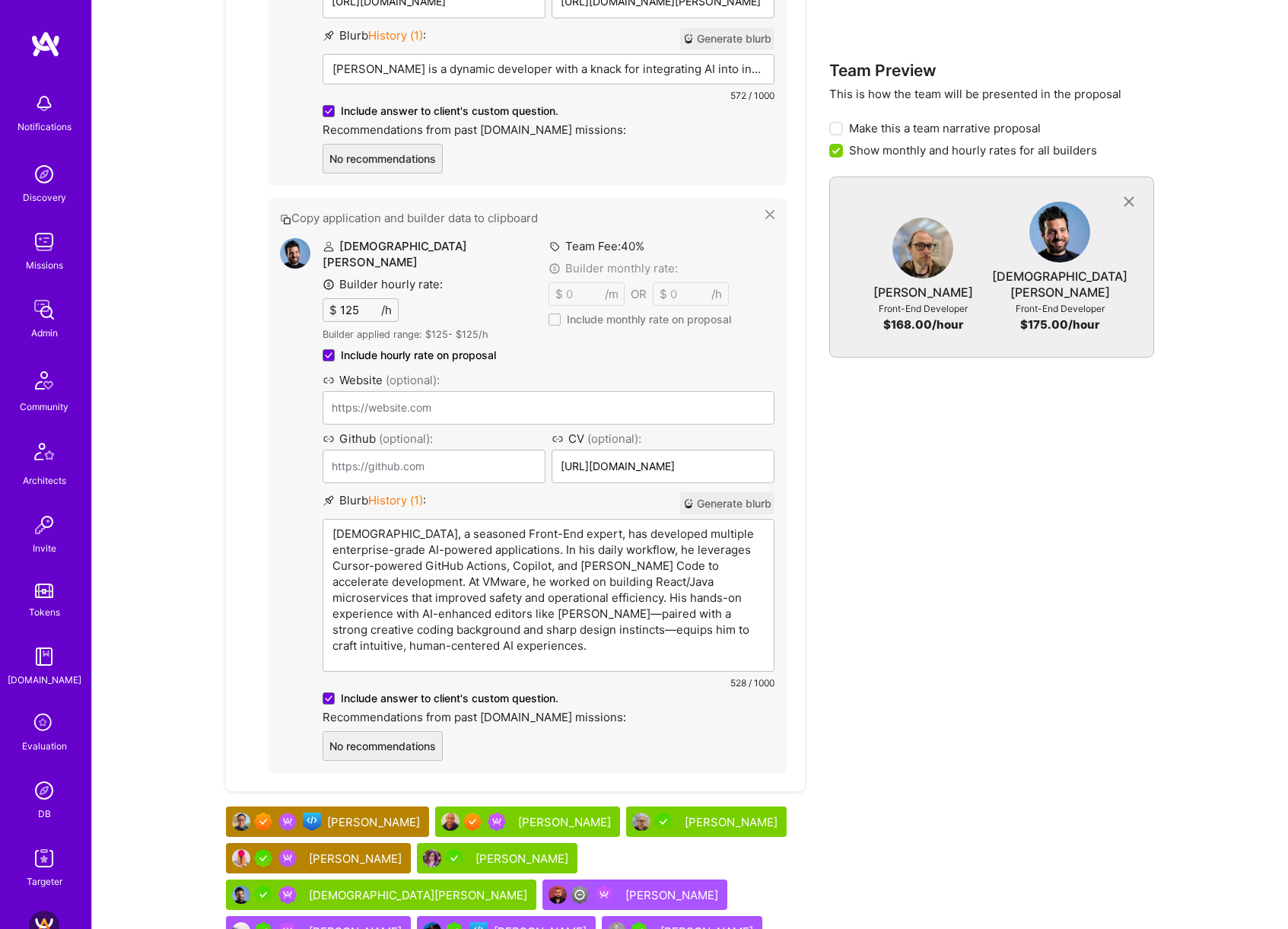
click at [1015, 660] on div "Team Preview This is how the team will be presented in the proposal Make this a…" at bounding box center [991, 272] width 325 height 1747
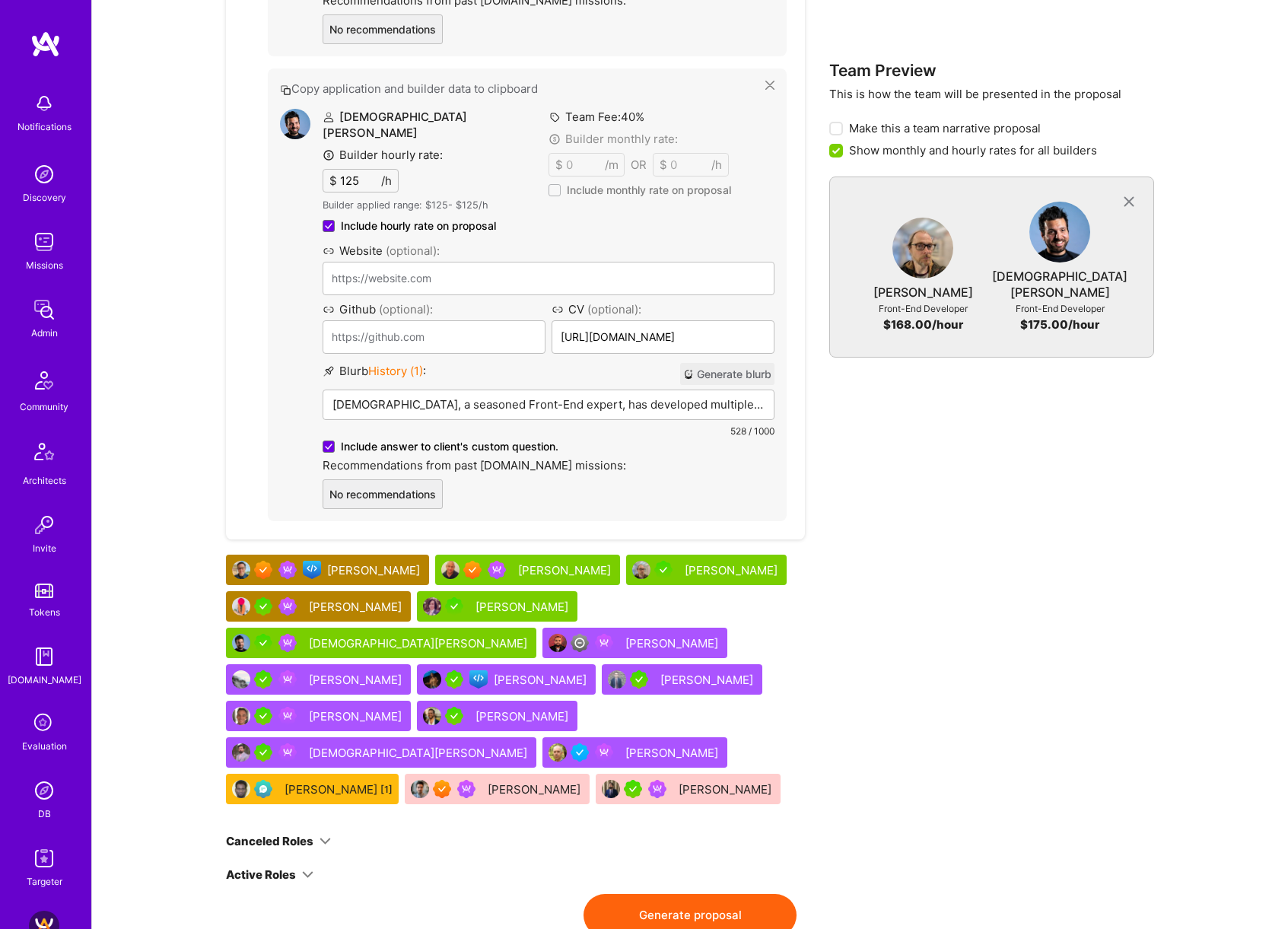
scroll to position [1650, 0]
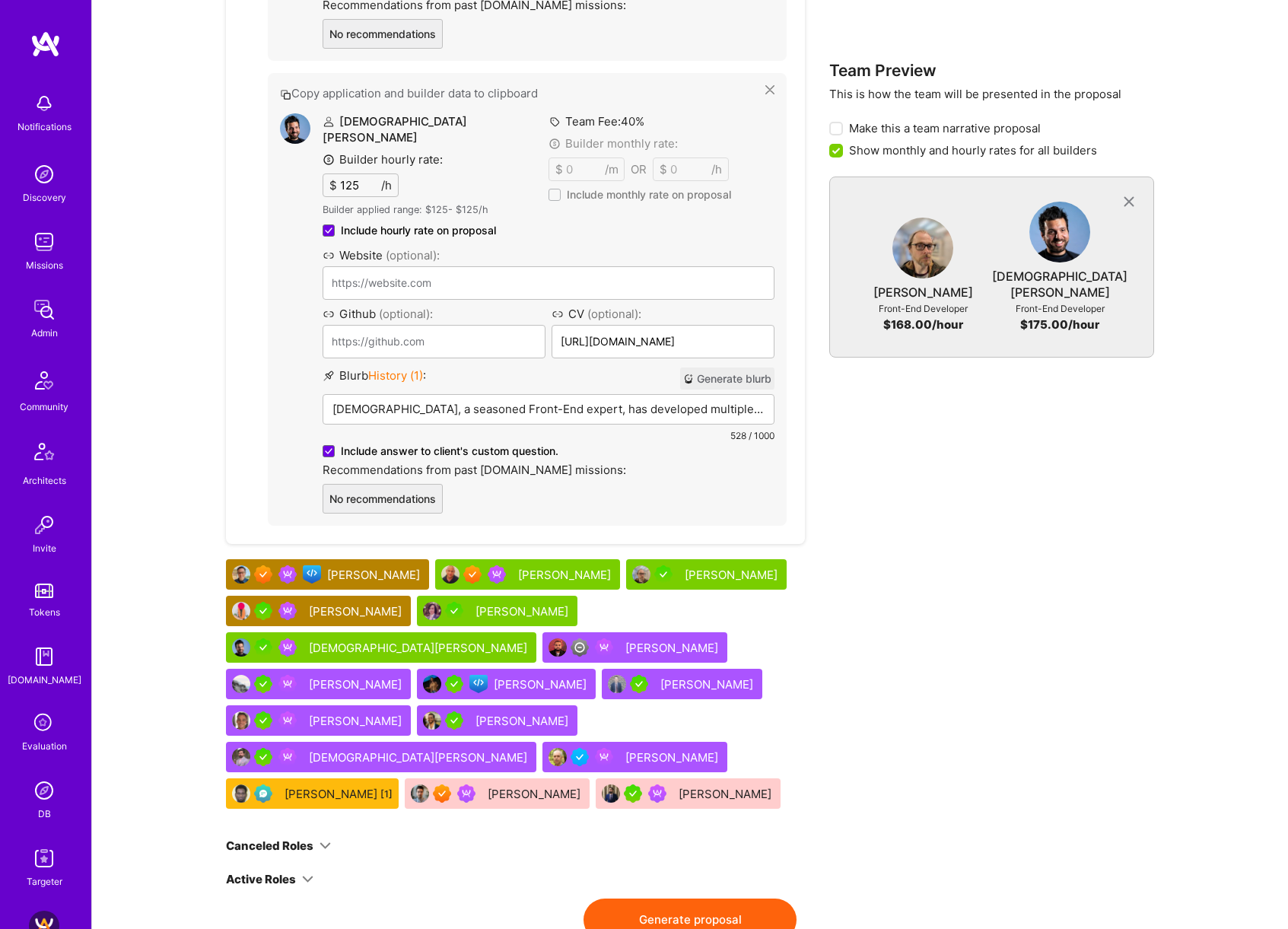
click at [699, 899] on button "Generate proposal" at bounding box center [689, 920] width 213 height 43
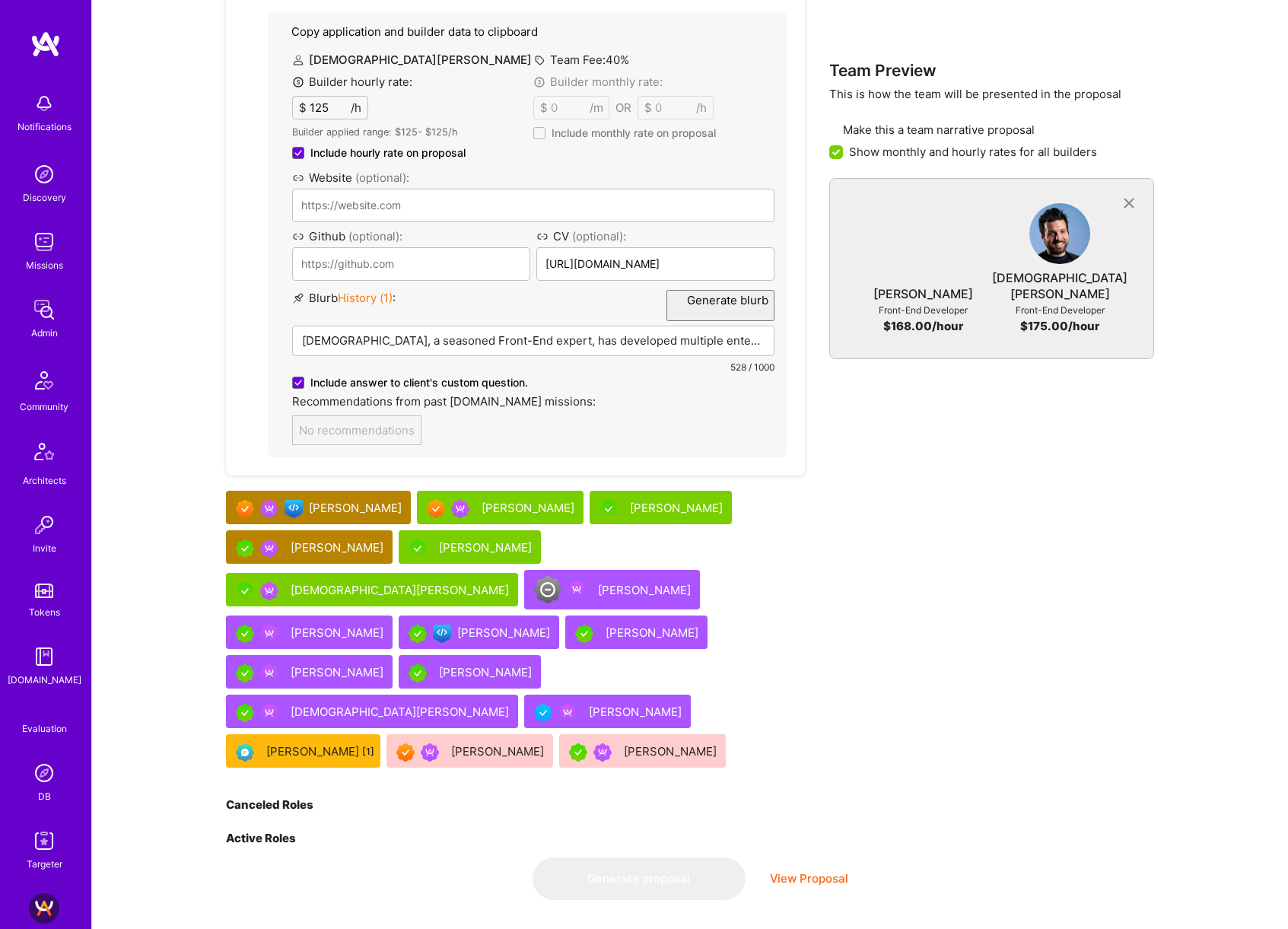
scroll to position [0, 0]
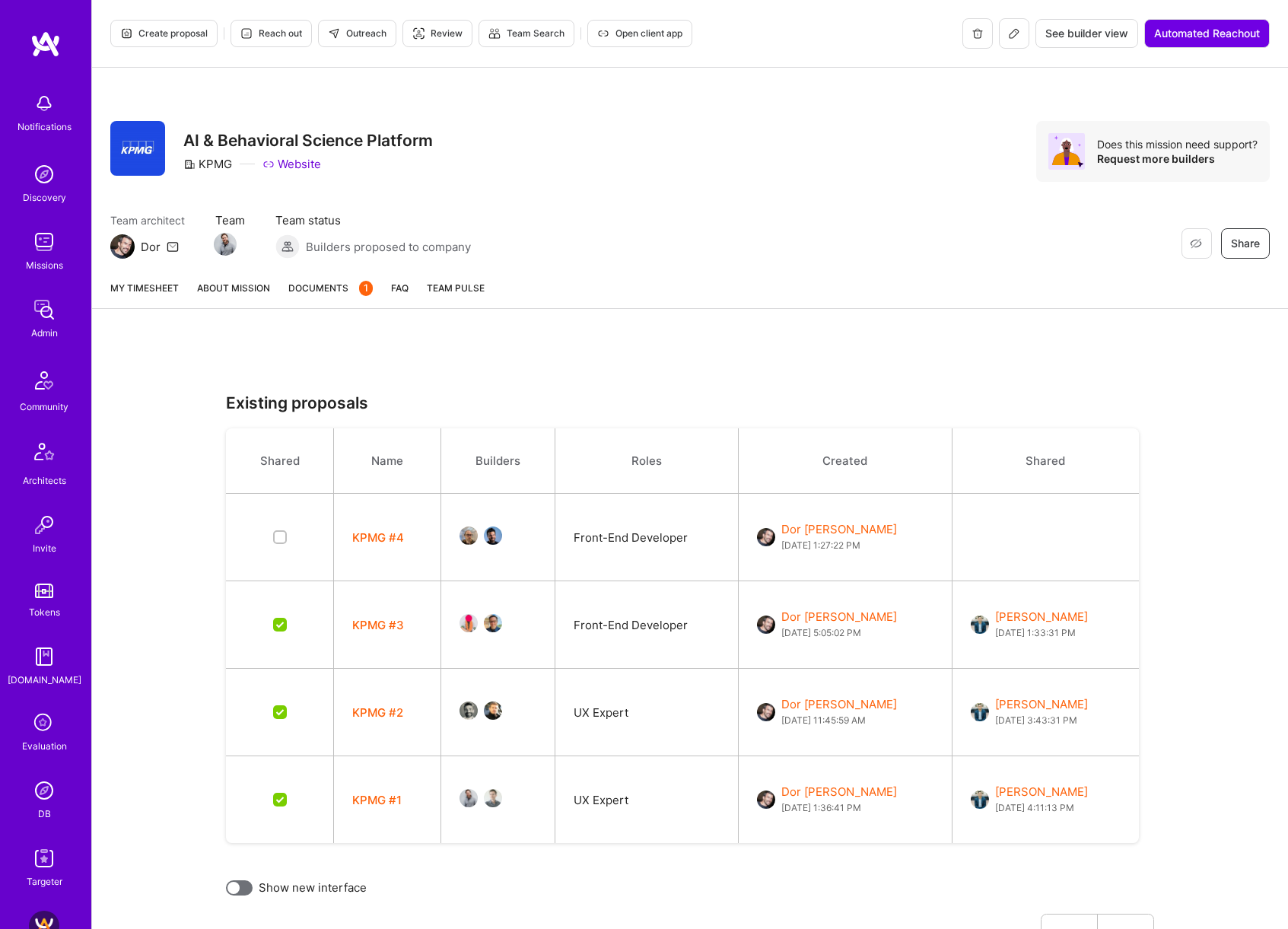
click at [246, 290] on link "About Mission" at bounding box center [233, 294] width 73 height 28
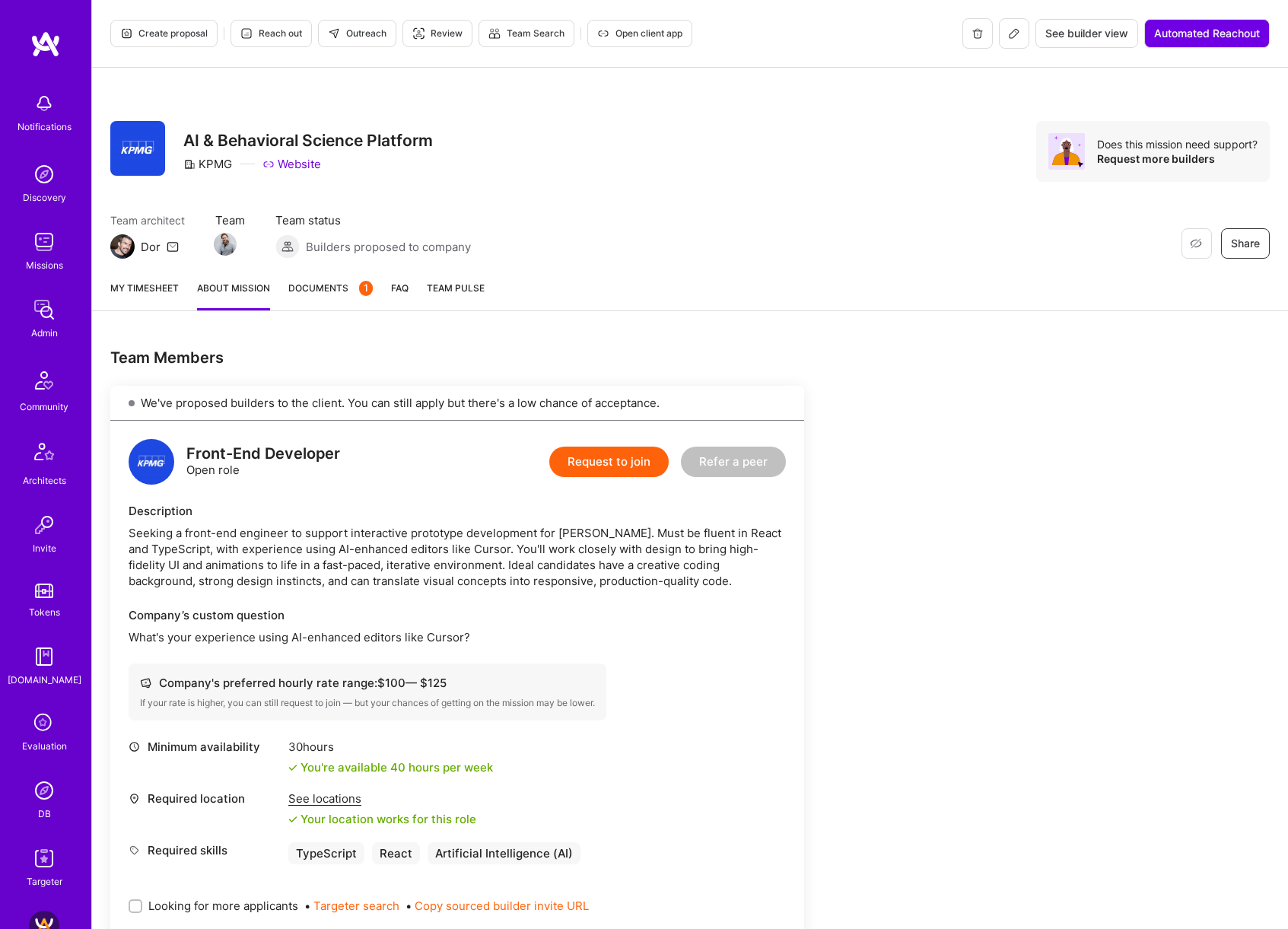
scroll to position [423, 0]
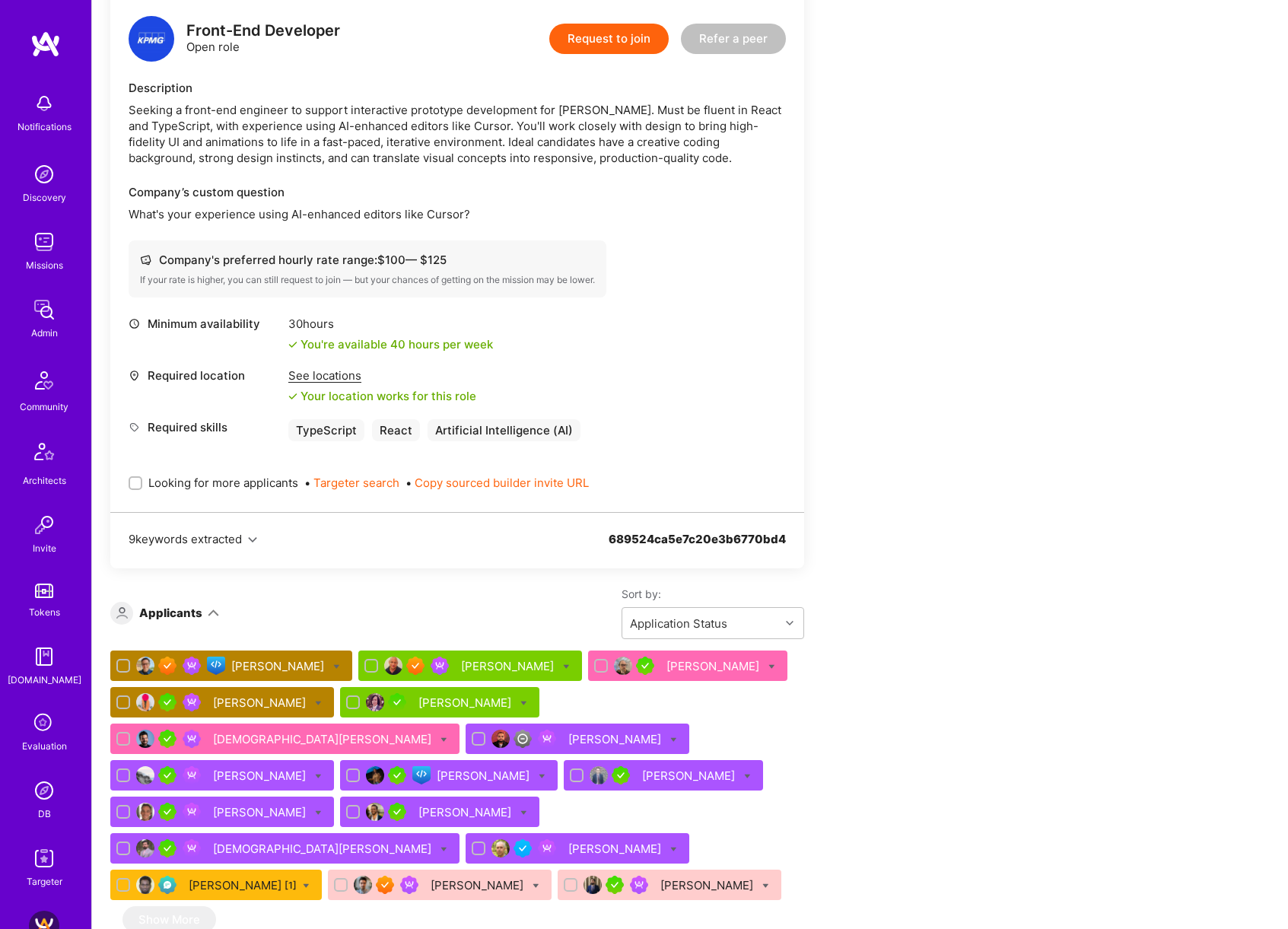
click at [260, 484] on span "Looking for more applicants" at bounding box center [223, 483] width 149 height 16
click at [143, 484] on input "Looking for more applicants" at bounding box center [137, 484] width 11 height 11
checkbox input "true"
